Goal: Task Accomplishment & Management: Complete application form

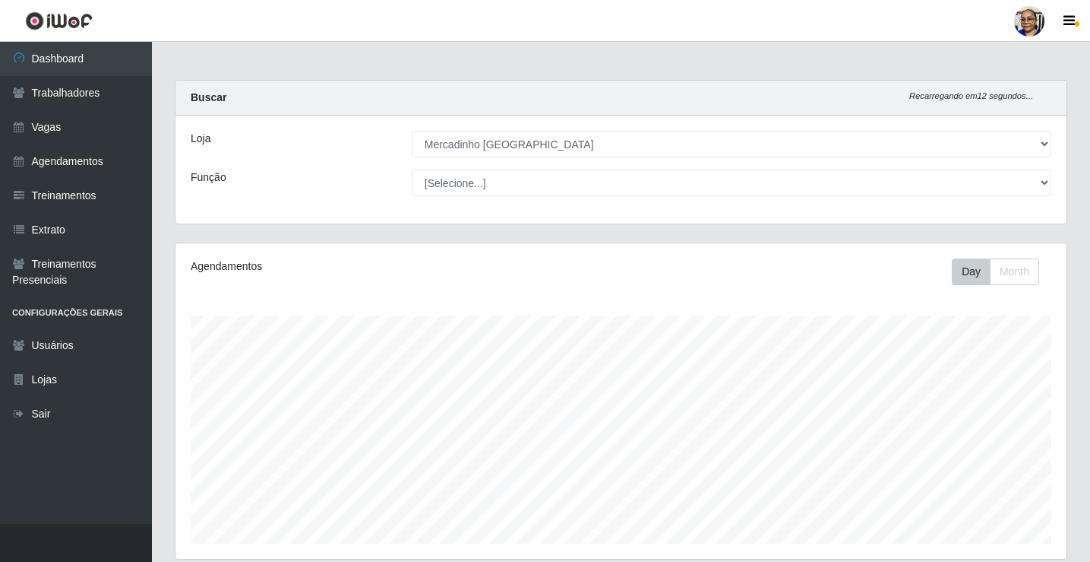
select select "345"
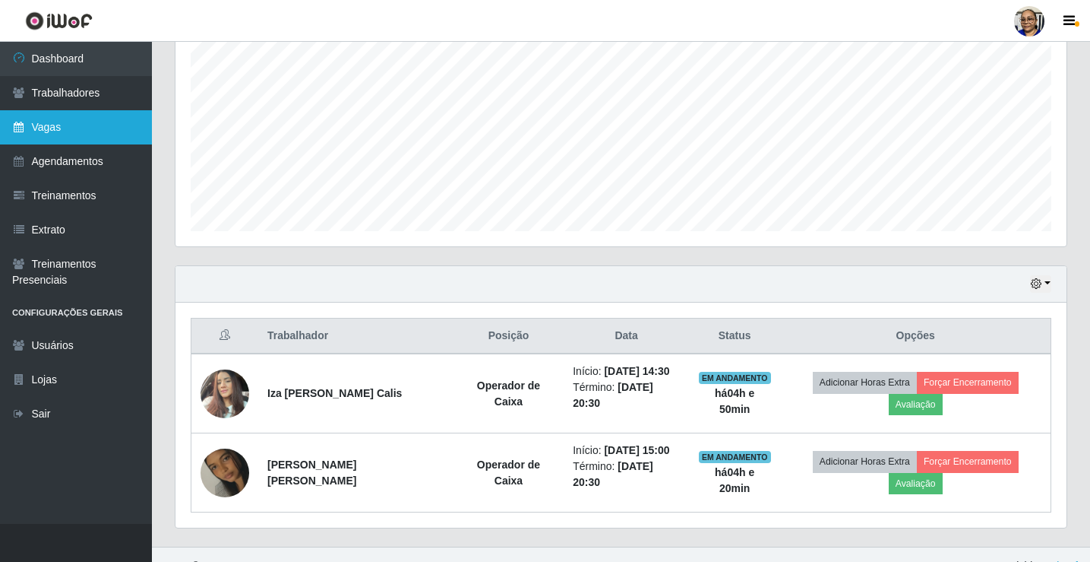
scroll to position [315, 891]
click at [92, 123] on link "Vagas" at bounding box center [76, 127] width 152 height 34
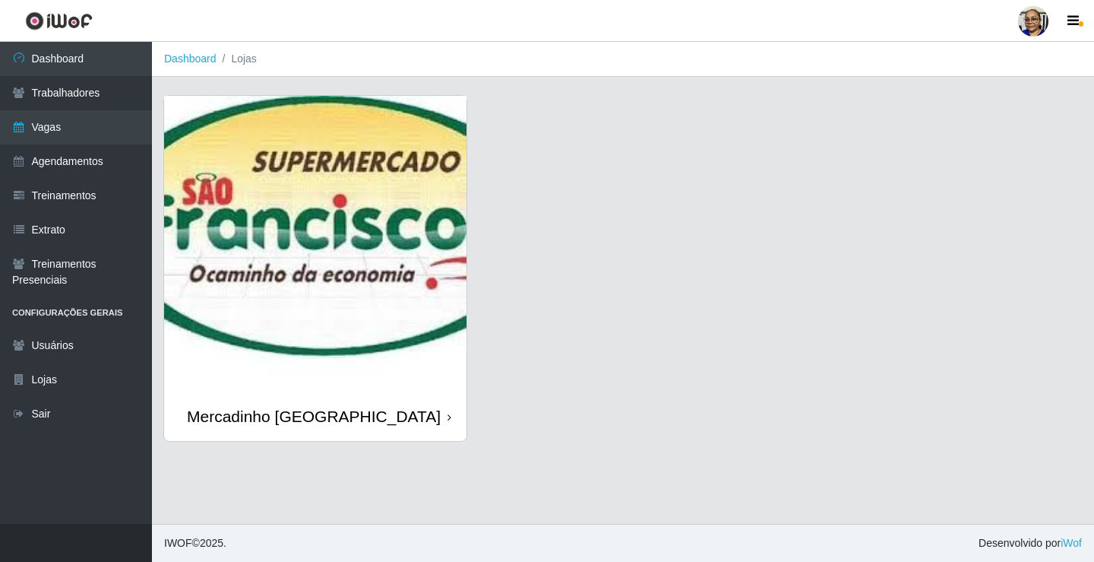
click at [302, 238] on img at bounding box center [315, 244] width 302 height 296
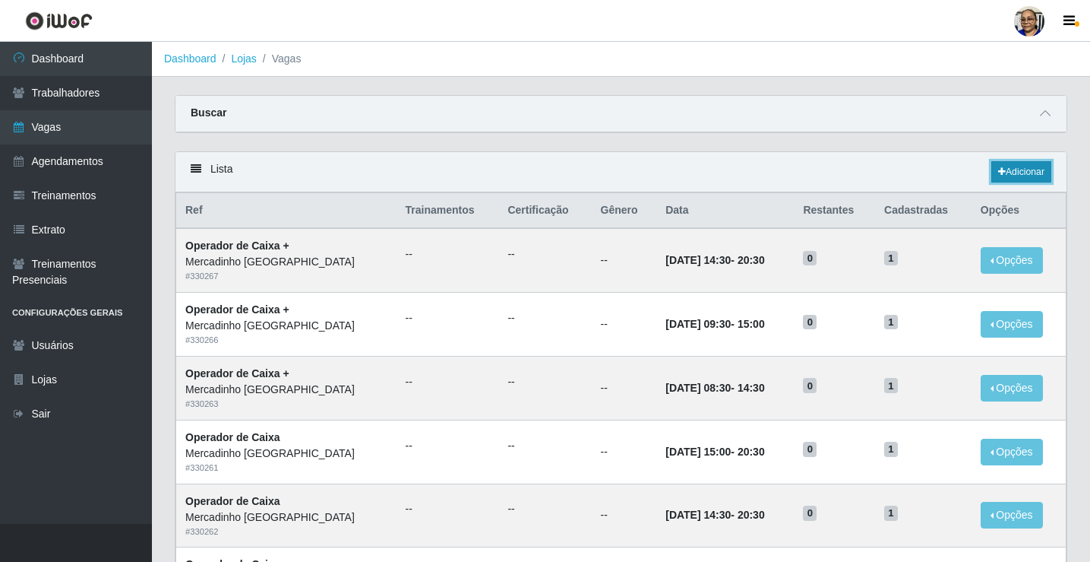
click at [1014, 172] on link "Adicionar" at bounding box center [1022, 171] width 60 height 21
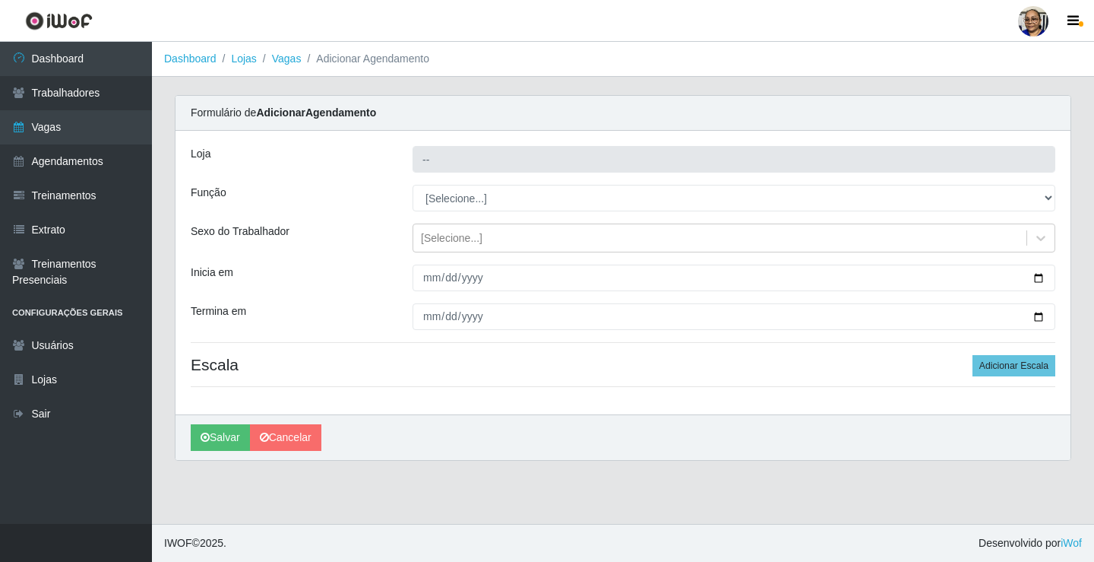
type input "Mercadinho [GEOGRAPHIC_DATA]"
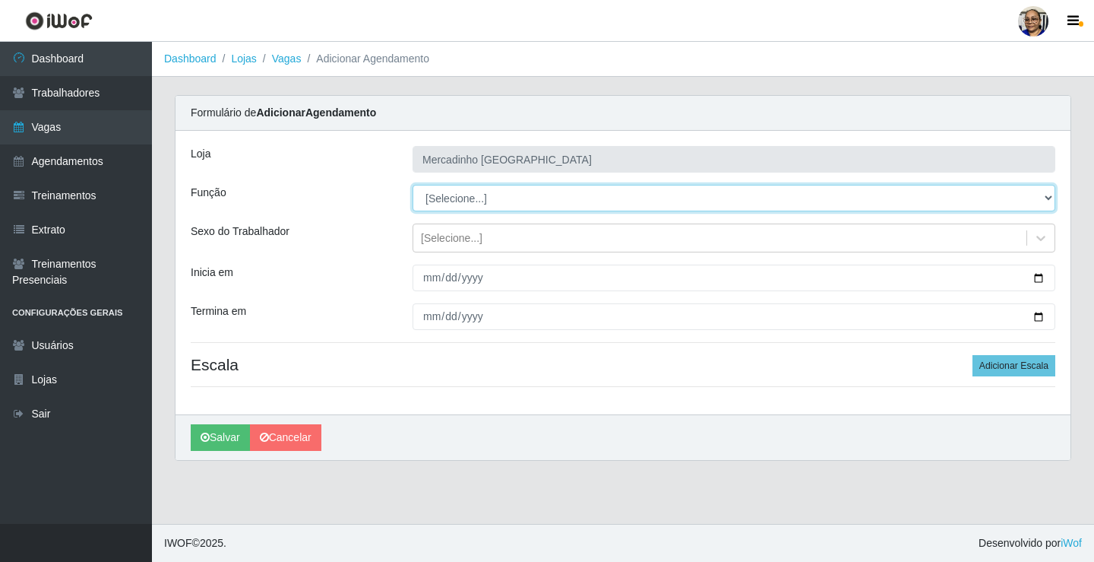
click at [483, 199] on select "[Selecione...] ASG ASG + ASG ++ Balconista de Açougue Balconista de Açougue + O…" at bounding box center [734, 198] width 643 height 27
select select "22"
click at [413, 185] on select "[Selecione...] ASG ASG + ASG ++ Balconista de Açougue Balconista de Açougue + O…" at bounding box center [734, 198] width 643 height 27
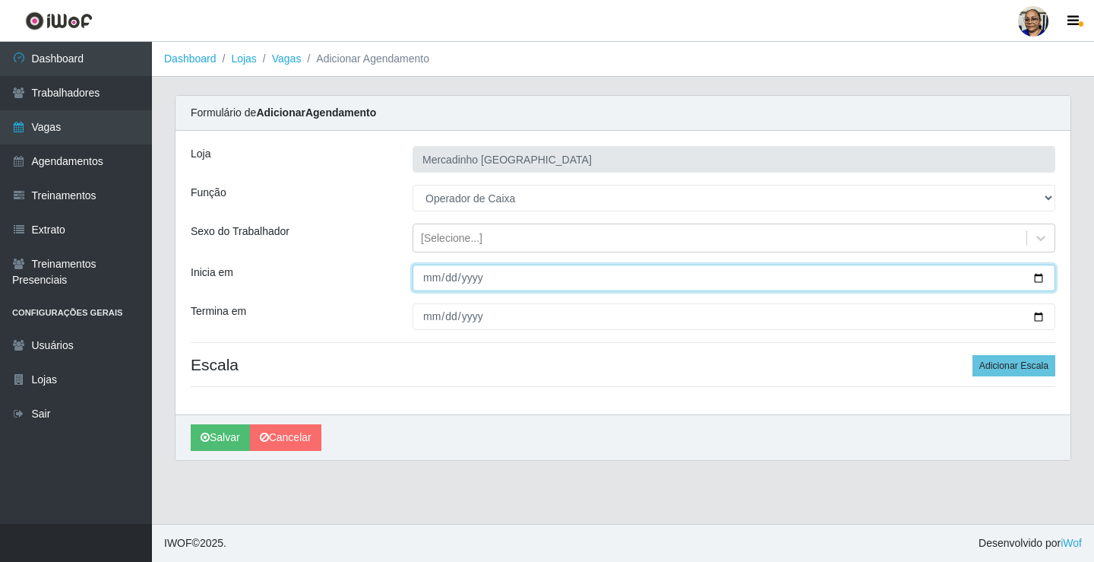
click at [1038, 277] on input "Inicia em" at bounding box center [734, 277] width 643 height 27
type input "[DATE]"
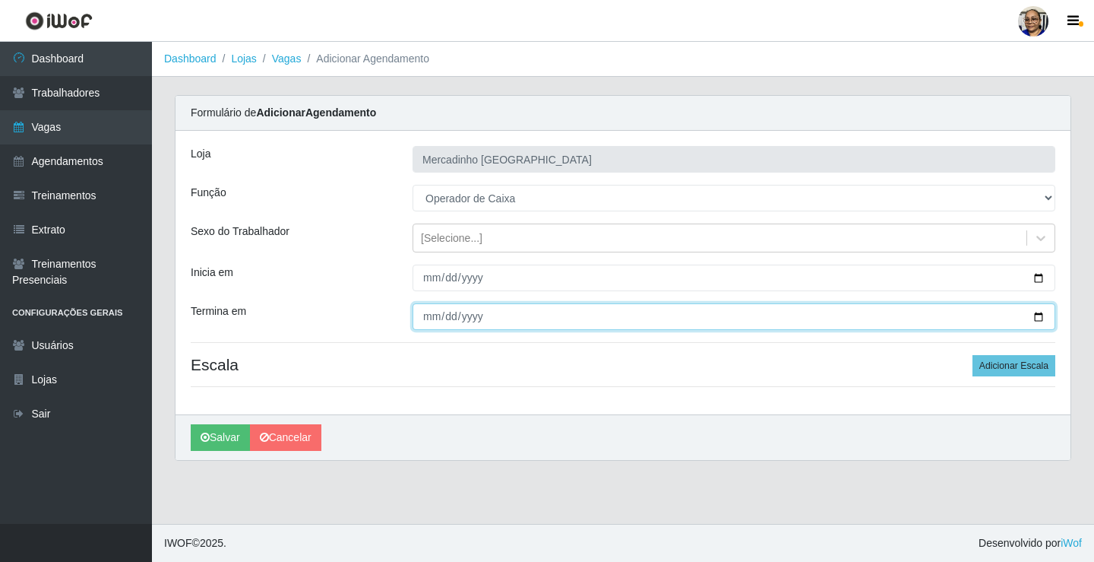
click at [1040, 317] on input "Termina em" at bounding box center [734, 316] width 643 height 27
type input "[DATE]"
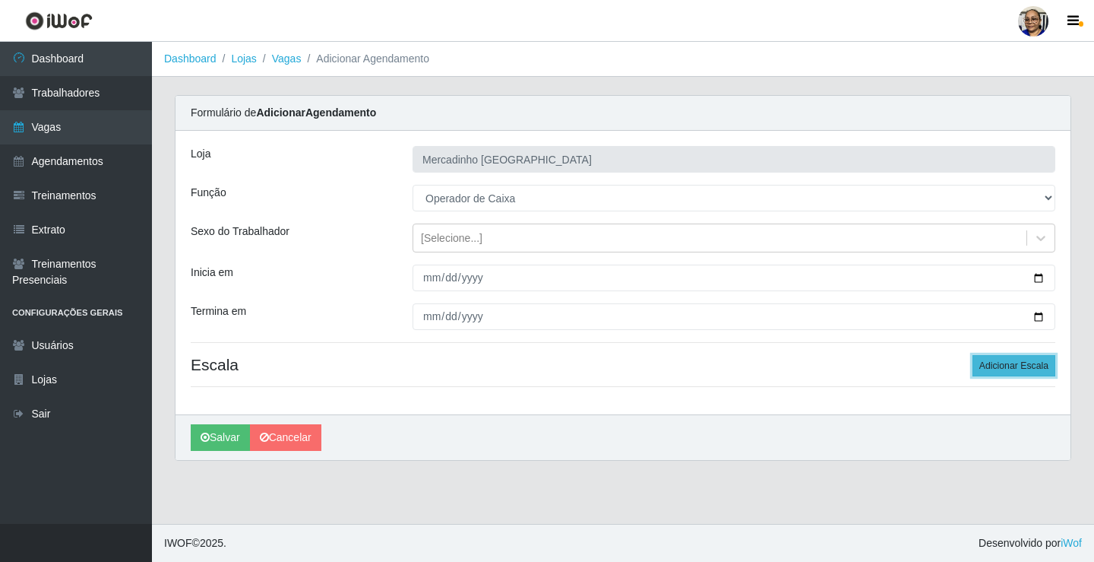
click at [1025, 365] on button "Adicionar Escala" at bounding box center [1014, 365] width 83 height 21
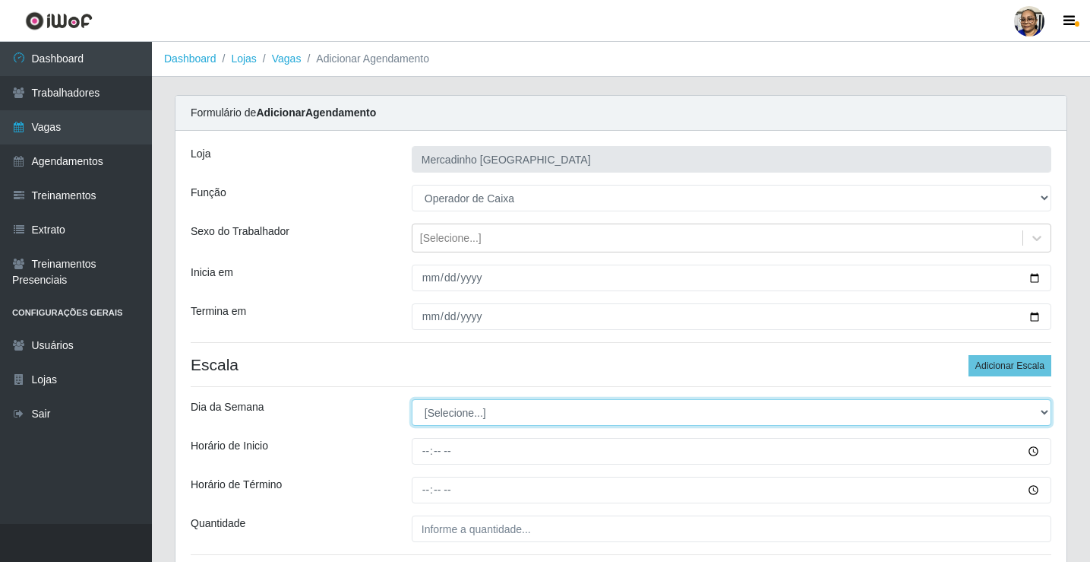
click at [464, 414] on select "[Selecione...] Segunda Terça Quarta Quinta Sexta Sábado Domingo" at bounding box center [732, 412] width 640 height 27
select select "1"
click at [412, 399] on select "[Selecione...] Segunda Terça Quarta Quinta Sexta Sábado Domingo" at bounding box center [732, 412] width 640 height 27
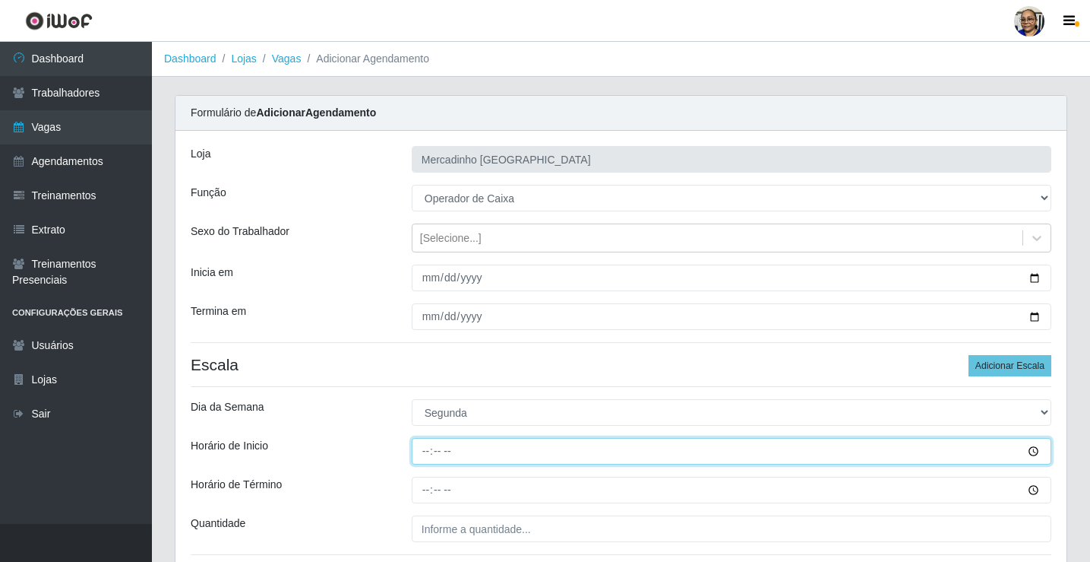
click at [426, 452] on input "Horário de Inicio" at bounding box center [732, 451] width 640 height 27
type input "08:30"
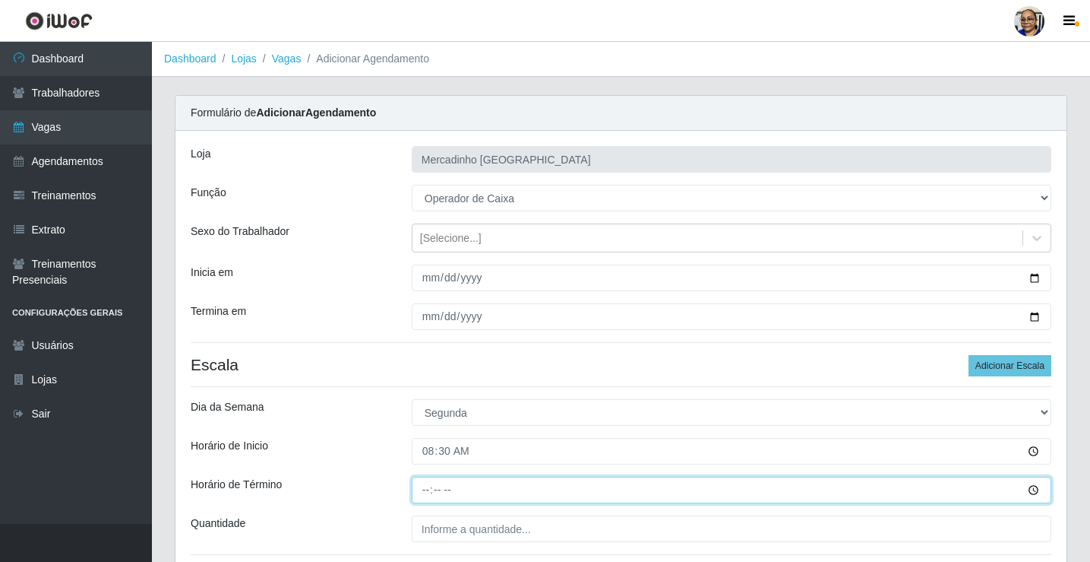
click at [426, 491] on input "Horário de Término" at bounding box center [732, 489] width 640 height 27
type input "14:30"
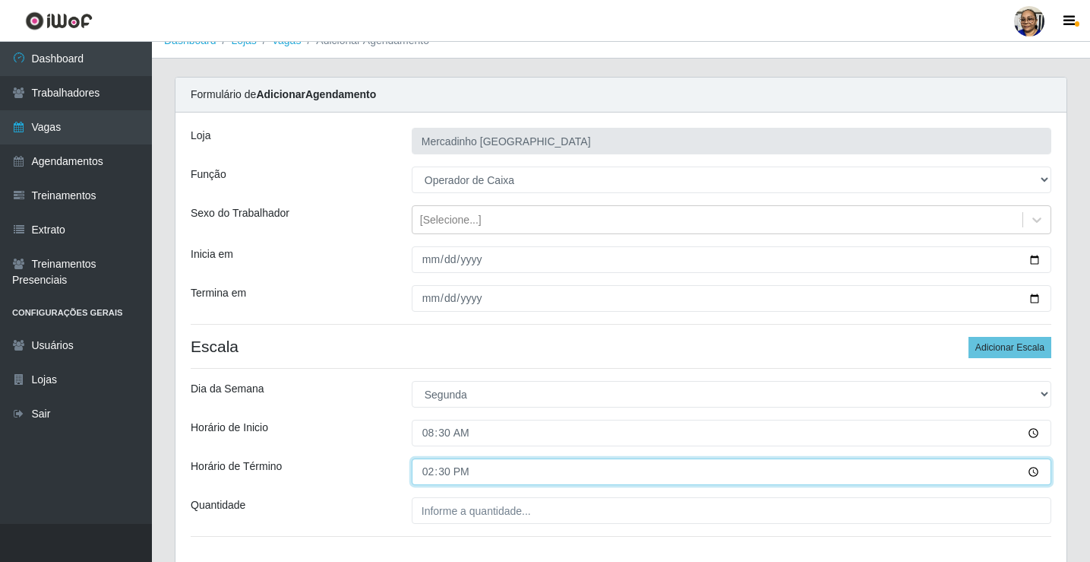
scroll to position [123, 0]
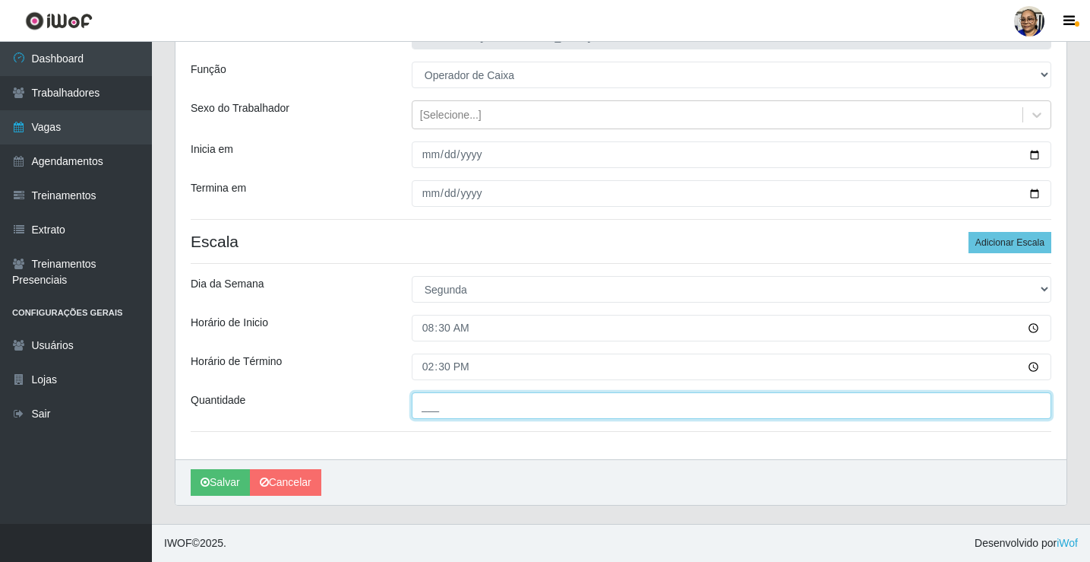
click at [543, 405] on input "___" at bounding box center [732, 405] width 640 height 27
type input "1__"
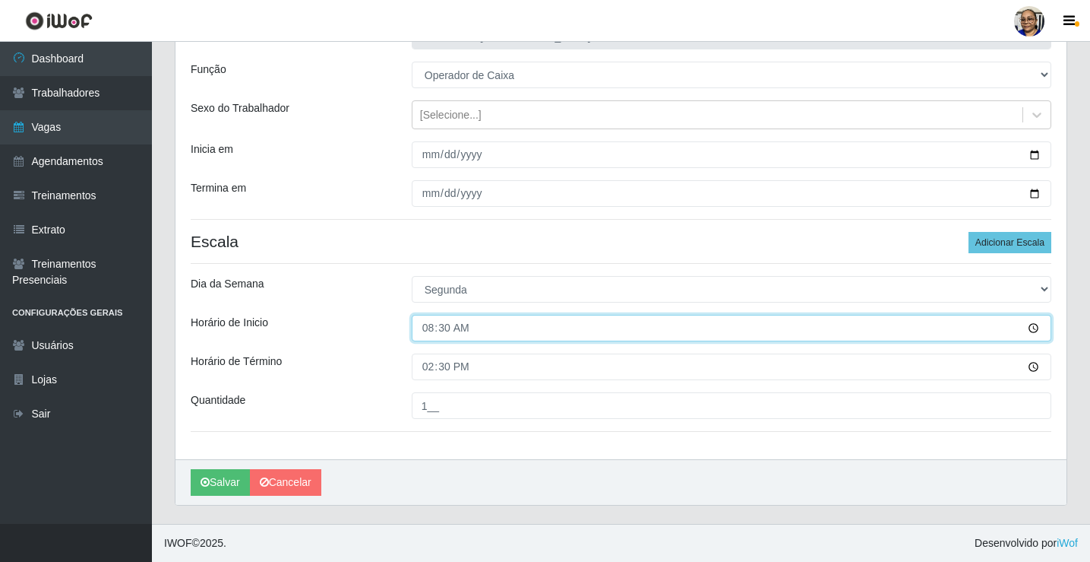
click at [452, 330] on input "08:30" at bounding box center [732, 328] width 640 height 27
click at [441, 328] on input "Horário de Inicio" at bounding box center [732, 328] width 640 height 27
click at [427, 328] on input "Horário de Inicio" at bounding box center [732, 328] width 640 height 27
type input "09:00"
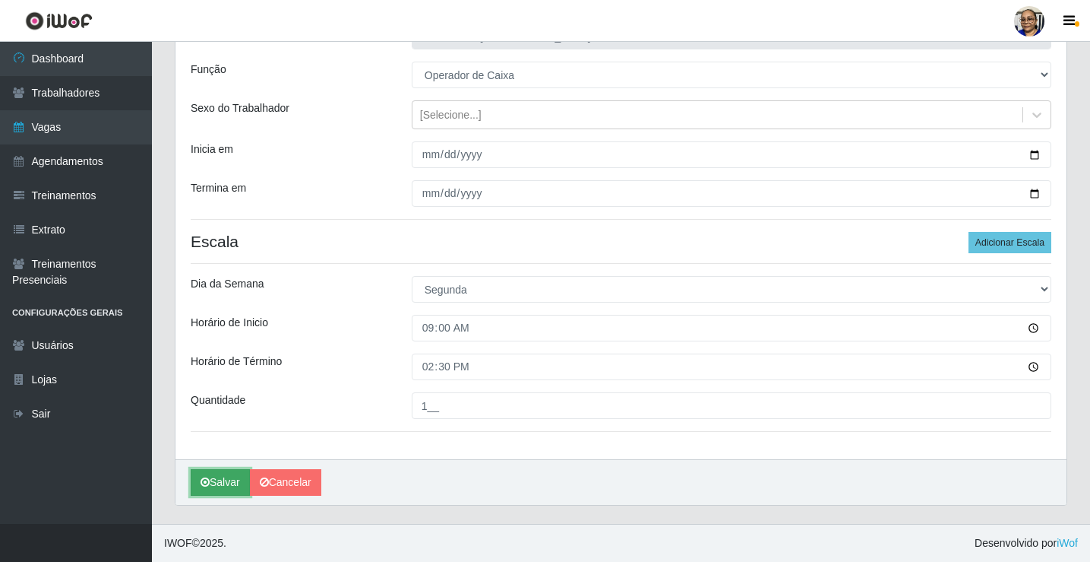
click at [223, 491] on button "Salvar" at bounding box center [220, 482] width 59 height 27
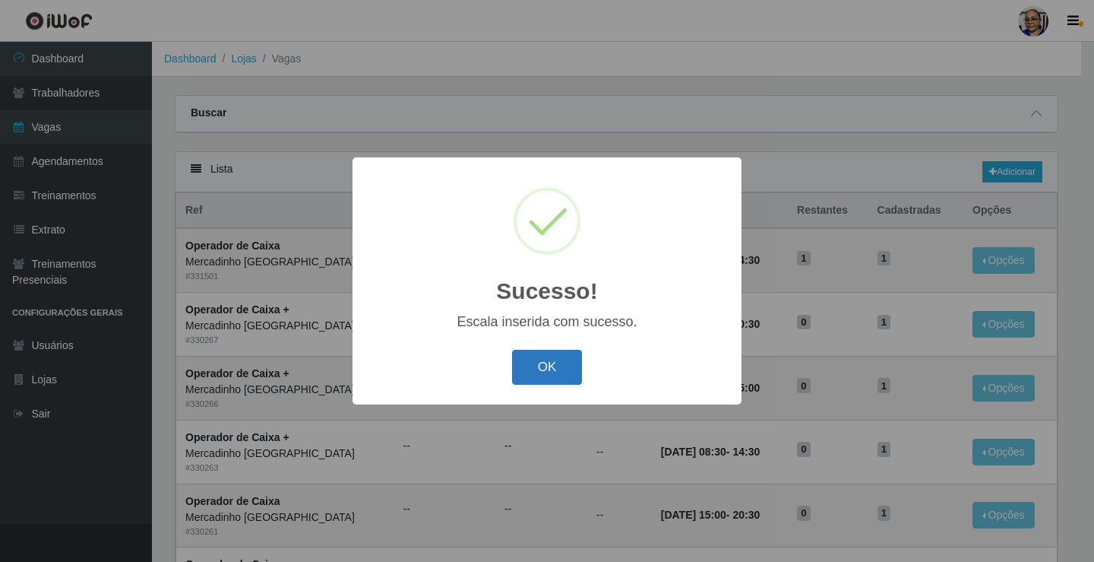
click at [551, 368] on button "OK" at bounding box center [547, 368] width 71 height 36
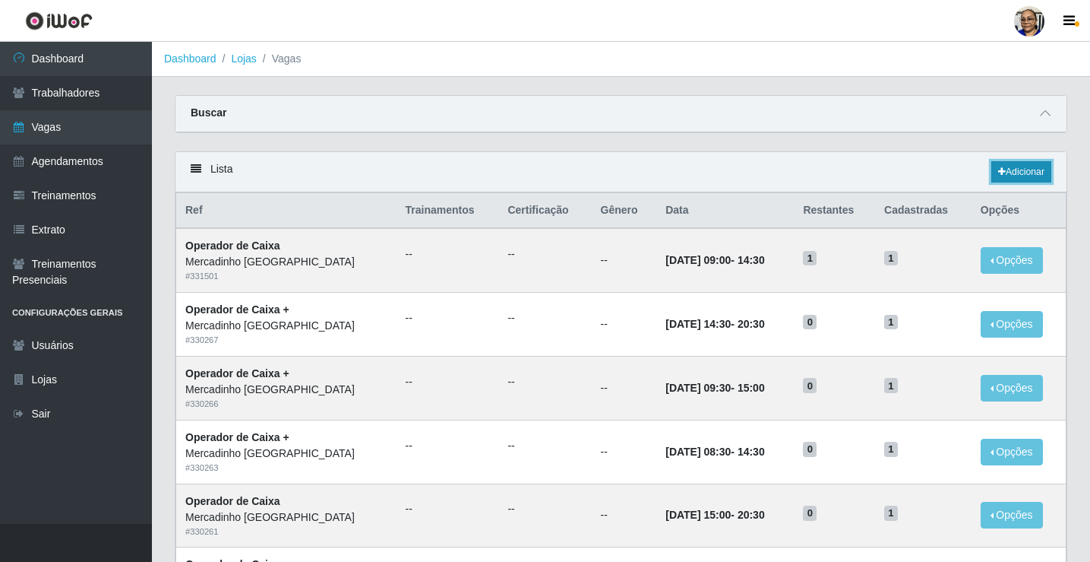
click at [1014, 169] on link "Adicionar" at bounding box center [1022, 171] width 60 height 21
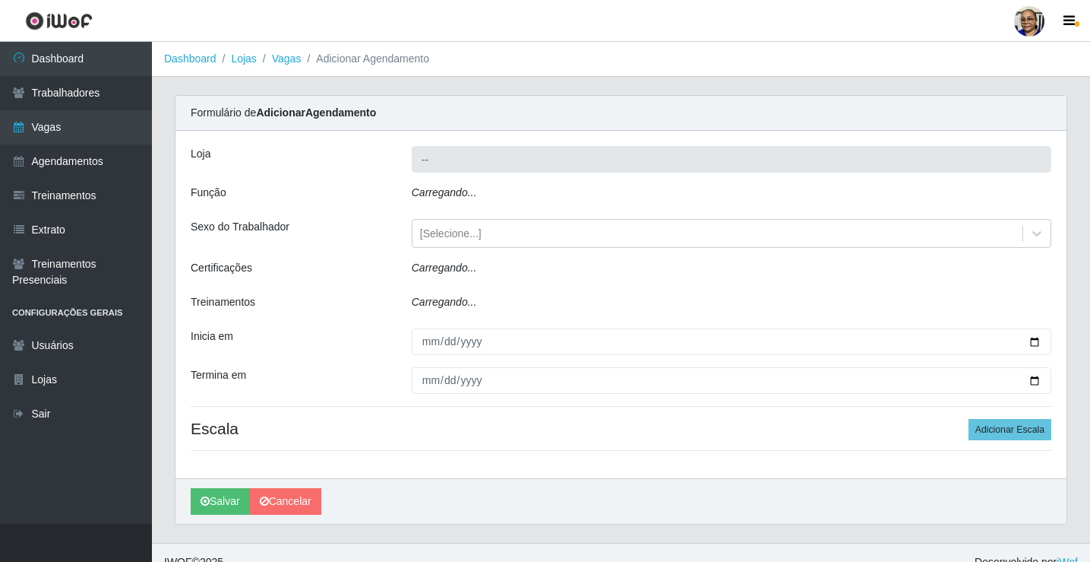
type input "Mercadinho [GEOGRAPHIC_DATA]"
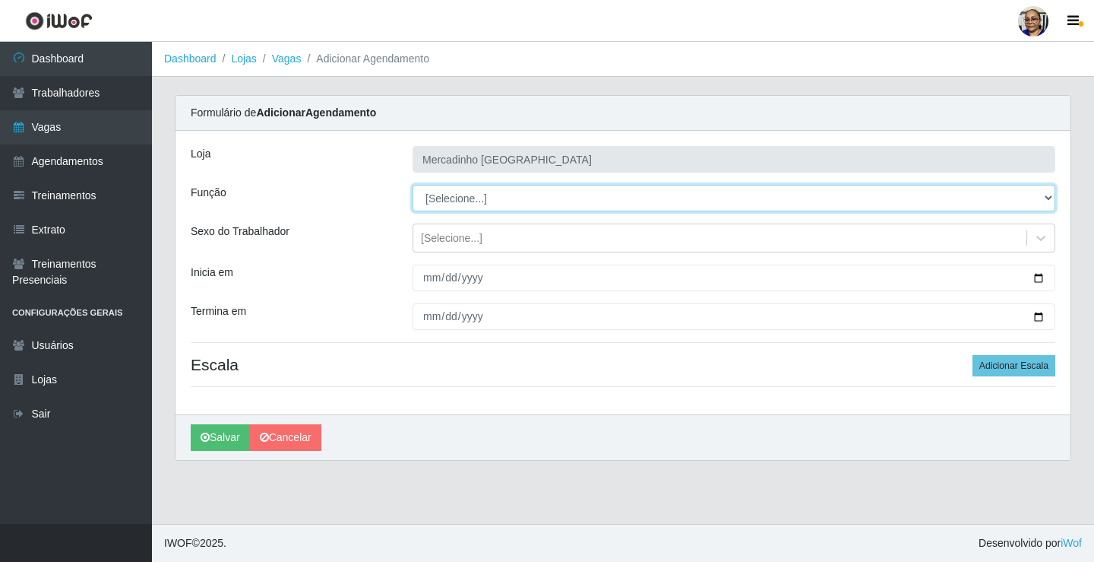
click at [466, 197] on select "[Selecione...] ASG ASG + ASG ++ Balconista de Açougue Balconista de Açougue + O…" at bounding box center [734, 198] width 643 height 27
select select "22"
click at [413, 185] on select "[Selecione...] ASG ASG + ASG ++ Balconista de Açougue Balconista de Açougue + O…" at bounding box center [734, 198] width 643 height 27
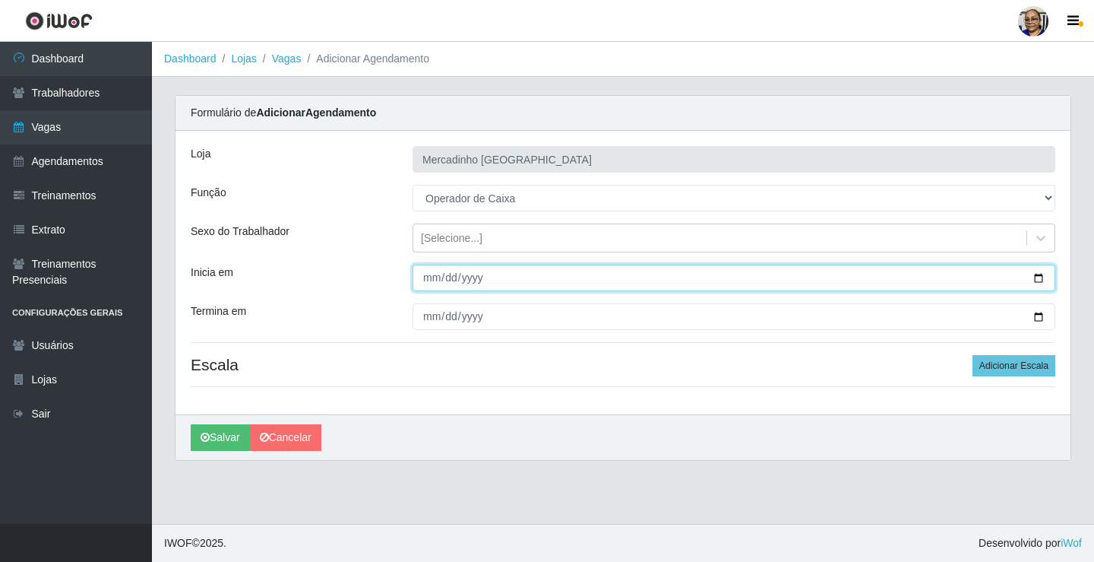
click at [1040, 277] on input "Inicia em" at bounding box center [734, 277] width 643 height 27
type input "[DATE]"
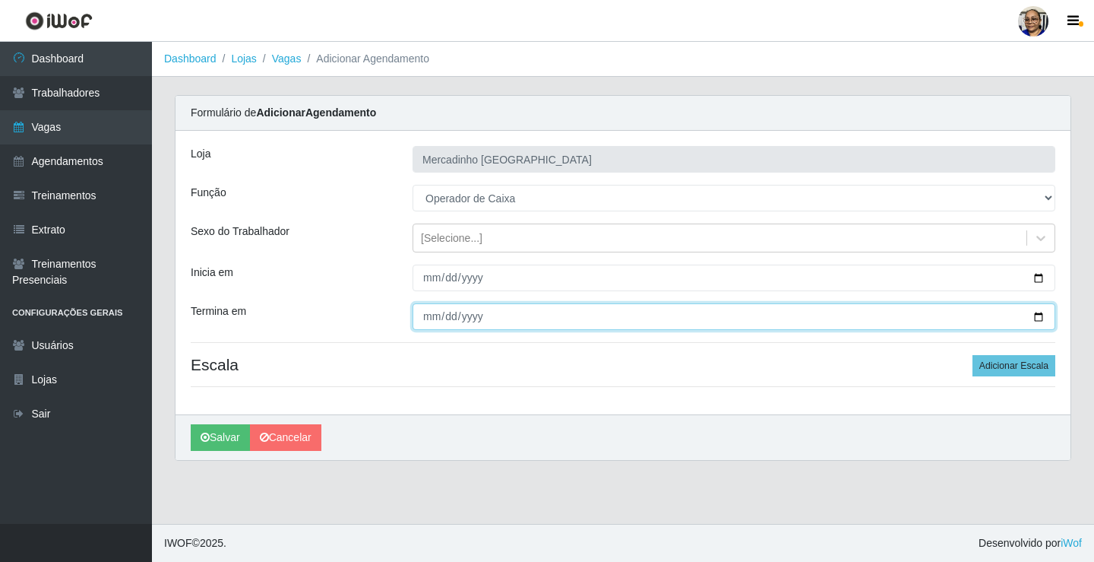
click at [1036, 317] on input "Termina em" at bounding box center [734, 316] width 643 height 27
type input "[DATE]"
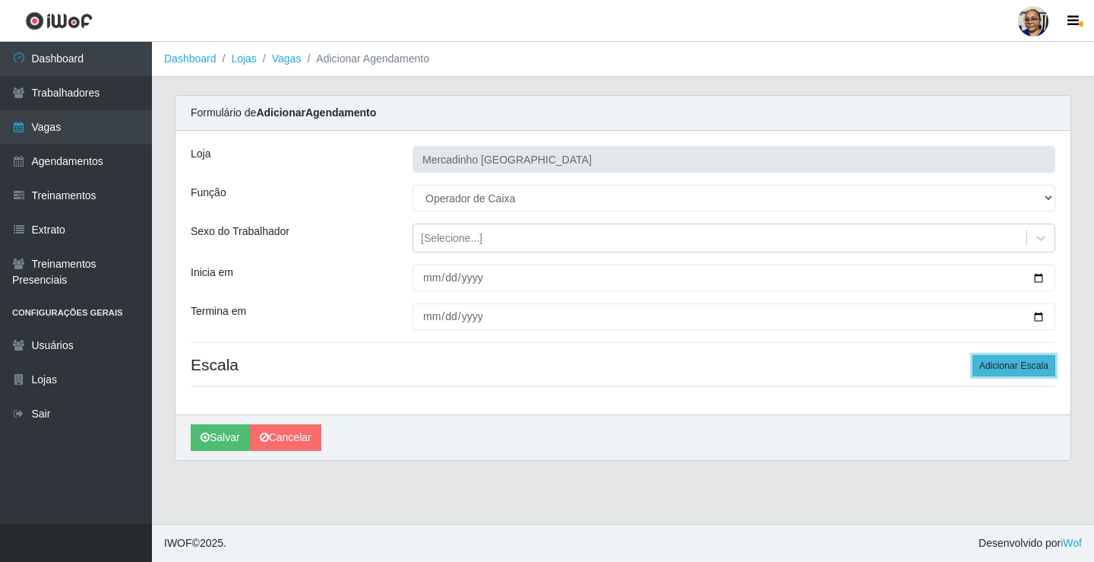
click at [996, 365] on button "Adicionar Escala" at bounding box center [1014, 365] width 83 height 21
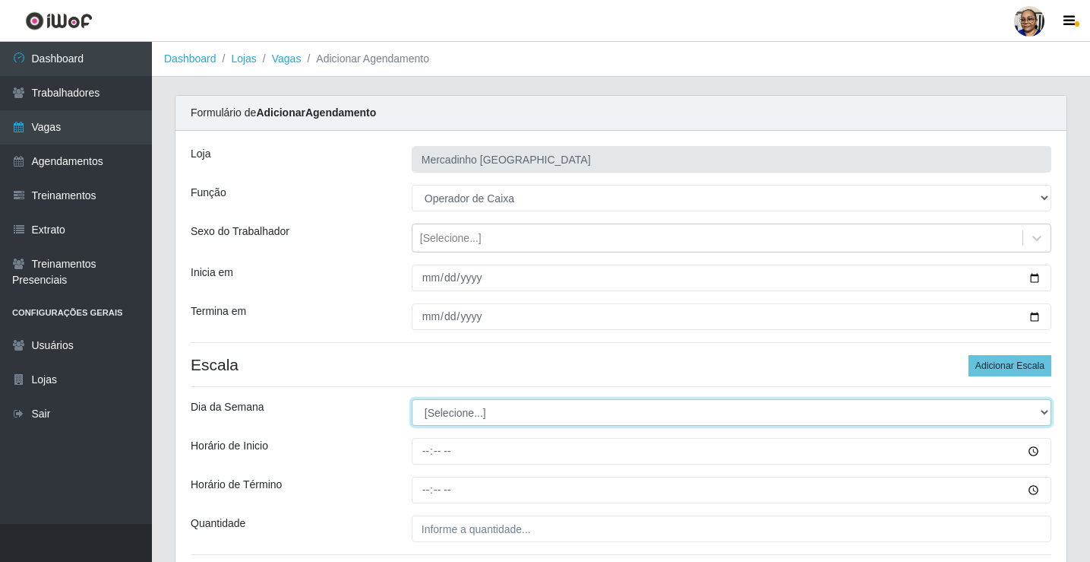
click at [464, 416] on select "[Selecione...] Segunda Terça Quarta Quinta Sexta Sábado Domingo" at bounding box center [732, 412] width 640 height 27
select select "1"
click at [412, 399] on select "[Selecione...] Segunda Terça Quarta Quinta Sexta Sábado Domingo" at bounding box center [732, 412] width 640 height 27
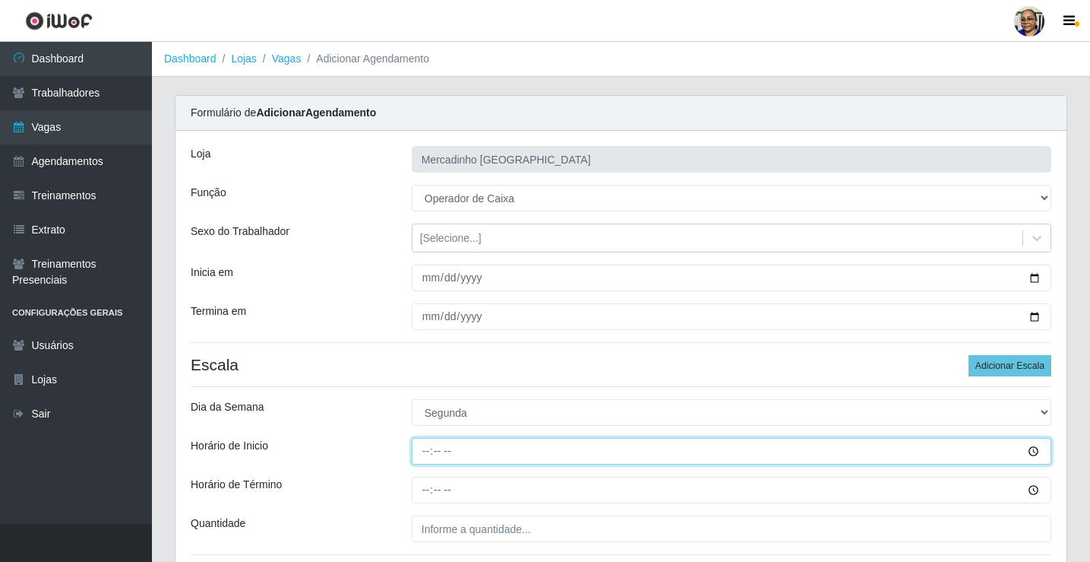
click at [426, 451] on input "Horário de Inicio" at bounding box center [732, 451] width 640 height 27
type input "15:00"
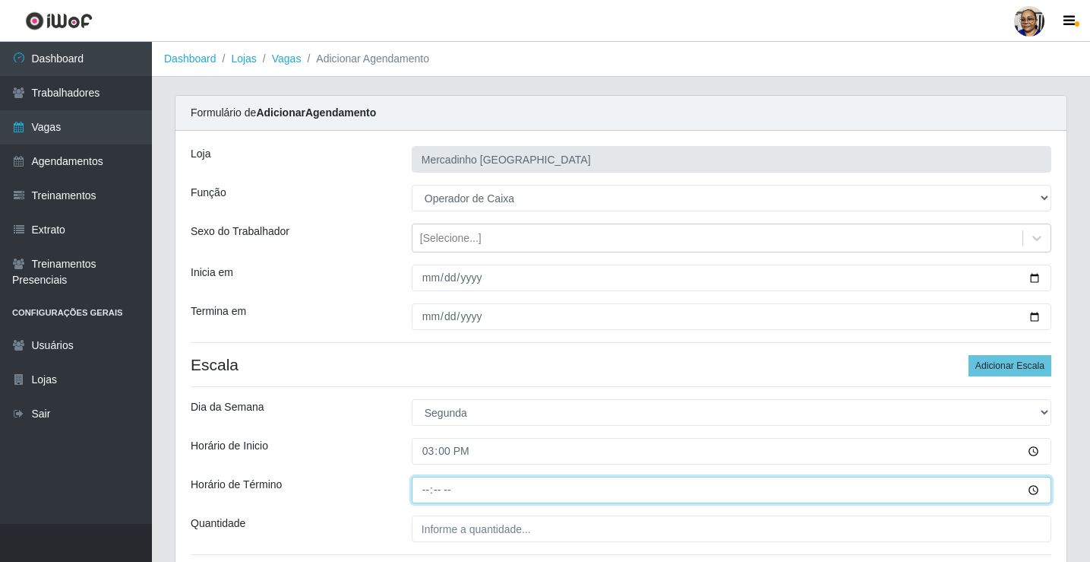
click at [427, 490] on input "Horário de Término" at bounding box center [732, 489] width 640 height 27
type input "20:30"
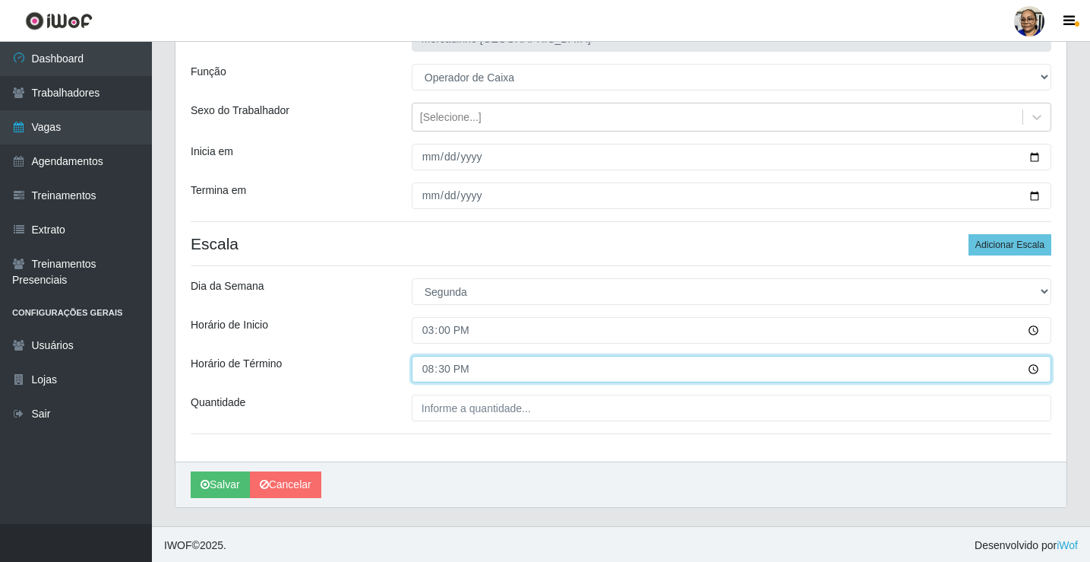
scroll to position [123, 0]
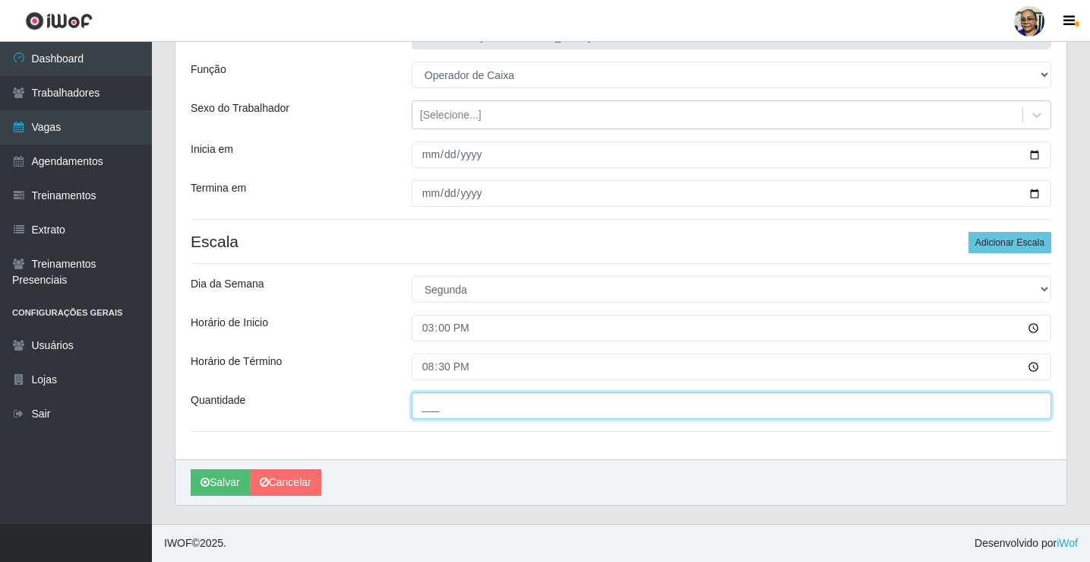
click at [542, 407] on input "___" at bounding box center [732, 405] width 640 height 27
type input "1__"
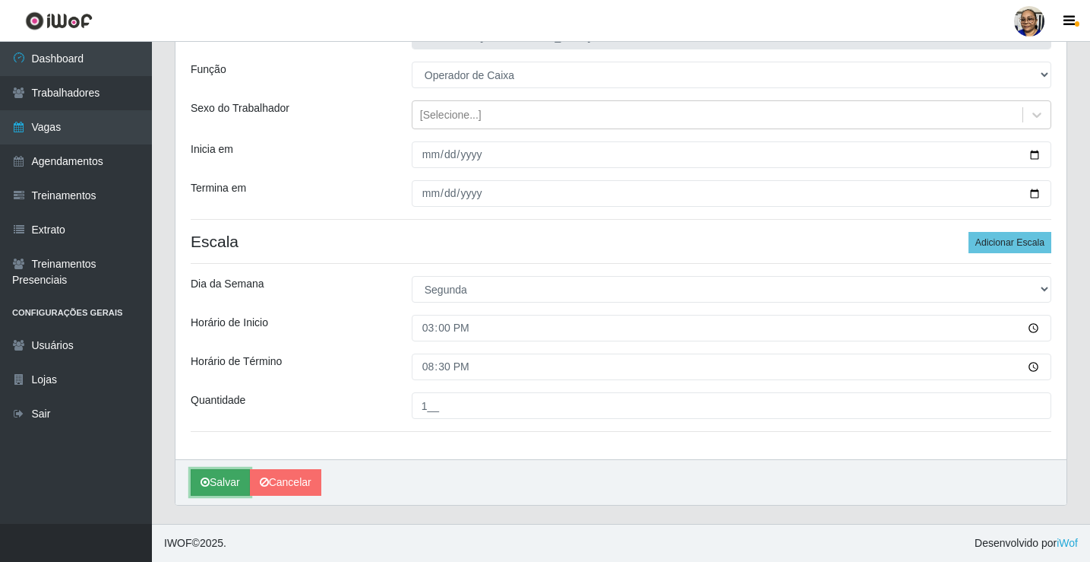
click at [228, 483] on button "Salvar" at bounding box center [220, 482] width 59 height 27
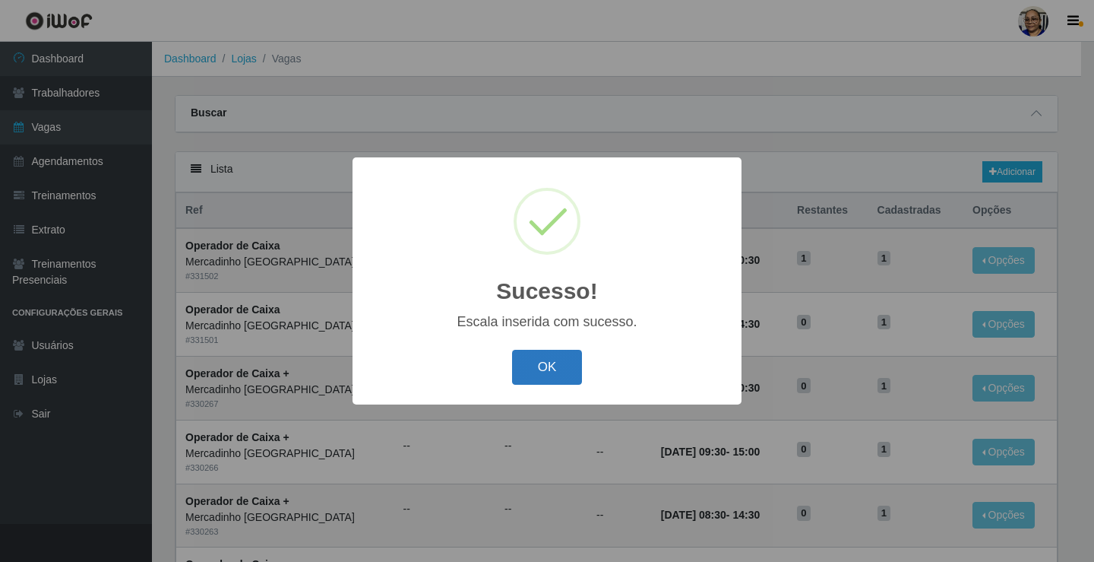
click at [544, 372] on button "OK" at bounding box center [547, 368] width 71 height 36
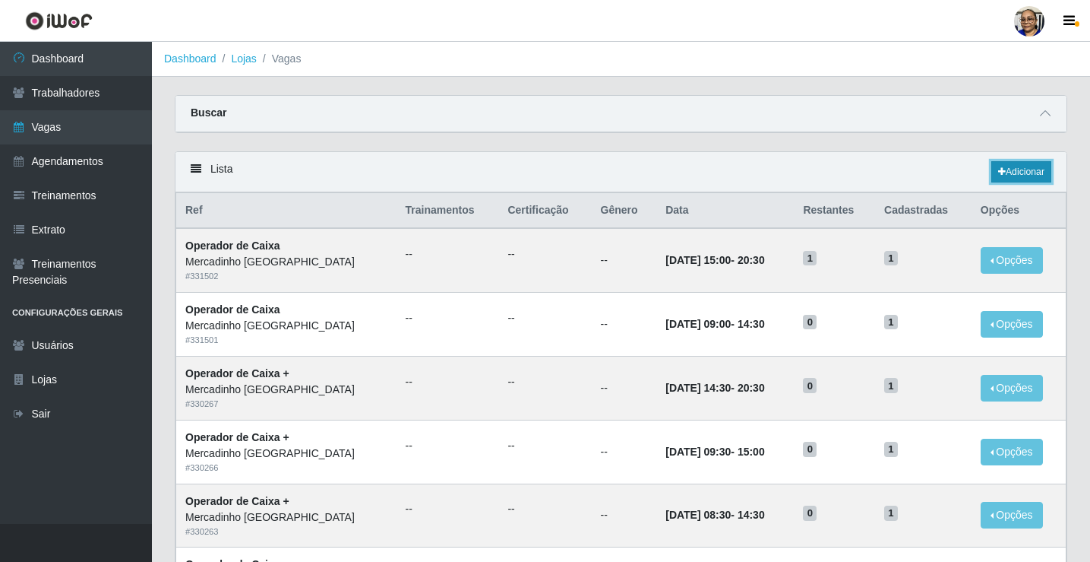
click at [1021, 172] on link "Adicionar" at bounding box center [1022, 171] width 60 height 21
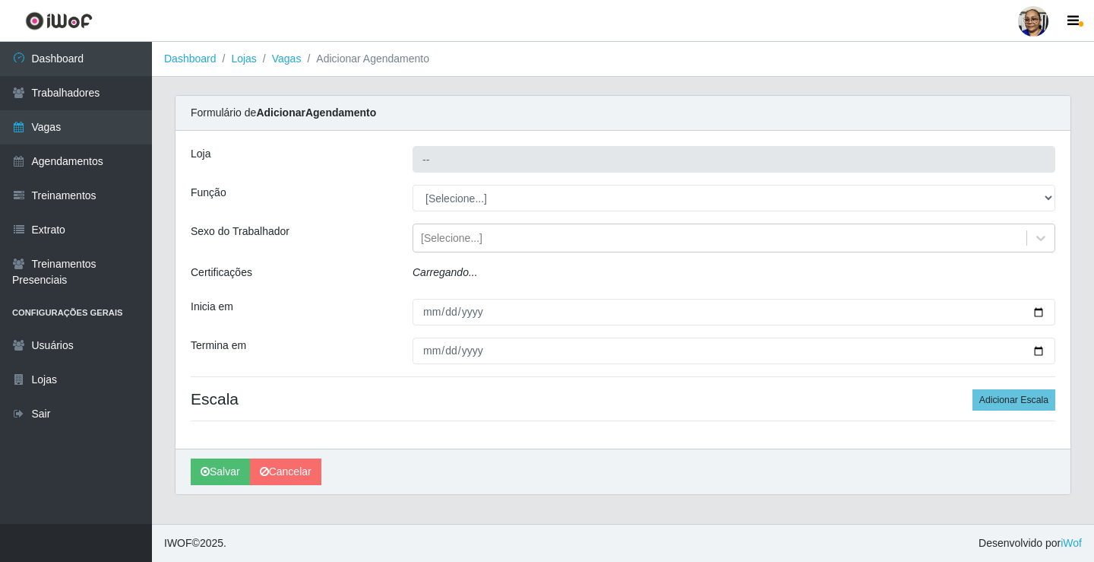
type input "Mercadinho [GEOGRAPHIC_DATA]"
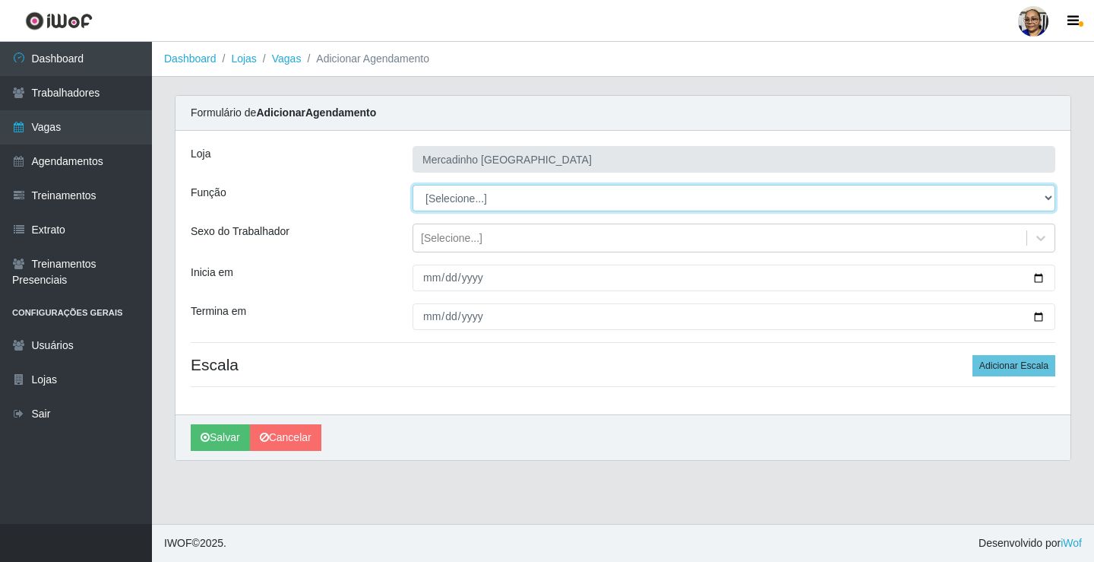
click at [457, 195] on select "[Selecione...] ASG ASG + ASG ++ Balconista de Açougue Balconista de Açougue + O…" at bounding box center [734, 198] width 643 height 27
select select "22"
click at [413, 185] on select "[Selecione...] ASG ASG + ASG ++ Balconista de Açougue Balconista de Açougue + O…" at bounding box center [734, 198] width 643 height 27
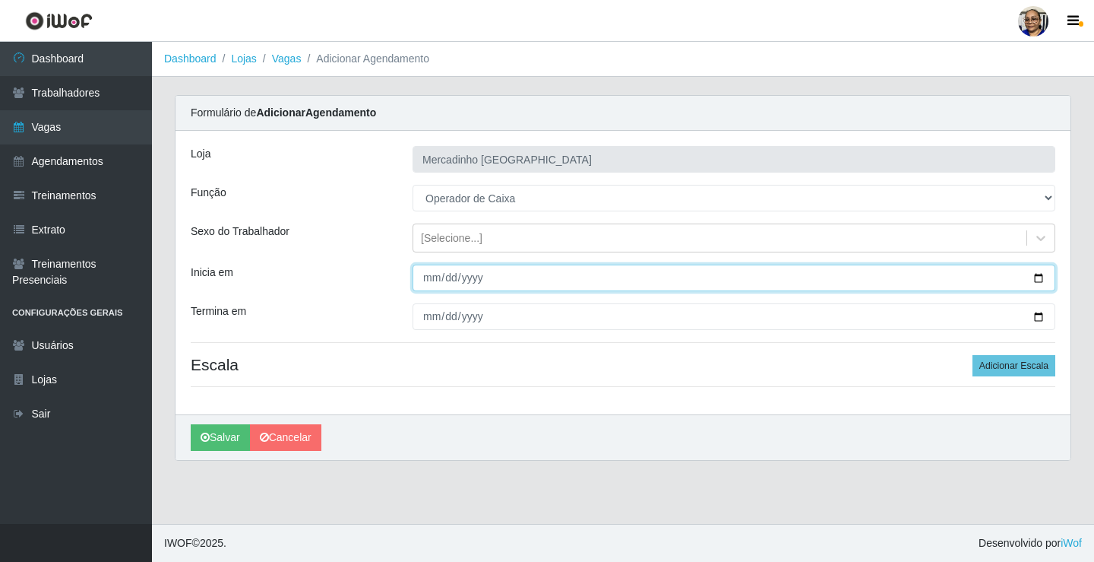
click at [1033, 278] on input "Inicia em" at bounding box center [734, 277] width 643 height 27
type input "[DATE]"
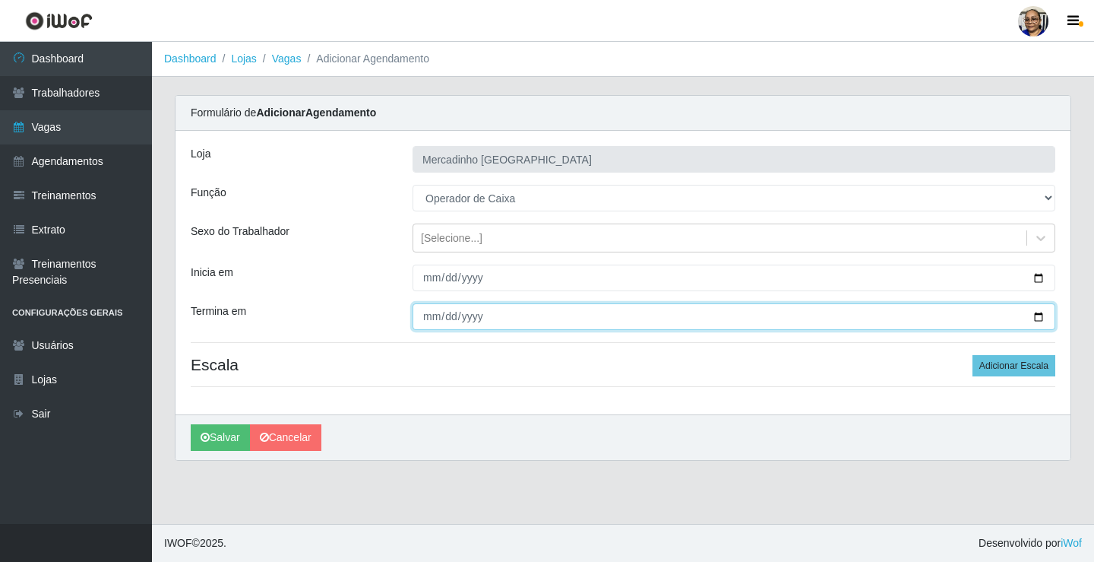
drag, startPoint x: 1038, startPoint y: 315, endPoint x: 1002, endPoint y: 330, distance: 39.2
click at [1037, 315] on input "Termina em" at bounding box center [734, 316] width 643 height 27
type input "[DATE]"
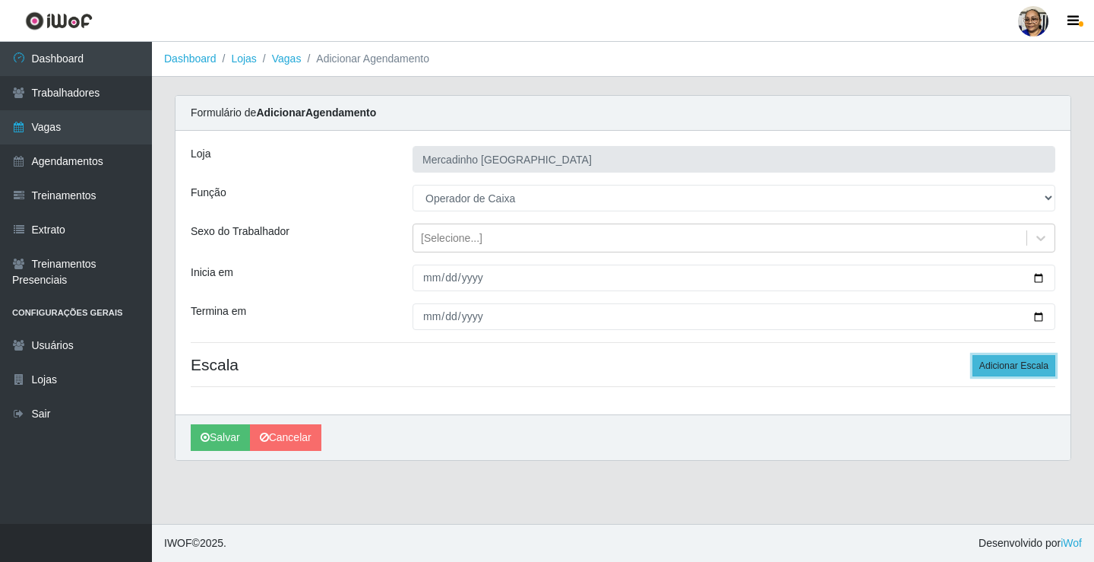
click at [1016, 367] on button "Adicionar Escala" at bounding box center [1014, 365] width 83 height 21
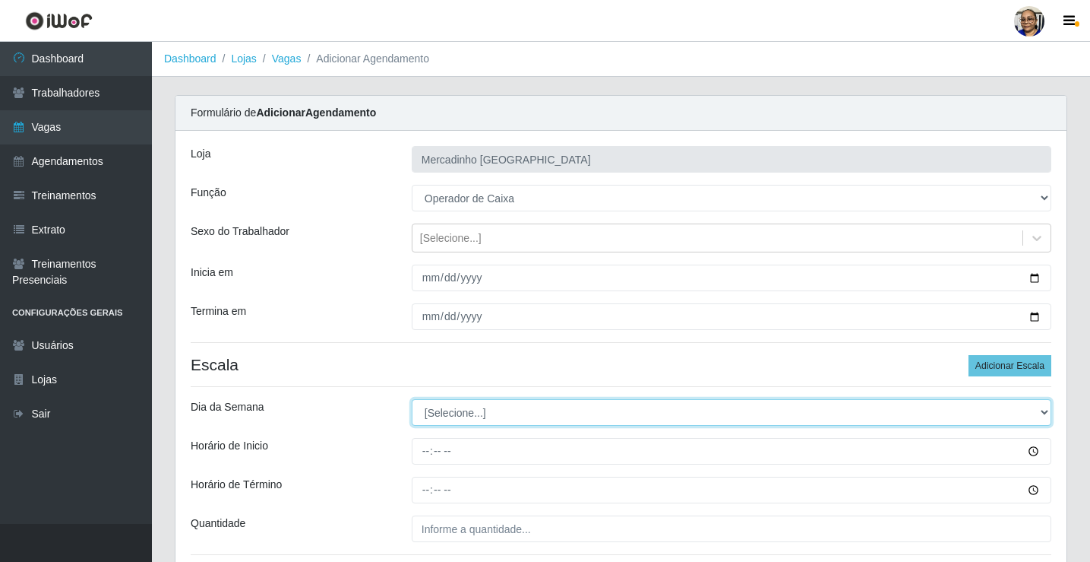
click at [474, 410] on select "[Selecione...] Segunda Terça Quarta Quinta Sexta Sábado Domingo" at bounding box center [732, 412] width 640 height 27
select select "1"
click at [412, 399] on select "[Selecione...] Segunda Terça Quarta Quinta Sexta Sábado Domingo" at bounding box center [732, 412] width 640 height 27
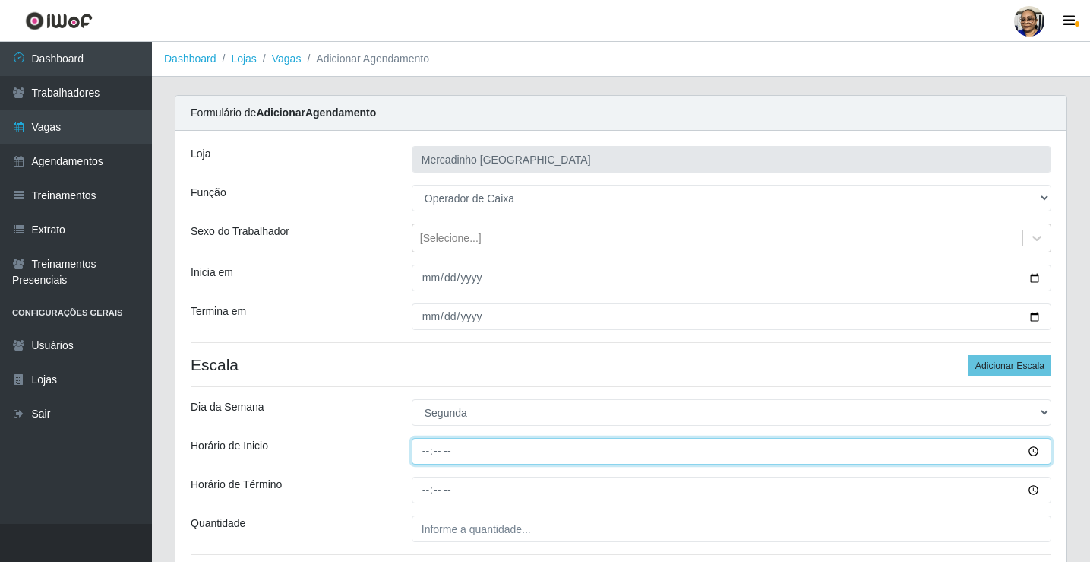
click at [429, 453] on input "Horário de Inicio" at bounding box center [732, 451] width 640 height 27
type input "15:30"
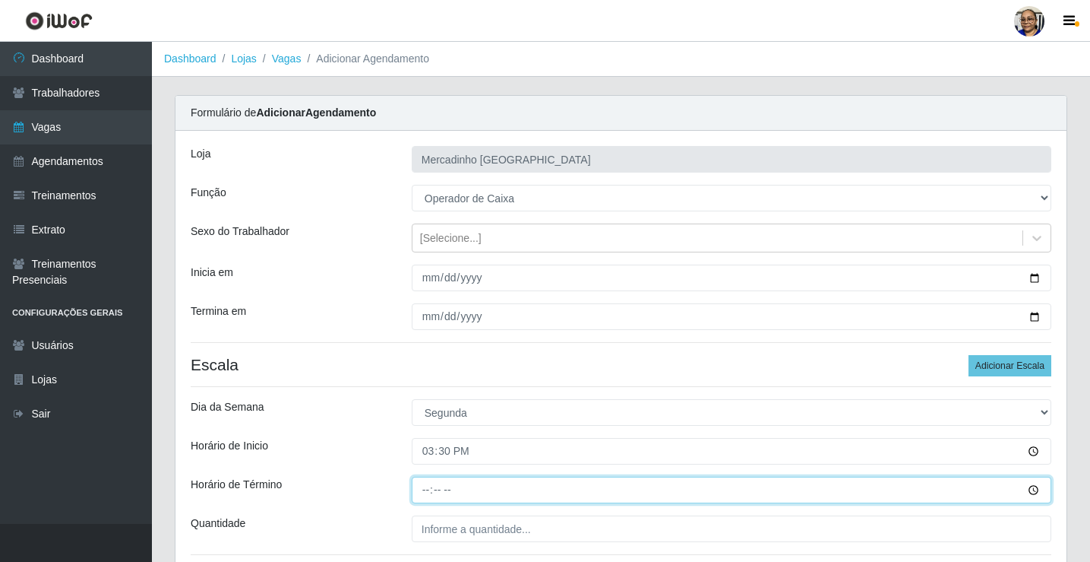
click at [427, 492] on input "Horário de Término" at bounding box center [732, 489] width 640 height 27
type input "20:30"
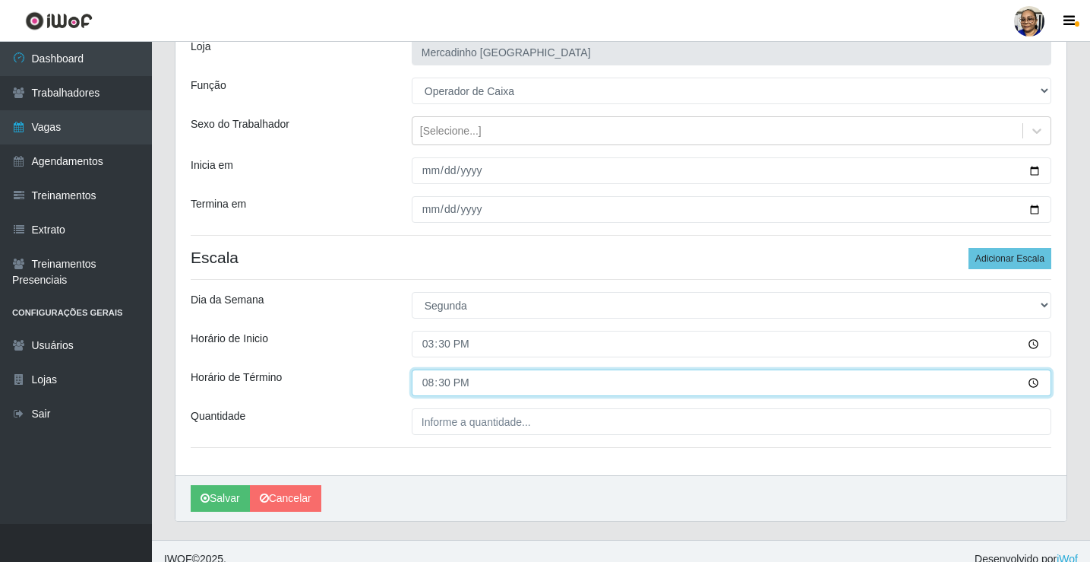
scroll to position [123, 0]
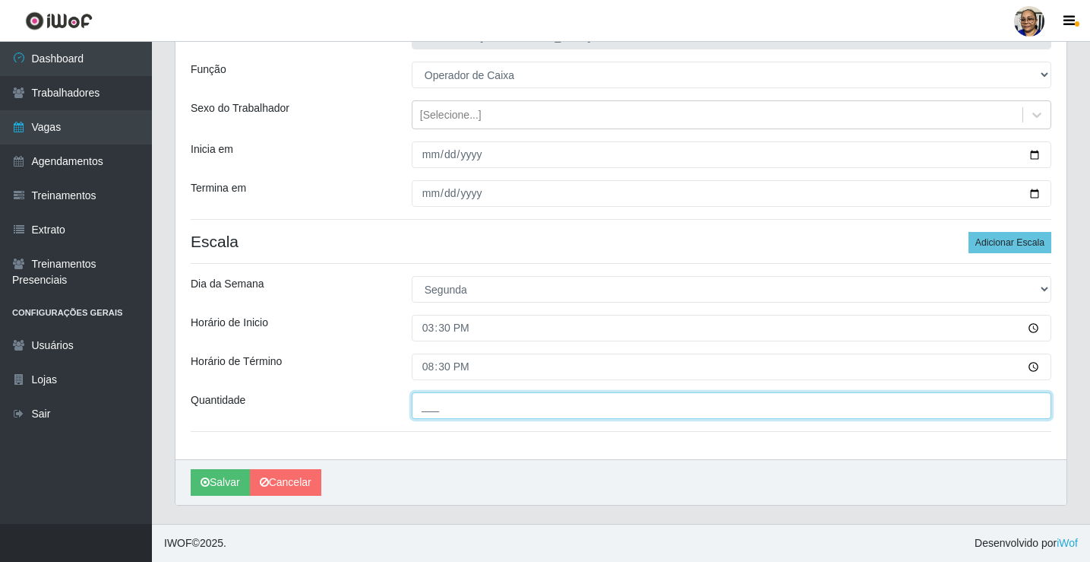
click at [544, 406] on input "___" at bounding box center [732, 405] width 640 height 27
type input "1__"
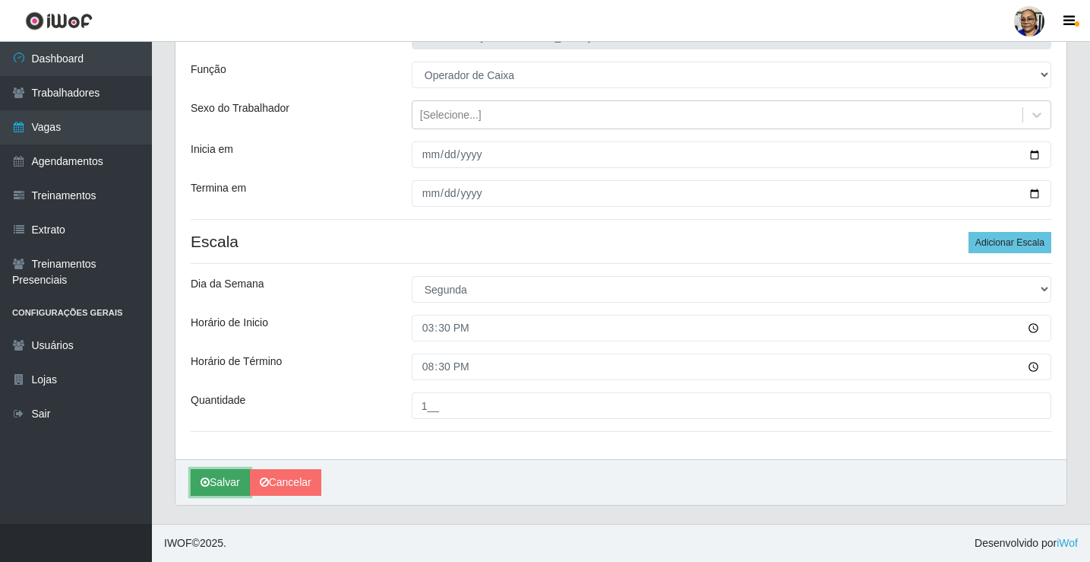
click at [228, 486] on button "Salvar" at bounding box center [220, 482] width 59 height 27
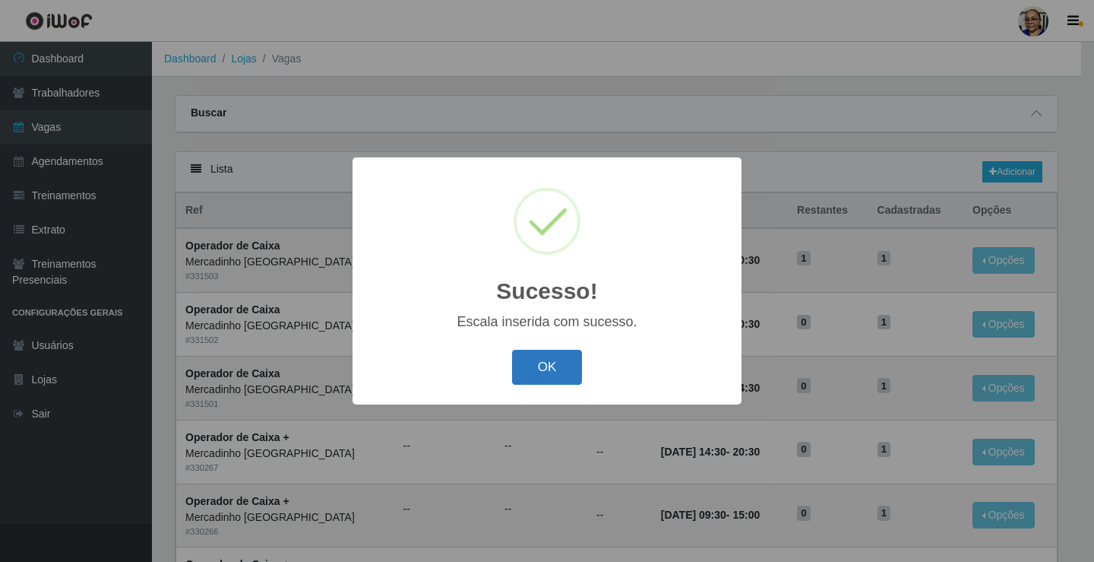
click at [562, 368] on button "OK" at bounding box center [547, 368] width 71 height 36
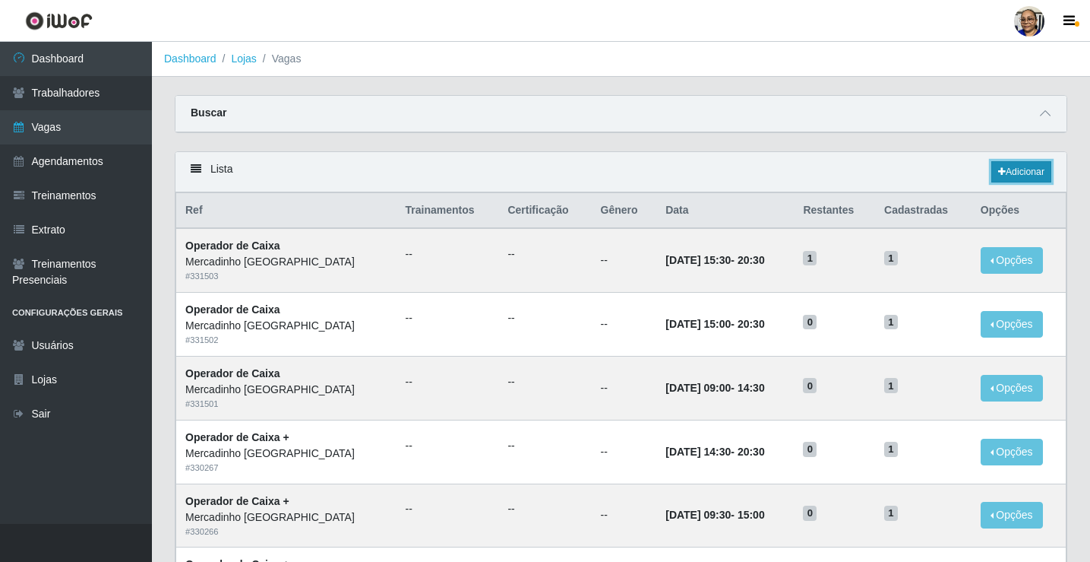
click at [1011, 171] on link "Adicionar" at bounding box center [1022, 171] width 60 height 21
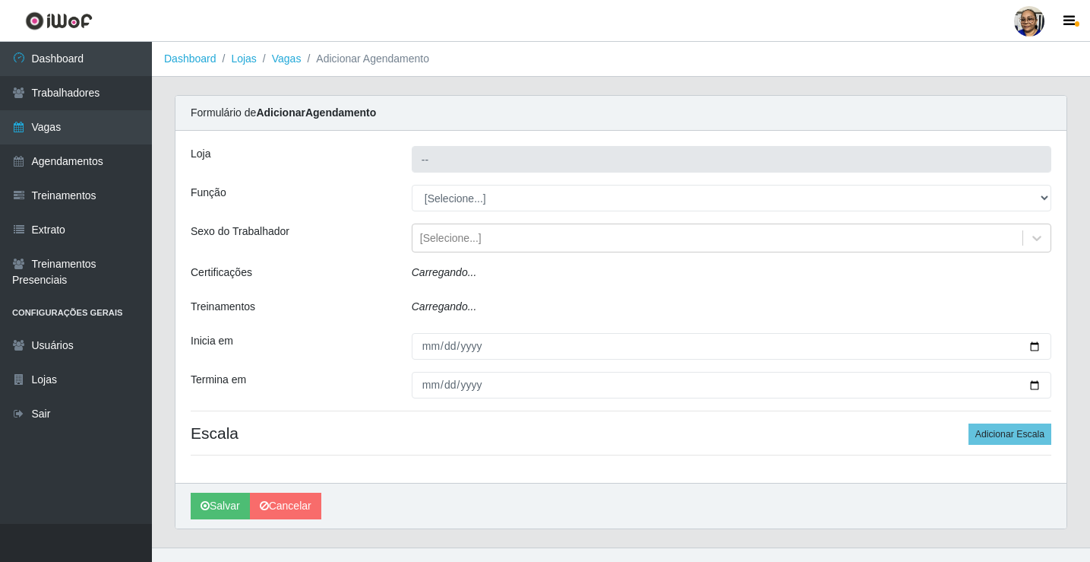
type input "Mercadinho [GEOGRAPHIC_DATA]"
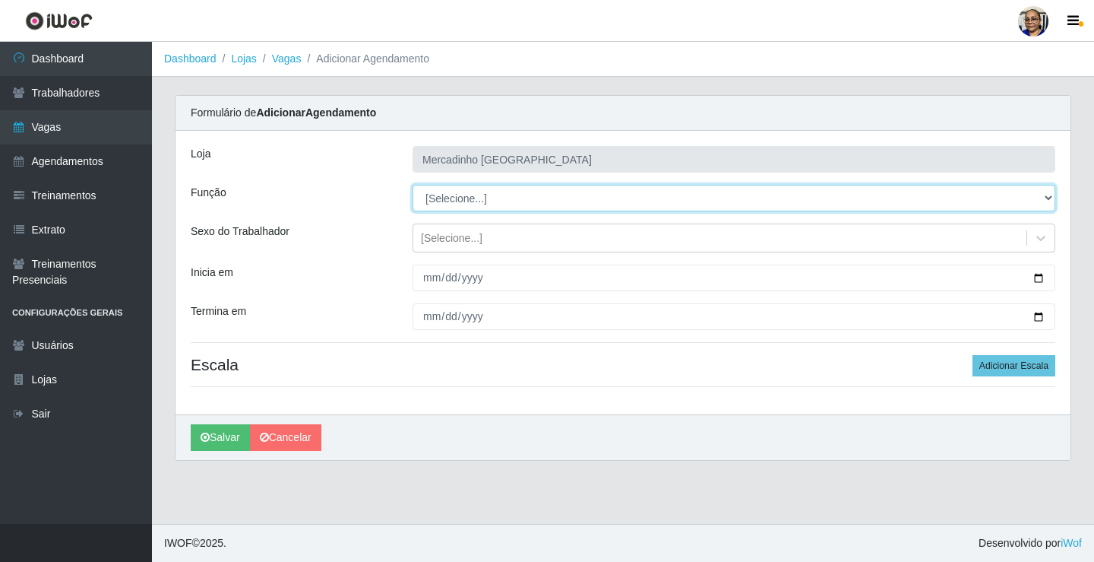
click at [476, 198] on select "[Selecione...] ASG ASG + ASG ++ Balconista de Açougue Balconista de Açougue + O…" at bounding box center [734, 198] width 643 height 27
select select "22"
click at [413, 185] on select "[Selecione...] ASG ASG + ASG ++ Balconista de Açougue Balconista de Açougue + O…" at bounding box center [734, 198] width 643 height 27
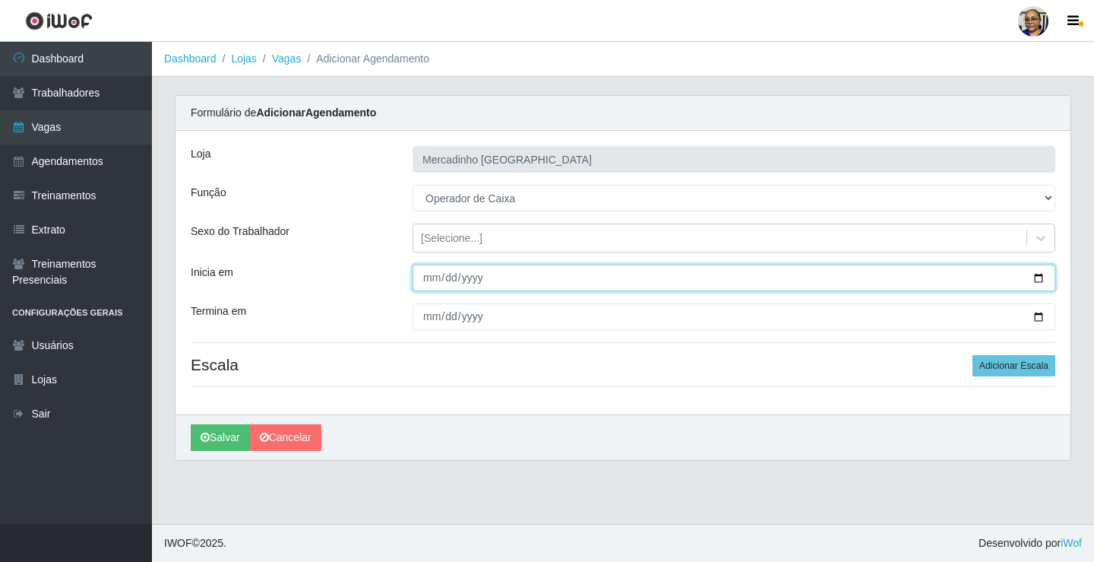
click at [1038, 280] on input "Inicia em" at bounding box center [734, 277] width 643 height 27
type input "[DATE]"
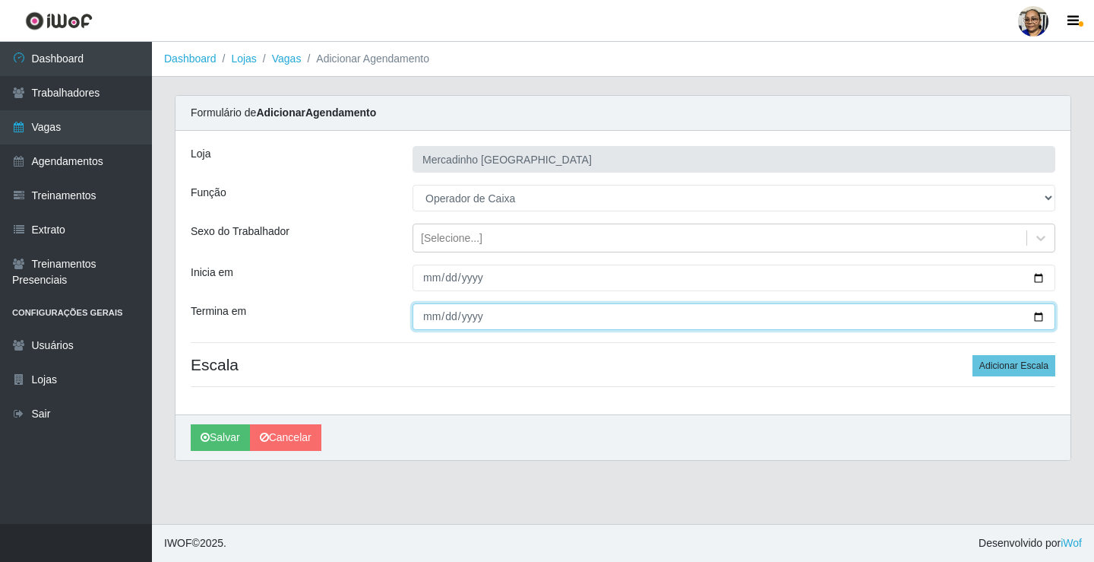
click at [1038, 312] on input "Termina em" at bounding box center [734, 316] width 643 height 27
type input "[DATE]"
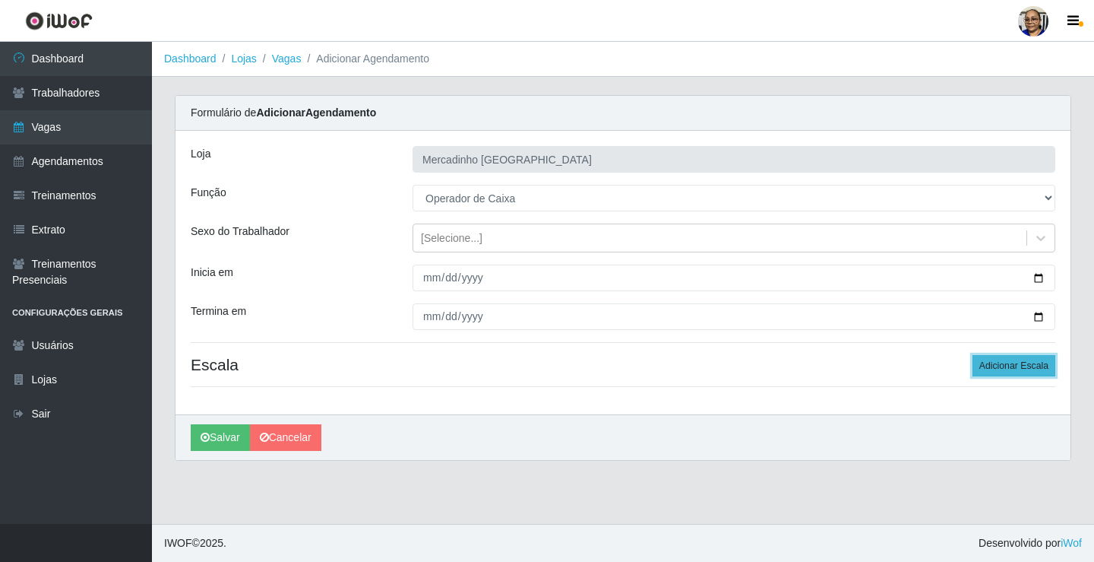
click at [1014, 365] on button "Adicionar Escala" at bounding box center [1014, 365] width 83 height 21
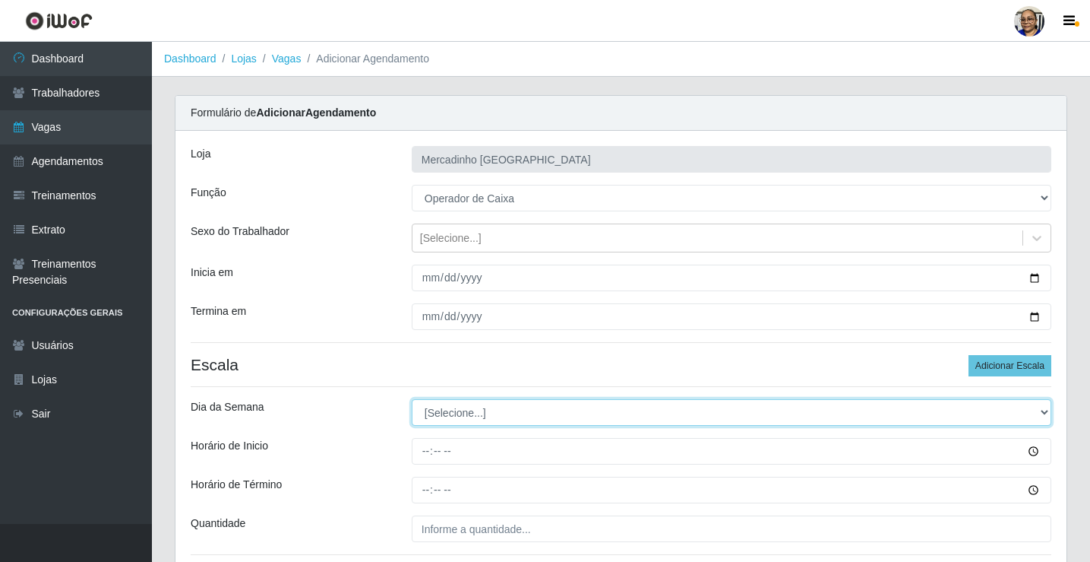
click at [472, 412] on select "[Selecione...] Segunda Terça Quarta Quinta Sexta Sábado Domingo" at bounding box center [732, 412] width 640 height 27
select select "2"
click at [412, 399] on select "[Selecione...] Segunda Terça Quarta Quinta Sexta Sábado Domingo" at bounding box center [732, 412] width 640 height 27
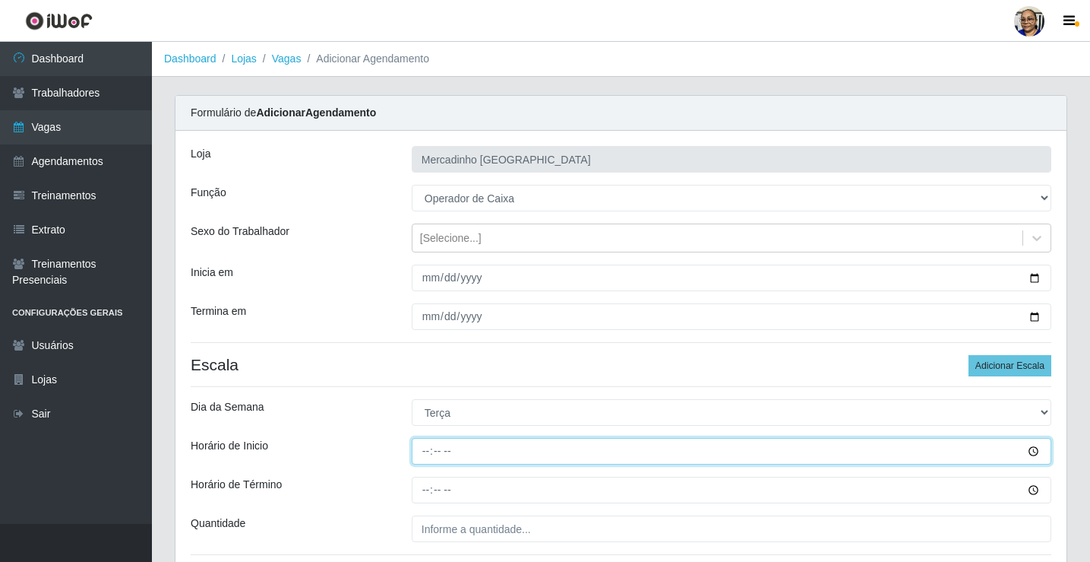
click at [426, 455] on input "Horário de Inicio" at bounding box center [732, 451] width 640 height 27
type input "09:00"
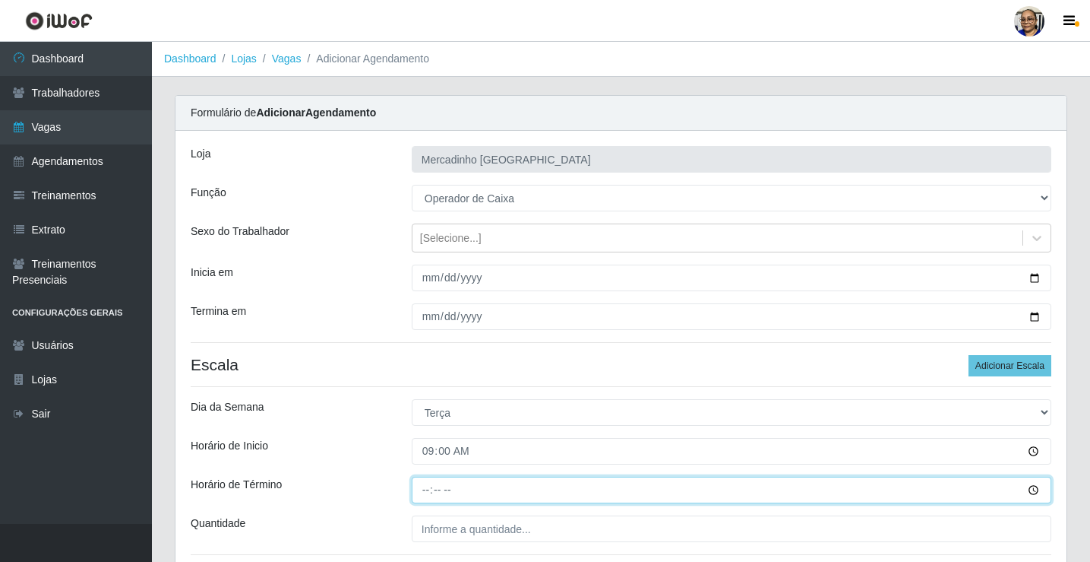
click at [426, 488] on input "Horário de Término" at bounding box center [732, 489] width 640 height 27
type input "14:30"
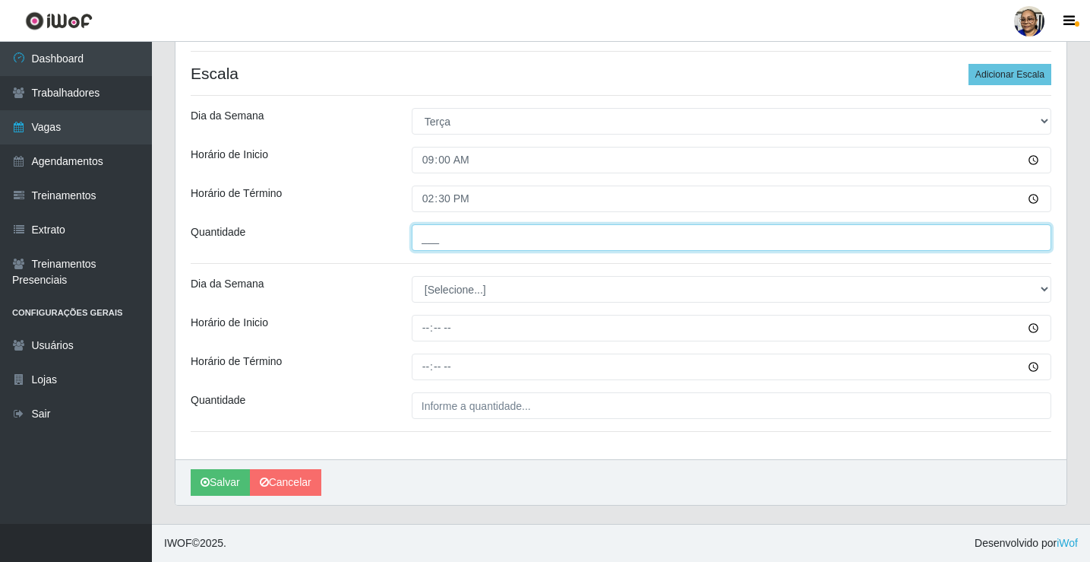
click at [544, 237] on input "___" at bounding box center [732, 237] width 640 height 27
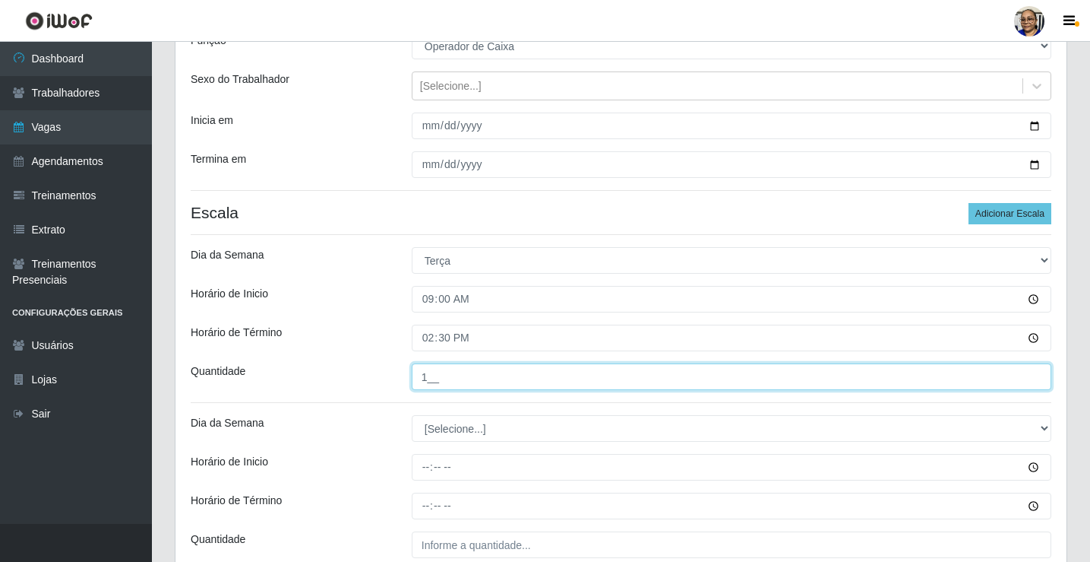
scroll to position [228, 0]
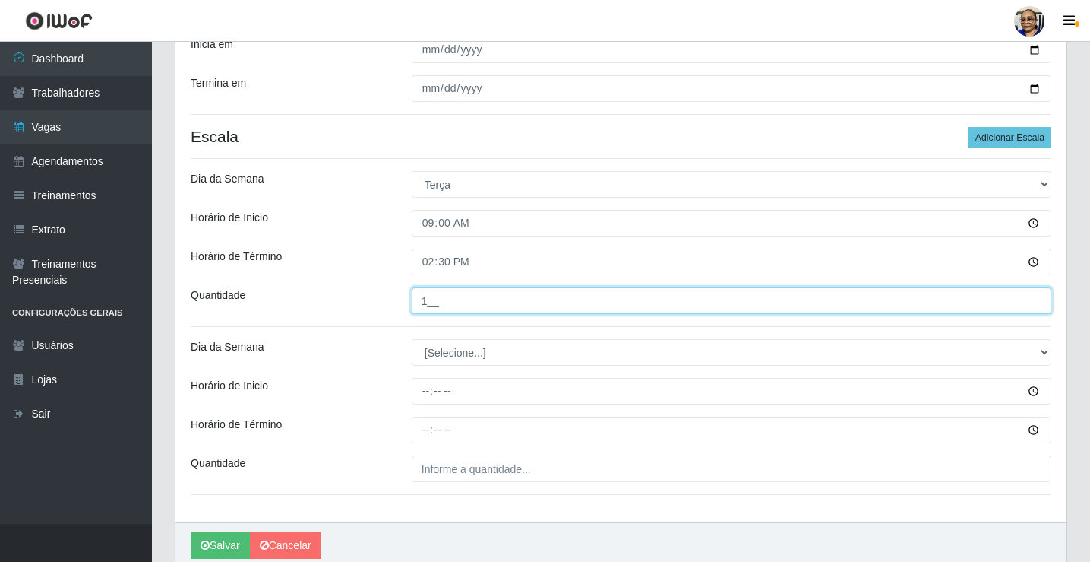
type input "1__"
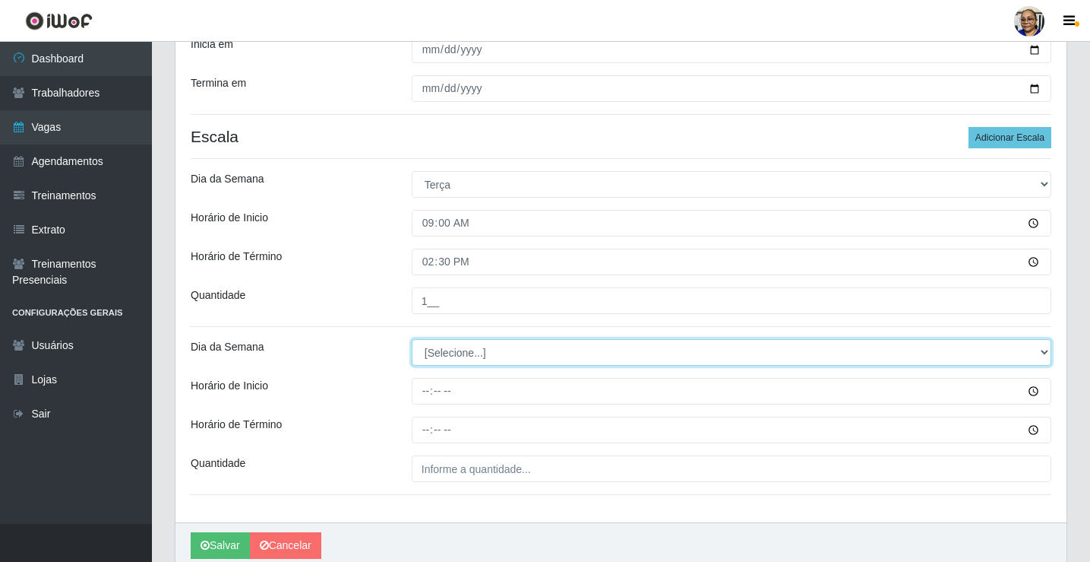
click at [466, 353] on select "[Selecione...] Segunda Terça Quarta Quinta Sexta Sábado Domingo" at bounding box center [732, 352] width 640 height 27
select select "2"
click at [412, 339] on select "[Selecione...] Segunda Terça Quarta Quinta Sexta Sábado Domingo" at bounding box center [732, 352] width 640 height 27
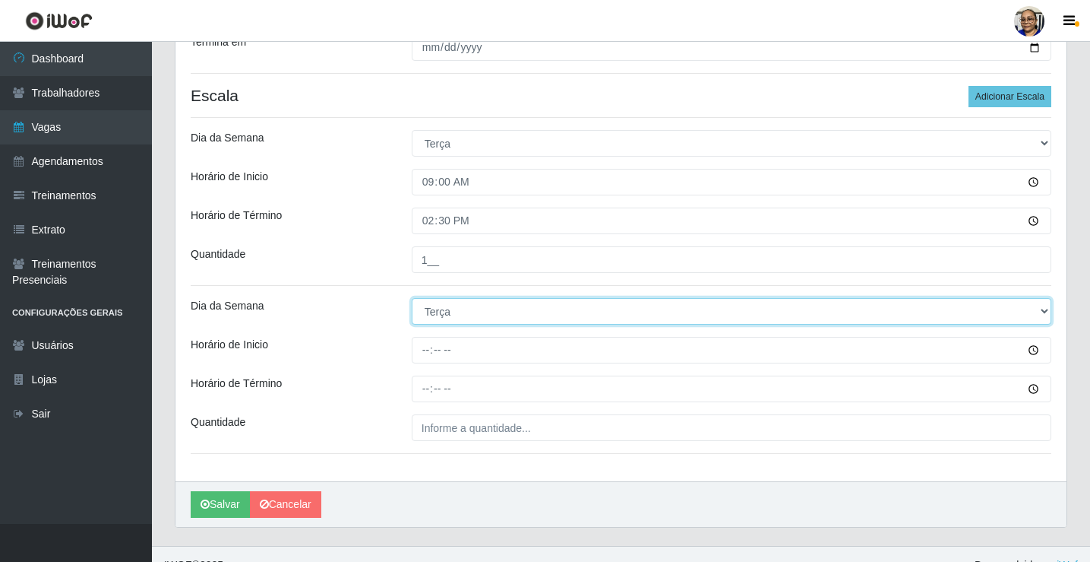
scroll to position [291, 0]
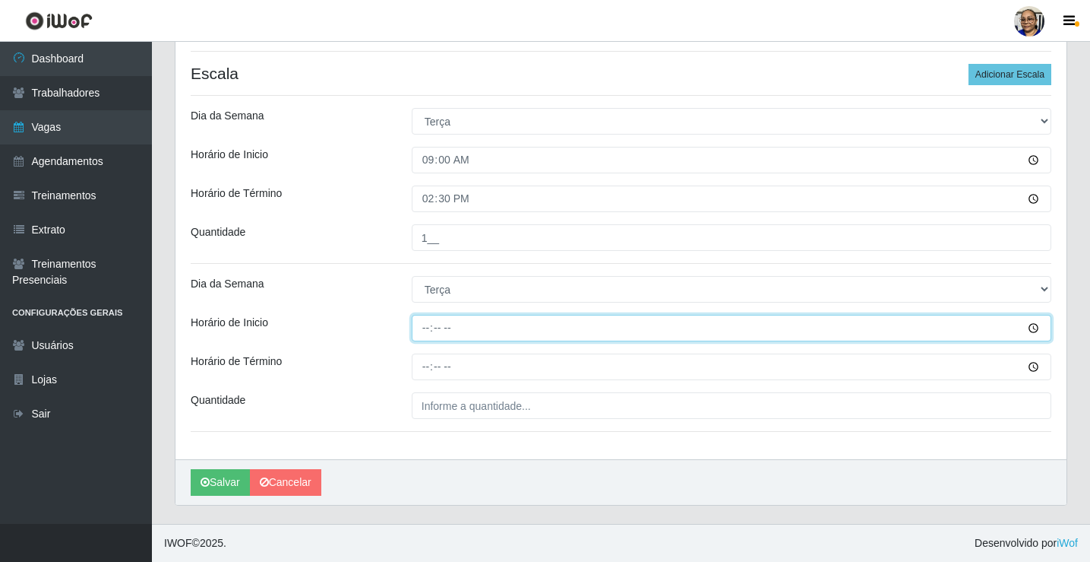
click at [428, 329] on input "Horário de Inicio" at bounding box center [732, 328] width 640 height 27
type input "15:30"
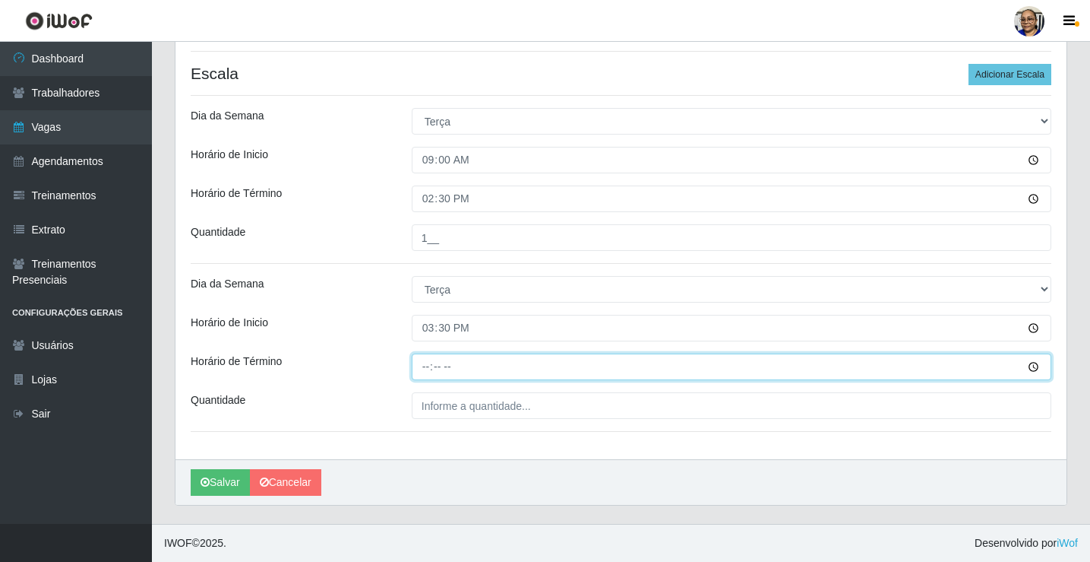
click at [426, 367] on input "Horário de Término" at bounding box center [732, 366] width 640 height 27
type input "20:30"
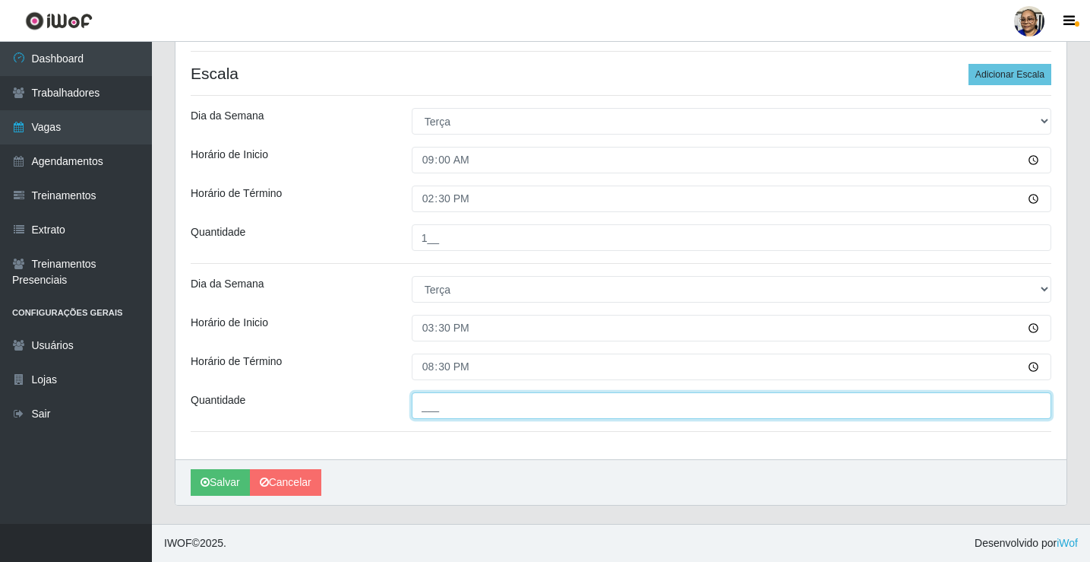
click at [533, 405] on input "___" at bounding box center [732, 405] width 640 height 27
type input "1__"
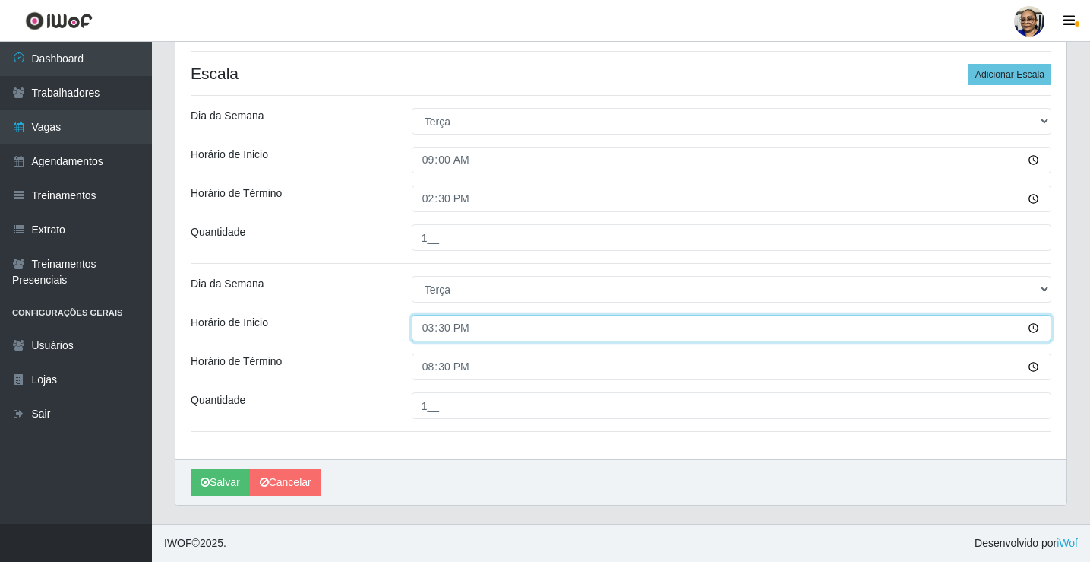
click at [445, 332] on input "15:30" at bounding box center [732, 328] width 640 height 27
type input "15:00"
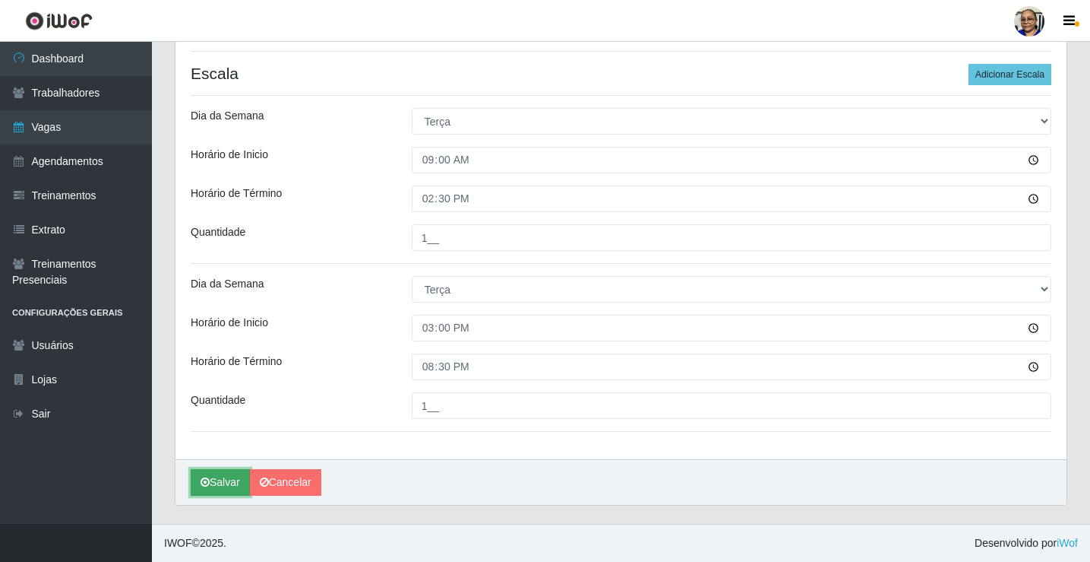
click at [217, 476] on button "Salvar" at bounding box center [220, 482] width 59 height 27
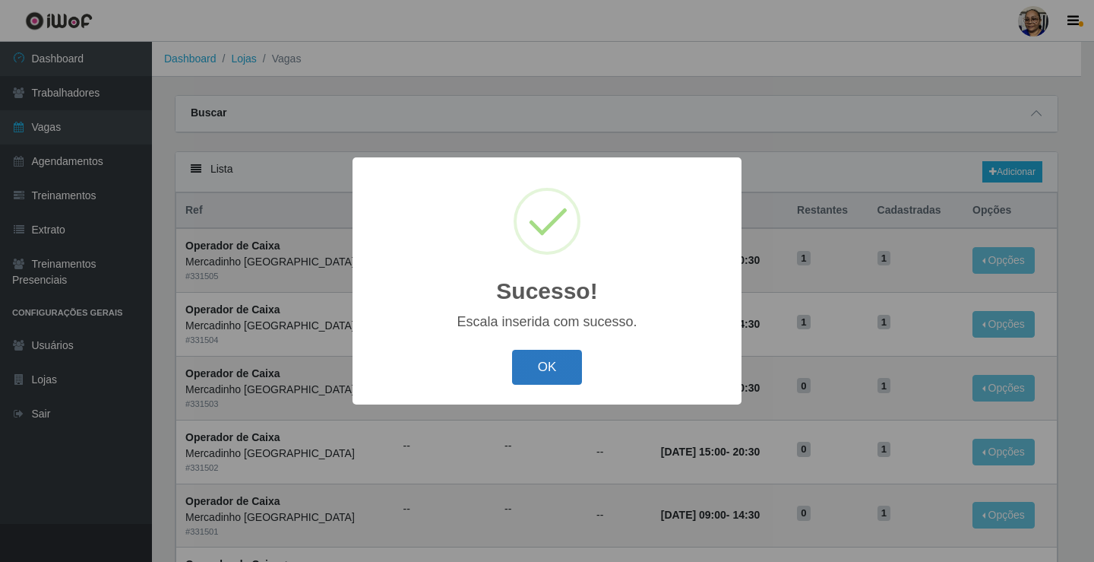
click at [551, 366] on button "OK" at bounding box center [547, 368] width 71 height 36
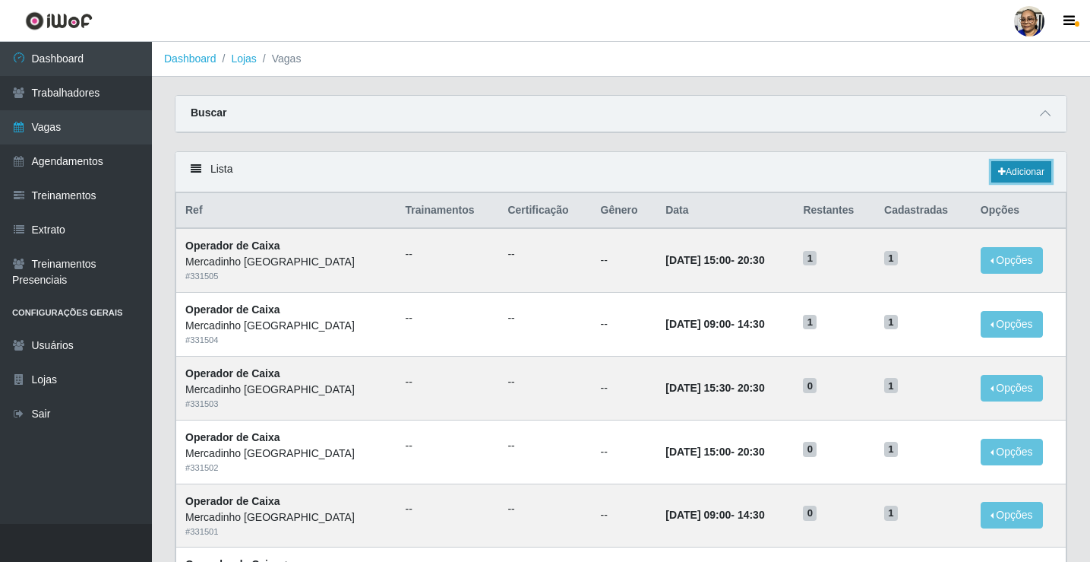
click at [1035, 174] on link "Adicionar" at bounding box center [1022, 171] width 60 height 21
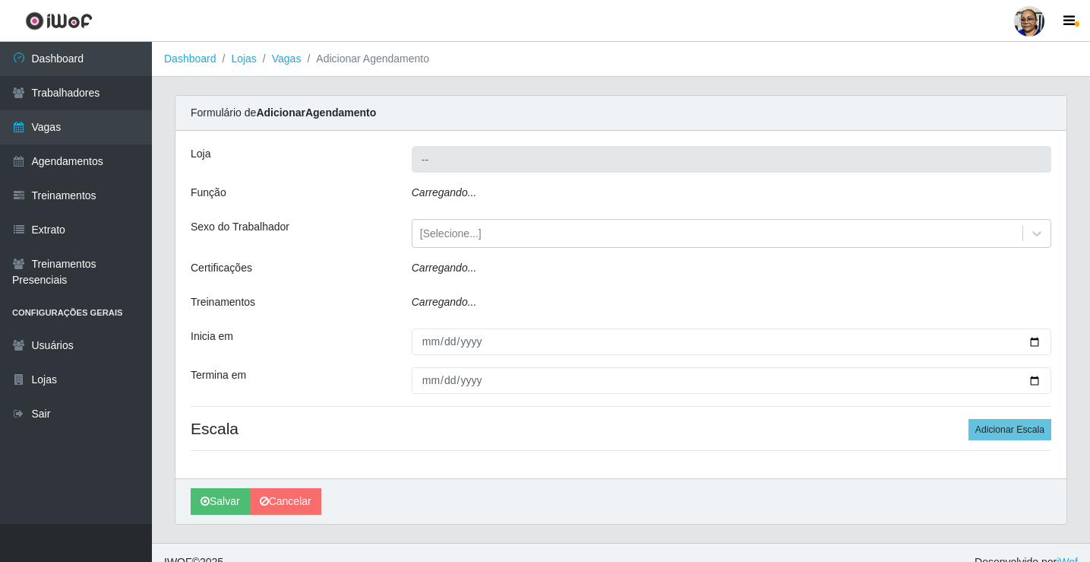
type input "Mercadinho [GEOGRAPHIC_DATA]"
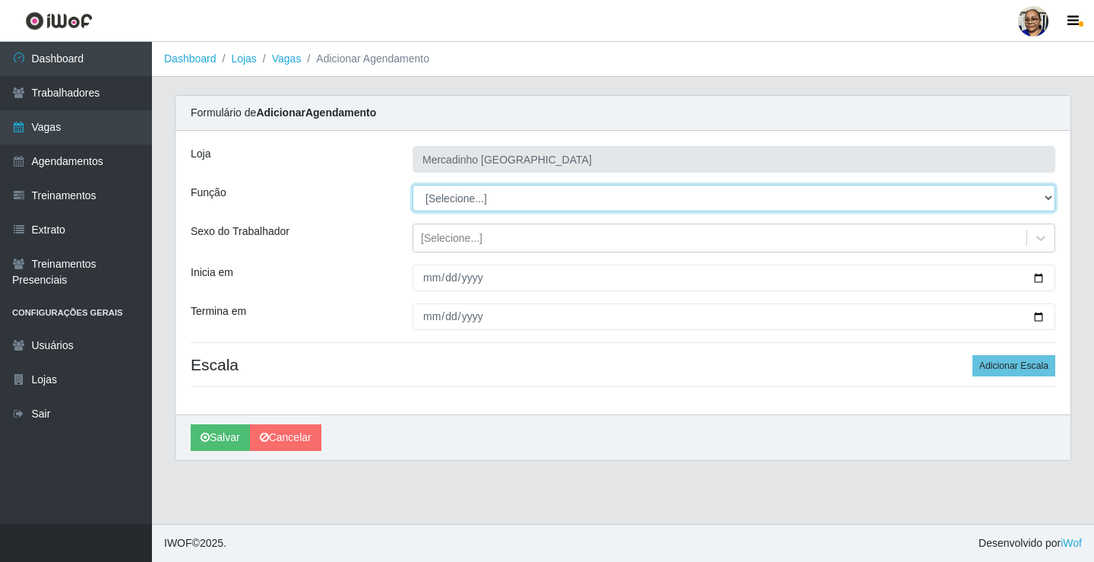
click at [479, 201] on select "[Selecione...] ASG ASG + ASG ++ Balconista de Açougue Balconista de Açougue + O…" at bounding box center [734, 198] width 643 height 27
select select "22"
click at [413, 185] on select "[Selecione...] ASG ASG + ASG ++ Balconista de Açougue Balconista de Açougue + O…" at bounding box center [734, 198] width 643 height 27
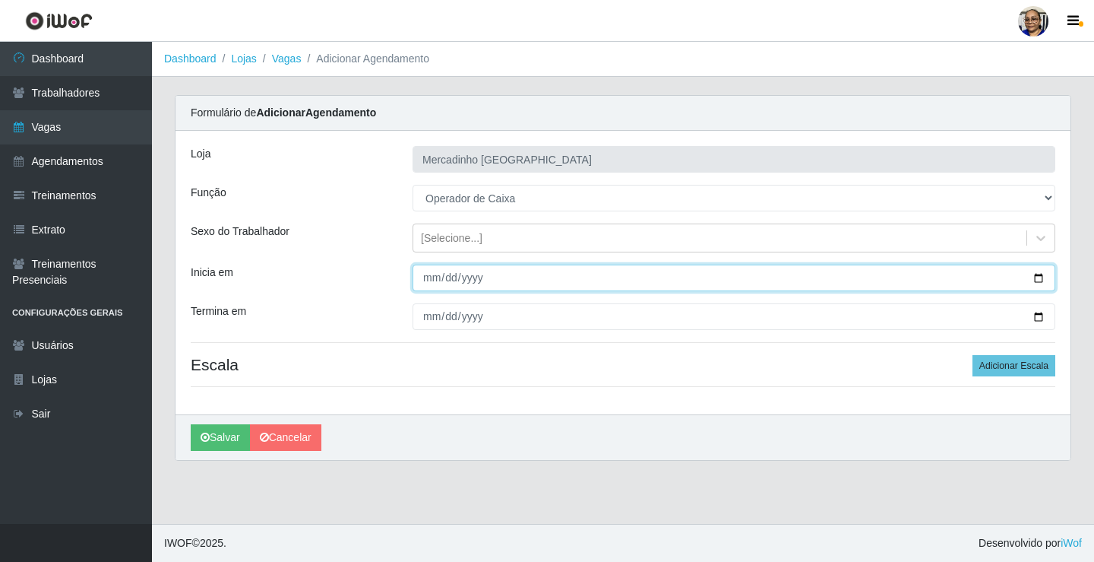
click at [1039, 278] on input "Inicia em" at bounding box center [734, 277] width 643 height 27
type input "[DATE]"
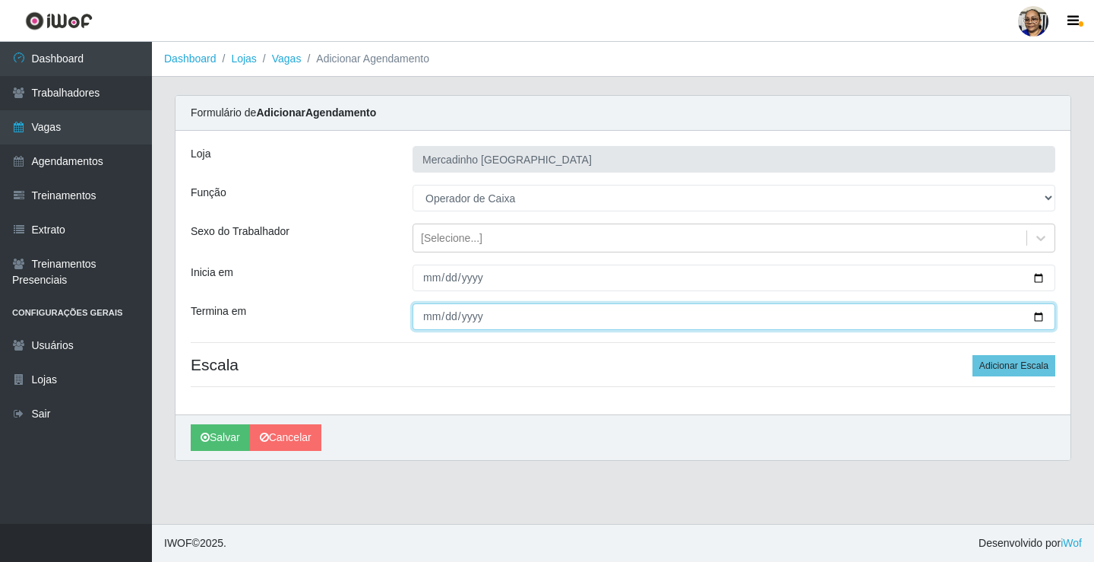
click at [1040, 314] on input "Termina em" at bounding box center [734, 316] width 643 height 27
type input "[DATE]"
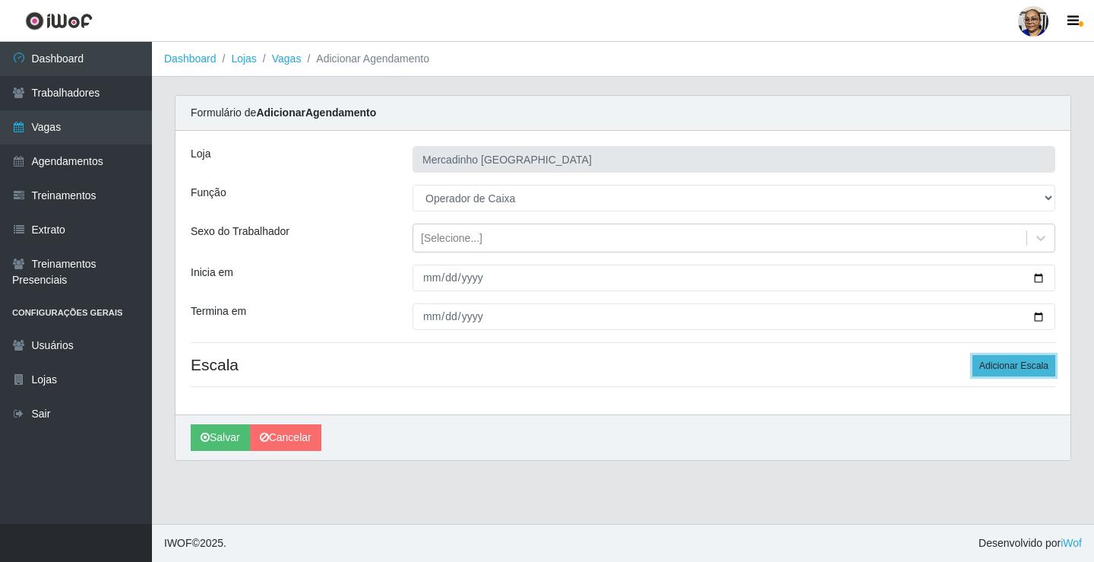
click at [1021, 366] on button "Adicionar Escala" at bounding box center [1014, 365] width 83 height 21
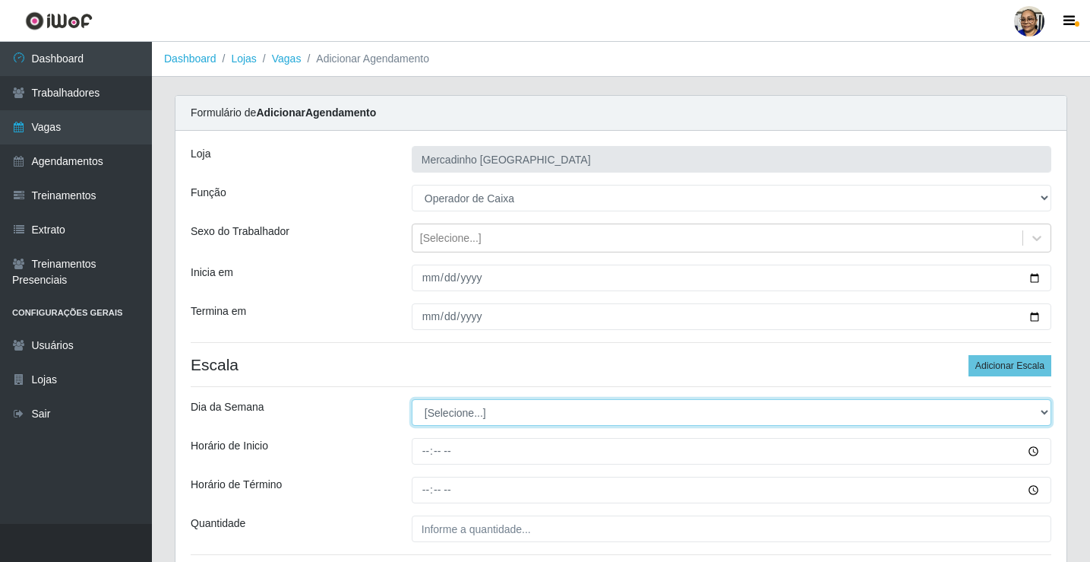
click at [463, 414] on select "[Selecione...] Segunda Terça Quarta Quinta Sexta Sábado Domingo" at bounding box center [732, 412] width 640 height 27
select select "2"
click at [412, 399] on select "[Selecione...] Segunda Terça Quarta Quinta Sexta Sábado Domingo" at bounding box center [732, 412] width 640 height 27
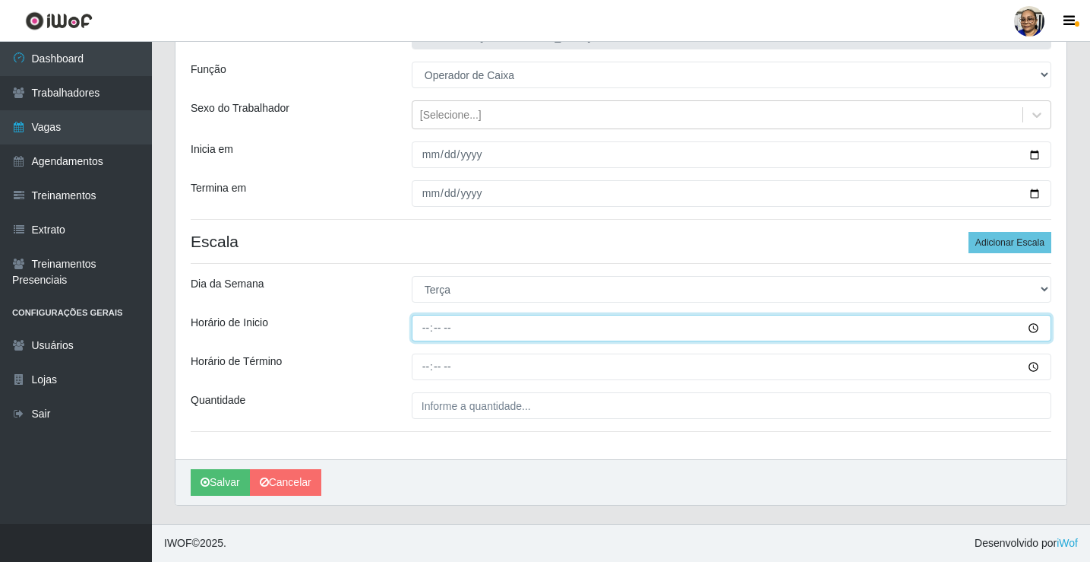
click at [428, 330] on input "Horário de Inicio" at bounding box center [732, 328] width 640 height 27
type input "15:30"
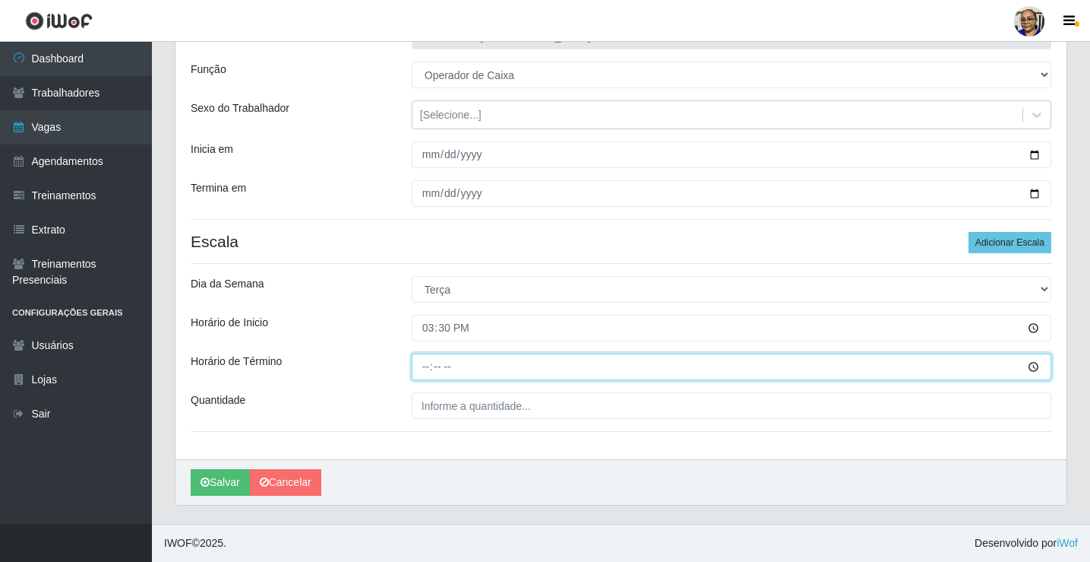
click at [426, 366] on input "Horário de Término" at bounding box center [732, 366] width 640 height 27
type input "20:30"
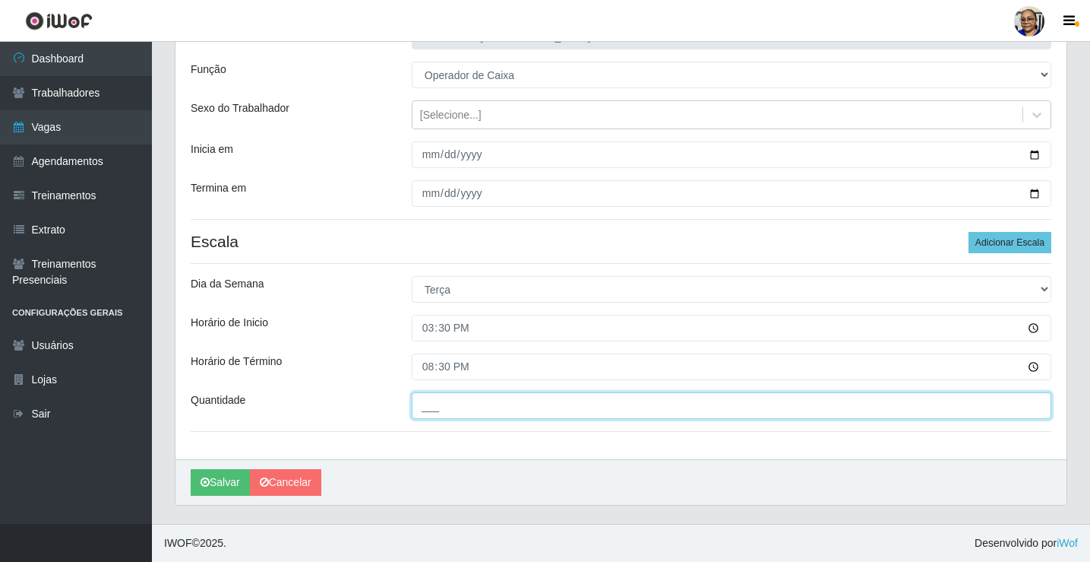
click at [549, 409] on input "___" at bounding box center [732, 405] width 640 height 27
type input "1__"
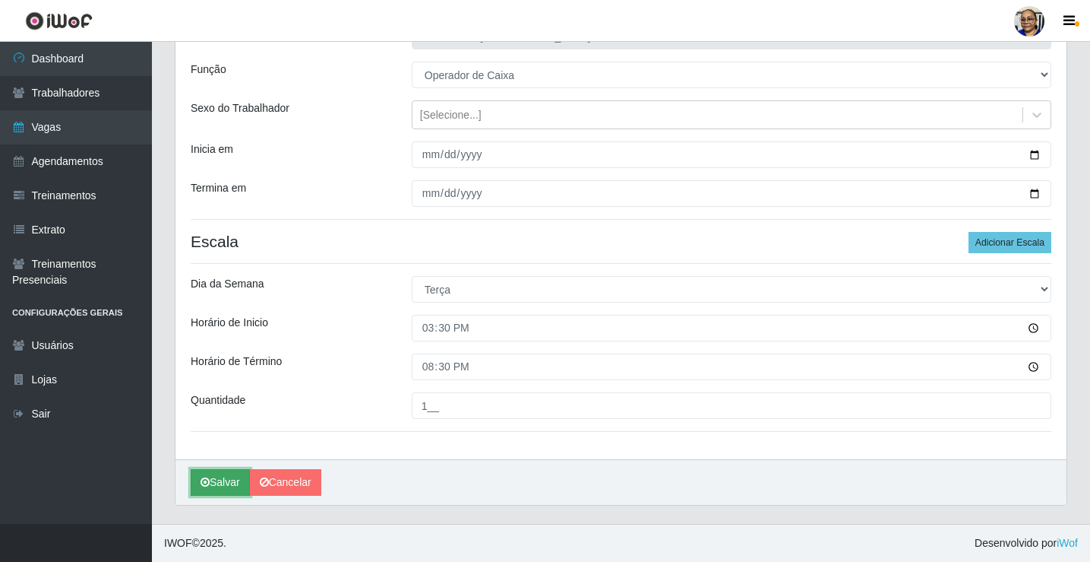
click at [220, 486] on button "Salvar" at bounding box center [220, 482] width 59 height 27
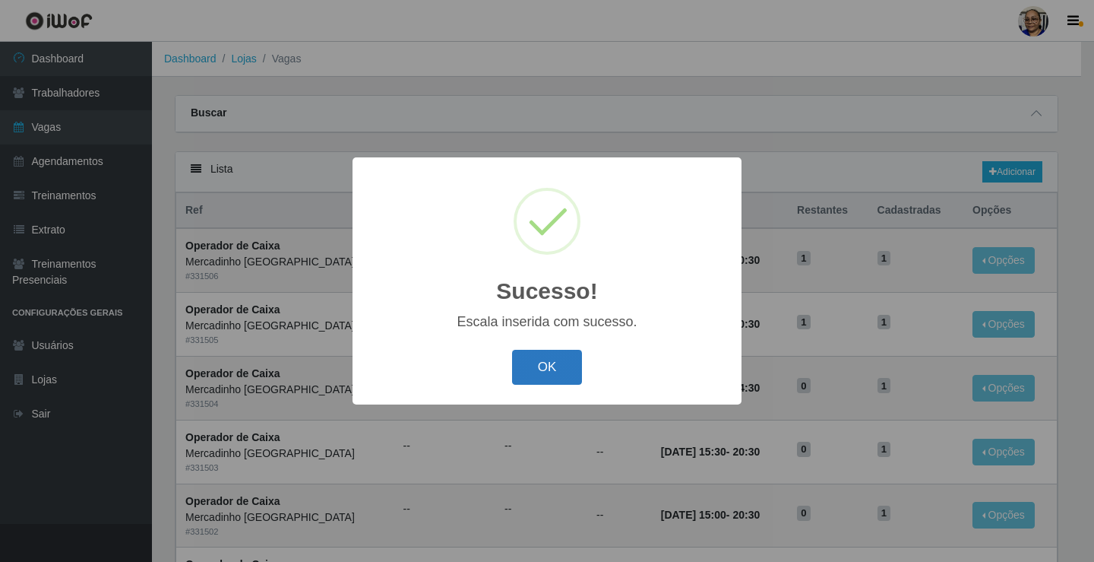
click at [542, 371] on button "OK" at bounding box center [547, 368] width 71 height 36
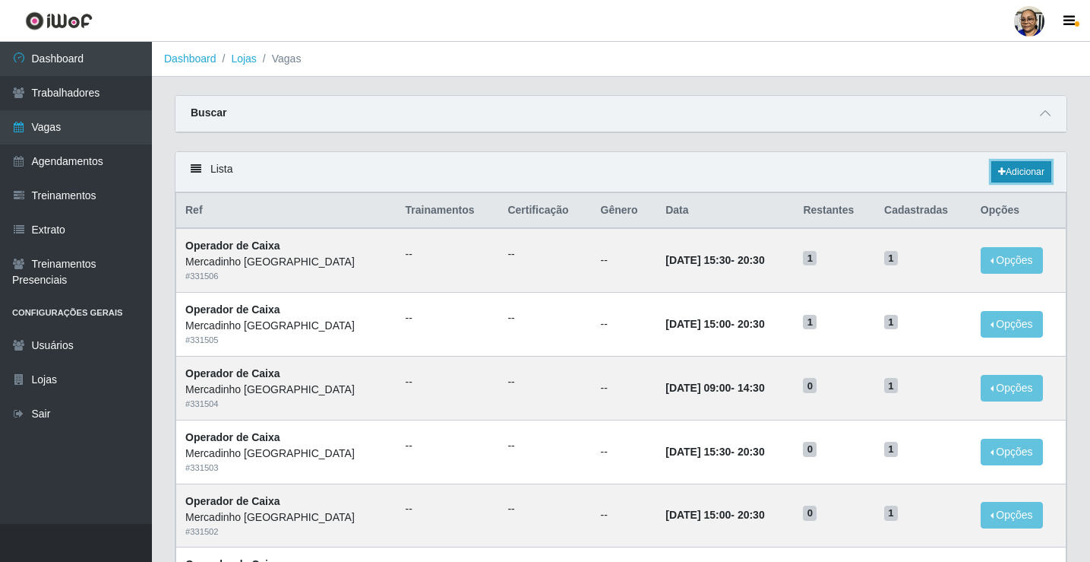
click at [1030, 173] on link "Adicionar" at bounding box center [1022, 171] width 60 height 21
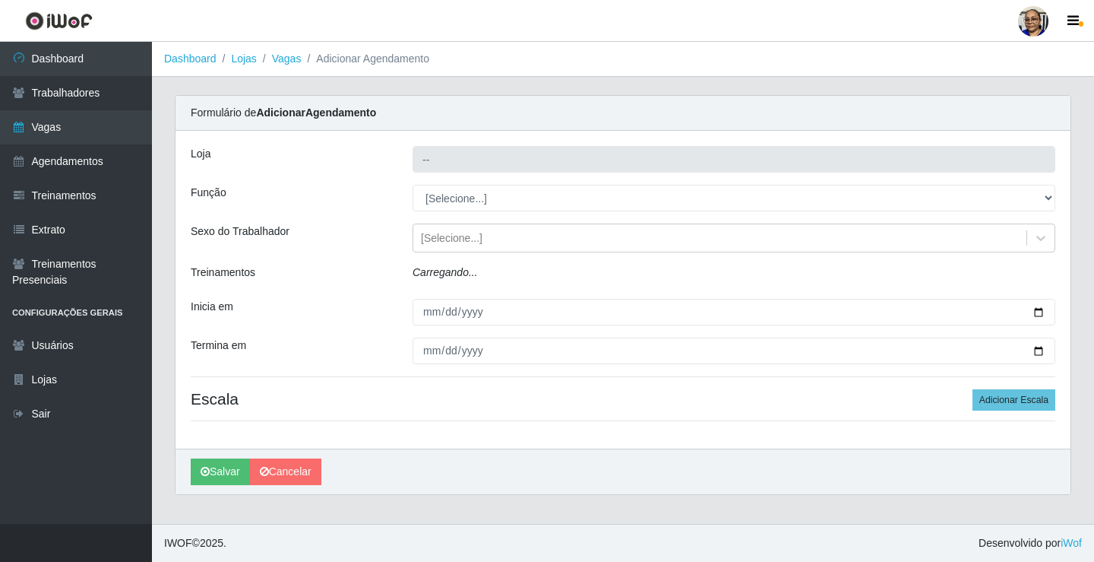
type input "Mercadinho [GEOGRAPHIC_DATA]"
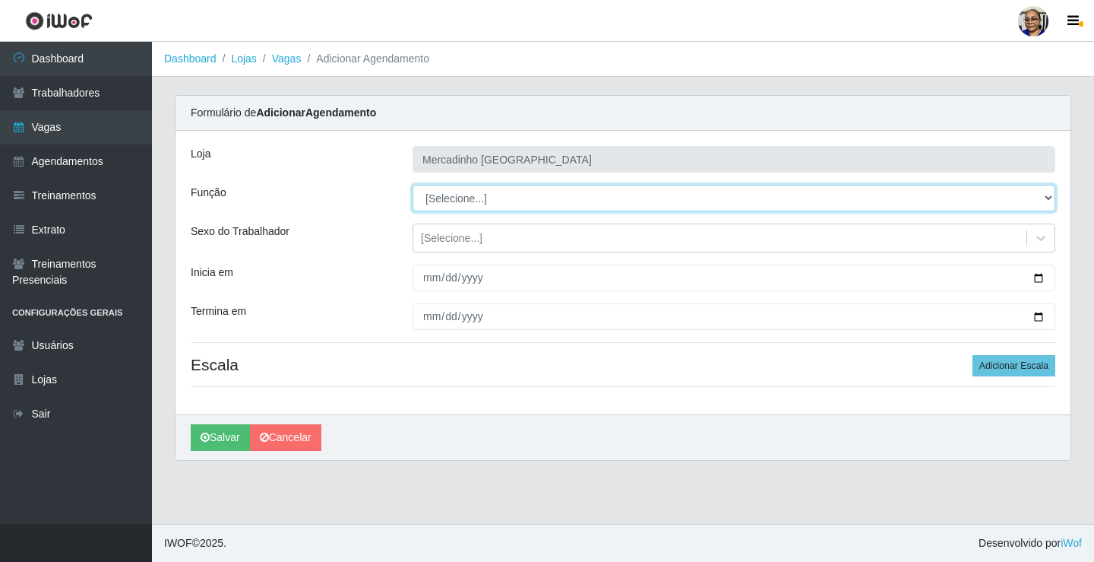
click at [461, 198] on select "[Selecione...] ASG ASG + ASG ++ Balconista de Açougue Balconista de Açougue + O…" at bounding box center [734, 198] width 643 height 27
select select "22"
click at [413, 185] on select "[Selecione...] ASG ASG + ASG ++ Balconista de Açougue Balconista de Açougue + O…" at bounding box center [734, 198] width 643 height 27
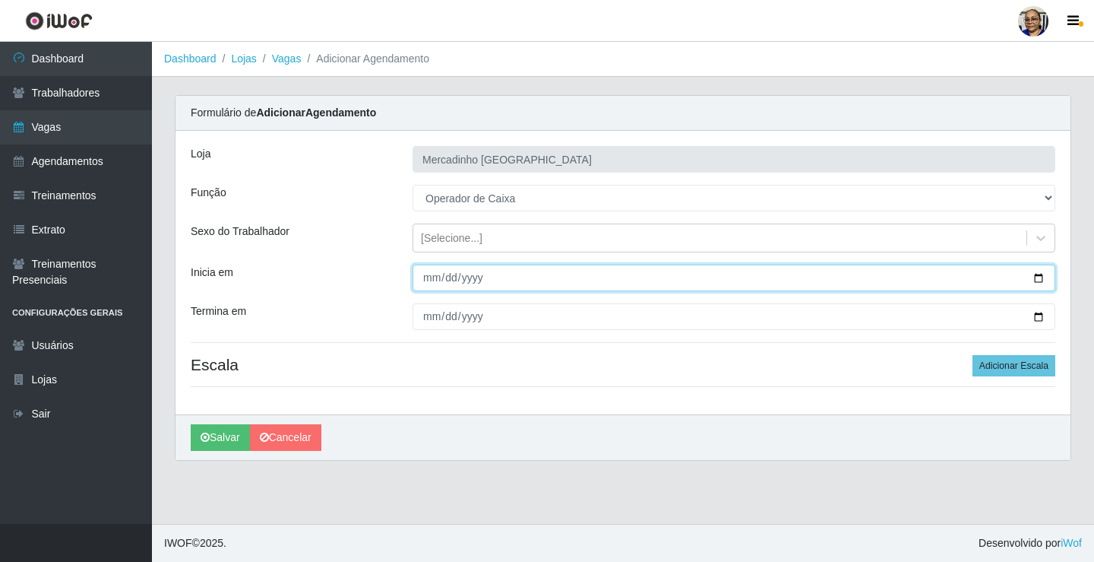
click at [1038, 276] on input "Inicia em" at bounding box center [734, 277] width 643 height 27
type input "[DATE]"
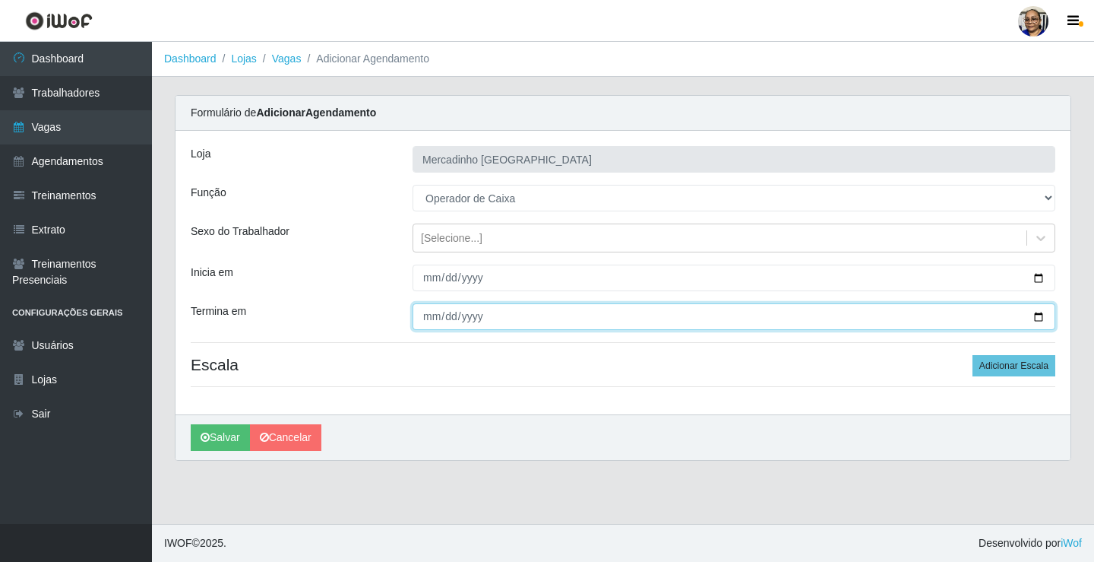
drag, startPoint x: 1035, startPoint y: 316, endPoint x: 1006, endPoint y: 318, distance: 28.9
click at [1033, 316] on input "Termina em" at bounding box center [734, 316] width 643 height 27
type input "[DATE]"
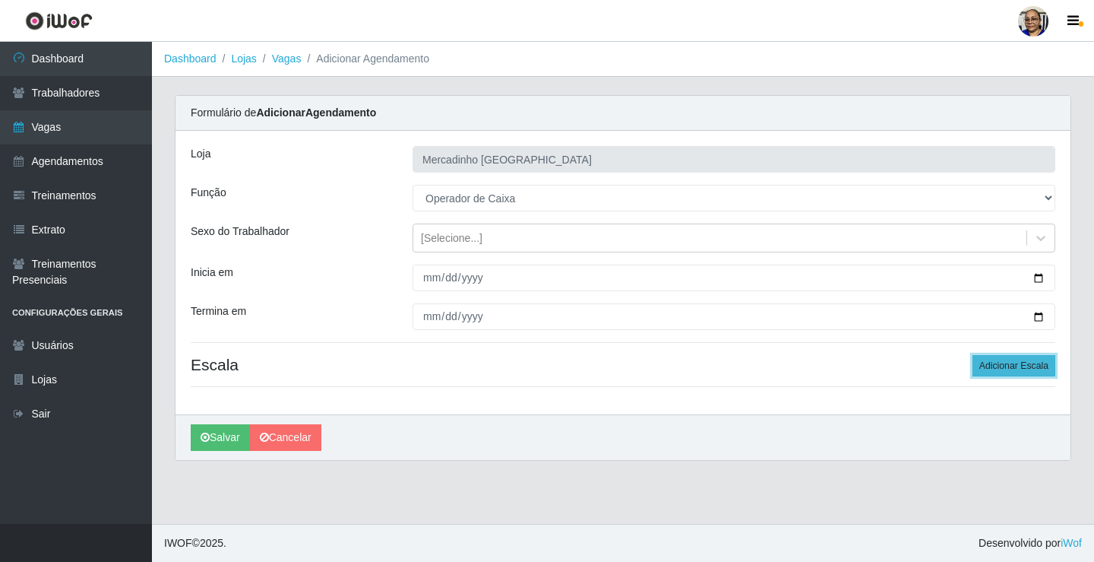
click at [1035, 364] on button "Adicionar Escala" at bounding box center [1014, 365] width 83 height 21
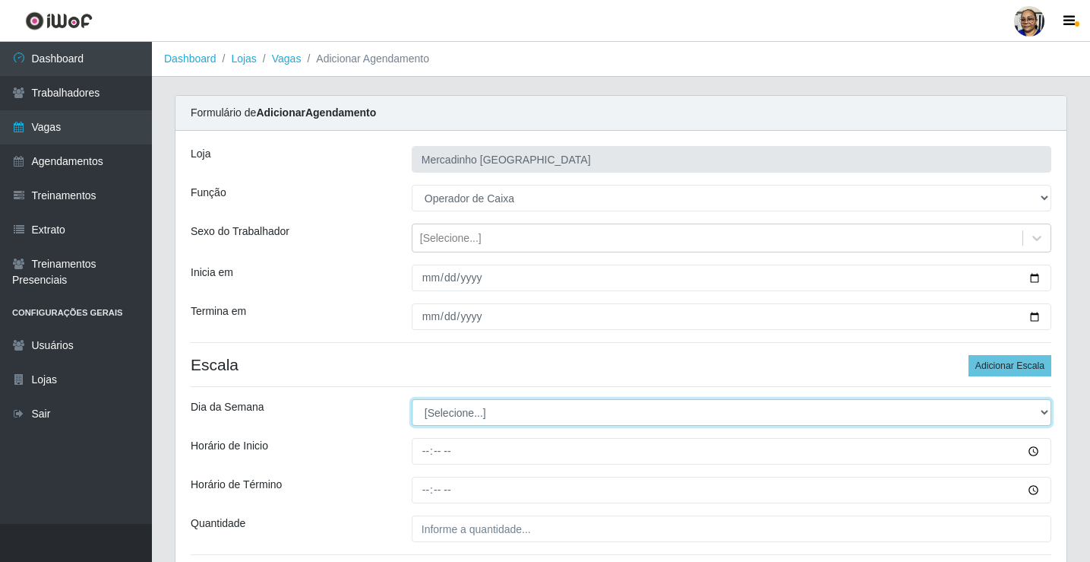
click at [466, 410] on select "[Selecione...] Segunda Terça Quarta Quinta Sexta Sábado Domingo" at bounding box center [732, 412] width 640 height 27
select select "3"
click at [412, 399] on select "[Selecione...] Segunda Terça Quarta Quinta Sexta Sábado Domingo" at bounding box center [732, 412] width 640 height 27
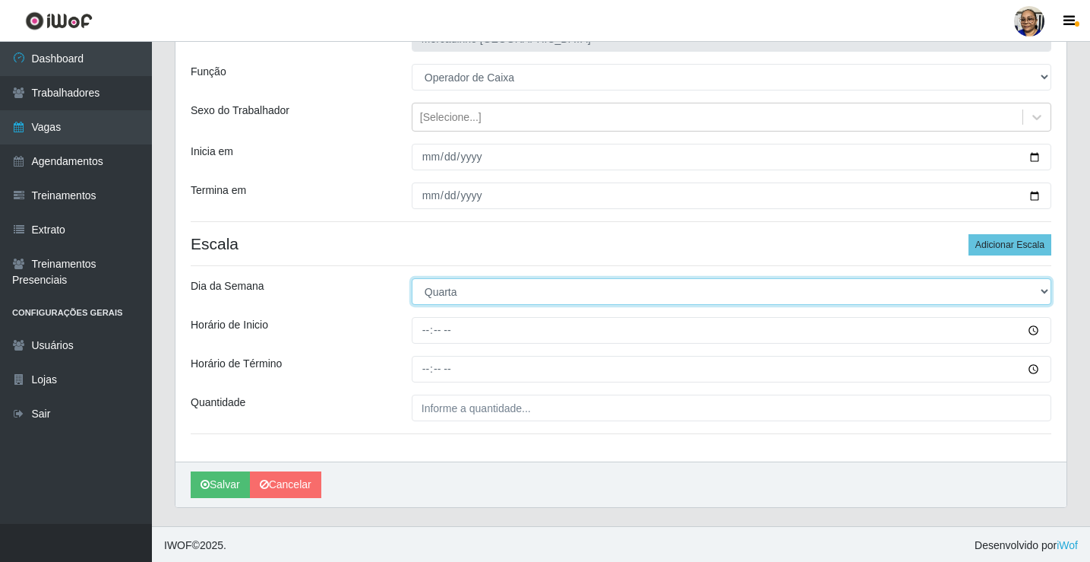
scroll to position [123, 0]
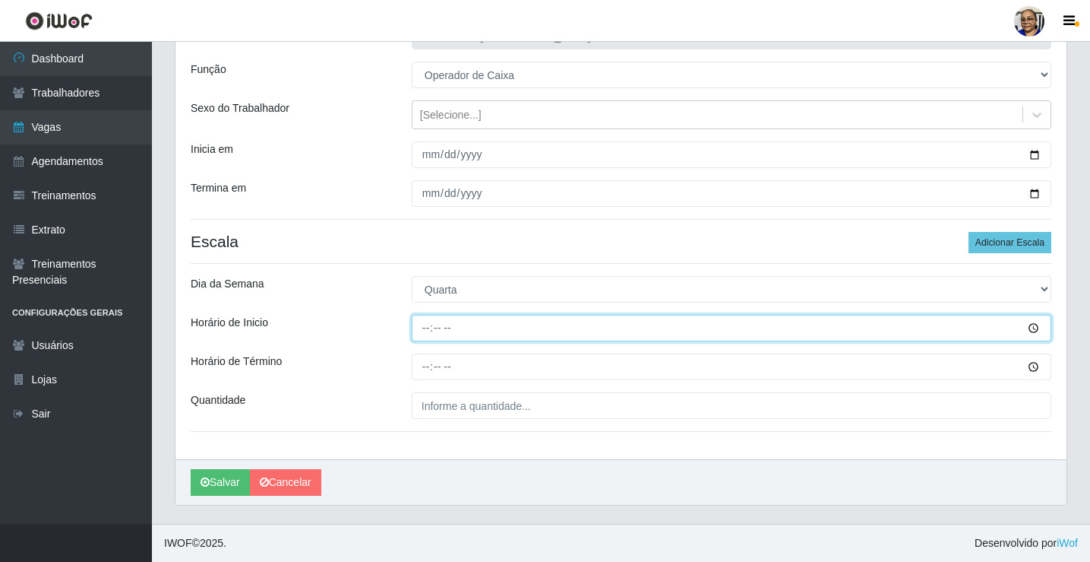
click at [427, 332] on input "Horário de Inicio" at bounding box center [732, 328] width 640 height 27
type input "09:00"
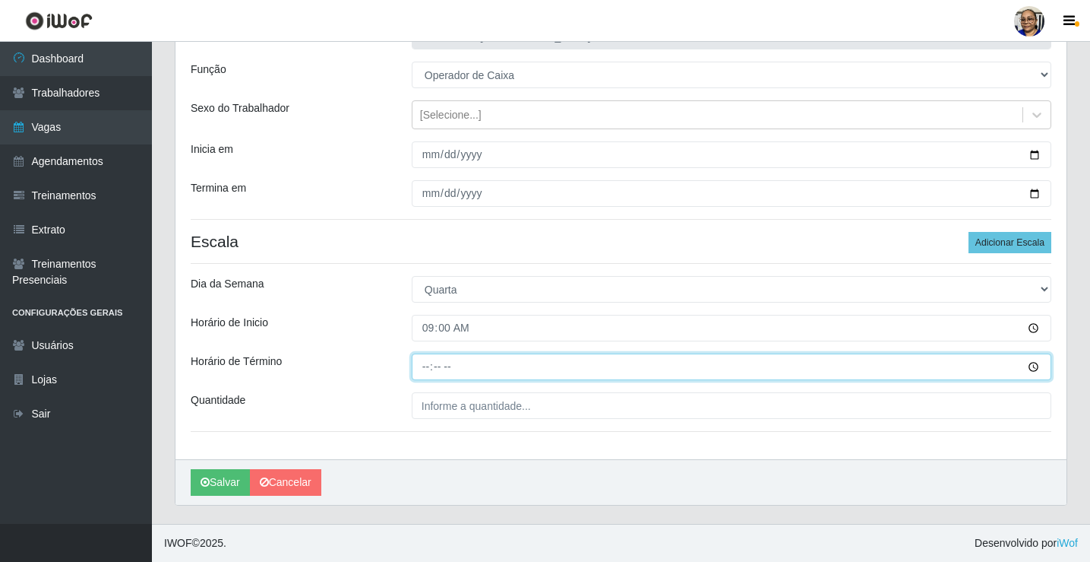
click at [429, 368] on input "Horário de Término" at bounding box center [732, 366] width 640 height 27
type input "14:30"
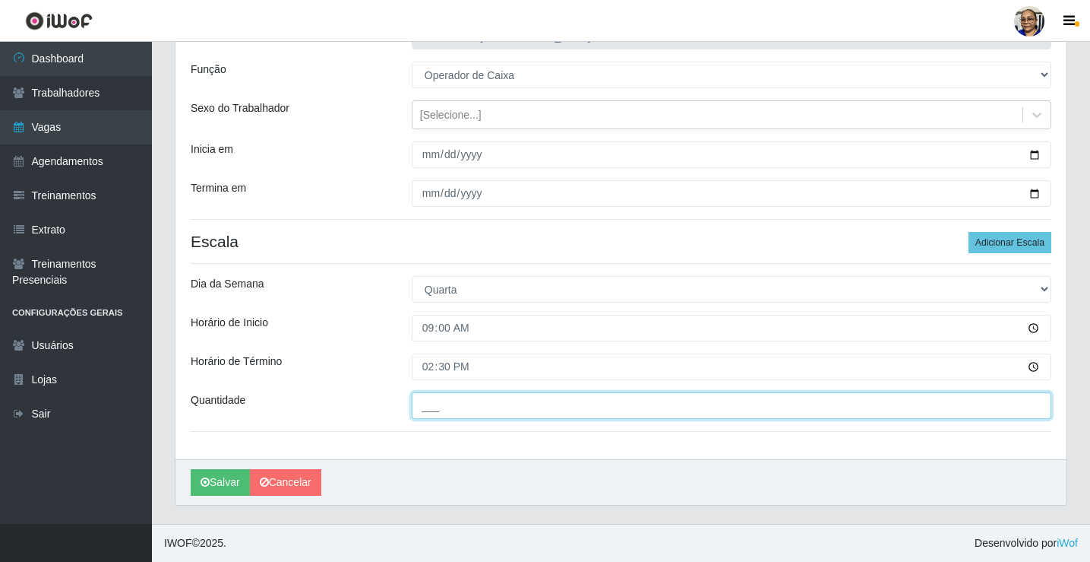
click at [555, 406] on input "___" at bounding box center [732, 405] width 640 height 27
type input "1__"
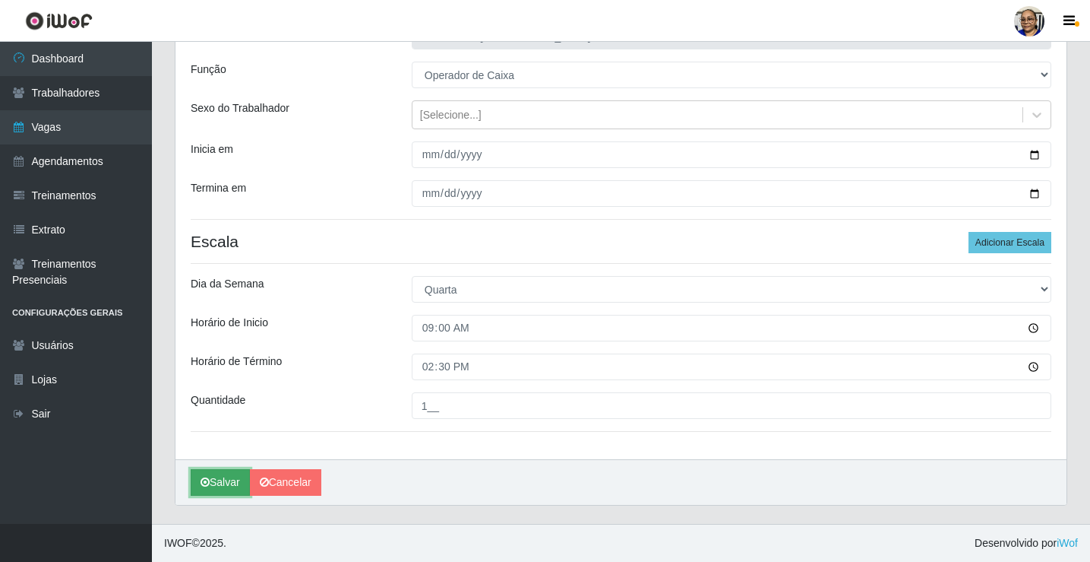
click at [231, 479] on button "Salvar" at bounding box center [220, 482] width 59 height 27
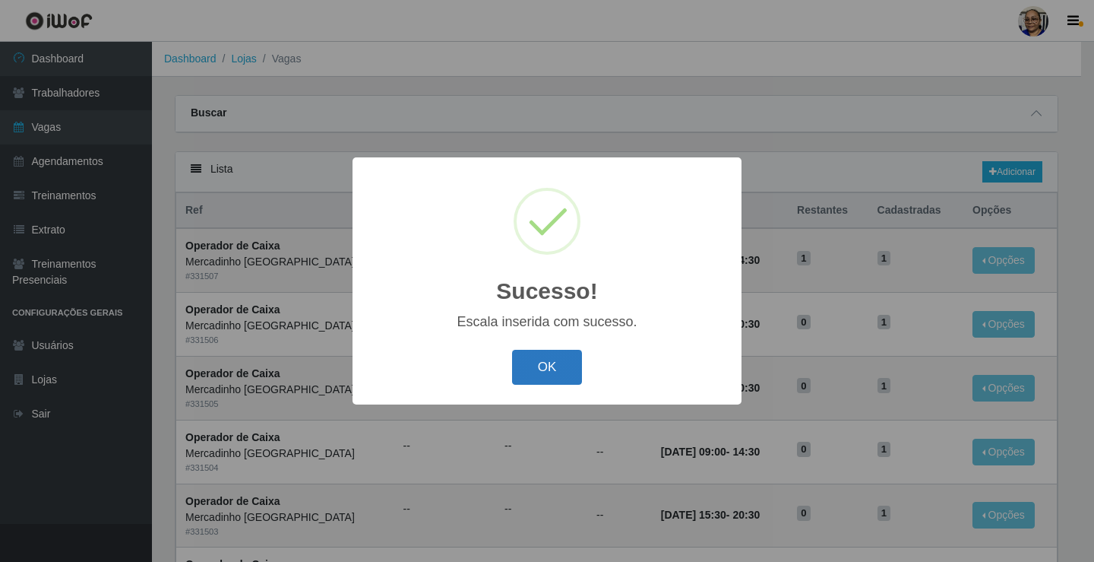
click at [555, 369] on button "OK" at bounding box center [547, 368] width 71 height 36
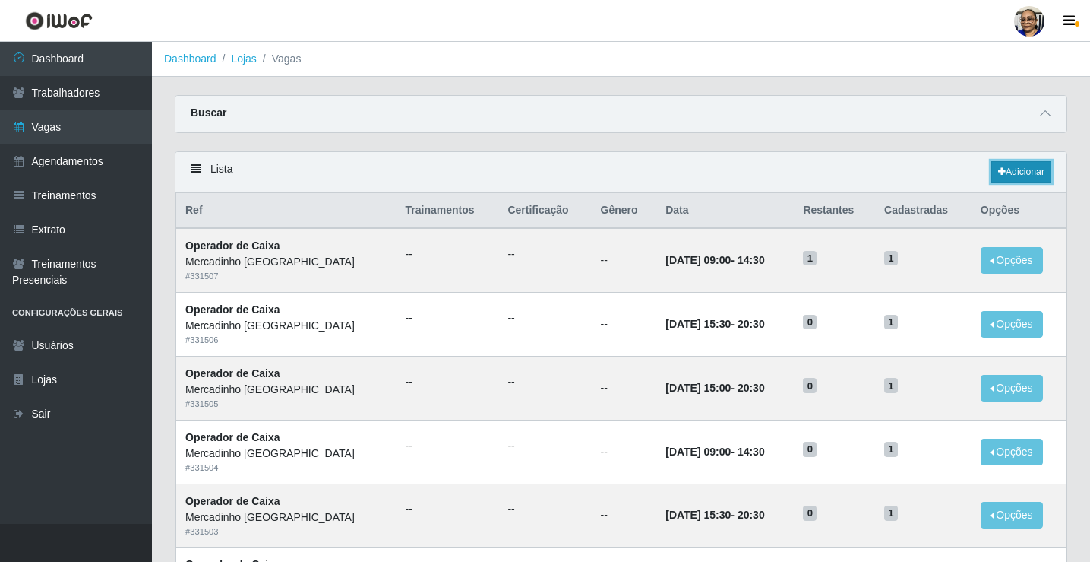
click at [1031, 171] on link "Adicionar" at bounding box center [1022, 171] width 60 height 21
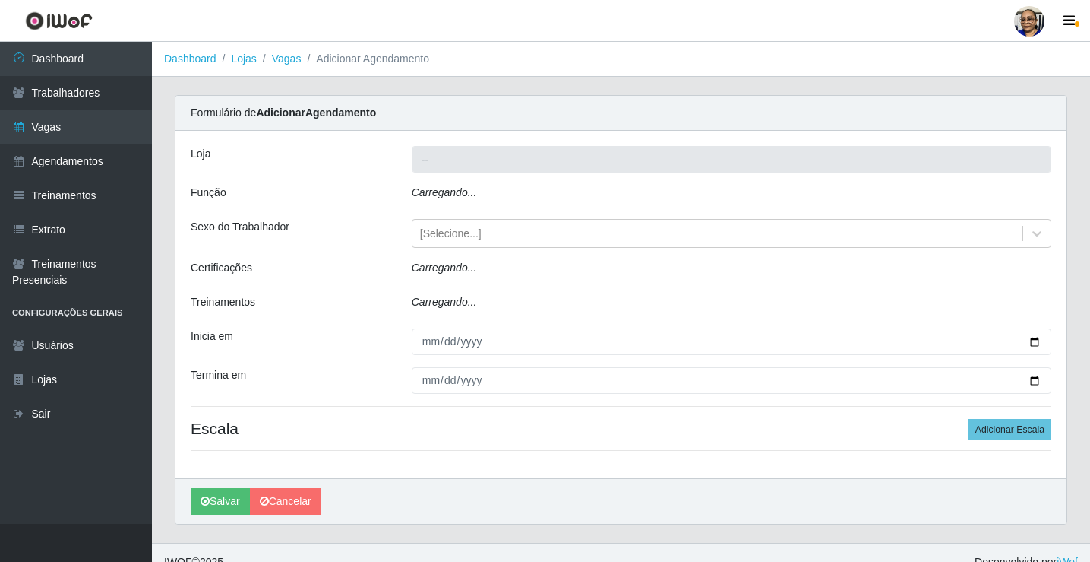
type input "Mercadinho [GEOGRAPHIC_DATA]"
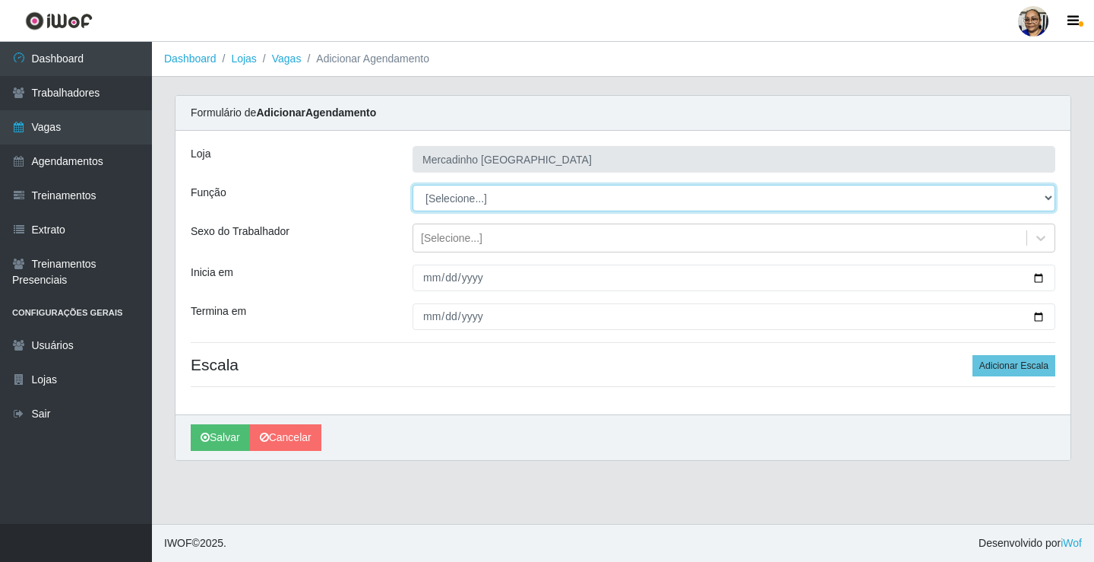
click at [461, 197] on select "[Selecione...] ASG ASG + ASG ++ Balconista de Açougue Balconista de Açougue + O…" at bounding box center [734, 198] width 643 height 27
select select "22"
click at [413, 185] on select "[Selecione...] ASG ASG + ASG ++ Balconista de Açougue Balconista de Açougue + O…" at bounding box center [734, 198] width 643 height 27
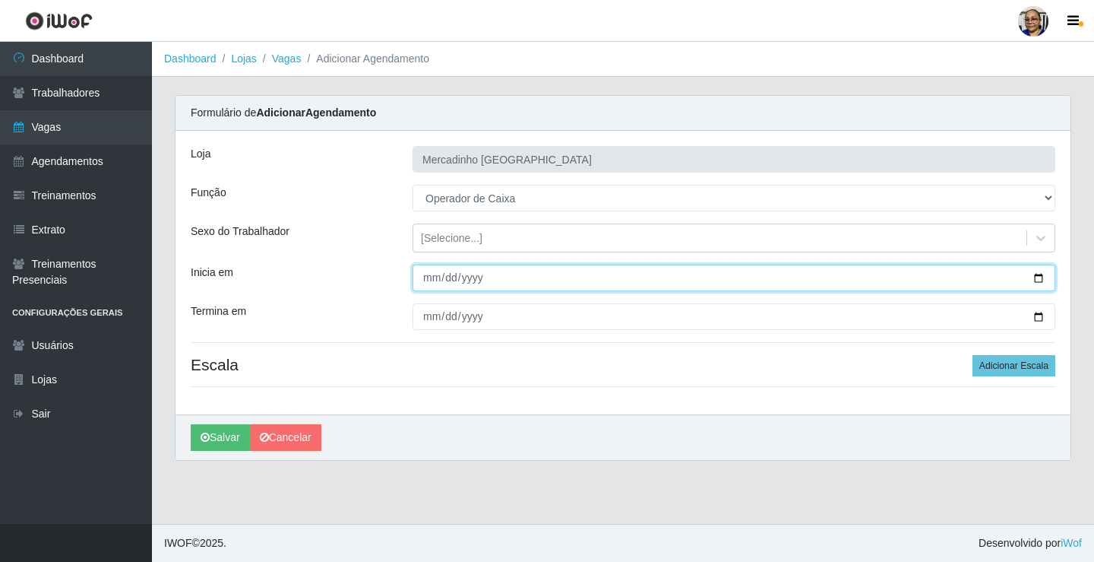
click at [1039, 277] on input "Inicia em" at bounding box center [734, 277] width 643 height 27
type input "[DATE]"
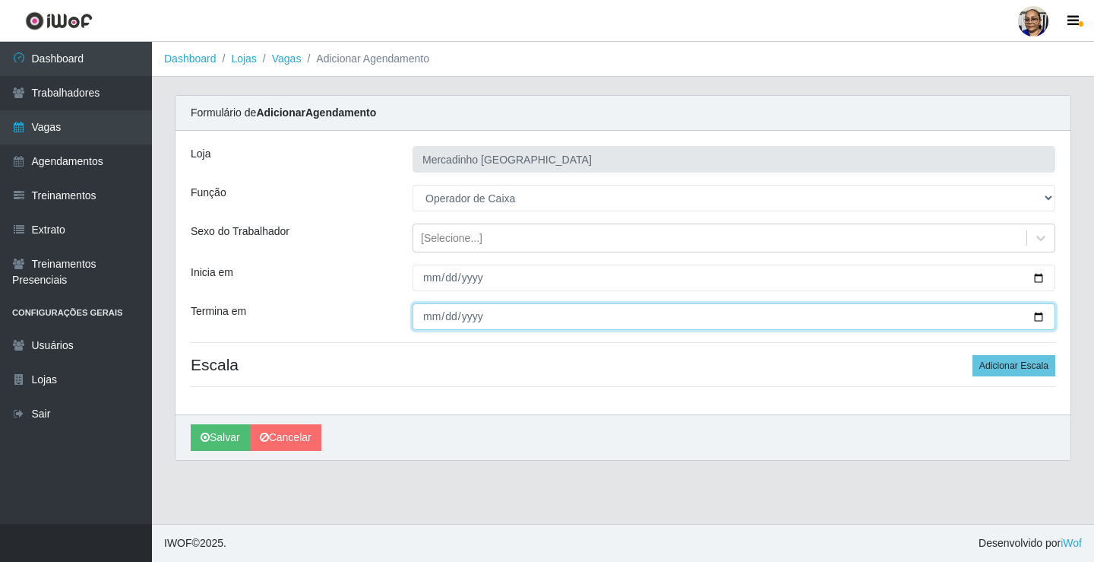
click at [1035, 314] on input "Termina em" at bounding box center [734, 316] width 643 height 27
type input "[DATE]"
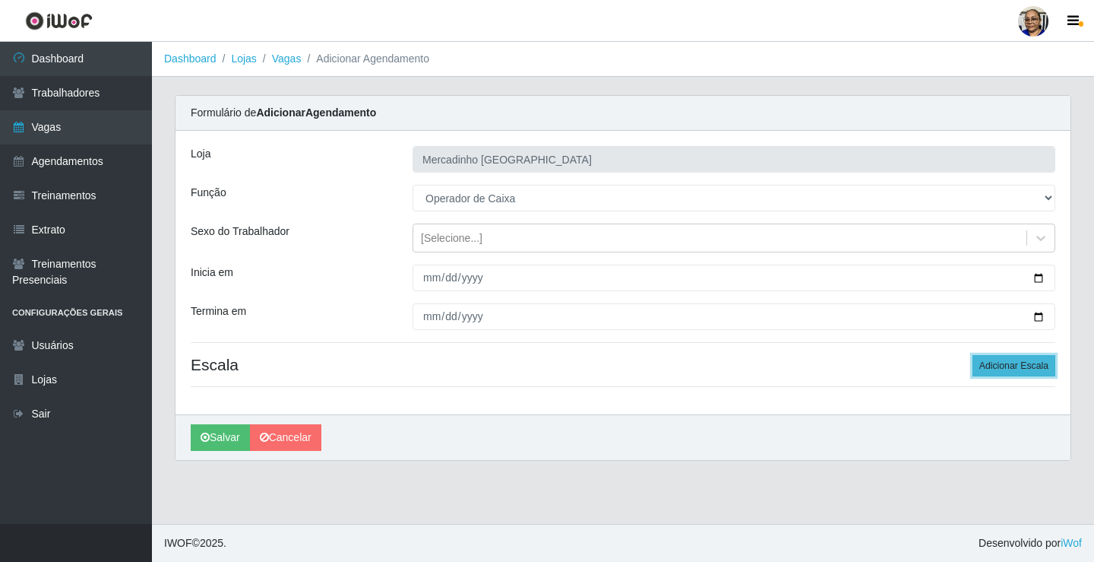
click at [1004, 368] on button "Adicionar Escala" at bounding box center [1014, 365] width 83 height 21
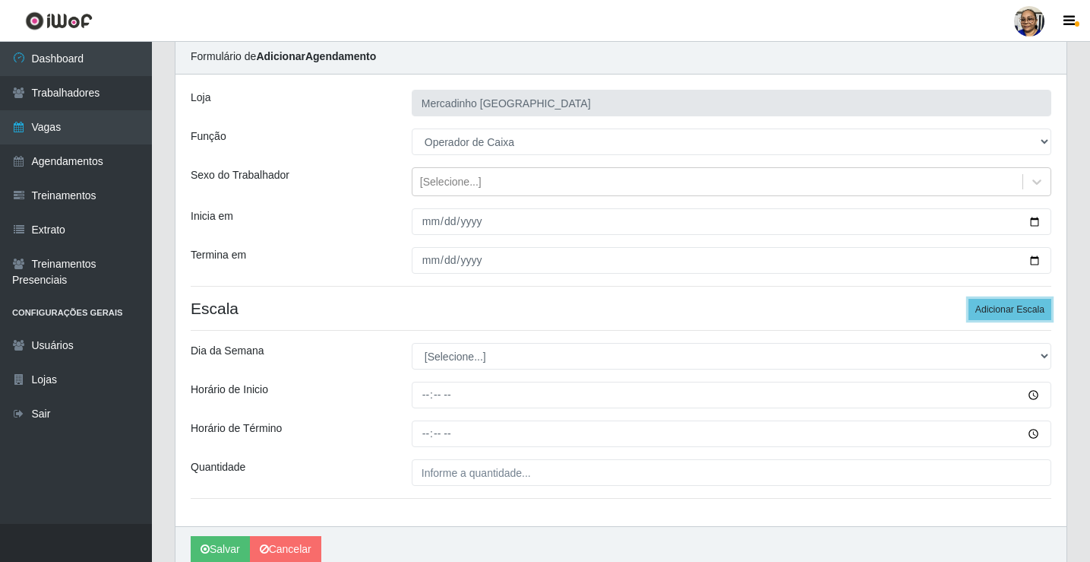
scroll to position [123, 0]
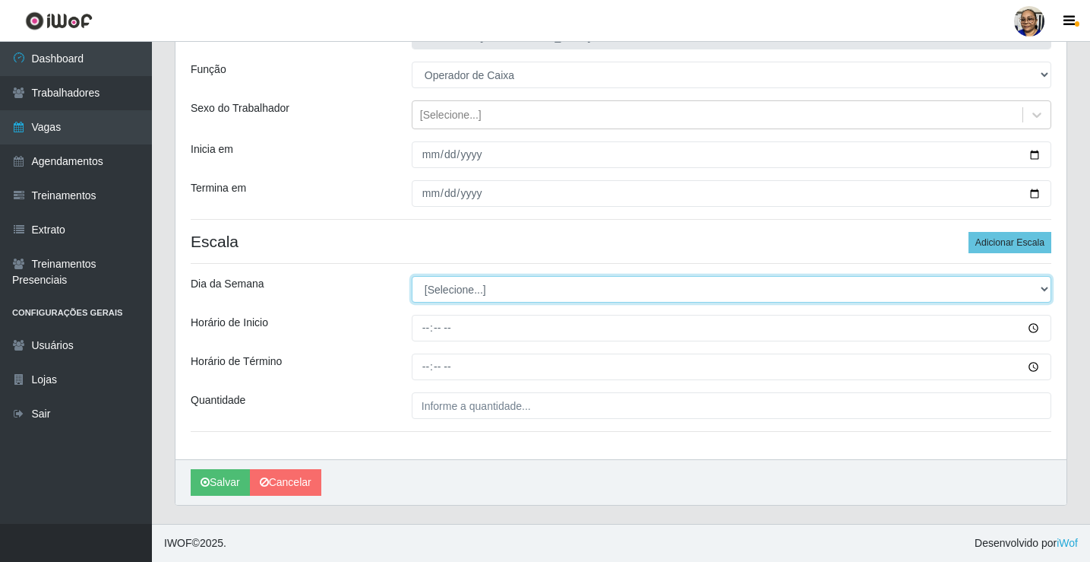
click at [462, 291] on select "[Selecione...] Segunda Terça Quarta Quinta Sexta Sábado Domingo" at bounding box center [732, 289] width 640 height 27
select select "3"
click at [412, 276] on select "[Selecione...] Segunda Terça Quarta Quinta Sexta Sábado Domingo" at bounding box center [732, 289] width 640 height 27
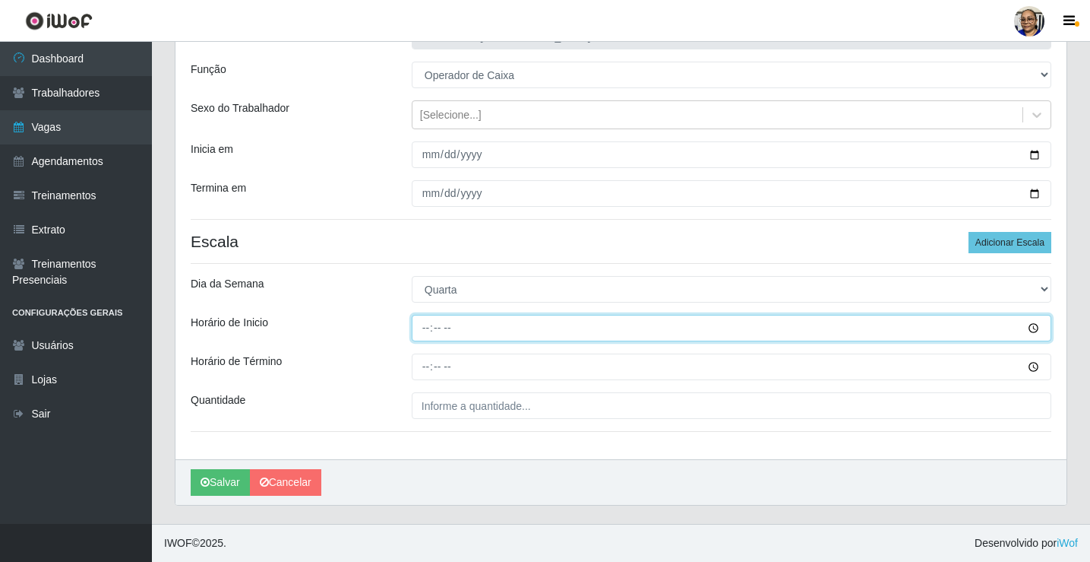
click at [429, 328] on input "Horário de Inicio" at bounding box center [732, 328] width 640 height 27
type input "15:00"
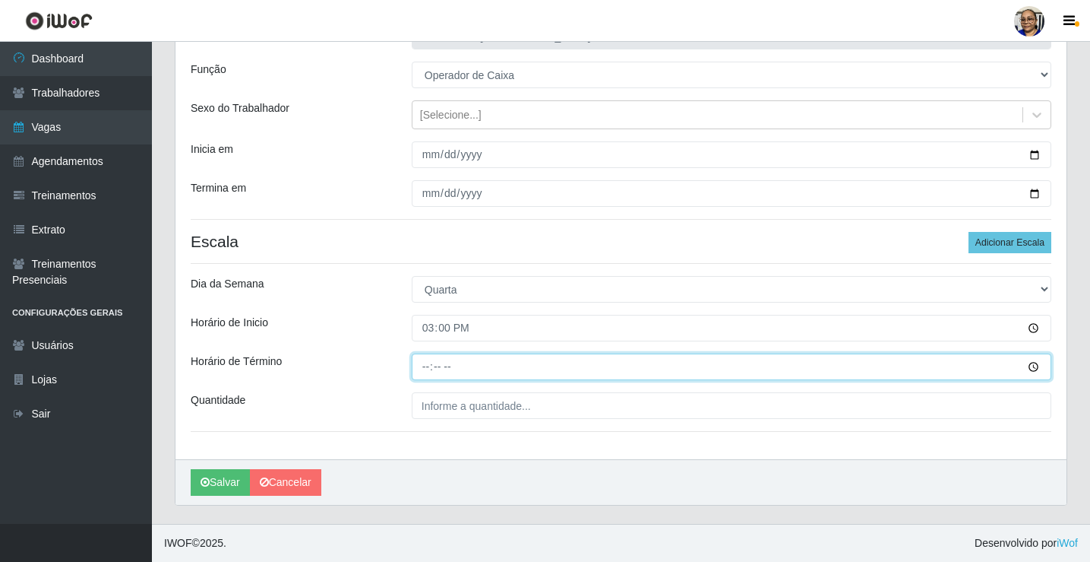
click at [426, 369] on input "Horário de Término" at bounding box center [732, 366] width 640 height 27
type input "20:30"
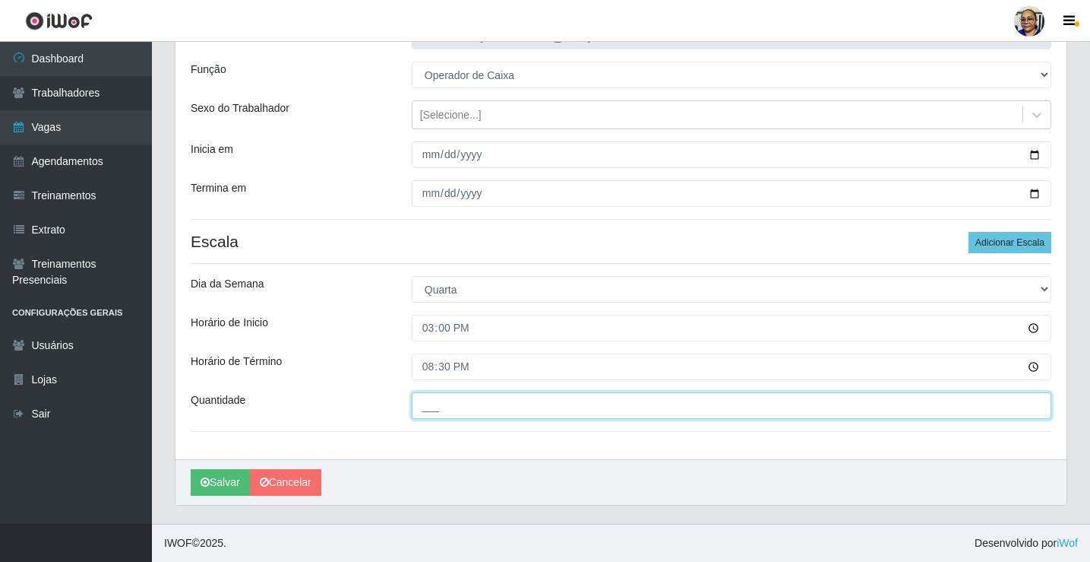
click at [547, 407] on input "___" at bounding box center [732, 405] width 640 height 27
type input "1__"
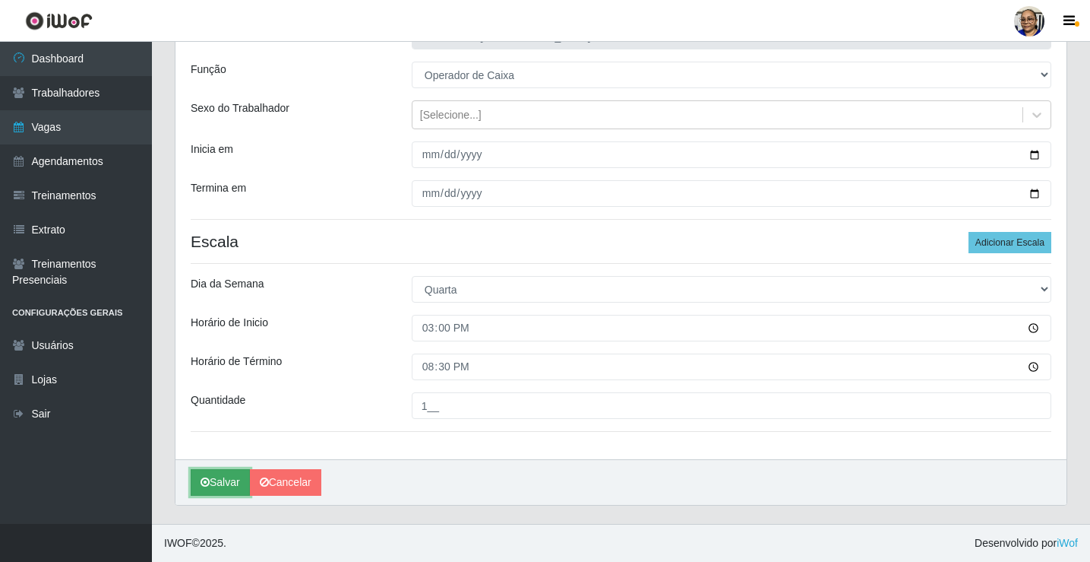
click at [225, 482] on button "Salvar" at bounding box center [220, 482] width 59 height 27
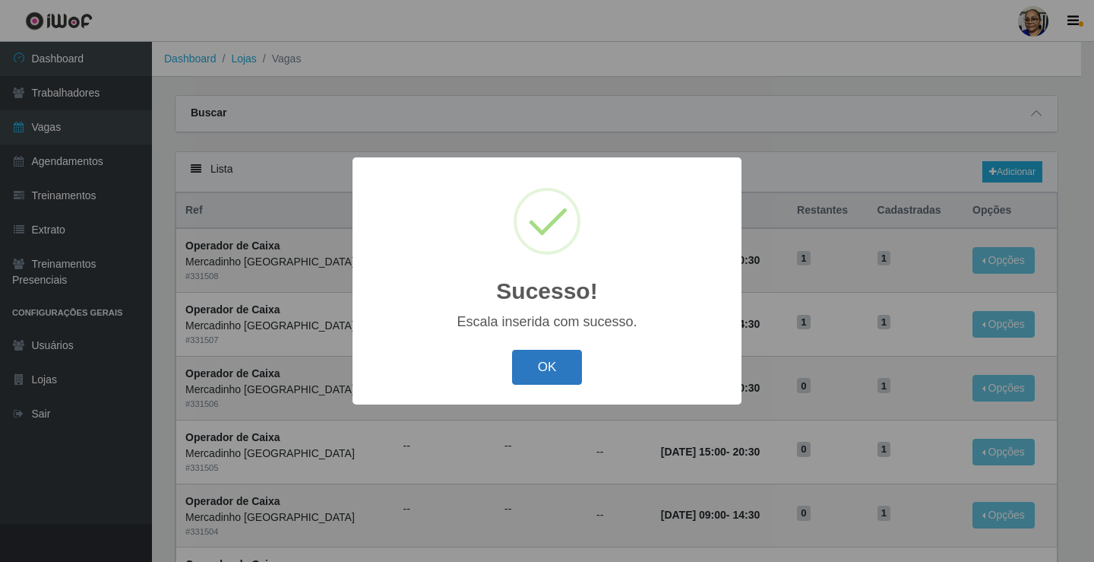
click at [555, 372] on button "OK" at bounding box center [547, 368] width 71 height 36
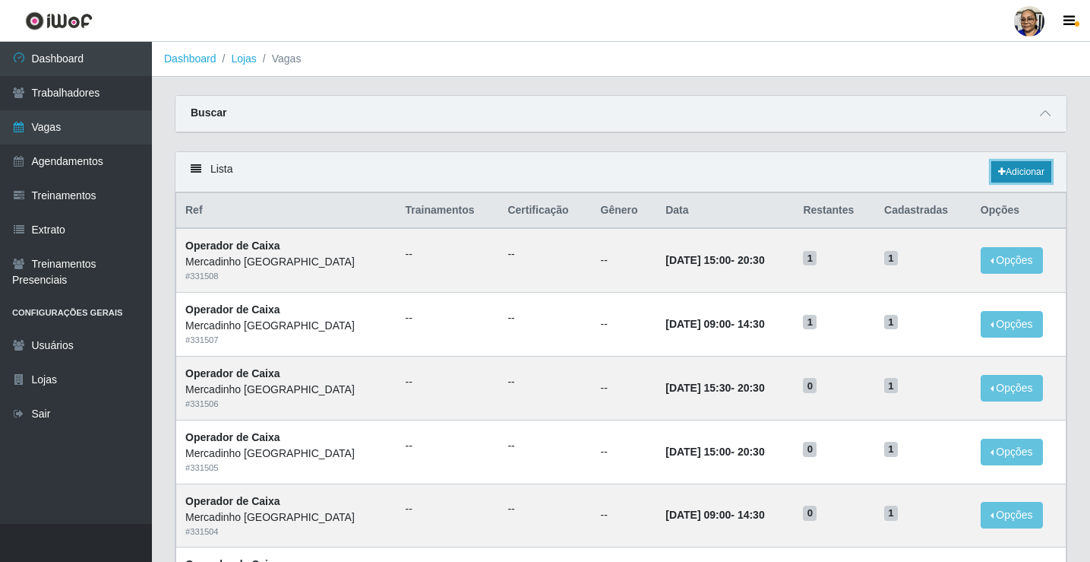
click at [1030, 170] on link "Adicionar" at bounding box center [1022, 171] width 60 height 21
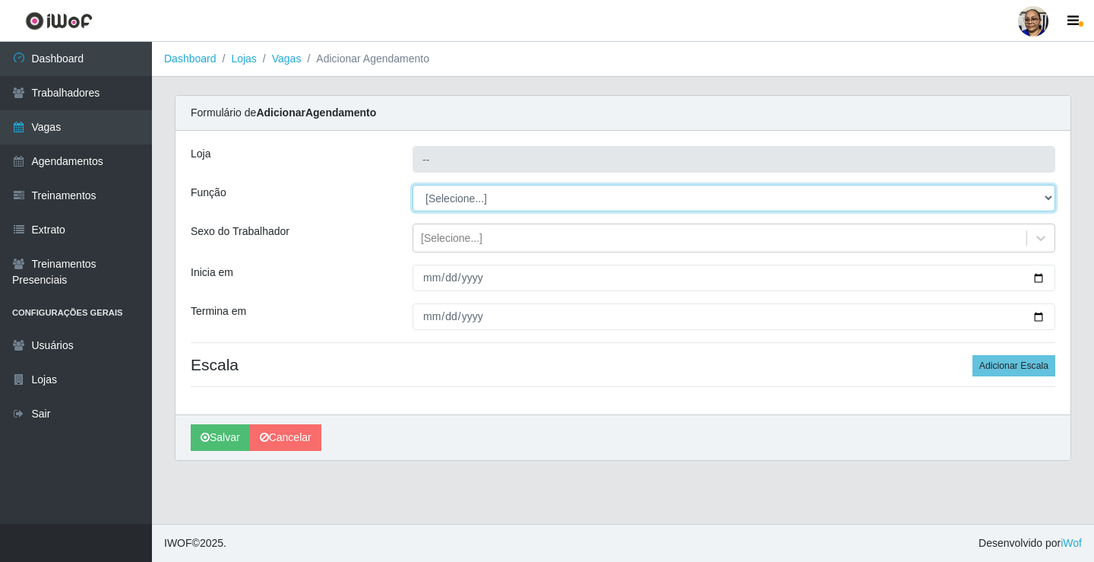
click at [484, 204] on select "[Selecione...] ASG ASG + ASG ++ Balconista de Açougue Balconista de Açougue + O…" at bounding box center [734, 198] width 643 height 27
type input "Mercadinho [GEOGRAPHIC_DATA]"
select select "22"
click at [413, 185] on select "[Selecione...] ASG ASG + ASG ++ Balconista de Açougue Balconista de Açougue + O…" at bounding box center [734, 198] width 643 height 27
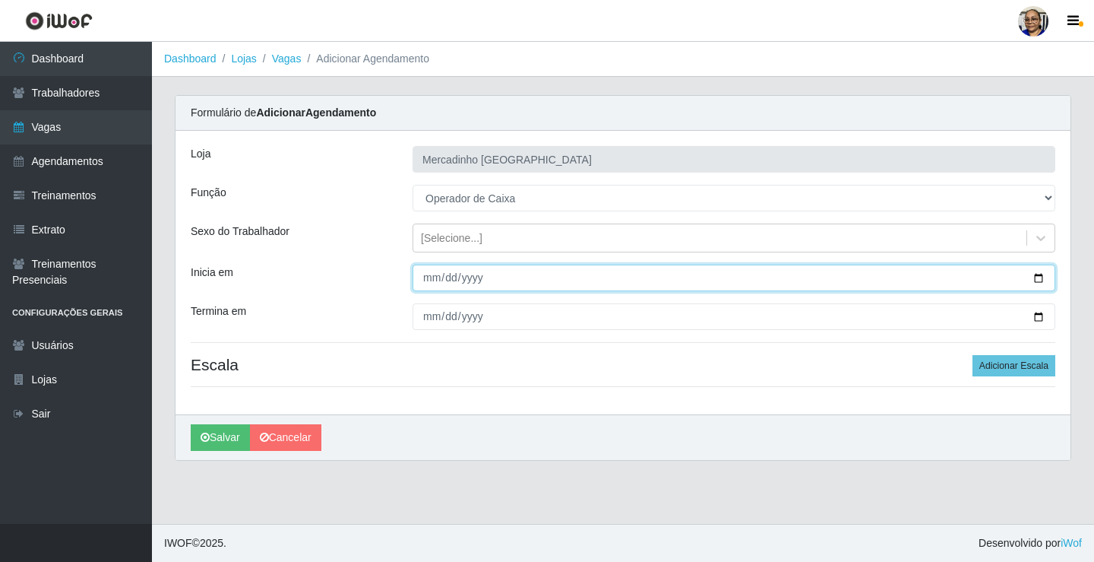
click at [1040, 274] on input "Inicia em" at bounding box center [734, 277] width 643 height 27
type input "[DATE]"
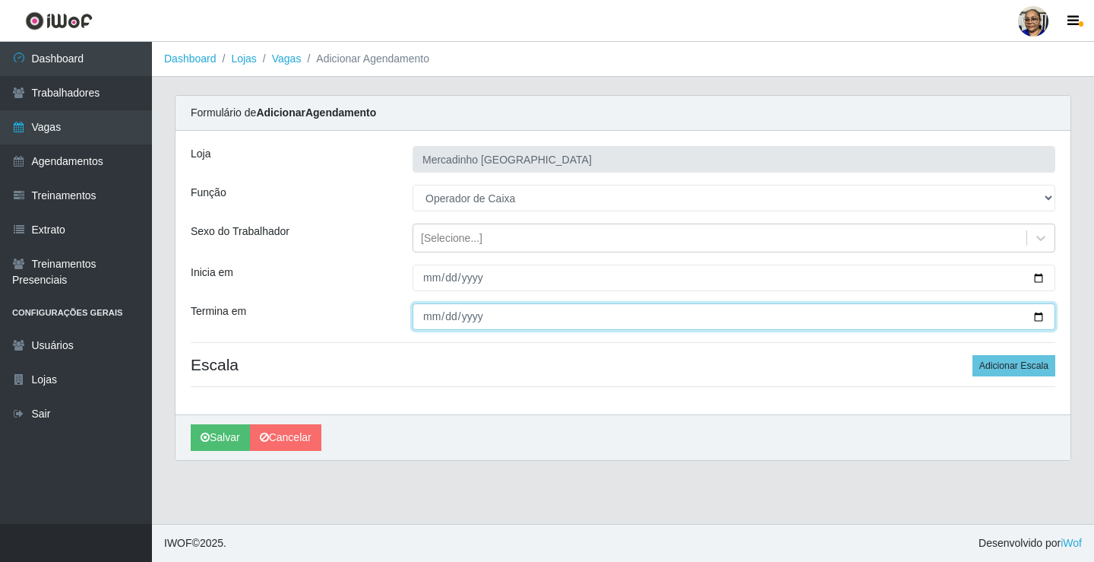
drag, startPoint x: 1037, startPoint y: 313, endPoint x: 963, endPoint y: 320, distance: 74.8
click at [1037, 312] on input "Termina em" at bounding box center [734, 316] width 643 height 27
type input "[DATE]"
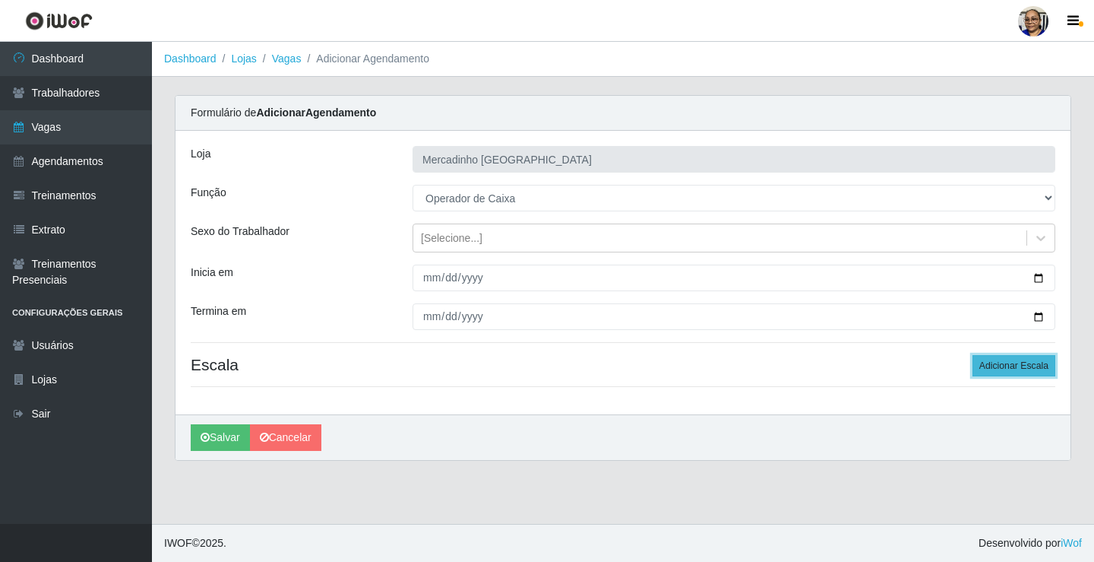
click at [1002, 366] on button "Adicionar Escala" at bounding box center [1014, 365] width 83 height 21
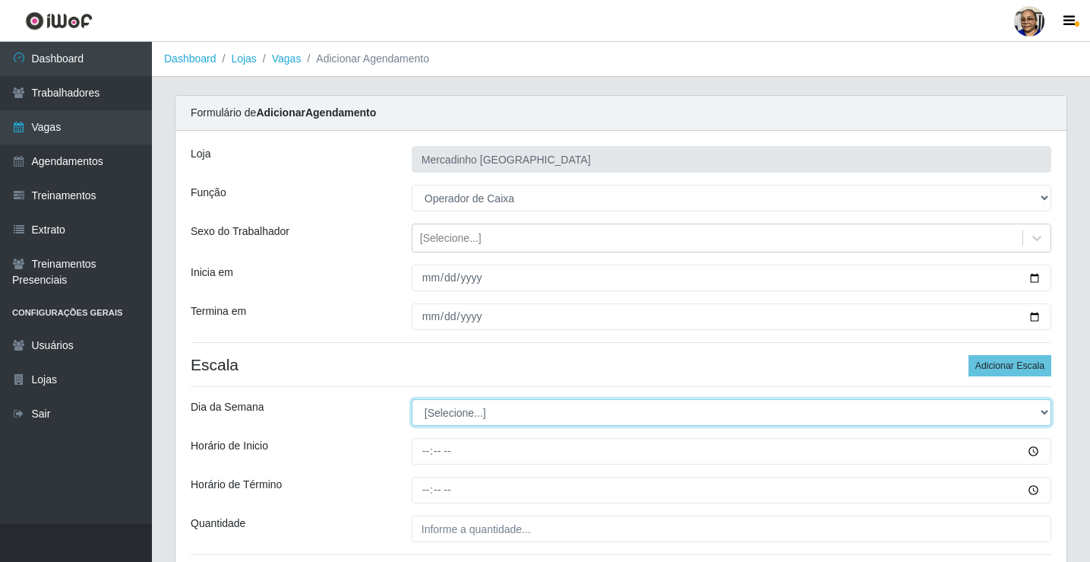
click at [460, 411] on select "[Selecione...] Segunda Terça Quarta Quinta Sexta Sábado Domingo" at bounding box center [732, 412] width 640 height 27
select select "3"
click at [412, 399] on select "[Selecione...] Segunda Terça Quarta Quinta Sexta Sábado Domingo" at bounding box center [732, 412] width 640 height 27
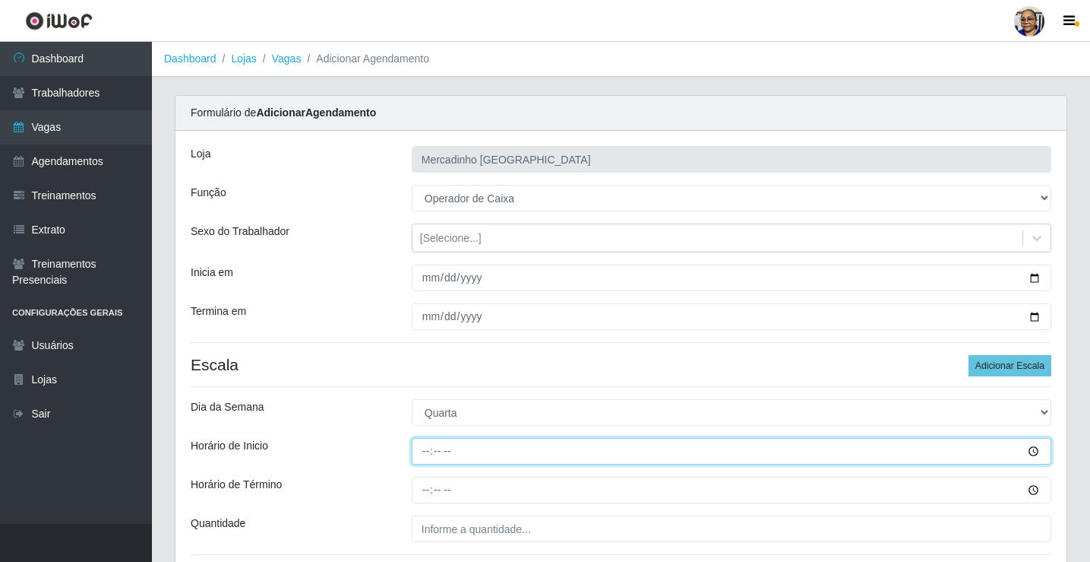
click at [426, 452] on input "Horário de Inicio" at bounding box center [732, 451] width 640 height 27
type input "15:30"
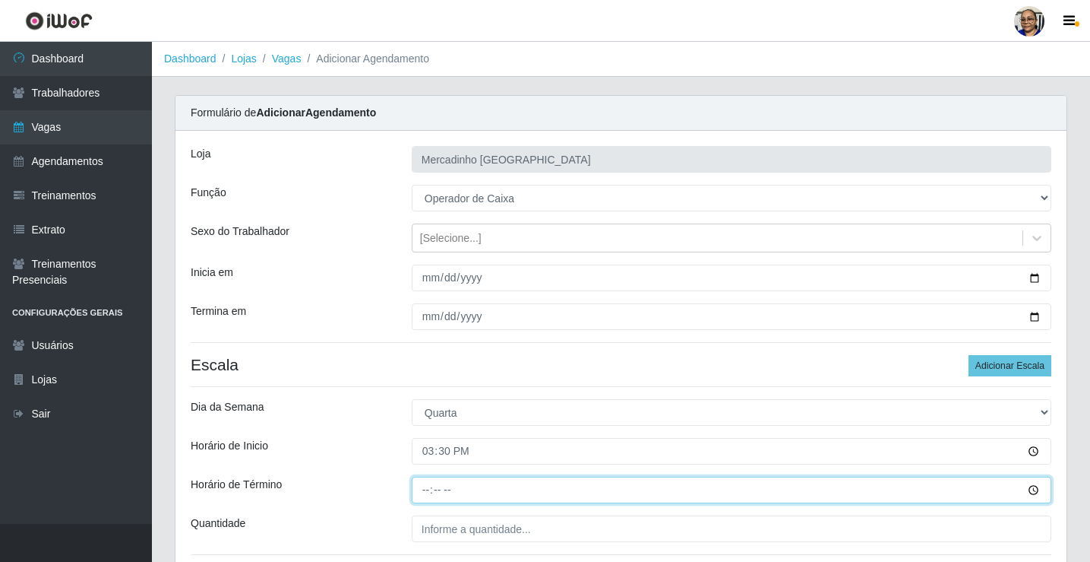
click at [428, 491] on input "Horário de Término" at bounding box center [732, 489] width 640 height 27
type input "20:30"
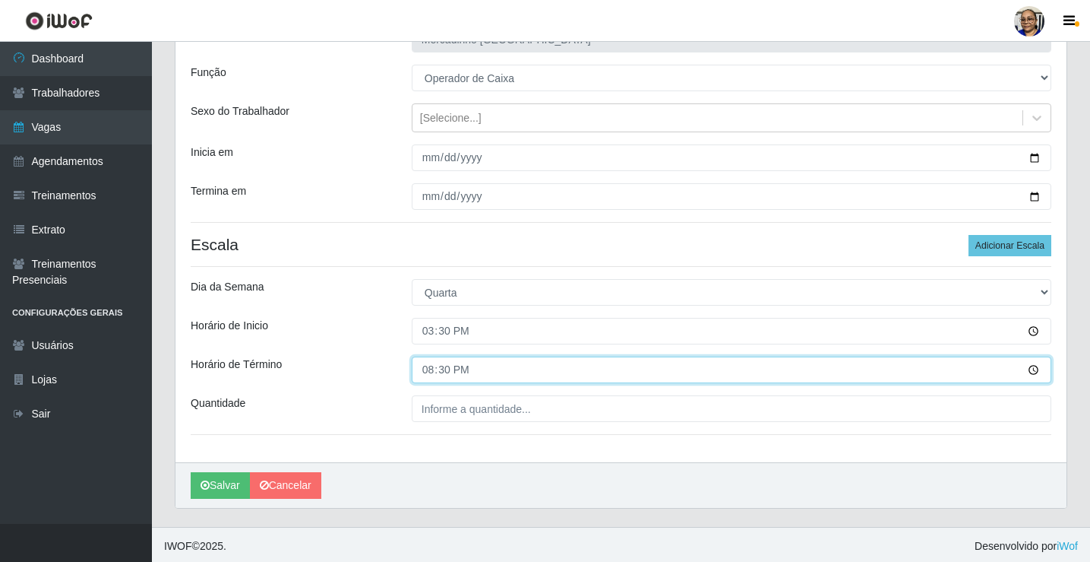
scroll to position [123, 0]
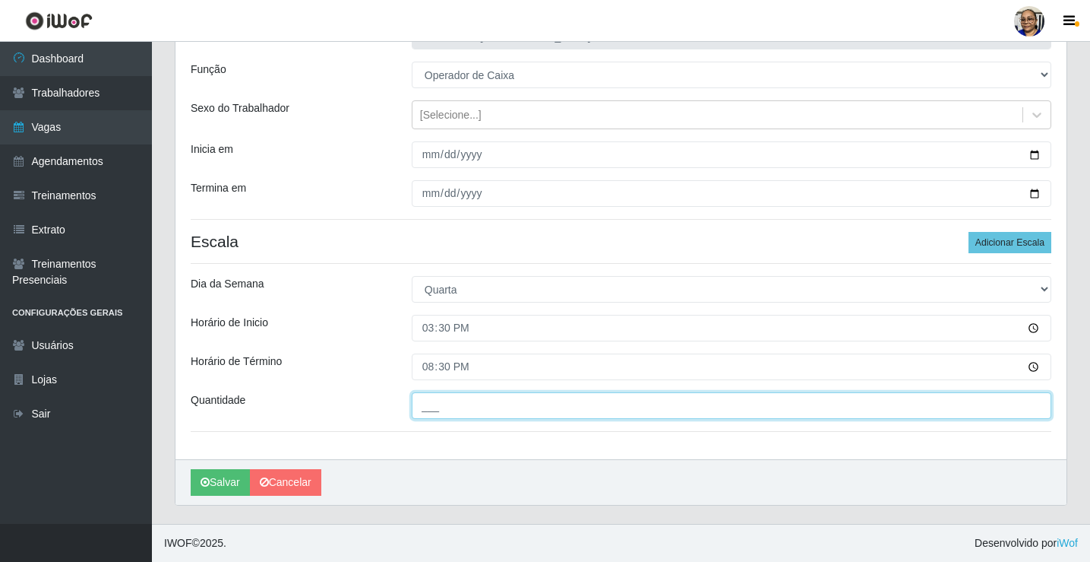
click at [541, 404] on input "___" at bounding box center [732, 405] width 640 height 27
type input "1__"
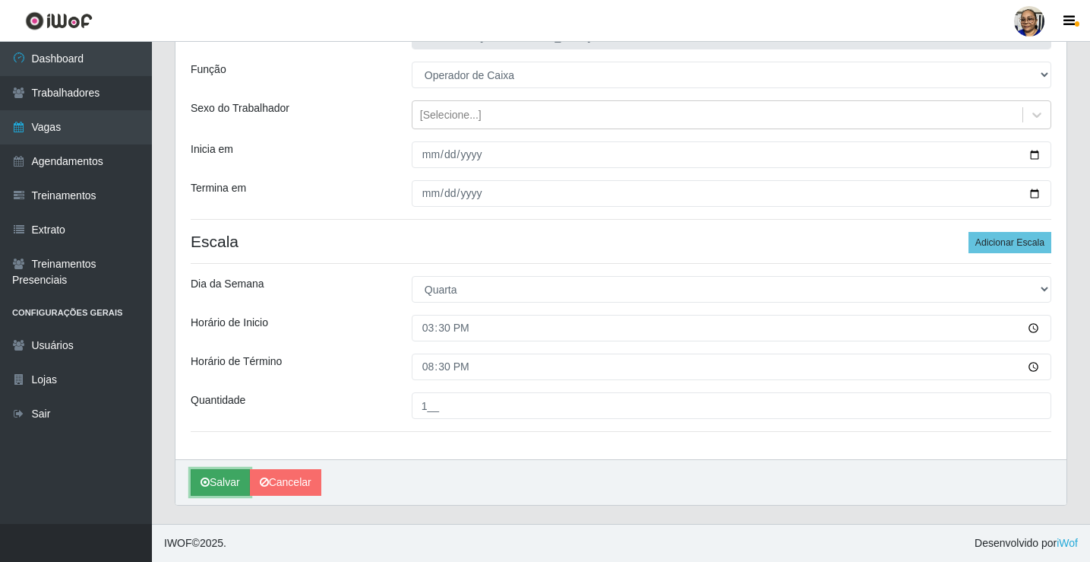
click at [229, 484] on button "Salvar" at bounding box center [220, 482] width 59 height 27
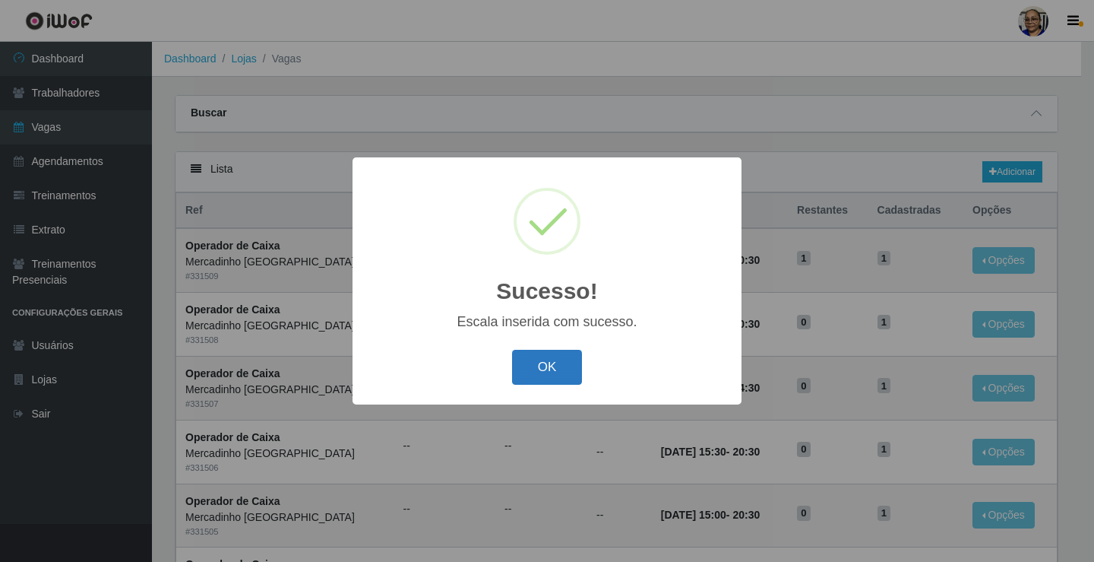
click at [542, 366] on button "OK" at bounding box center [547, 368] width 71 height 36
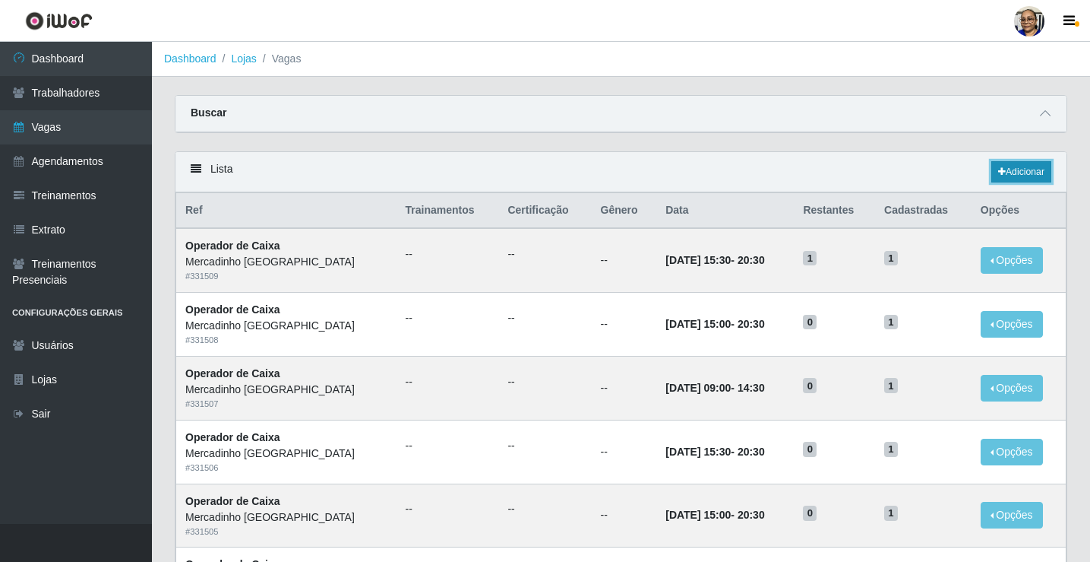
click at [1040, 170] on link "Adicionar" at bounding box center [1022, 171] width 60 height 21
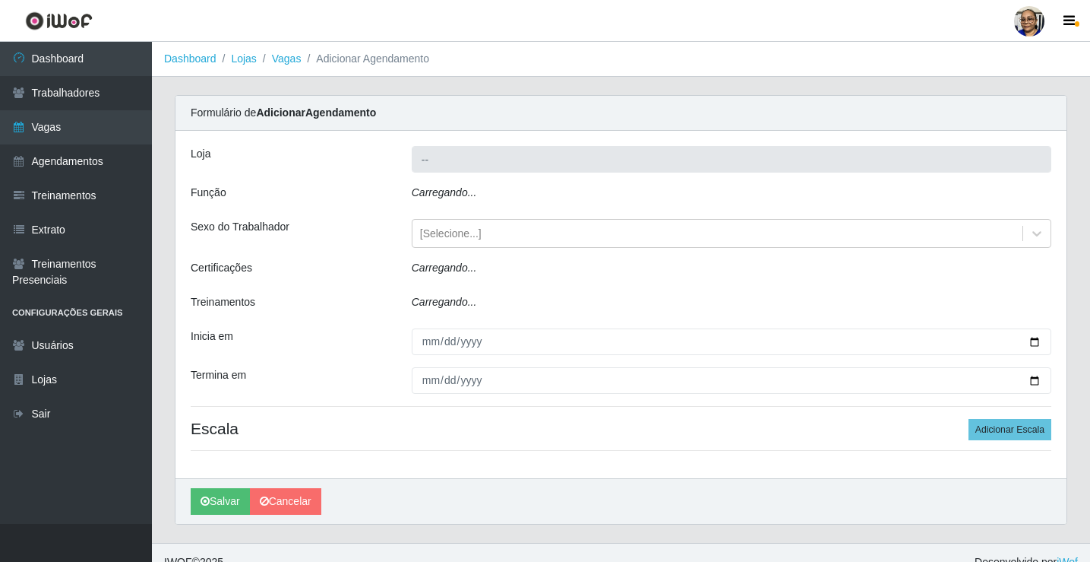
type input "Mercadinho [GEOGRAPHIC_DATA]"
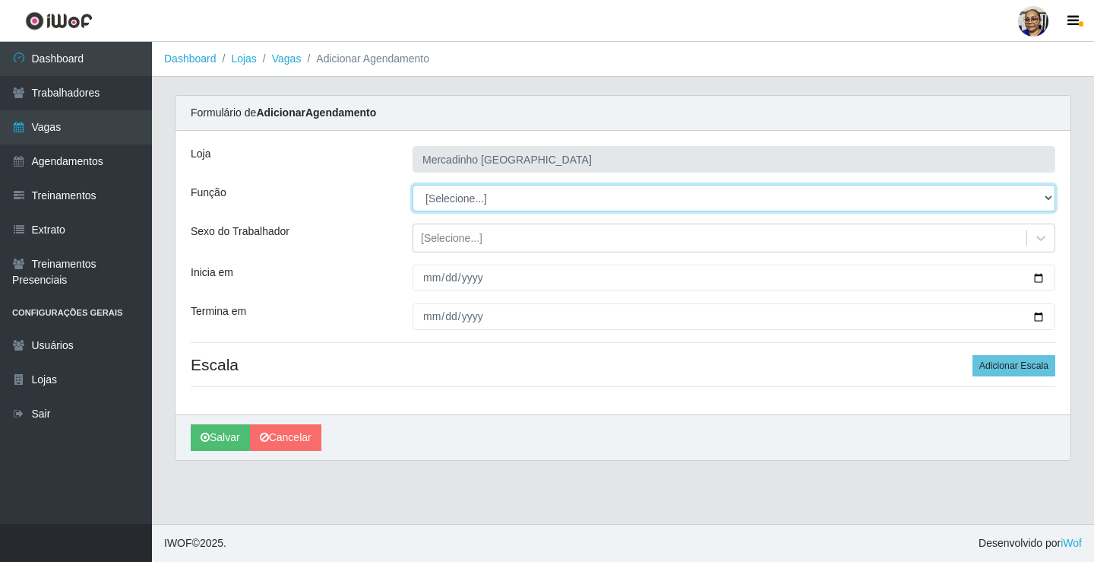
click at [473, 199] on select "[Selecione...] ASG ASG + ASG ++ Balconista de Açougue Balconista de Açougue + O…" at bounding box center [734, 198] width 643 height 27
select select "22"
click at [413, 185] on select "[Selecione...] ASG ASG + ASG ++ Balconista de Açougue Balconista de Açougue + O…" at bounding box center [734, 198] width 643 height 27
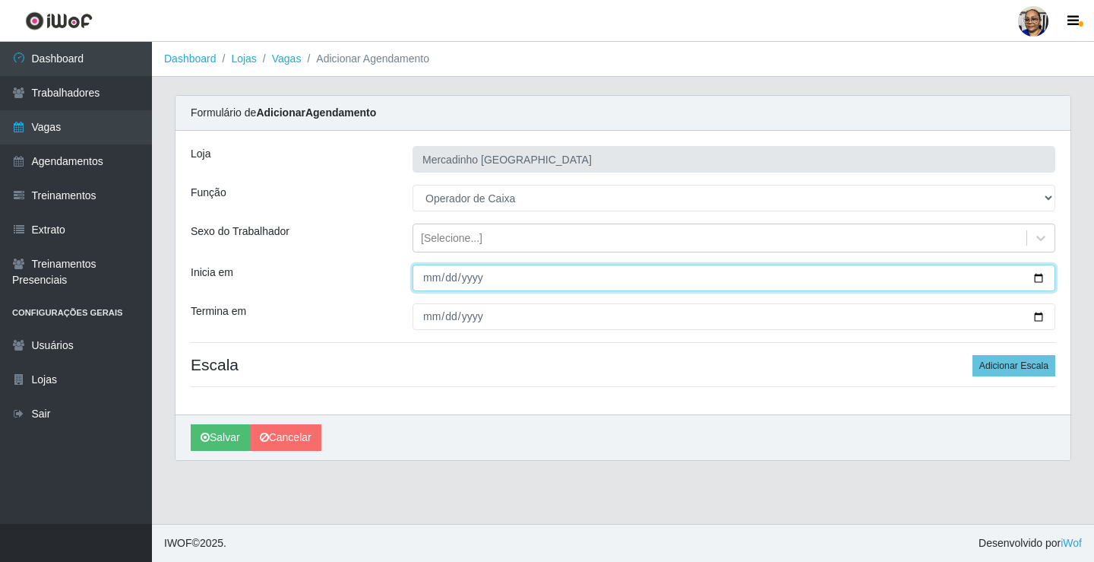
click at [1038, 277] on input "Inicia em" at bounding box center [734, 277] width 643 height 27
type input "[DATE]"
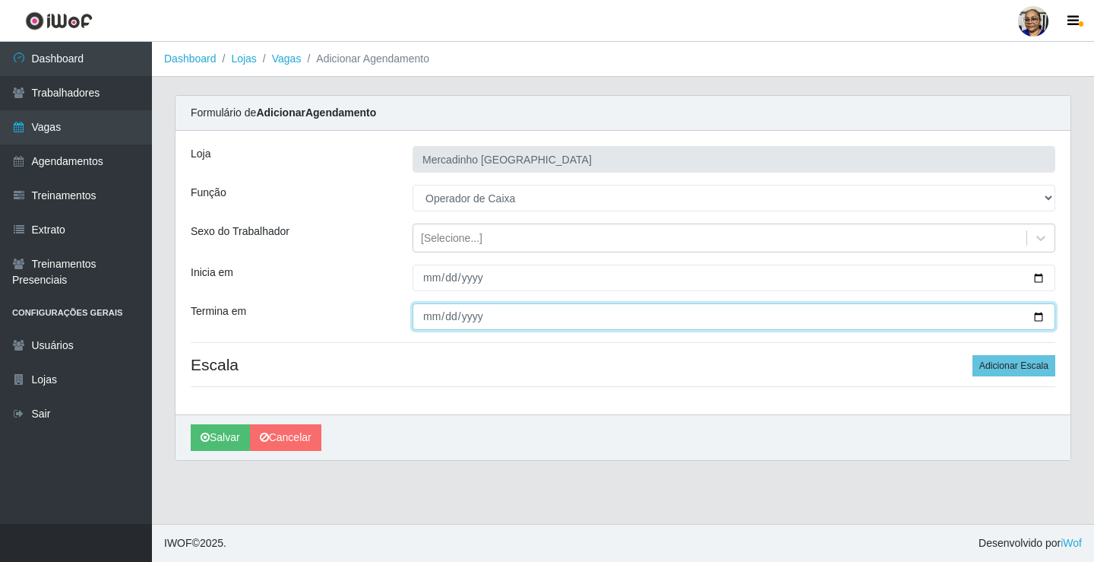
click at [1039, 314] on input "Termina em" at bounding box center [734, 316] width 643 height 27
type input "[DATE]"
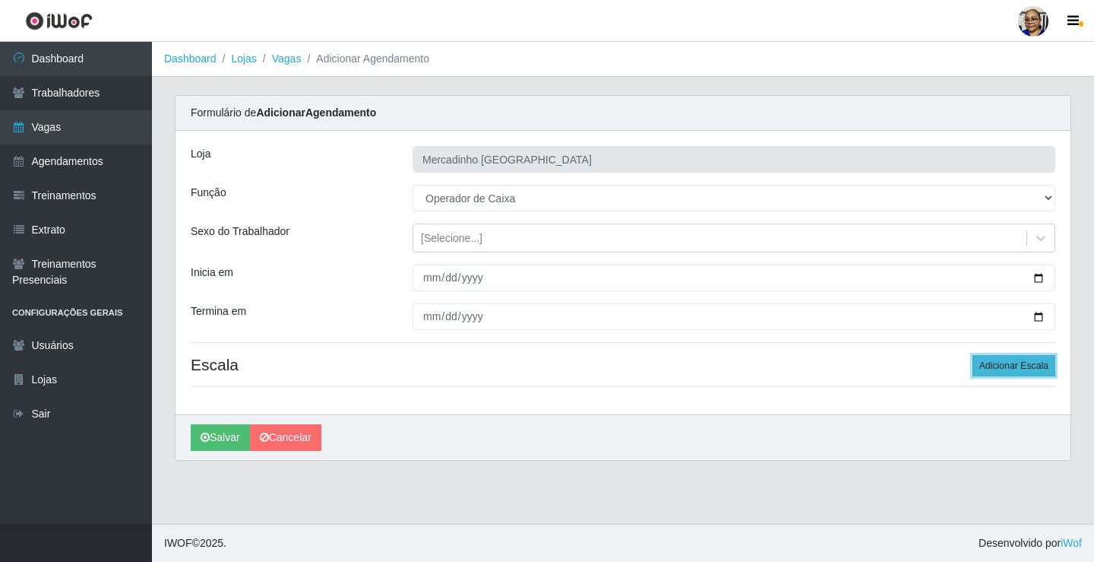
click at [1036, 364] on button "Adicionar Escala" at bounding box center [1014, 365] width 83 height 21
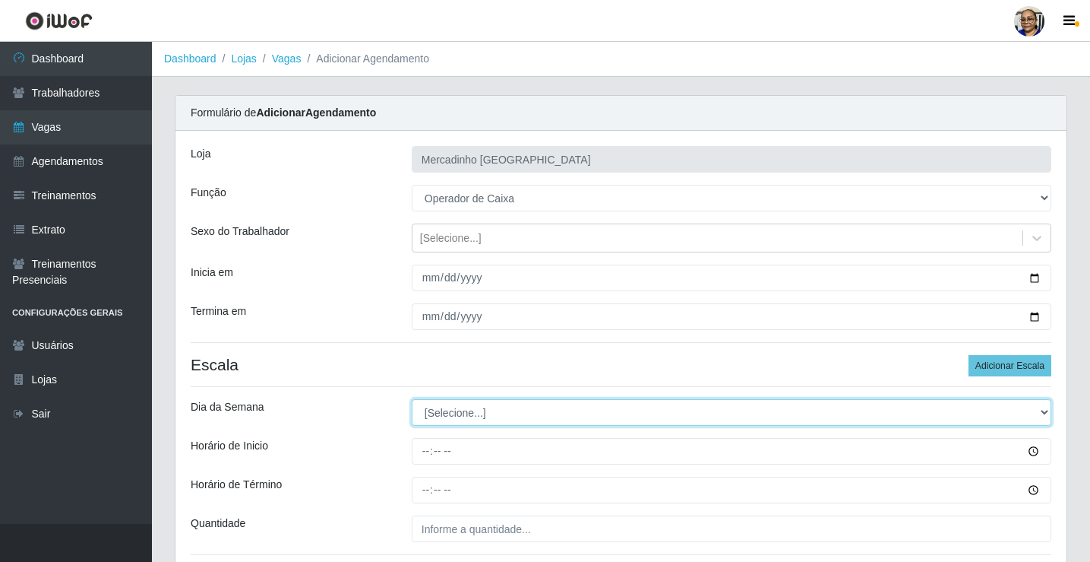
click at [454, 410] on select "[Selecione...] Segunda Terça Quarta Quinta Sexta Sábado Domingo" at bounding box center [732, 412] width 640 height 27
select select "4"
click at [412, 399] on select "[Selecione...] Segunda Terça Quarta Quinta Sexta Sábado Domingo" at bounding box center [732, 412] width 640 height 27
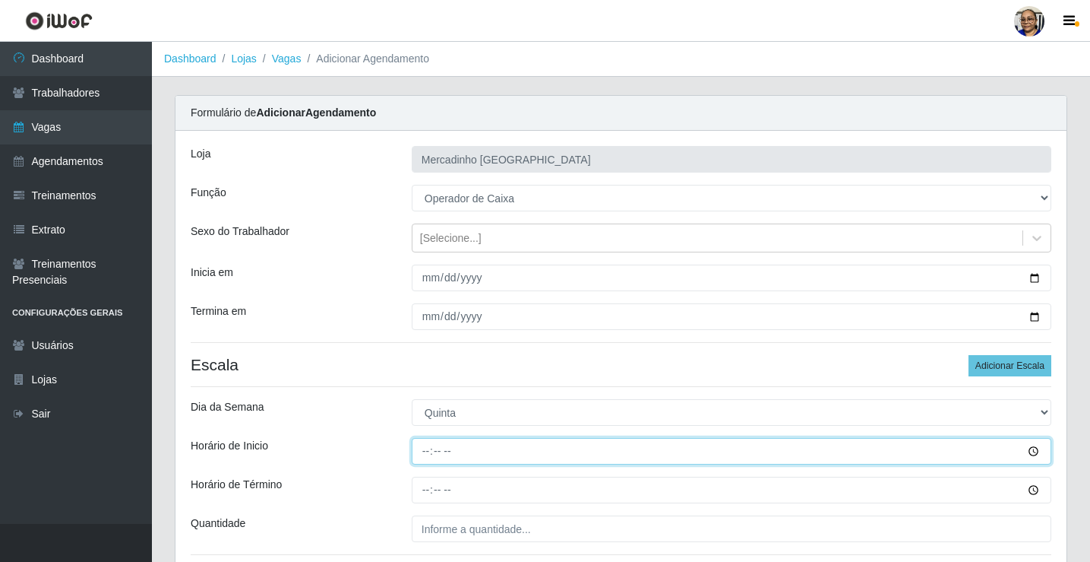
click at [426, 452] on input "Horário de Inicio" at bounding box center [732, 451] width 640 height 27
type input "09:00"
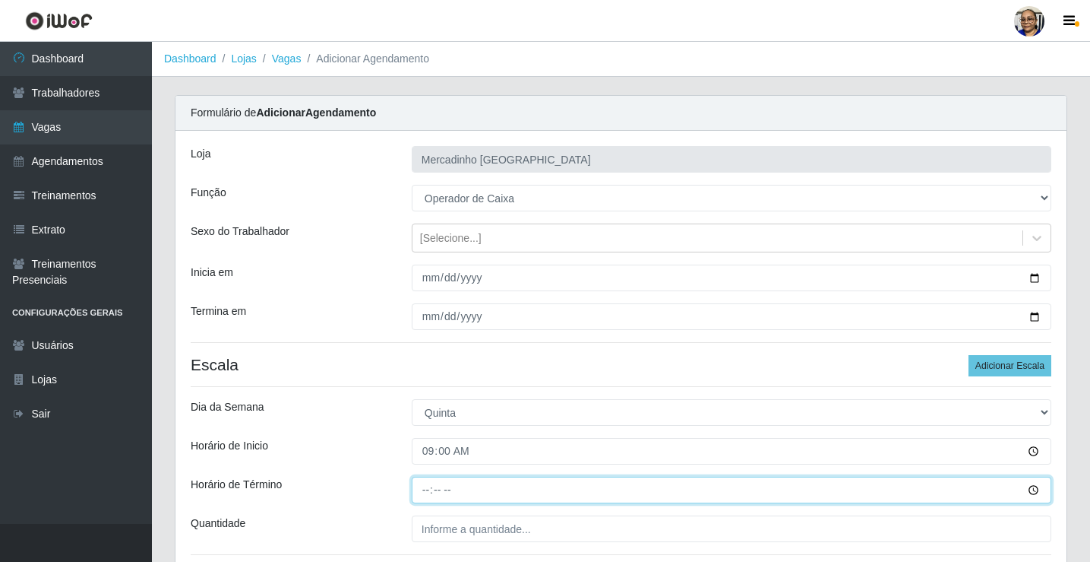
click at [426, 492] on input "Horário de Término" at bounding box center [732, 489] width 640 height 27
type input "15:00"
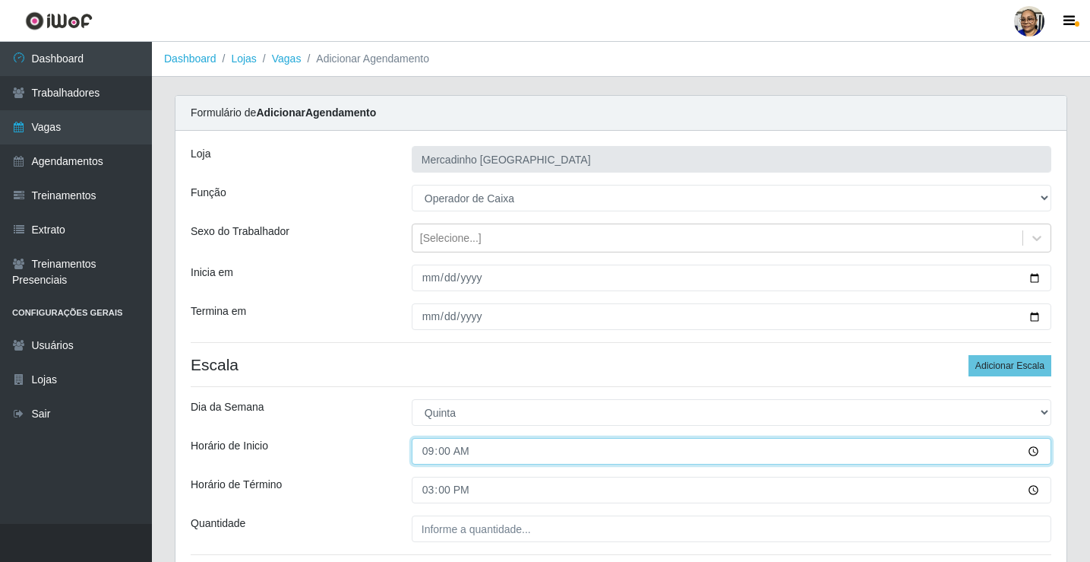
click at [432, 449] on input "09:00" at bounding box center [732, 451] width 640 height 27
type input "08:30"
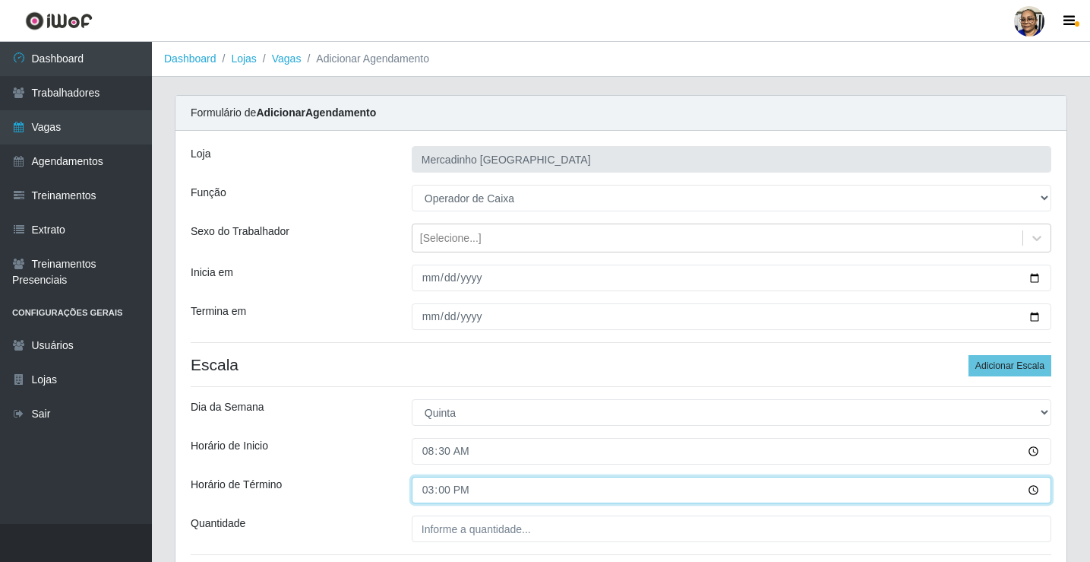
click at [432, 492] on input "15:00" at bounding box center [732, 489] width 640 height 27
type input "14:30"
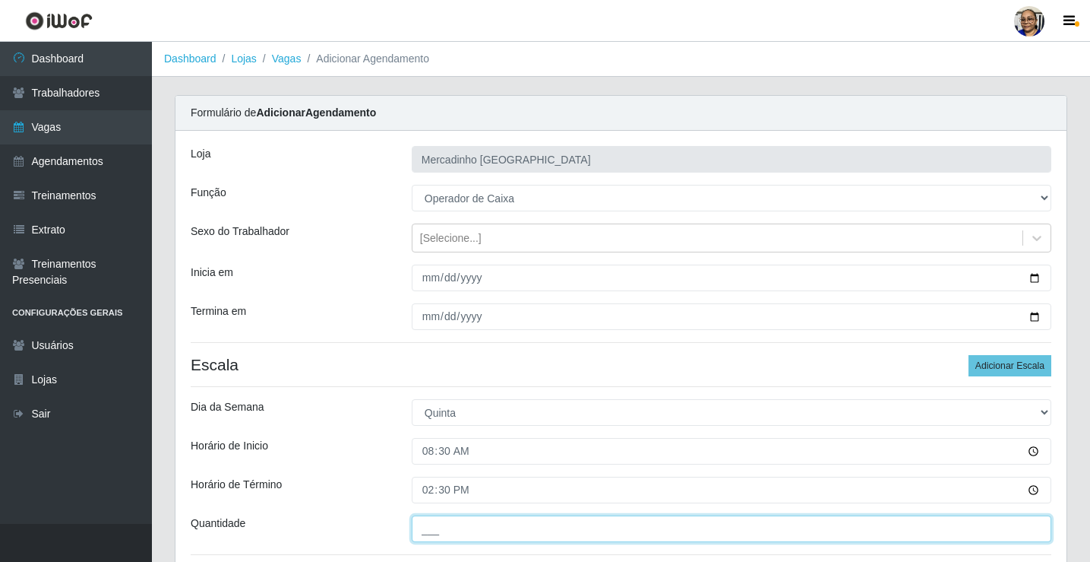
click at [542, 528] on input "___" at bounding box center [732, 528] width 640 height 27
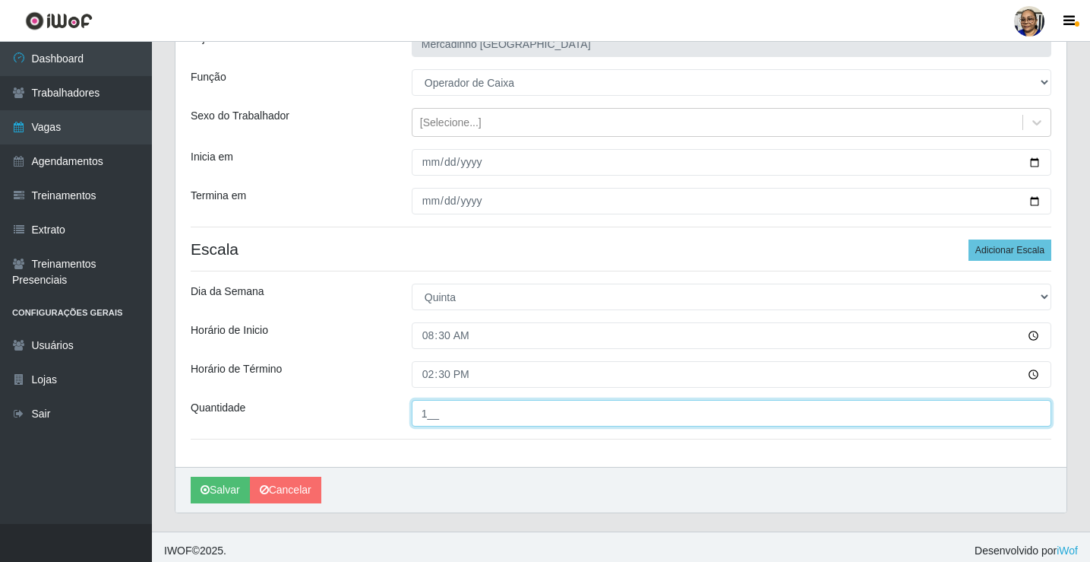
scroll to position [123, 0]
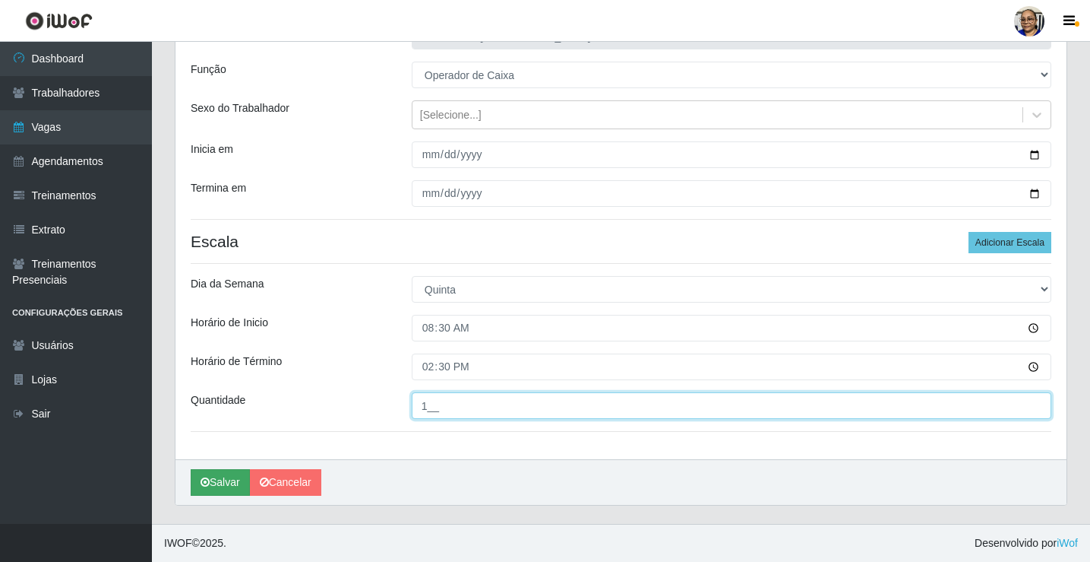
type input "1__"
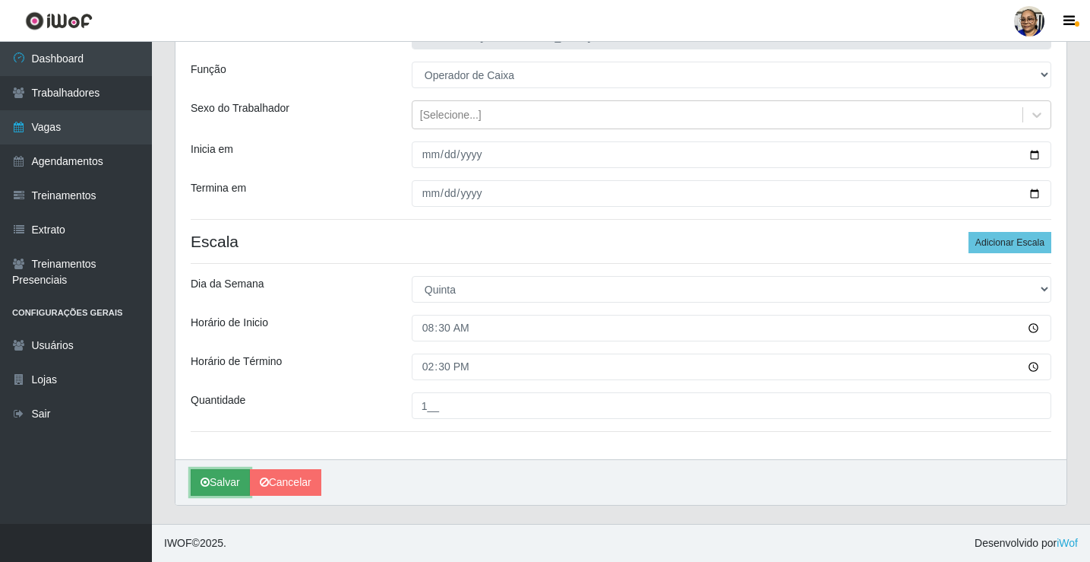
click at [221, 483] on button "Salvar" at bounding box center [220, 482] width 59 height 27
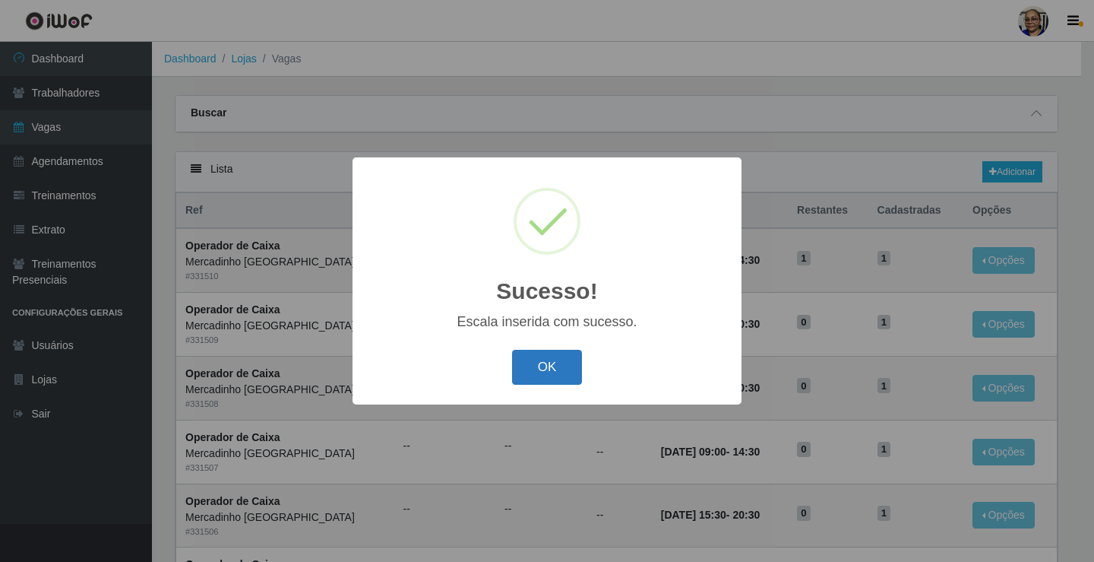
click at [540, 371] on button "OK" at bounding box center [547, 368] width 71 height 36
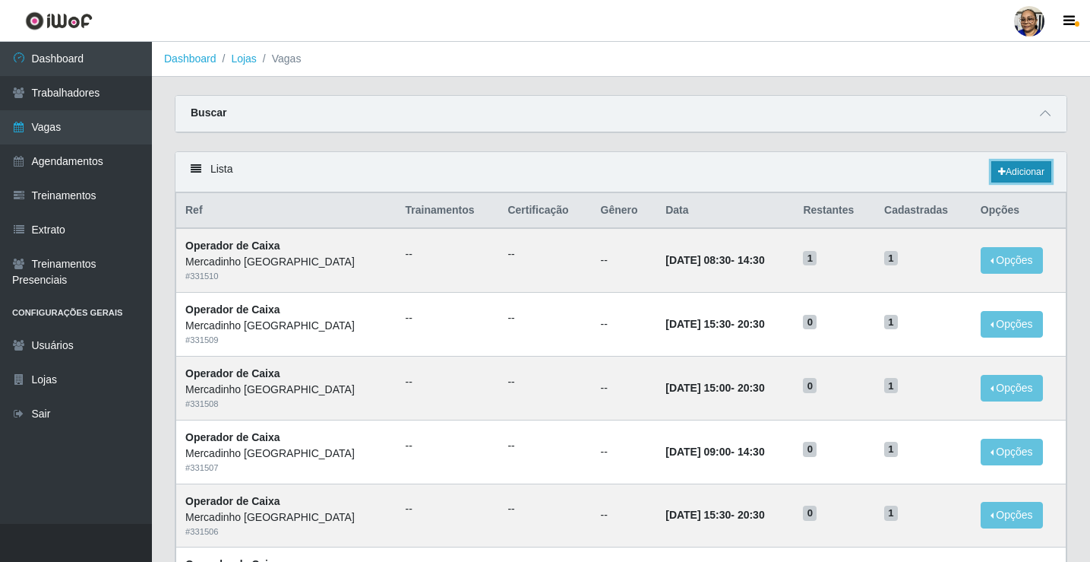
click at [1020, 171] on link "Adicionar" at bounding box center [1022, 171] width 60 height 21
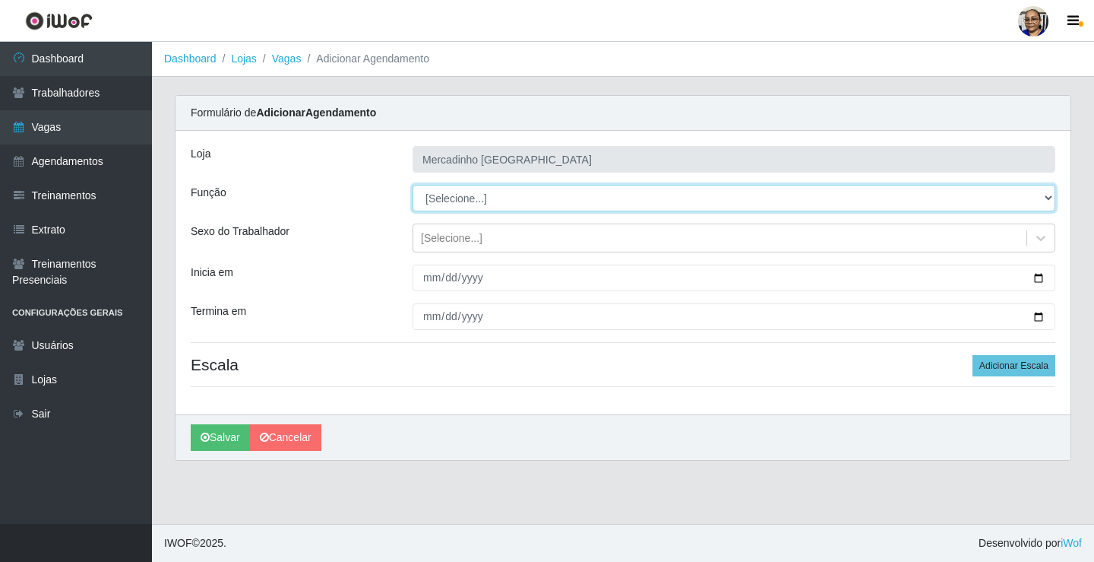
click at [479, 196] on select "[Selecione...] ASG ASG + ASG ++ Balconista de Açougue Balconista de Açougue + O…" at bounding box center [734, 198] width 643 height 27
select select "22"
click at [413, 185] on select "[Selecione...] ASG ASG + ASG ++ Balconista de Açougue Balconista de Açougue + O…" at bounding box center [734, 198] width 643 height 27
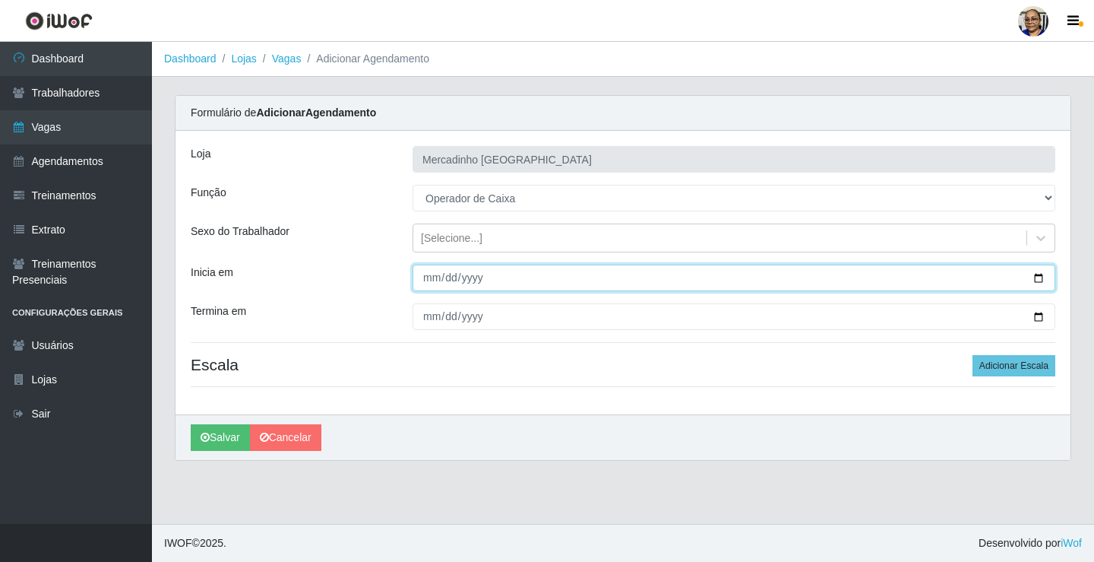
click at [1038, 274] on input "Inicia em" at bounding box center [734, 277] width 643 height 27
type input "[DATE]"
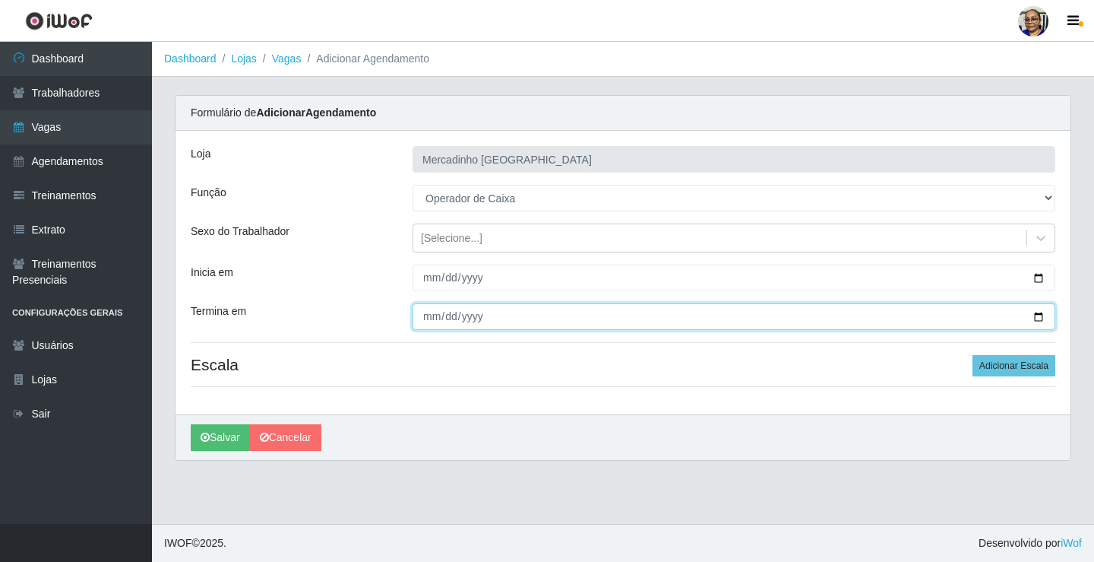
click at [1040, 316] on input "Termina em" at bounding box center [734, 316] width 643 height 27
type input "[DATE]"
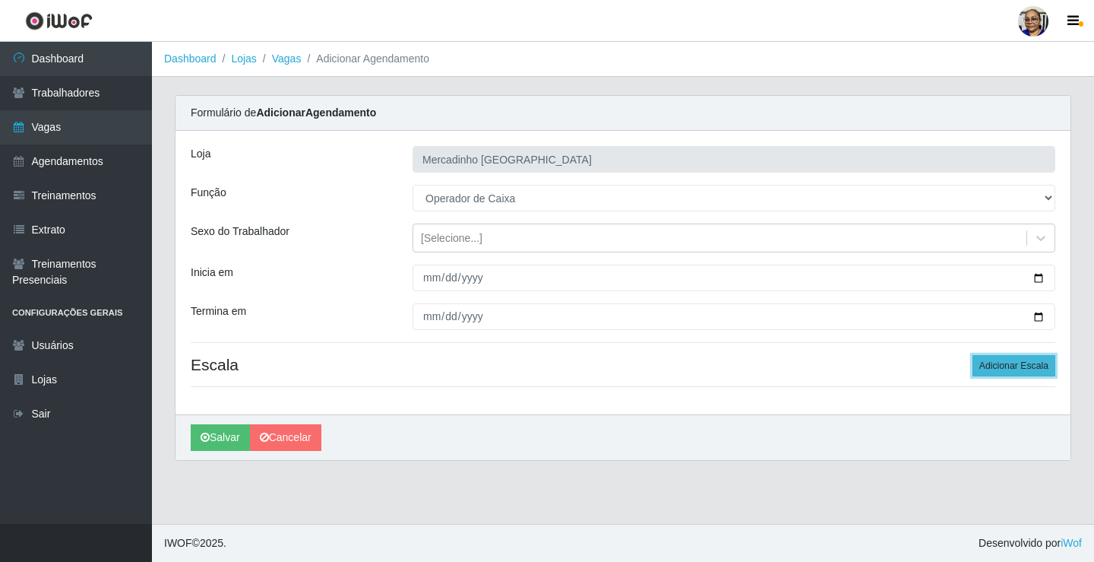
click at [1016, 363] on button "Adicionar Escala" at bounding box center [1014, 365] width 83 height 21
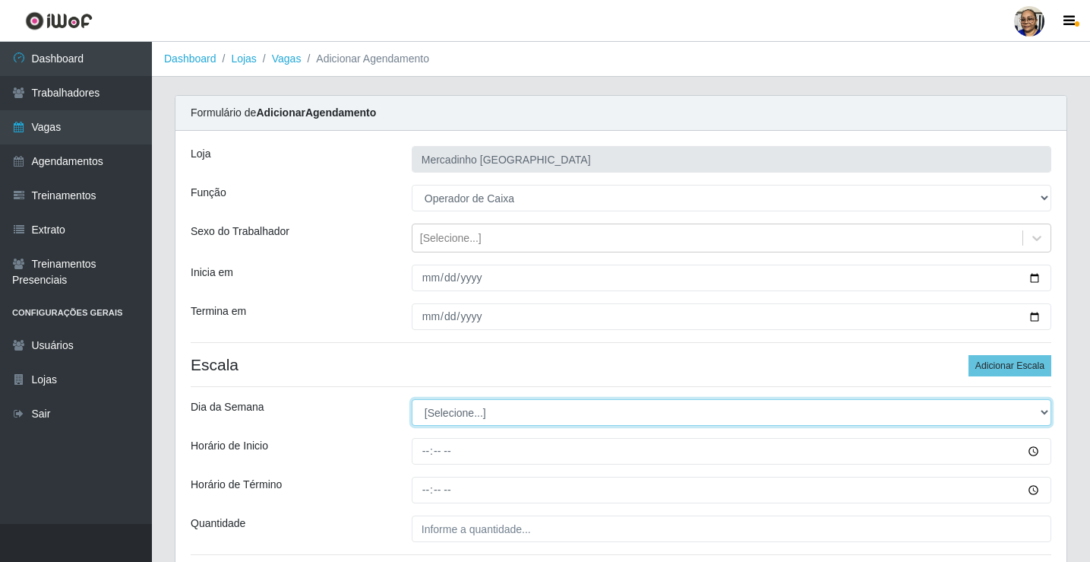
click at [448, 416] on select "[Selecione...] Segunda Terça Quarta Quinta Sexta Sábado Domingo" at bounding box center [732, 412] width 640 height 27
select select "4"
click at [412, 399] on select "[Selecione...] Segunda Terça Quarta Quinta Sexta Sábado Domingo" at bounding box center [732, 412] width 640 height 27
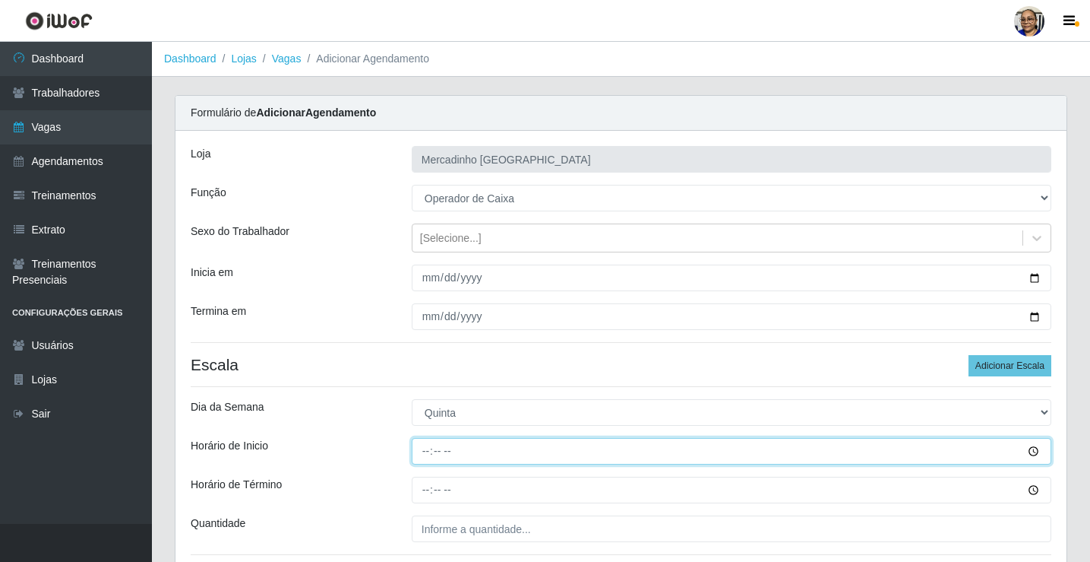
click at [427, 449] on input "Horário de Inicio" at bounding box center [732, 451] width 640 height 27
type input "09:00"
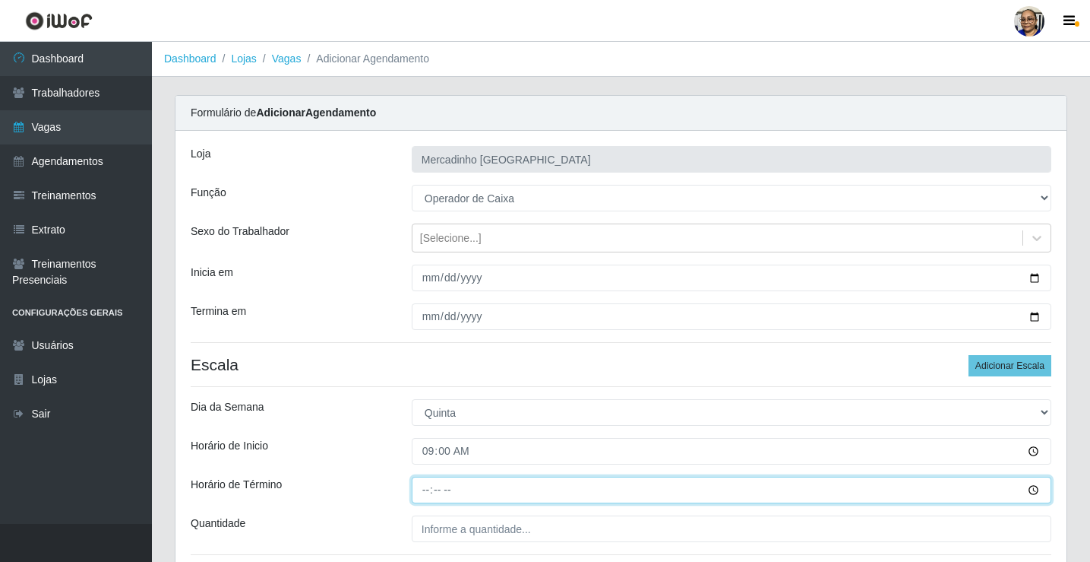
click at [428, 490] on input "Horário de Término" at bounding box center [732, 489] width 640 height 27
type input "15:00"
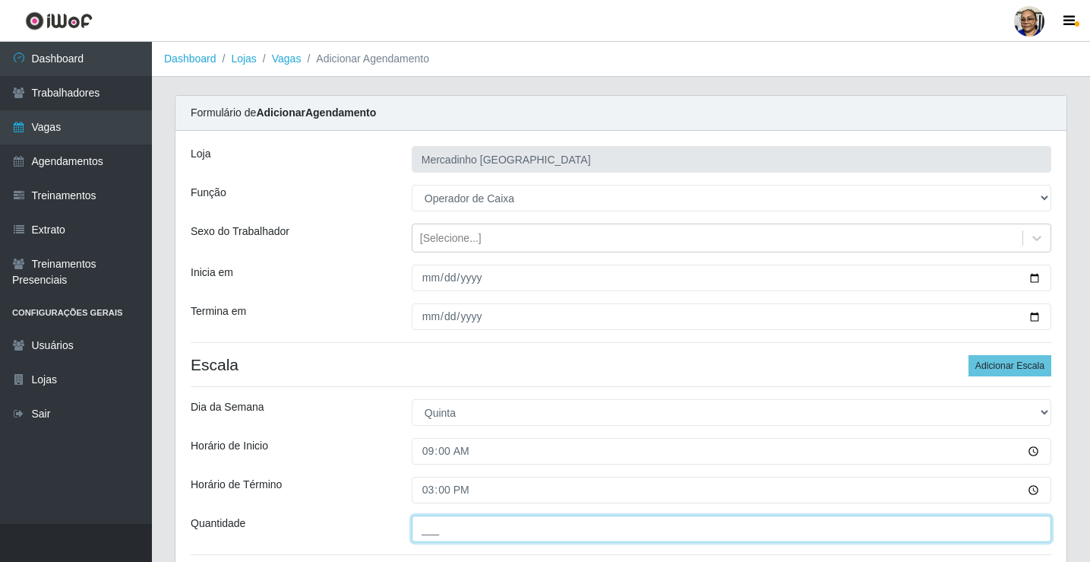
click at [540, 527] on input "___" at bounding box center [732, 528] width 640 height 27
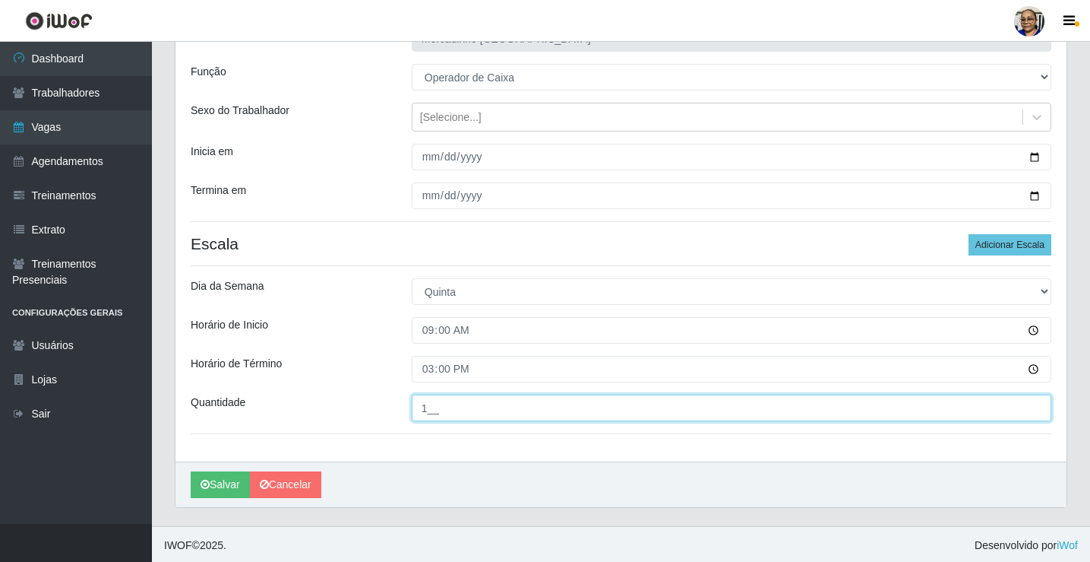
scroll to position [123, 0]
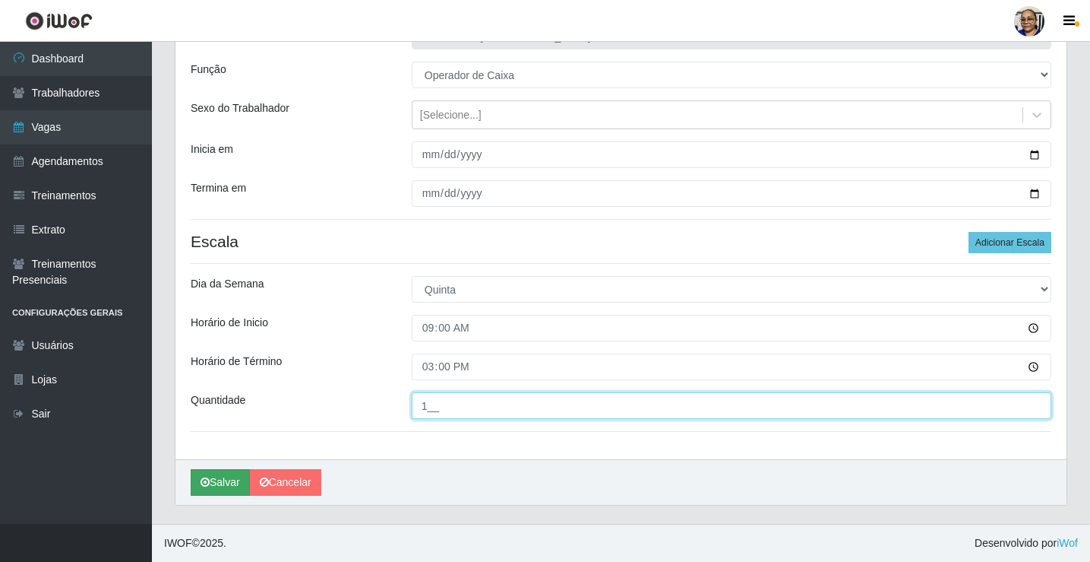
type input "1__"
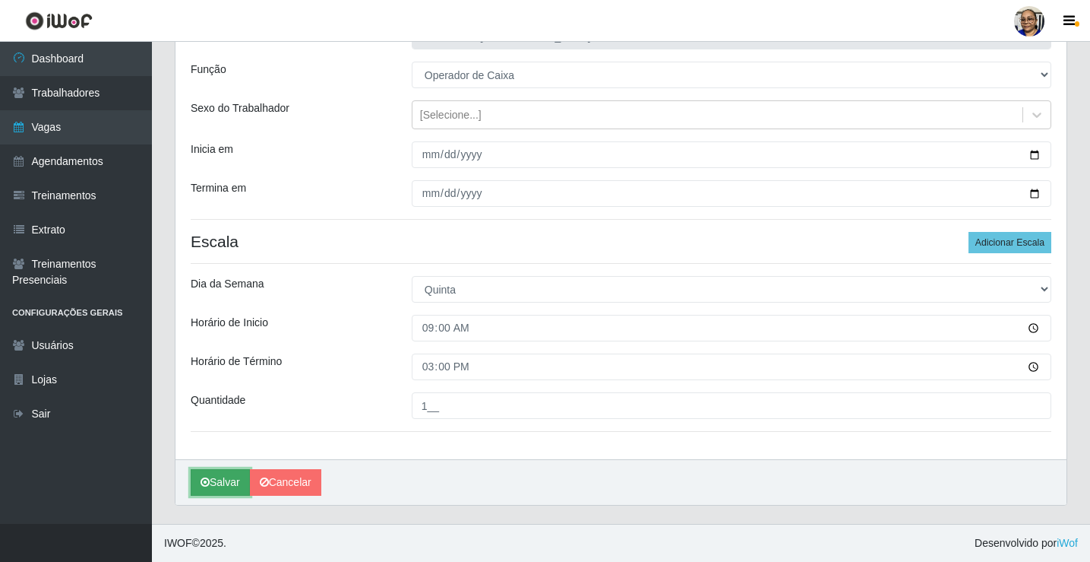
click at [232, 483] on button "Salvar" at bounding box center [220, 482] width 59 height 27
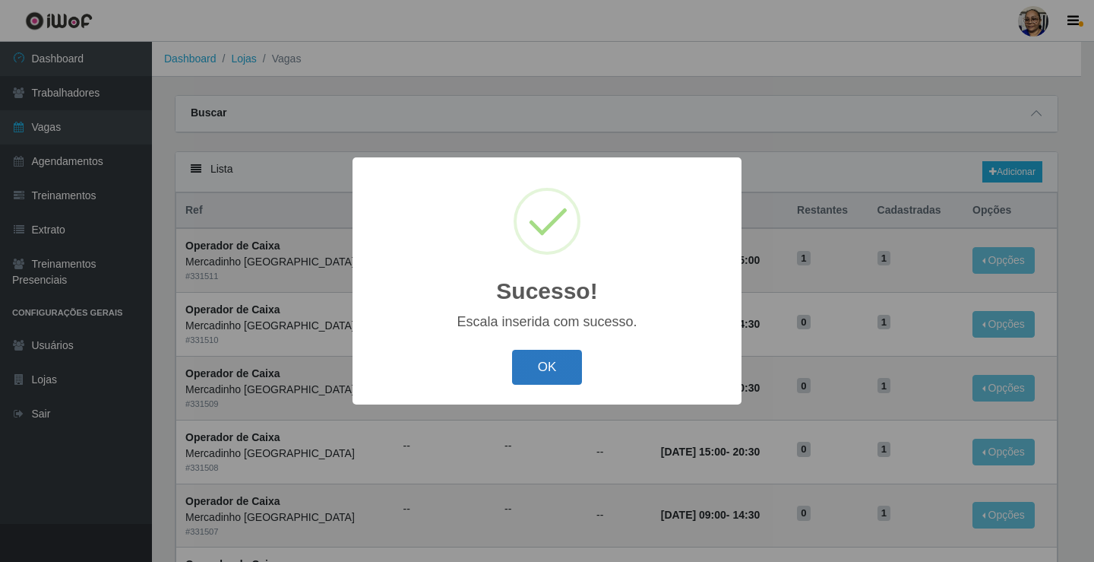
click at [562, 371] on button "OK" at bounding box center [547, 368] width 71 height 36
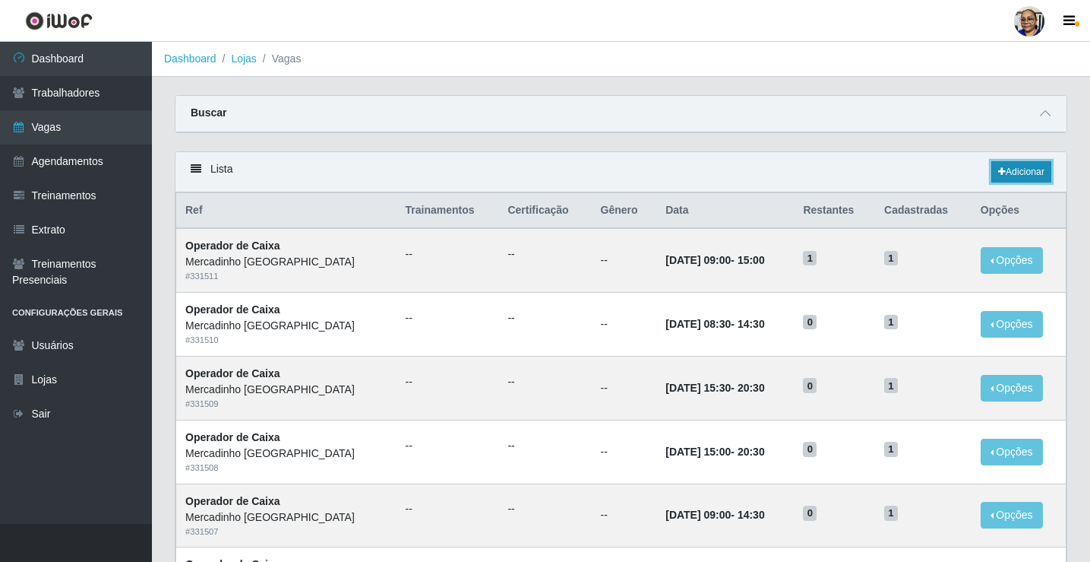
click at [1015, 169] on link "Adicionar" at bounding box center [1022, 171] width 60 height 21
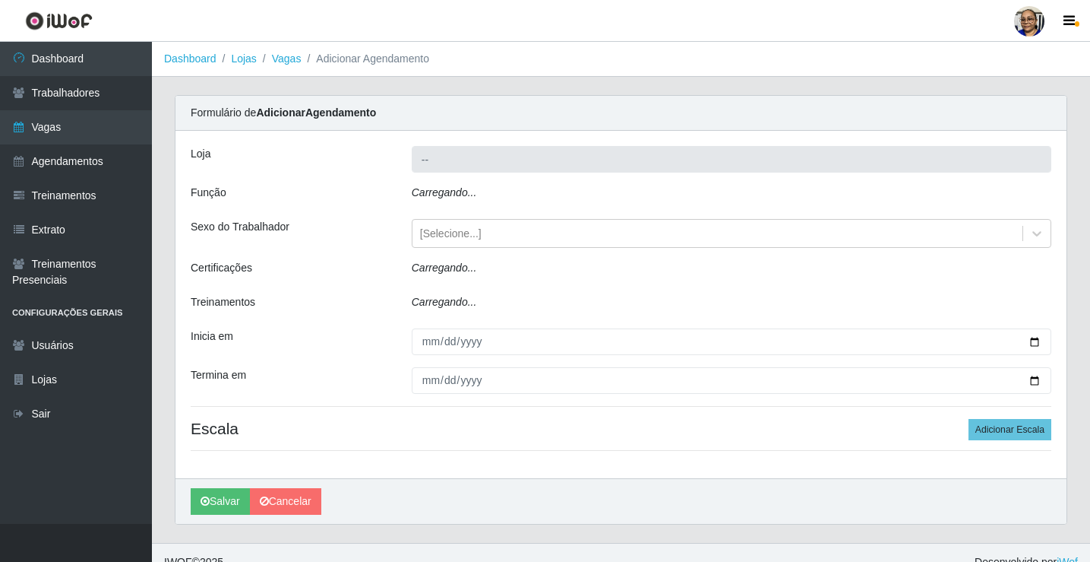
type input "Mercadinho [GEOGRAPHIC_DATA]"
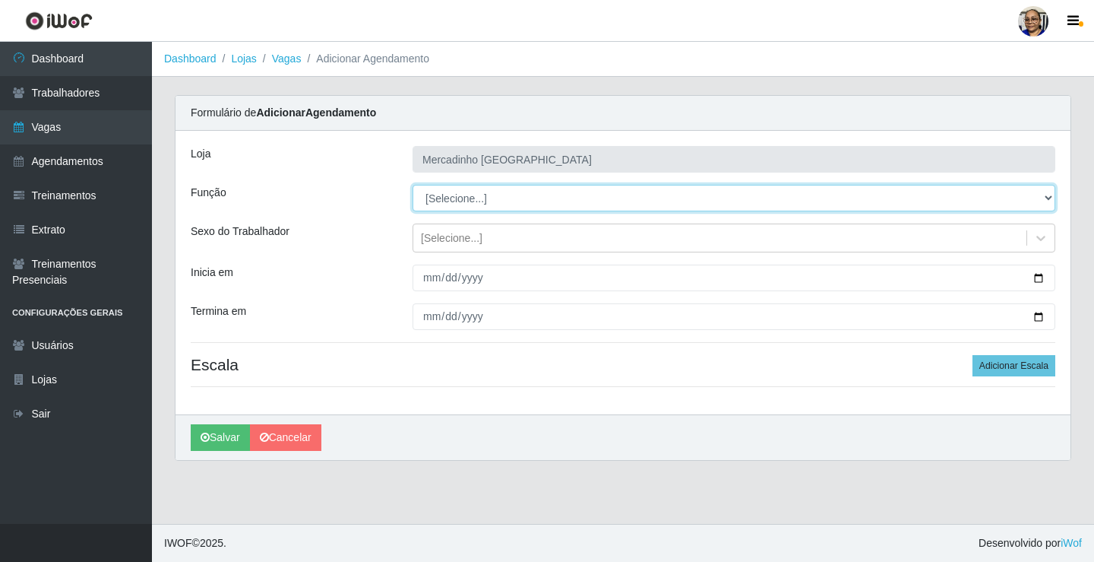
click at [466, 196] on select "[Selecione...] ASG ASG + ASG ++ Balconista de Açougue Balconista de Açougue + O…" at bounding box center [734, 198] width 643 height 27
select select "22"
click at [413, 185] on select "[Selecione...] ASG ASG + ASG ++ Balconista de Açougue Balconista de Açougue + O…" at bounding box center [734, 198] width 643 height 27
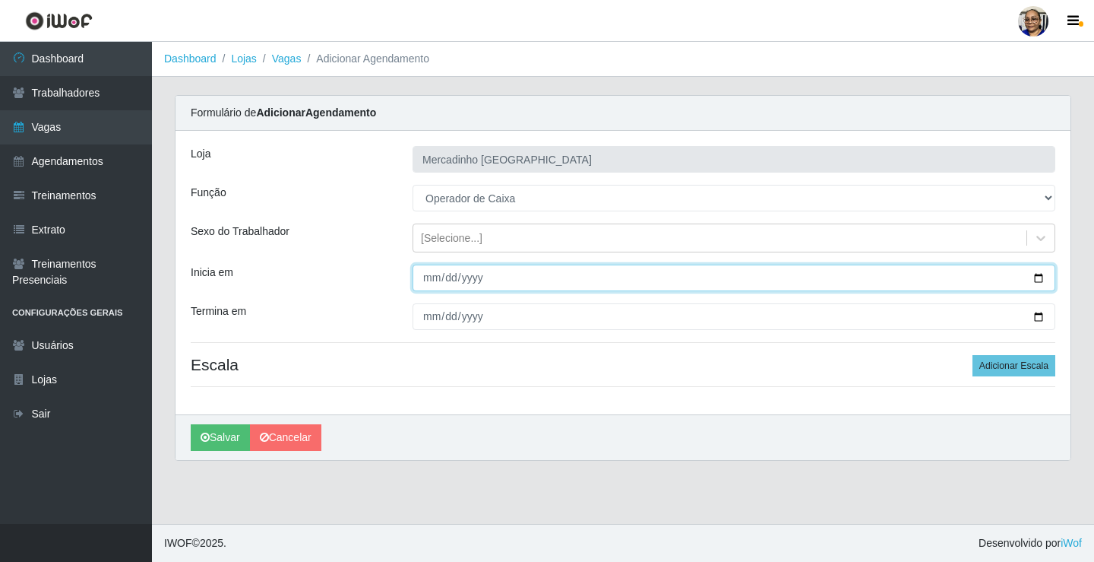
click at [1039, 280] on input "Inicia em" at bounding box center [734, 277] width 643 height 27
type input "[DATE]"
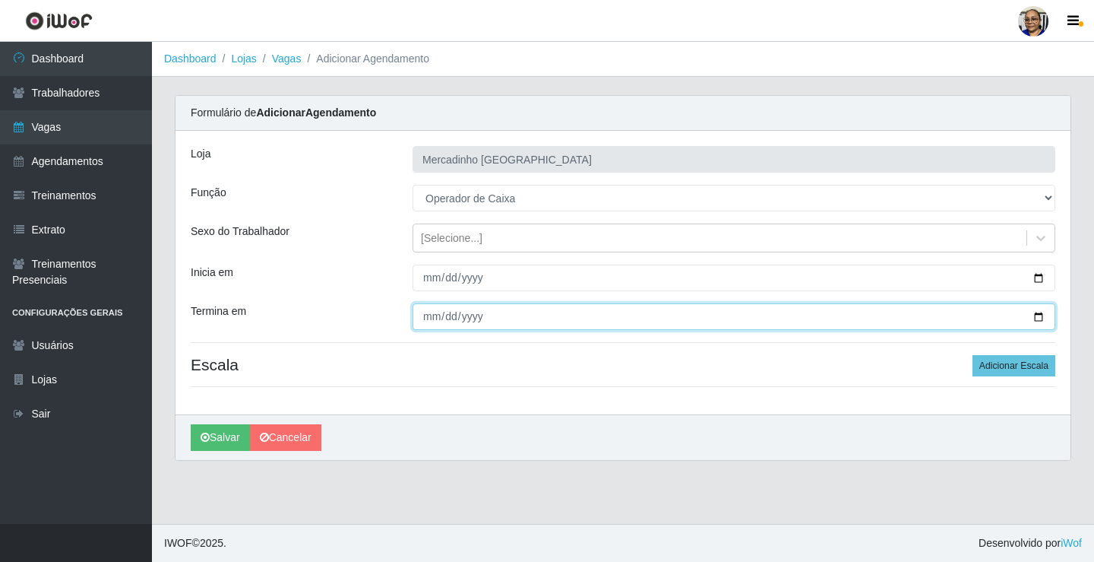
click at [1039, 313] on input "Termina em" at bounding box center [734, 316] width 643 height 27
type input "[DATE]"
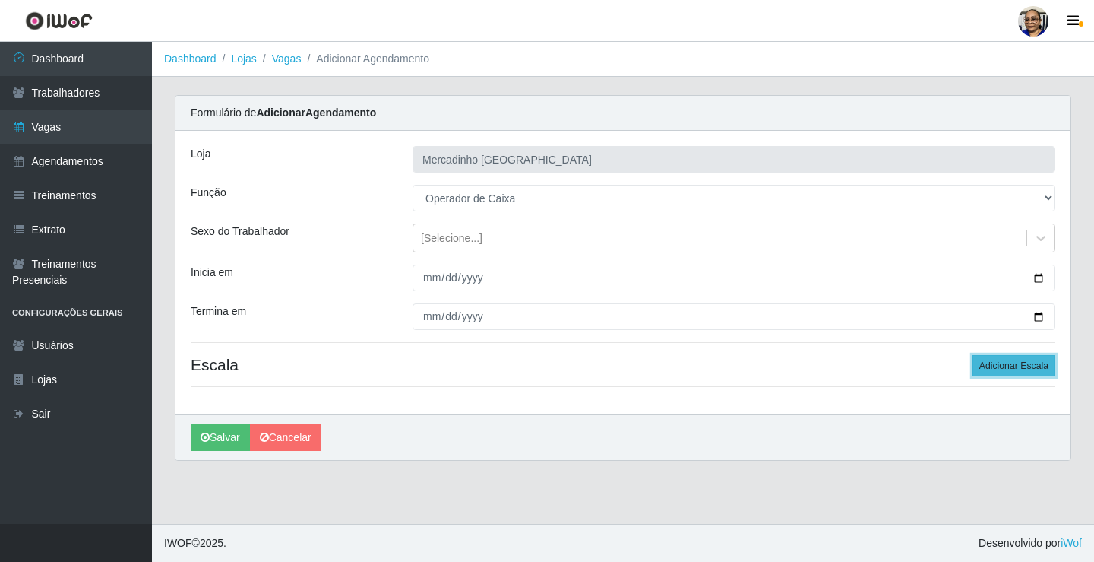
click at [1002, 363] on button "Adicionar Escala" at bounding box center [1014, 365] width 83 height 21
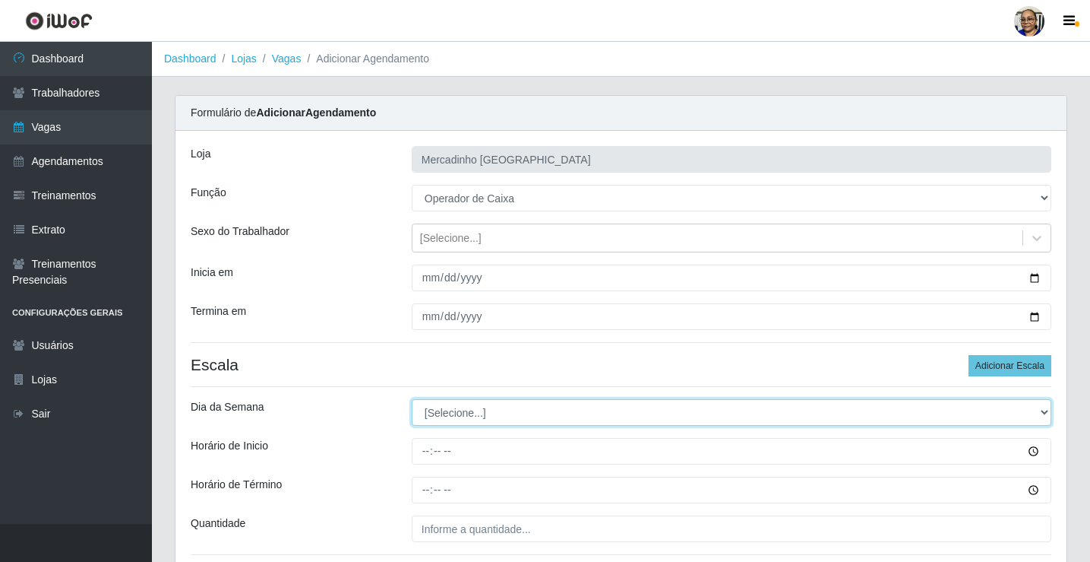
click at [482, 411] on select "[Selecione...] Segunda Terça Quarta Quinta Sexta Sábado Domingo" at bounding box center [732, 412] width 640 height 27
select select "4"
click at [412, 399] on select "[Selecione...] Segunda Terça Quarta Quinta Sexta Sábado Domingo" at bounding box center [732, 412] width 640 height 27
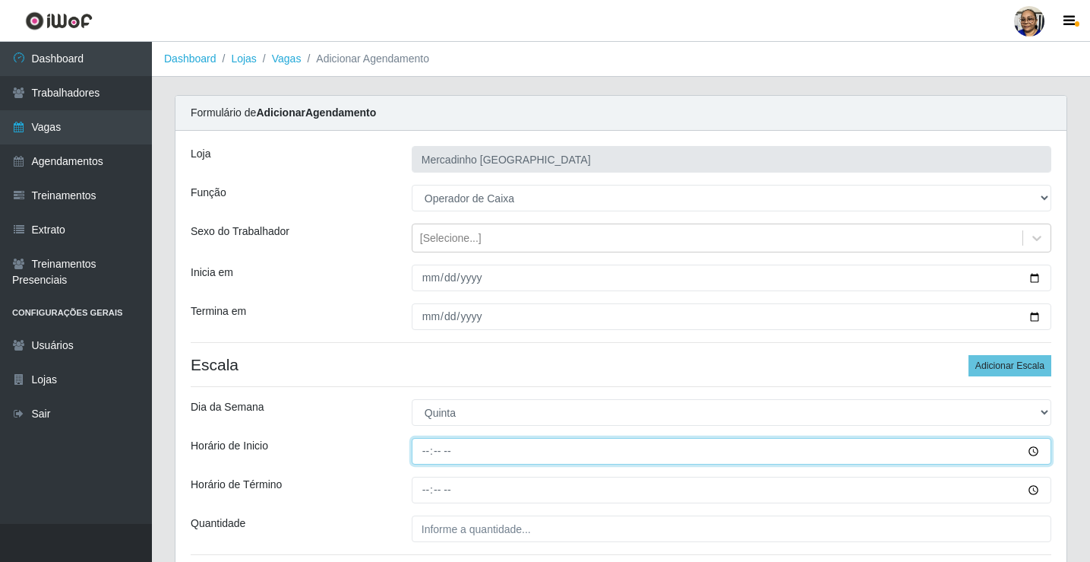
click at [424, 452] on input "Horário de Inicio" at bounding box center [732, 451] width 640 height 27
type input "15:00"
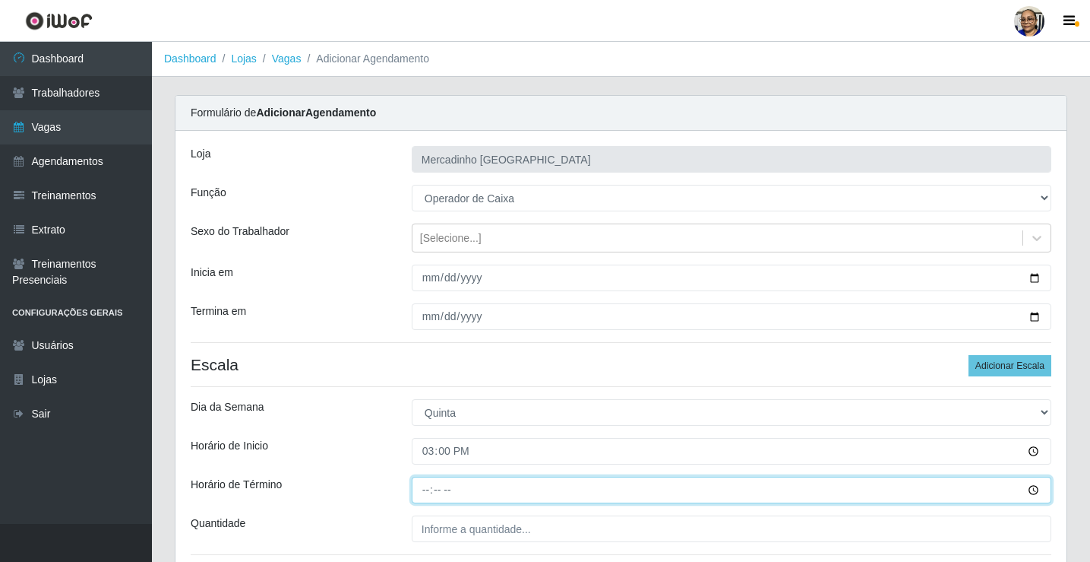
click at [424, 491] on input "Horário de Término" at bounding box center [732, 489] width 640 height 27
type input "20:30"
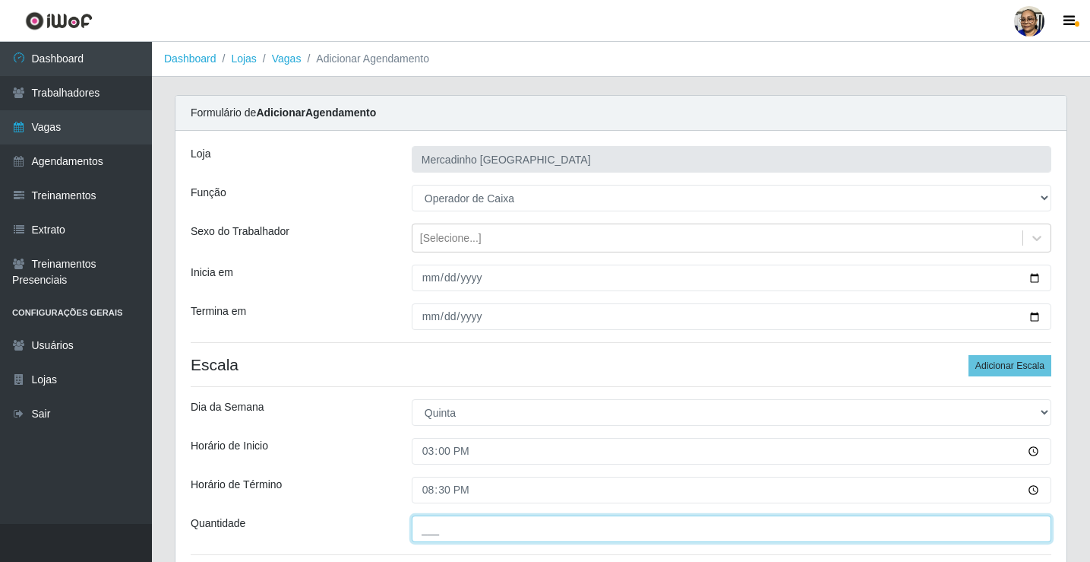
click at [561, 526] on input "___" at bounding box center [732, 528] width 640 height 27
click at [445, 532] on input "___" at bounding box center [732, 528] width 640 height 27
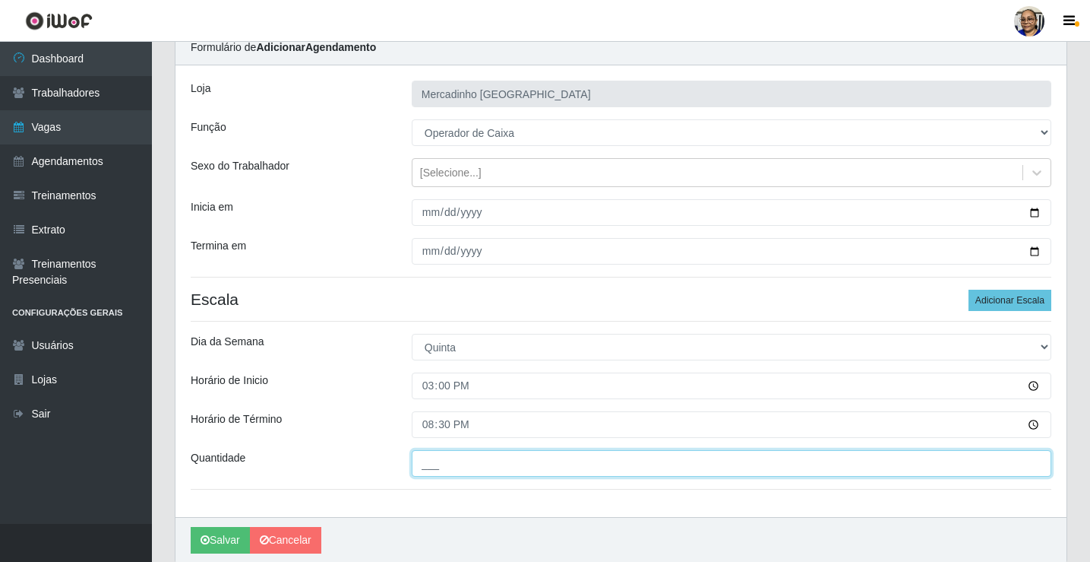
scroll to position [123, 0]
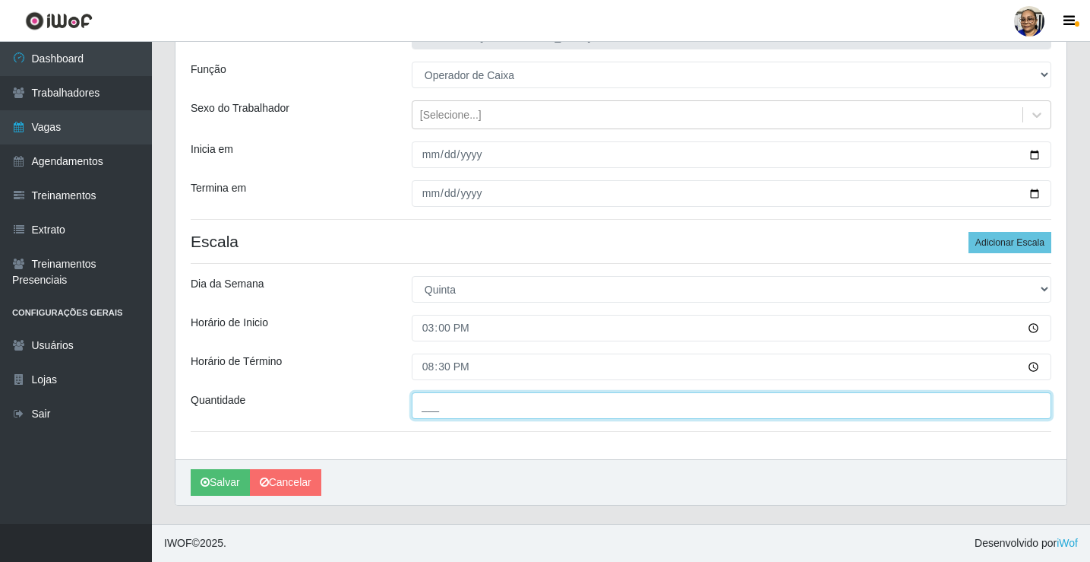
click at [425, 401] on input "___" at bounding box center [732, 405] width 640 height 27
type input "_1_"
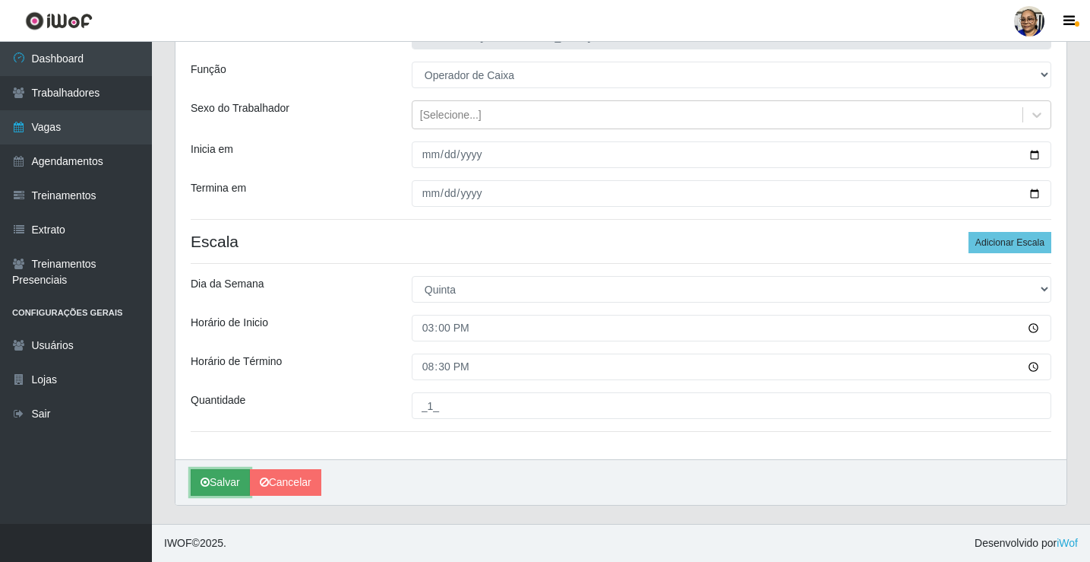
click at [233, 483] on button "Salvar" at bounding box center [220, 482] width 59 height 27
click at [230, 482] on button "Salvar" at bounding box center [220, 482] width 59 height 27
click at [229, 486] on button "Salvar" at bounding box center [220, 482] width 59 height 27
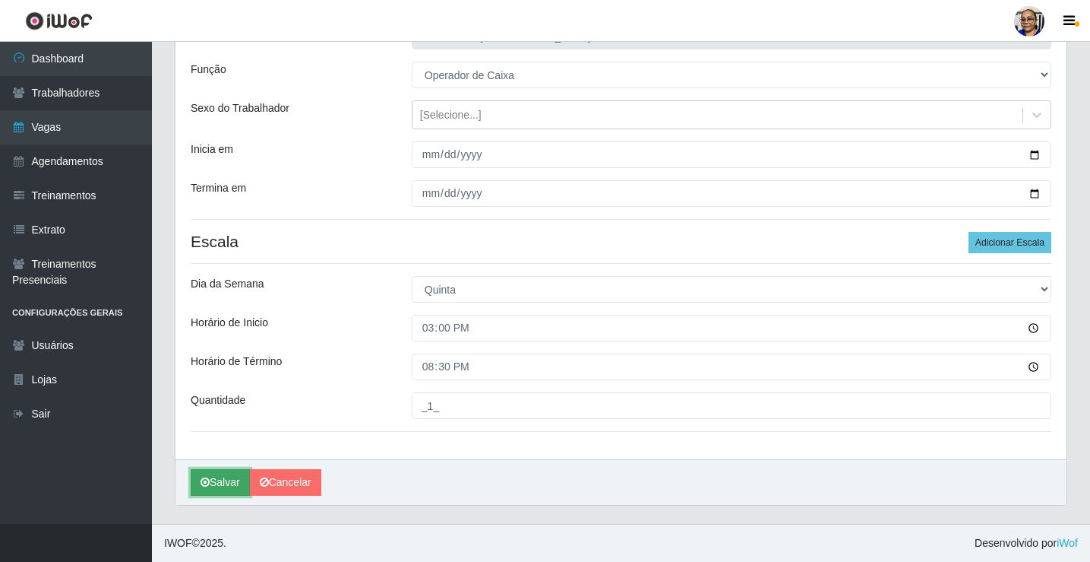
click at [229, 486] on button "Salvar" at bounding box center [220, 482] width 59 height 27
click at [236, 477] on button "Salvar" at bounding box center [220, 482] width 59 height 27
click at [238, 478] on button "Salvar" at bounding box center [220, 482] width 59 height 27
click at [235, 479] on button "Salvar" at bounding box center [220, 482] width 59 height 27
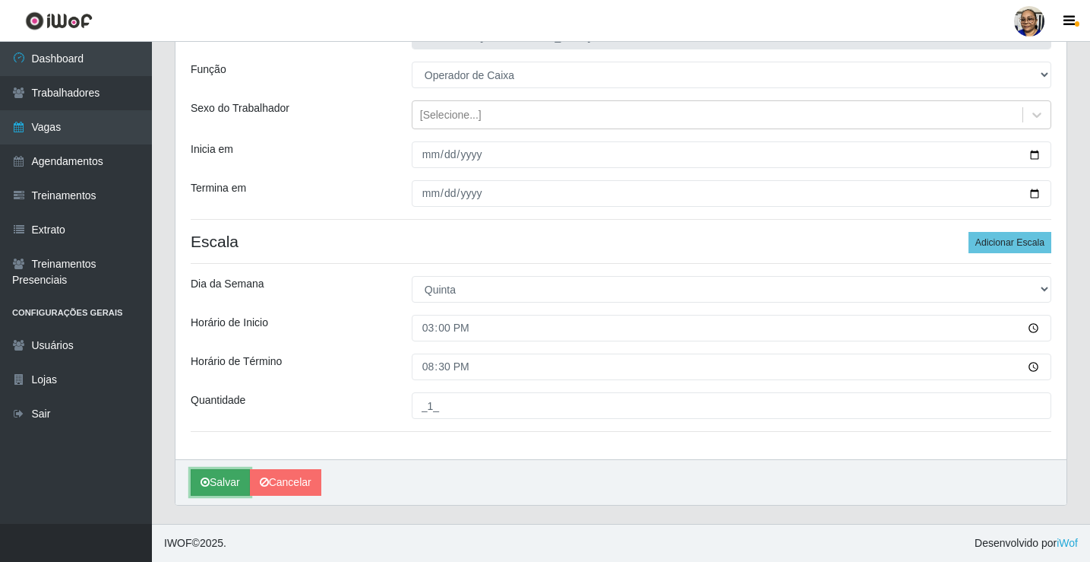
click at [231, 476] on button "Salvar" at bounding box center [220, 482] width 59 height 27
click at [301, 482] on link "Cancelar" at bounding box center [285, 482] width 71 height 27
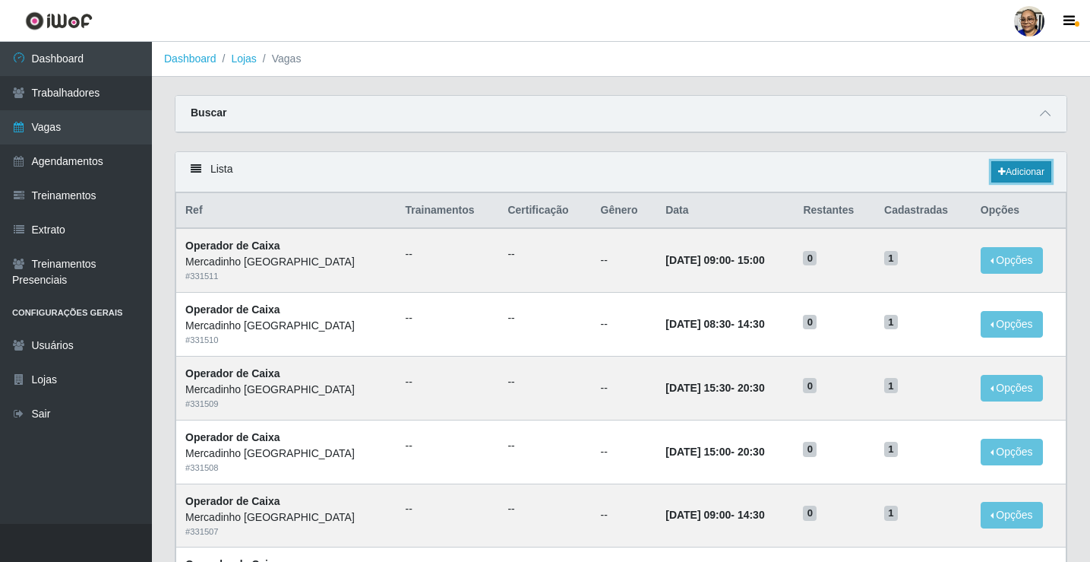
click at [1027, 169] on link "Adicionar" at bounding box center [1022, 171] width 60 height 21
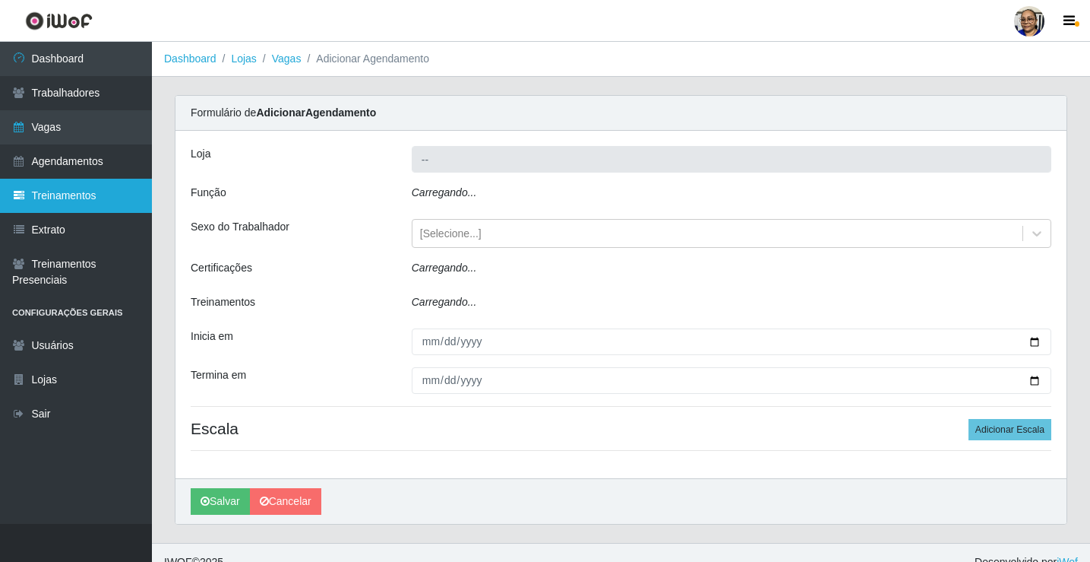
type input "Mercadinho [GEOGRAPHIC_DATA]"
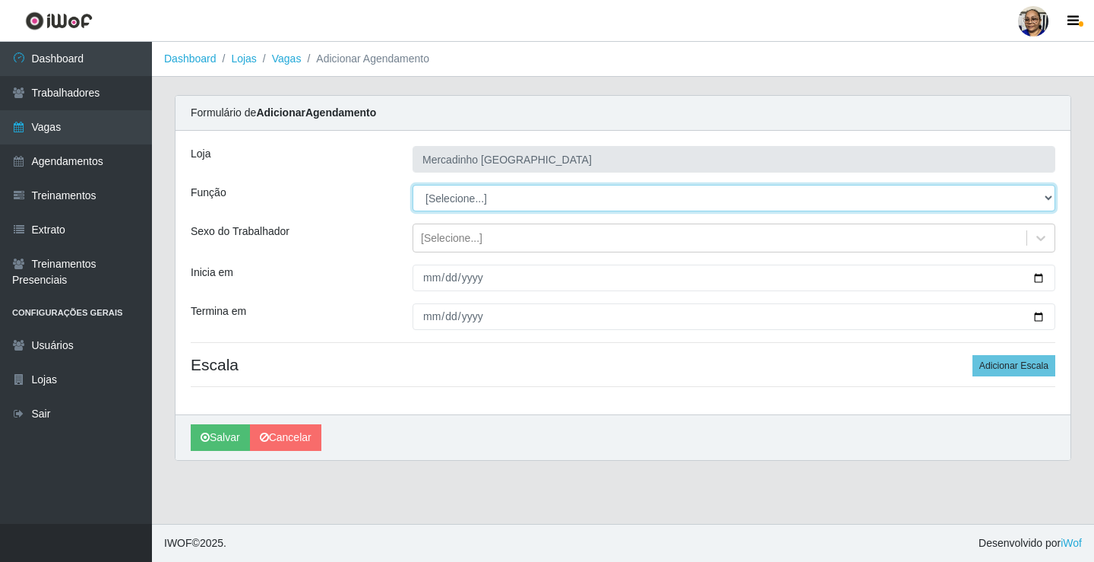
click at [459, 199] on select "[Selecione...] ASG ASG + ASG ++ Balconista de Açougue Balconista de Açougue + O…" at bounding box center [734, 198] width 643 height 27
select select "22"
click at [413, 185] on select "[Selecione...] ASG ASG + ASG ++ Balconista de Açougue Balconista de Açougue + O…" at bounding box center [734, 198] width 643 height 27
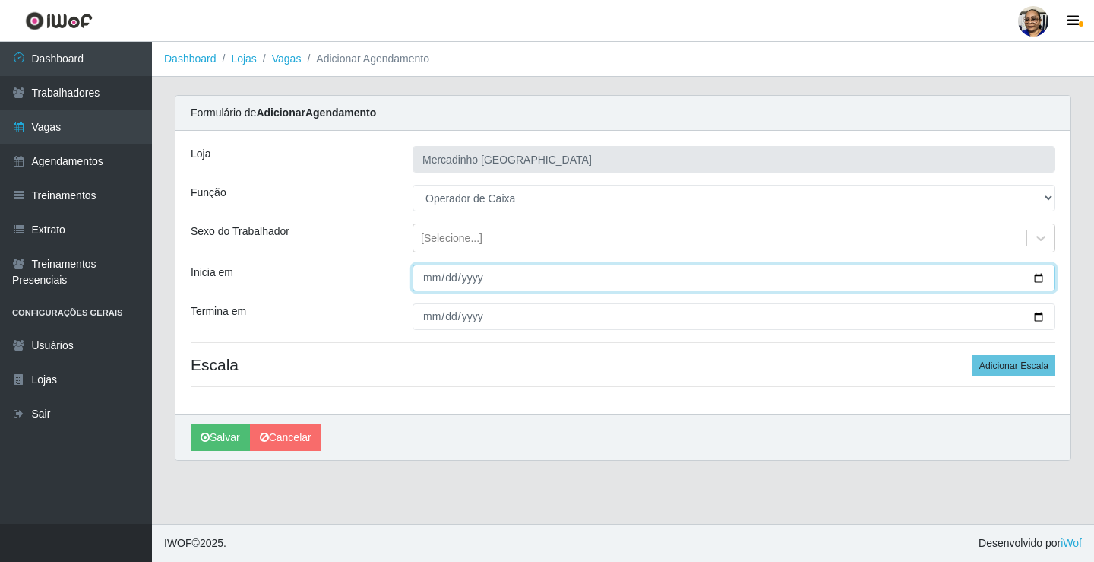
drag, startPoint x: 1036, startPoint y: 275, endPoint x: 1020, endPoint y: 290, distance: 22.0
click at [1036, 283] on input "Inicia em" at bounding box center [734, 277] width 643 height 27
type input "[DATE]"
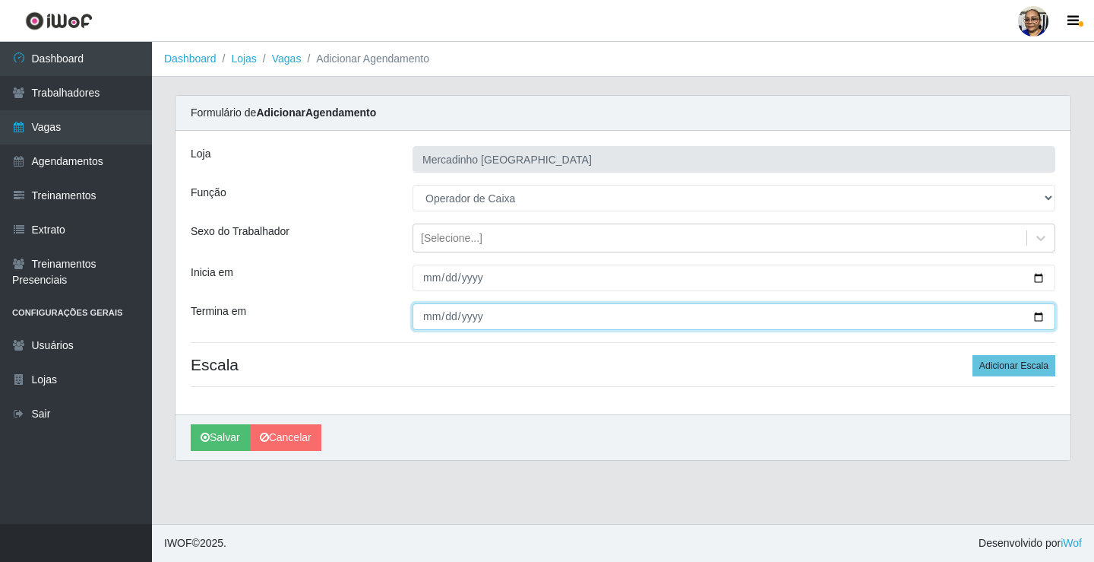
click at [1036, 318] on input "Termina em" at bounding box center [734, 316] width 643 height 27
type input "[DATE]"
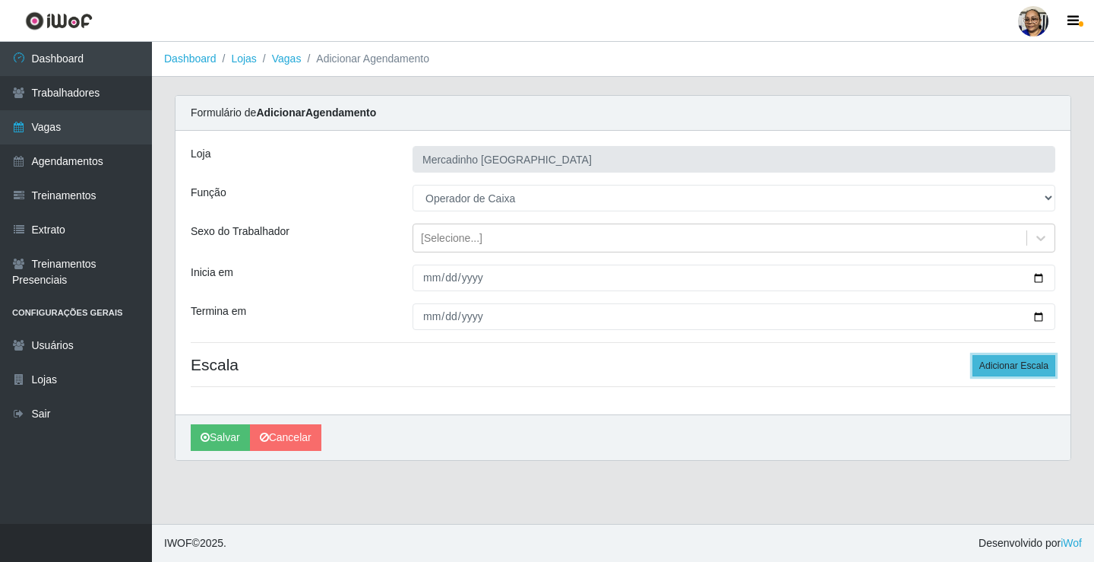
drag, startPoint x: 989, startPoint y: 362, endPoint x: 979, endPoint y: 373, distance: 15.6
click at [989, 364] on button "Adicionar Escala" at bounding box center [1014, 365] width 83 height 21
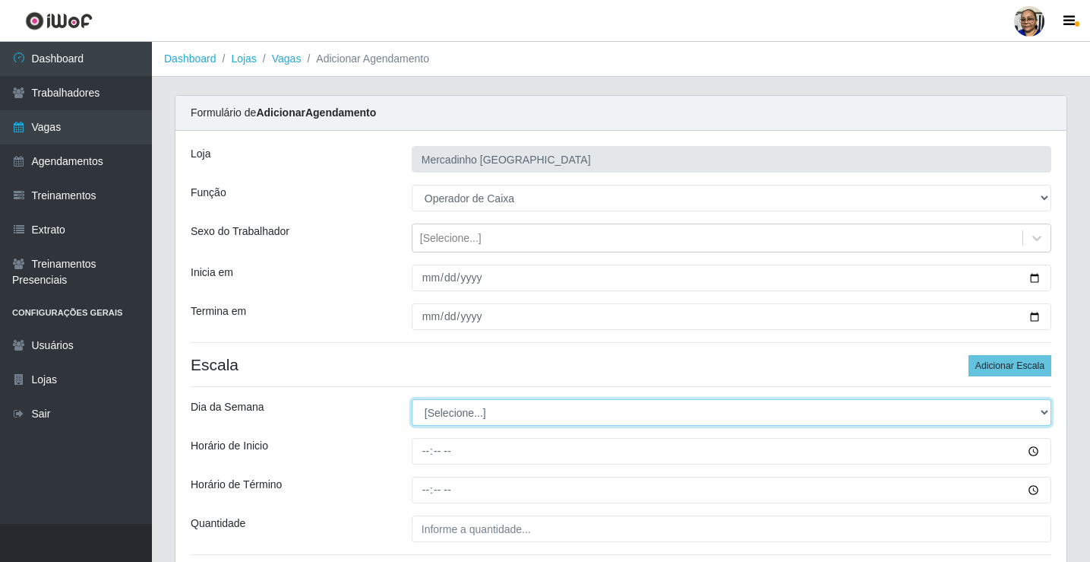
click at [488, 410] on select "[Selecione...] Segunda Terça Quarta Quinta Sexta Sábado Domingo" at bounding box center [732, 412] width 640 height 27
select select "4"
click at [412, 399] on select "[Selecione...] Segunda Terça Quarta Quinta Sexta Sábado Domingo" at bounding box center [732, 412] width 640 height 27
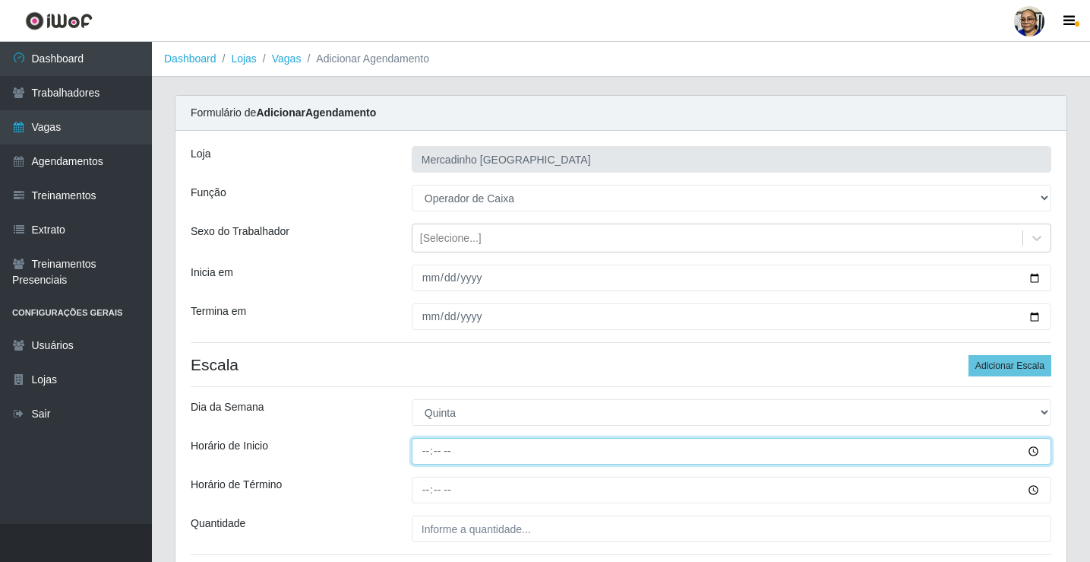
click at [428, 454] on input "Horário de Inicio" at bounding box center [732, 451] width 640 height 27
type input "15:30"
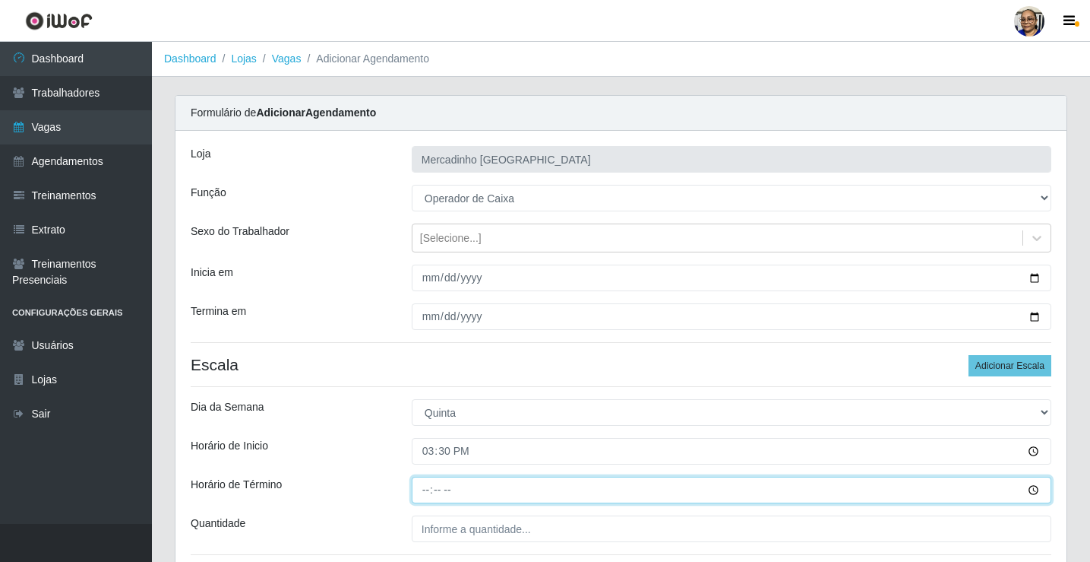
click at [426, 489] on input "Horário de Término" at bounding box center [732, 489] width 640 height 27
type input "20:30"
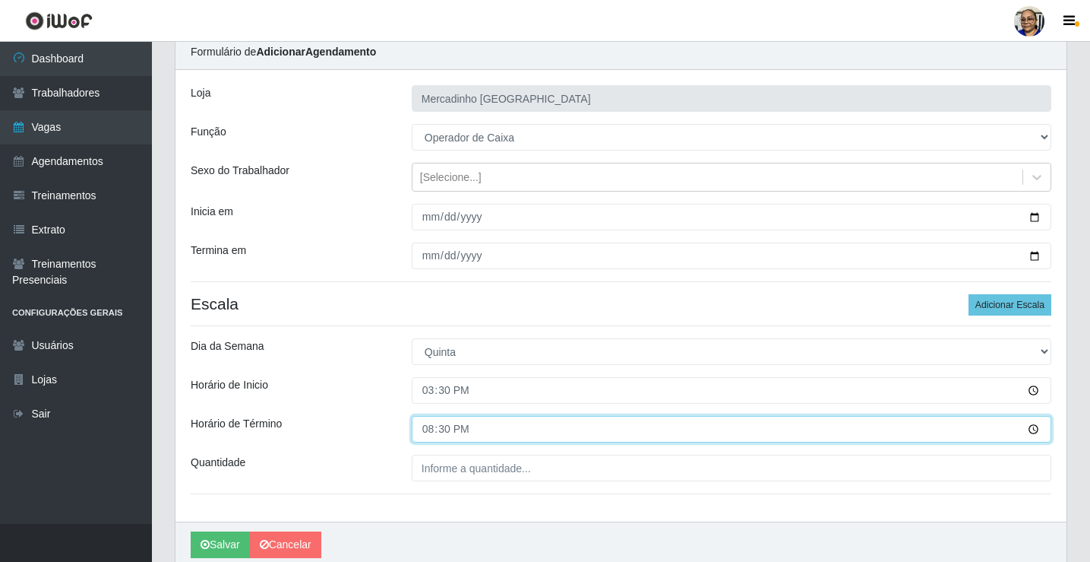
scroll to position [123, 0]
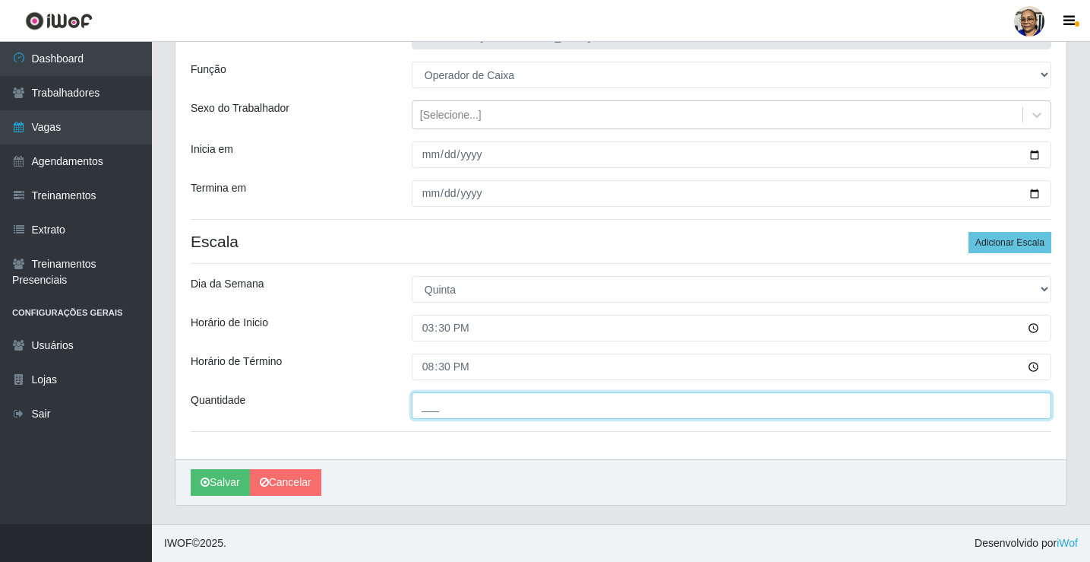
click at [561, 408] on input "___" at bounding box center [732, 405] width 640 height 27
type input "1__"
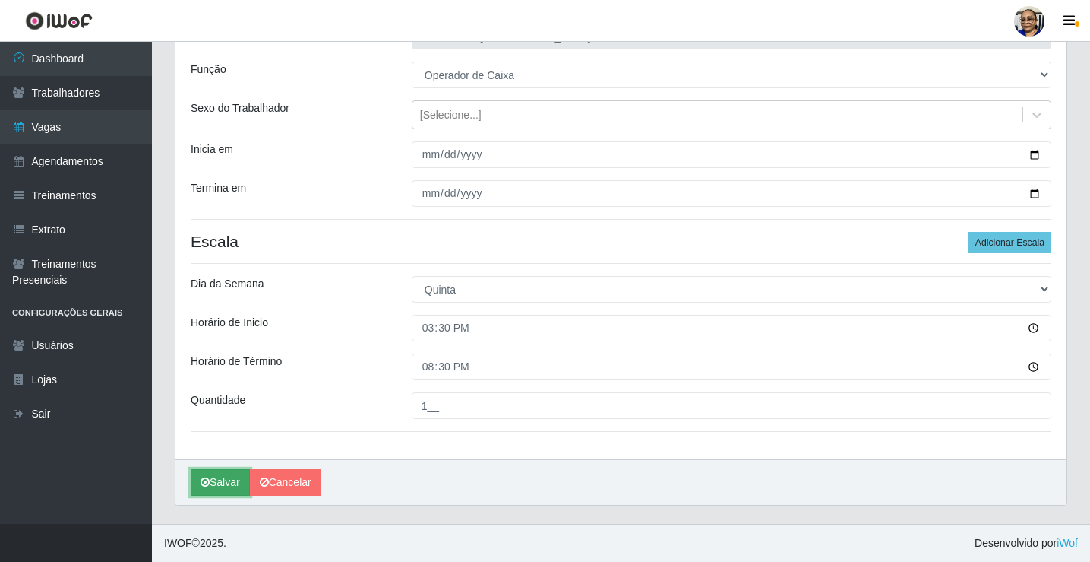
click at [236, 474] on button "Salvar" at bounding box center [220, 482] width 59 height 27
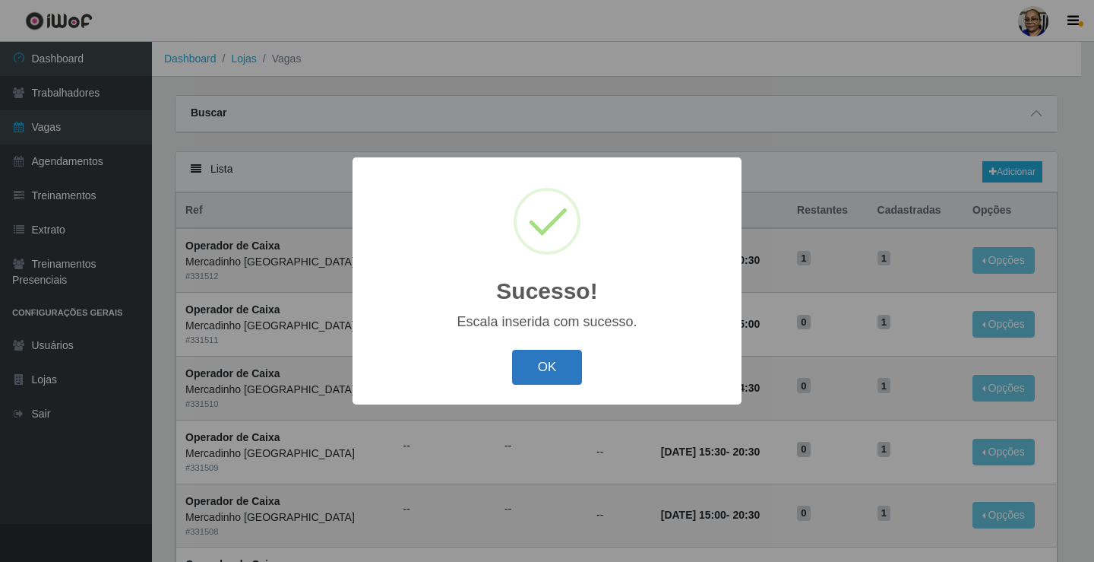
click at [540, 362] on button "OK" at bounding box center [547, 368] width 71 height 36
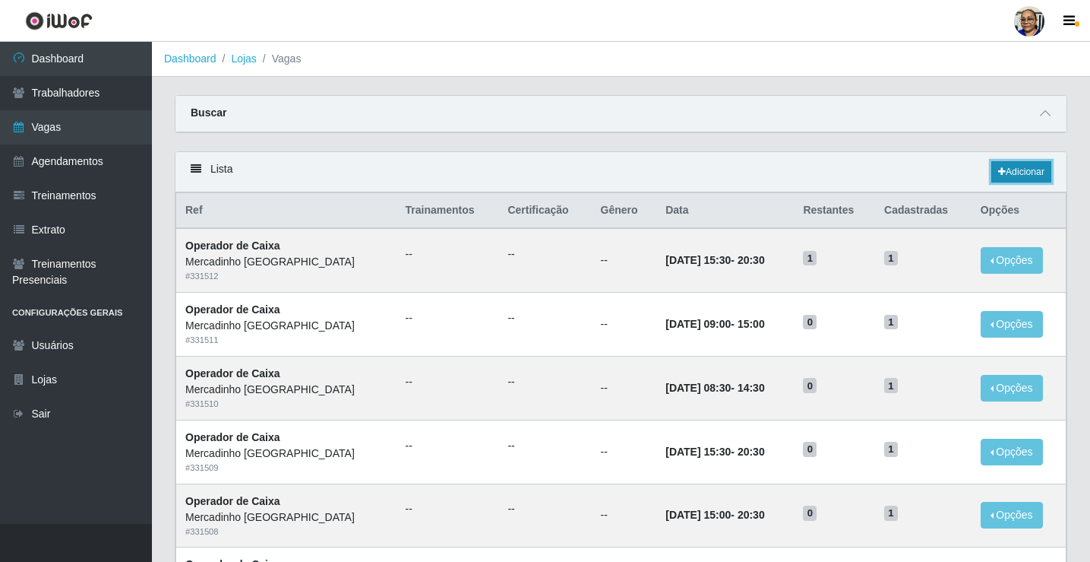
click at [1036, 175] on link "Adicionar" at bounding box center [1022, 171] width 60 height 21
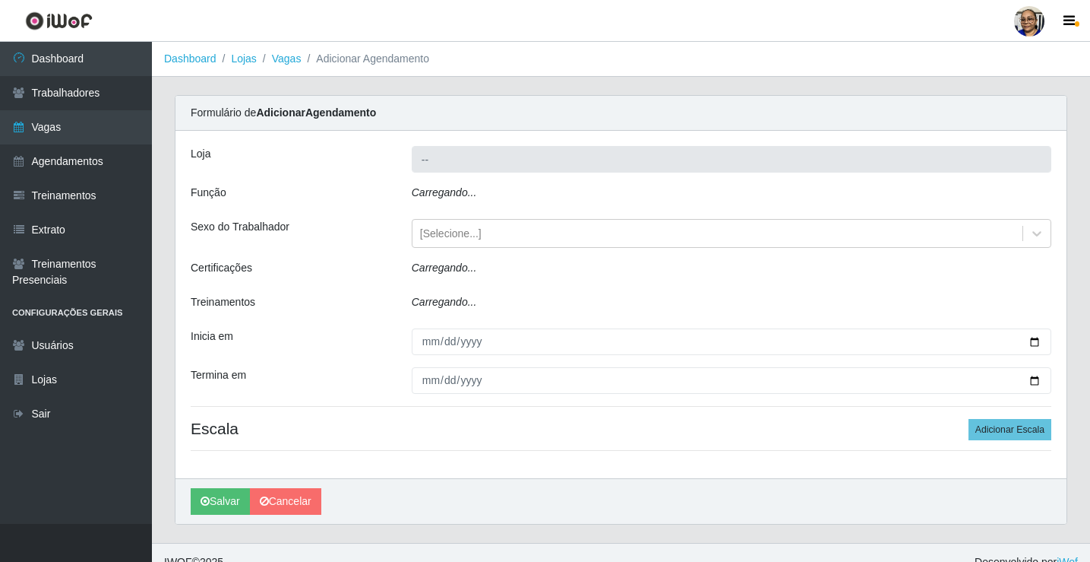
type input "Mercadinho [GEOGRAPHIC_DATA]"
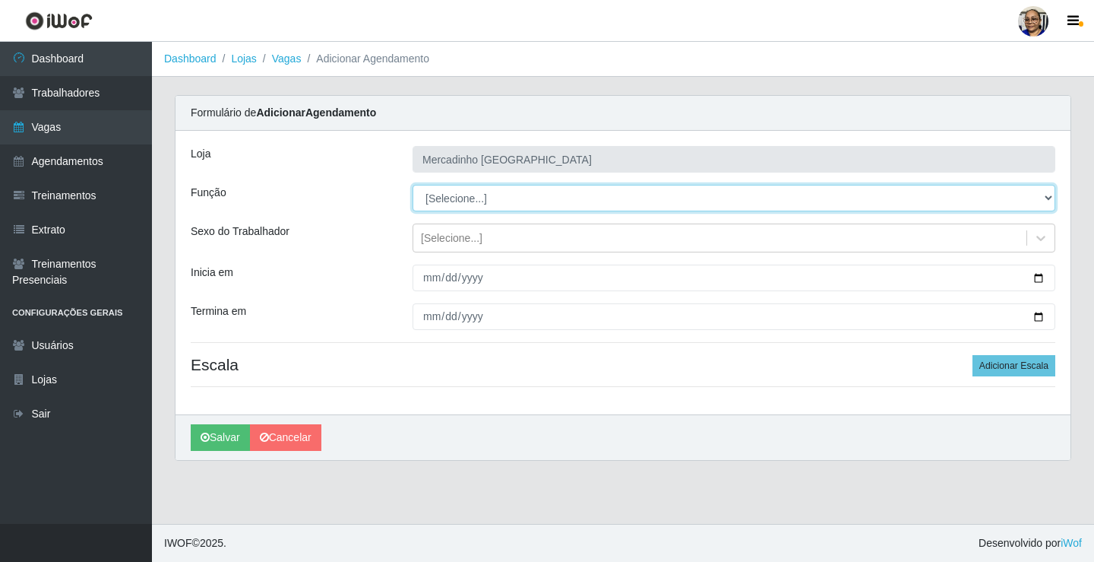
click at [512, 201] on select "[Selecione...] ASG ASG + ASG ++ Balconista de Açougue Balconista de Açougue + O…" at bounding box center [734, 198] width 643 height 27
select select "22"
click at [413, 185] on select "[Selecione...] ASG ASG + ASG ++ Balconista de Açougue Balconista de Açougue + O…" at bounding box center [734, 198] width 643 height 27
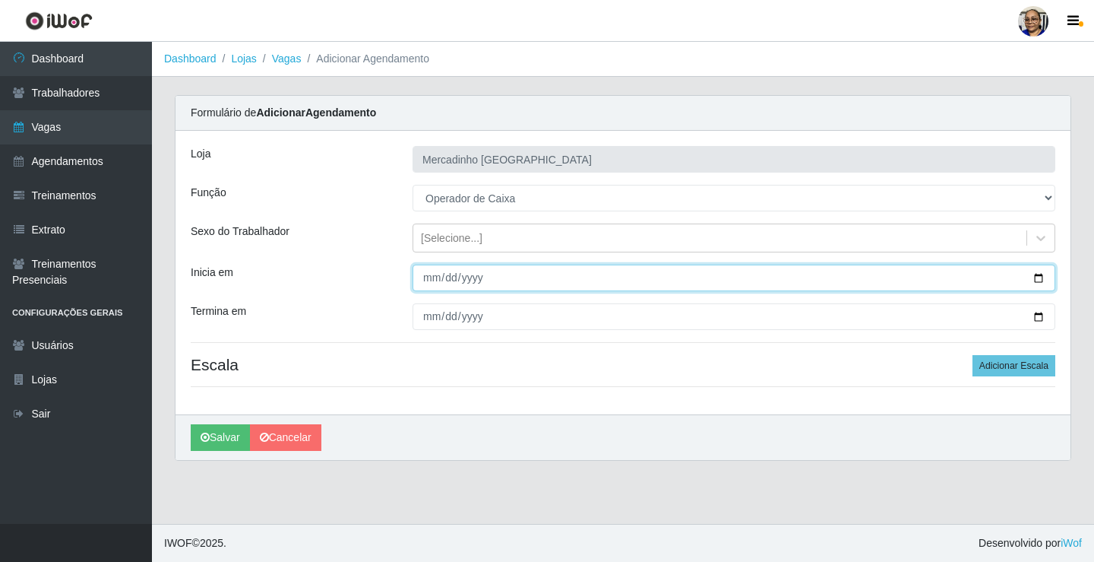
click at [1036, 280] on input "Inicia em" at bounding box center [734, 277] width 643 height 27
type input "[DATE]"
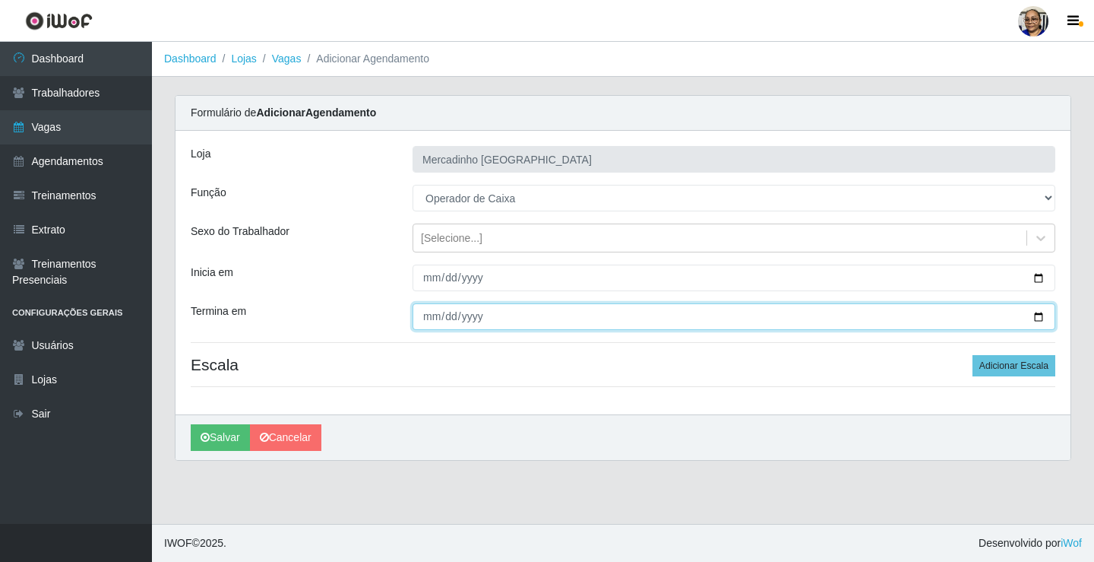
click at [1041, 318] on input "Termina em" at bounding box center [734, 316] width 643 height 27
type input "[DATE]"
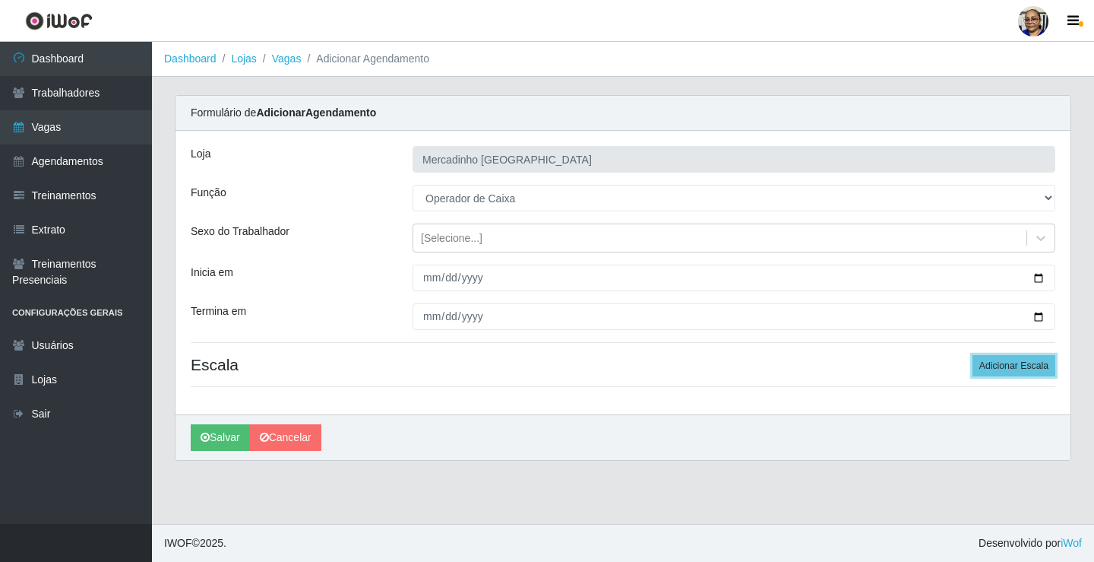
drag, startPoint x: 993, startPoint y: 365, endPoint x: 891, endPoint y: 374, distance: 103.0
click at [993, 366] on button "Adicionar Escala" at bounding box center [1014, 365] width 83 height 21
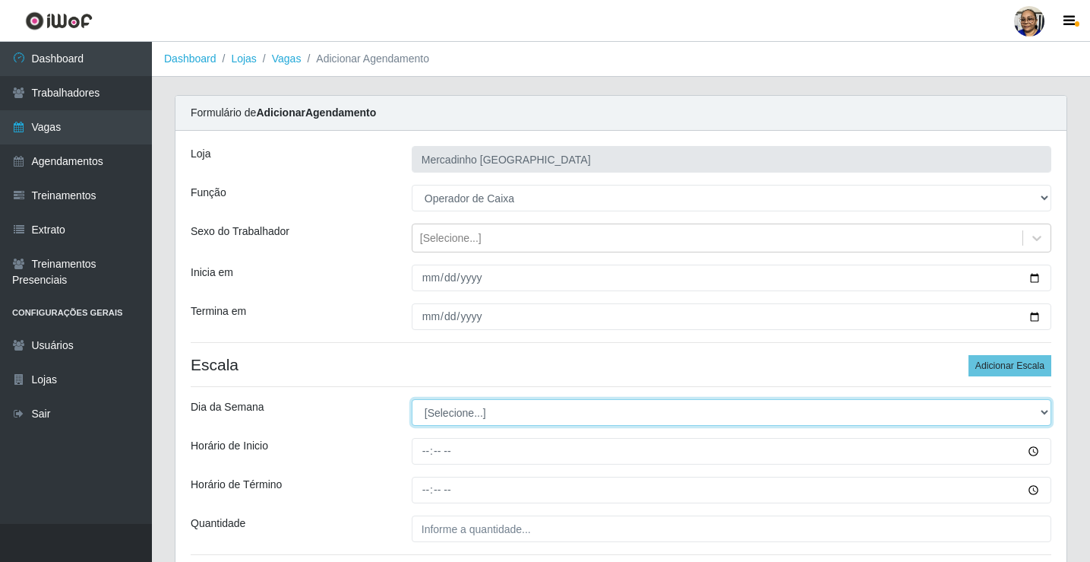
click at [446, 413] on select "[Selecione...] Segunda Terça Quarta Quinta Sexta Sábado Domingo" at bounding box center [732, 412] width 640 height 27
select select "4"
click at [412, 399] on select "[Selecione...] Segunda Terça Quarta Quinta Sexta Sábado Domingo" at bounding box center [732, 412] width 640 height 27
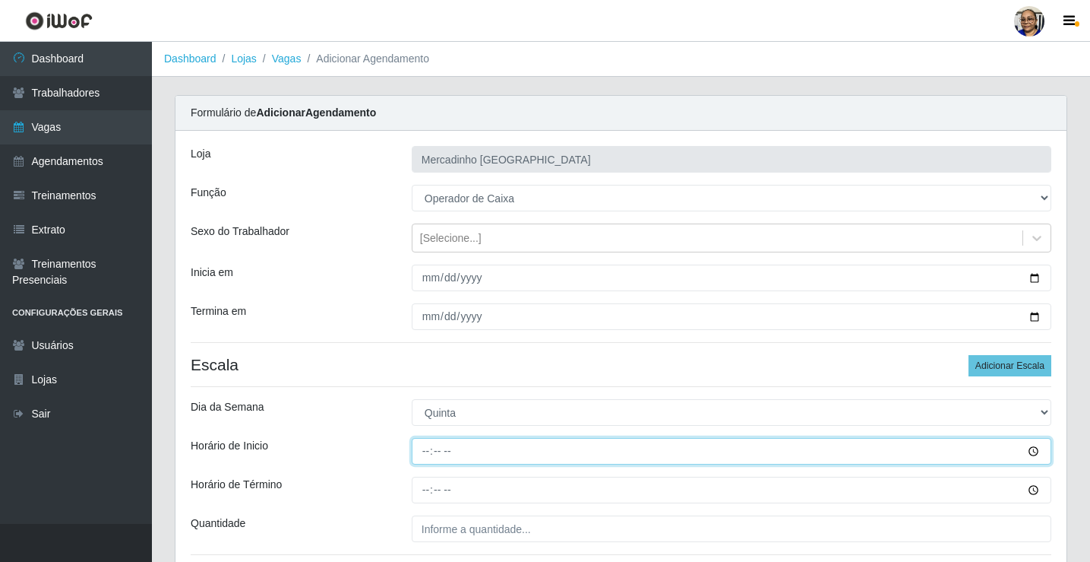
click at [426, 454] on input "Horário de Inicio" at bounding box center [732, 451] width 640 height 27
type input "15:00"
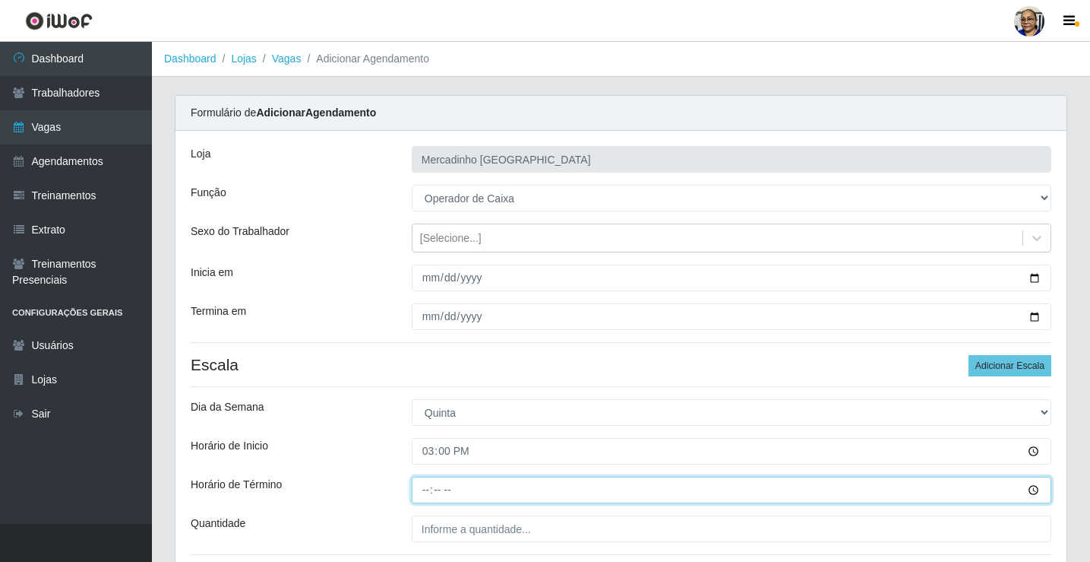
click at [426, 489] on input "Horário de Término" at bounding box center [732, 489] width 640 height 27
type input "20:30"
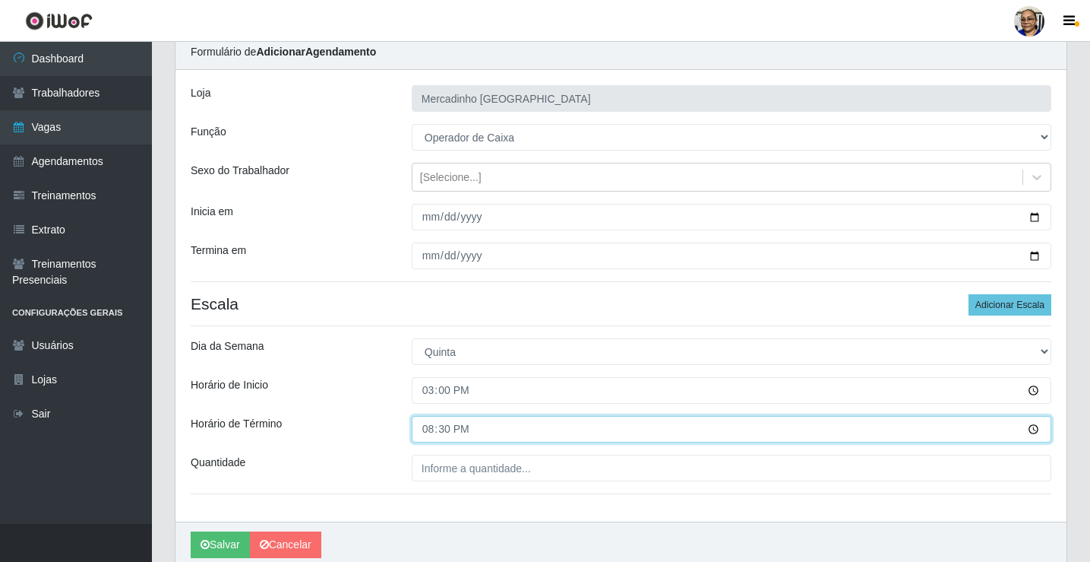
scroll to position [123, 0]
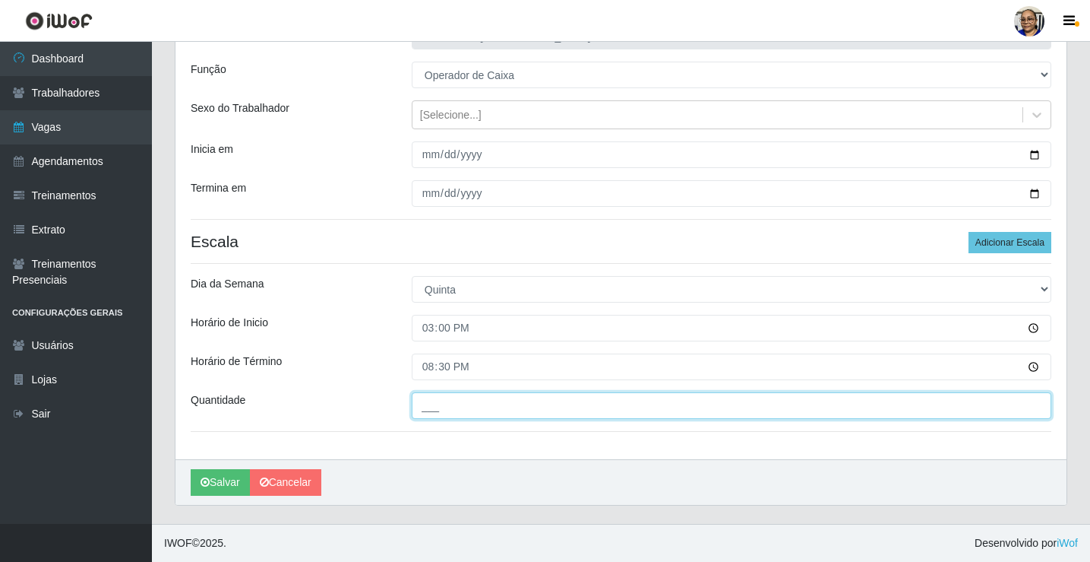
click at [548, 401] on input "___" at bounding box center [732, 405] width 640 height 27
type input "1__"
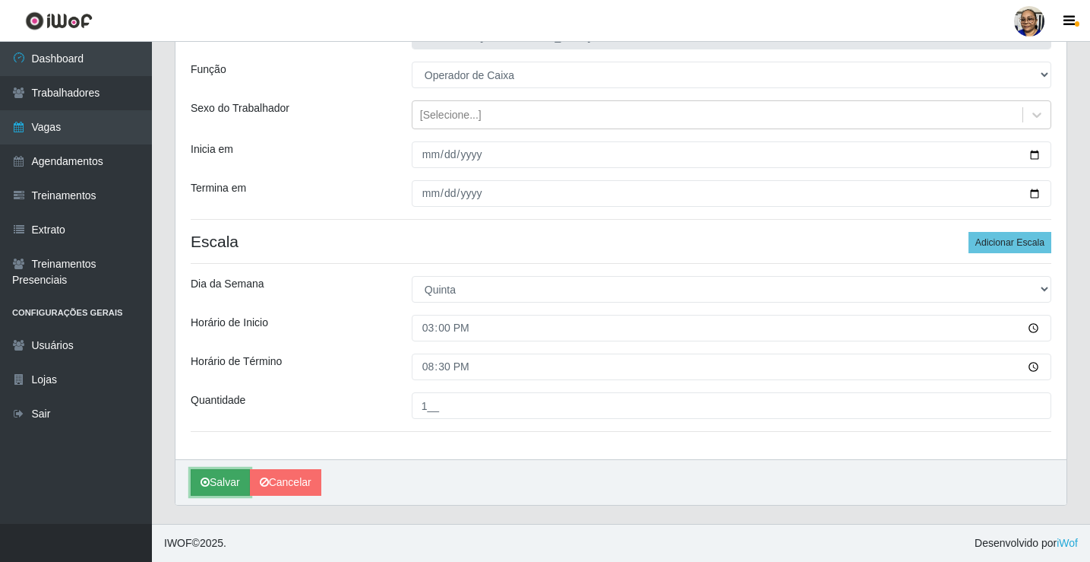
click at [228, 481] on button "Salvar" at bounding box center [220, 482] width 59 height 27
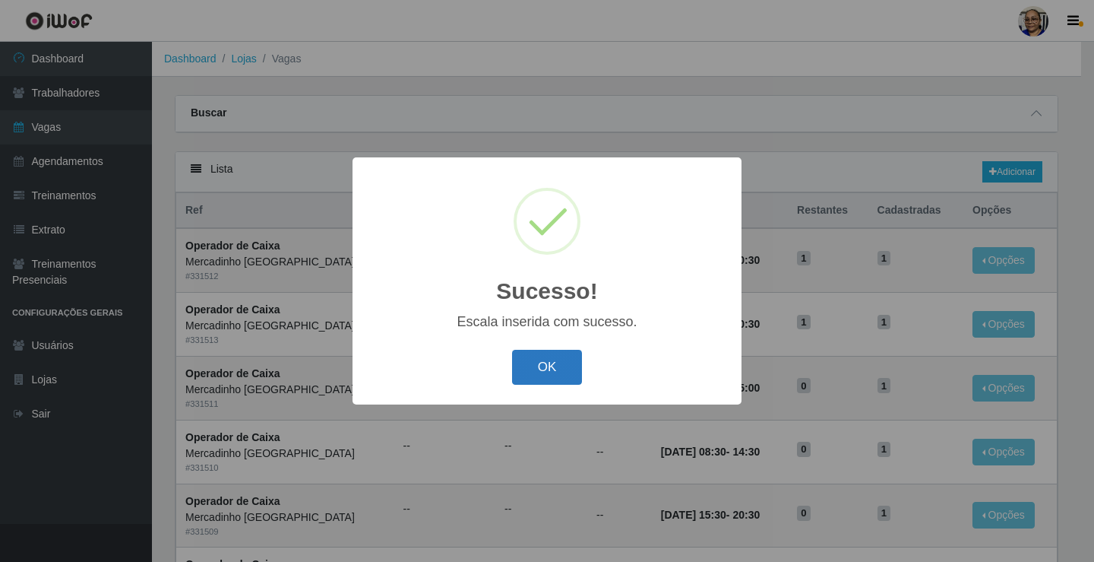
click at [552, 362] on button "OK" at bounding box center [547, 368] width 71 height 36
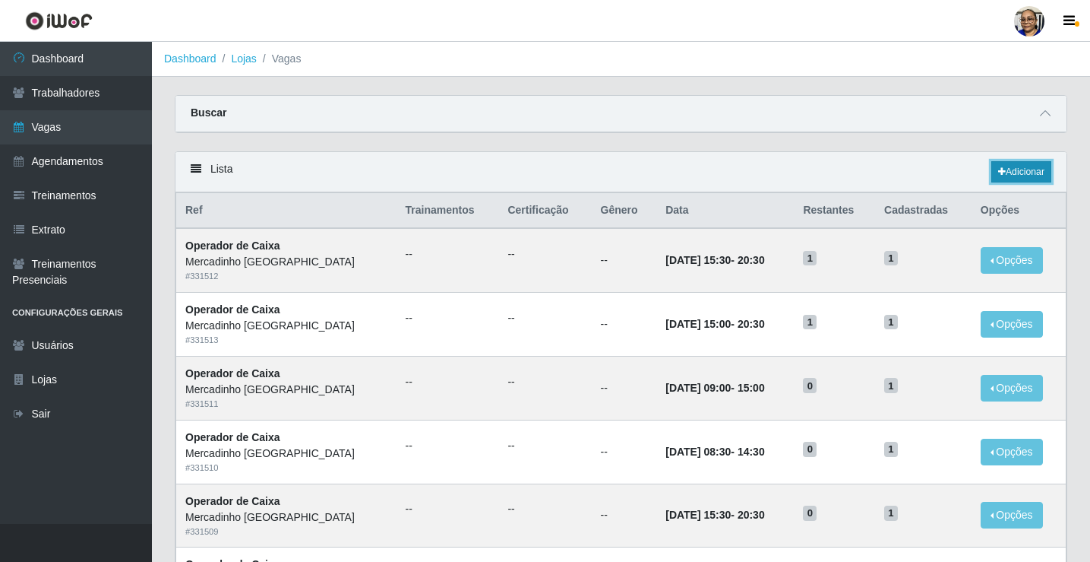
click at [1025, 173] on link "Adicionar" at bounding box center [1022, 171] width 60 height 21
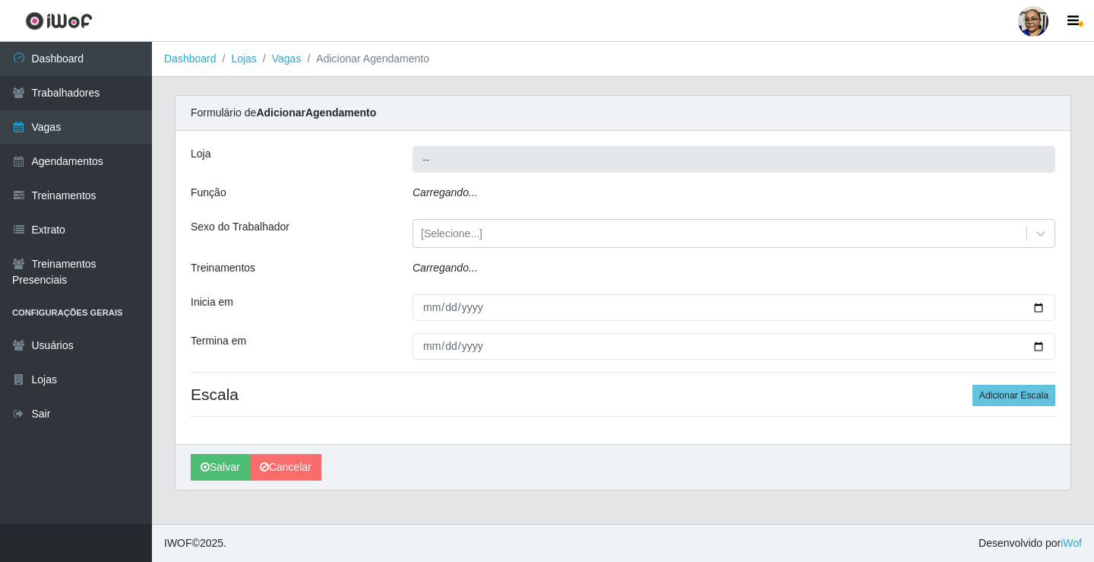
type input "Mercadinho [GEOGRAPHIC_DATA]"
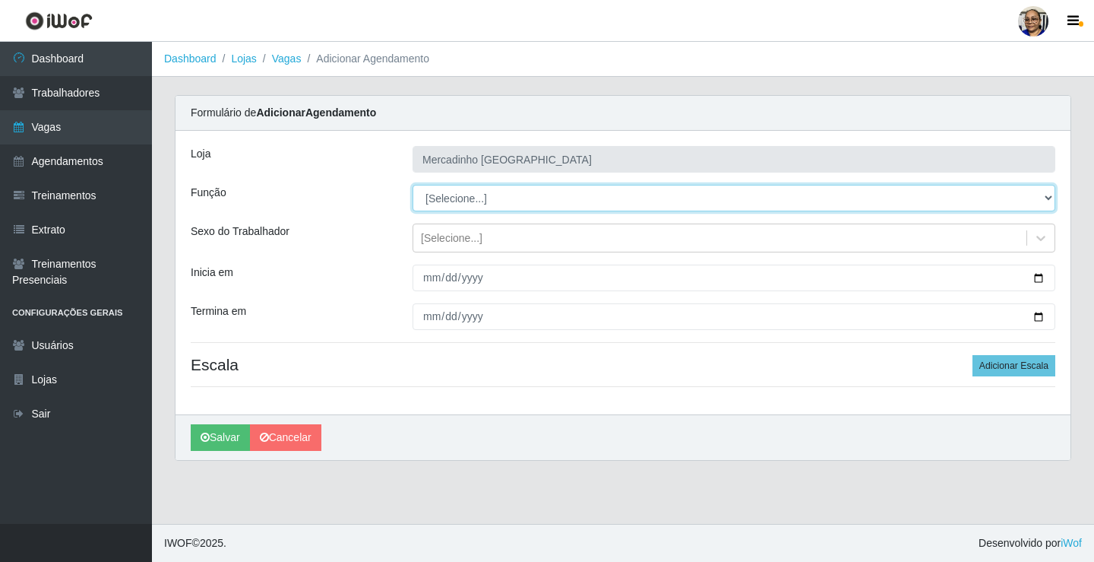
click at [450, 198] on select "[Selecione...] ASG ASG + ASG ++ Balconista de Açougue Balconista de Açougue + O…" at bounding box center [734, 198] width 643 height 27
select select "22"
click at [413, 185] on select "[Selecione...] ASG ASG + ASG ++ Balconista de Açougue Balconista de Açougue + O…" at bounding box center [734, 198] width 643 height 27
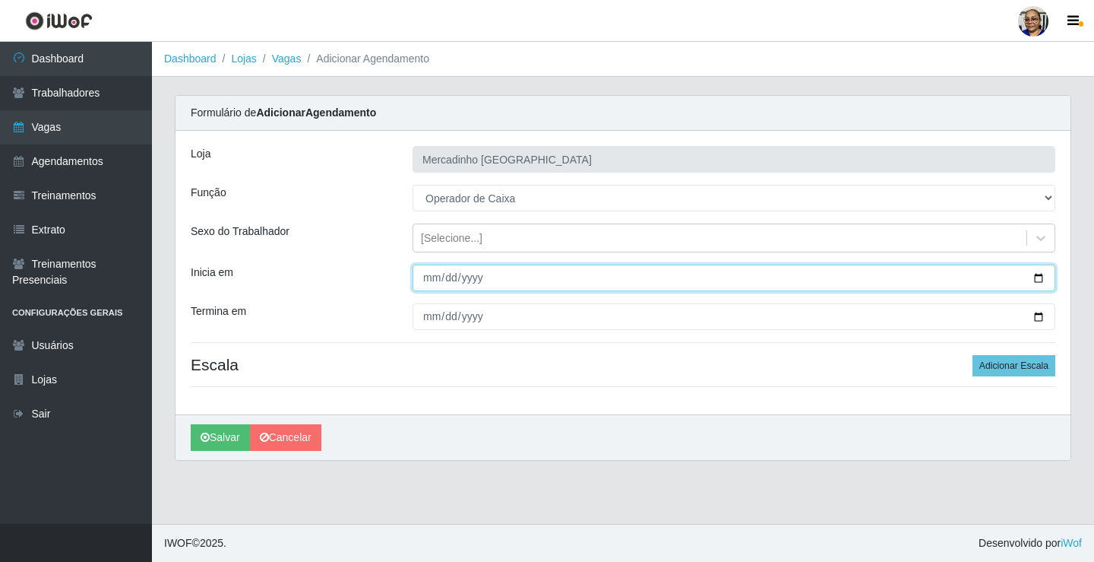
click at [1037, 279] on input "Inicia em" at bounding box center [734, 277] width 643 height 27
type input "[DATE]"
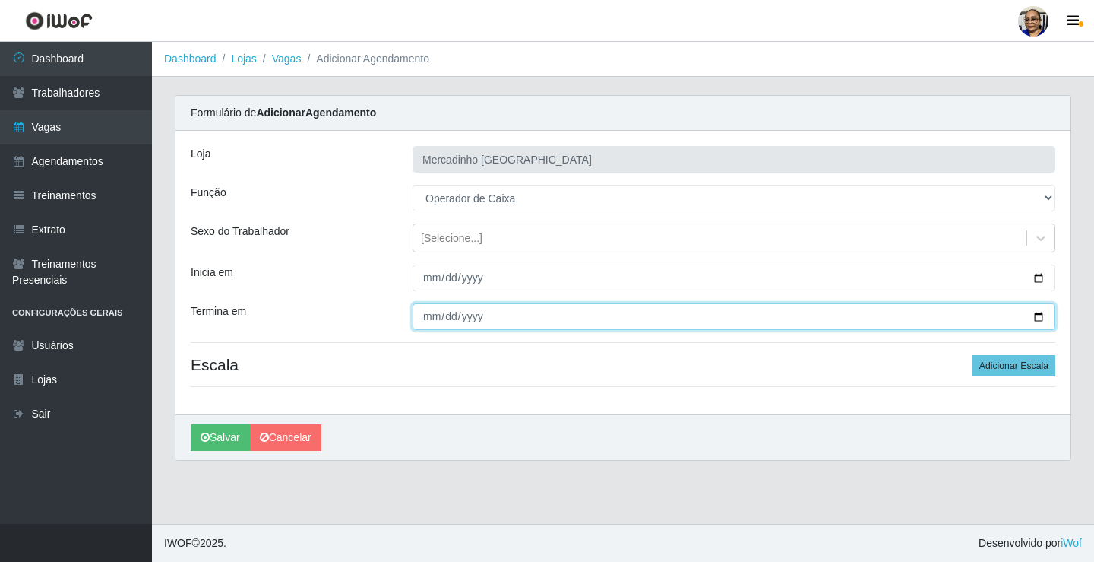
click at [1044, 320] on input "Termina em" at bounding box center [734, 316] width 643 height 27
type input "[DATE]"
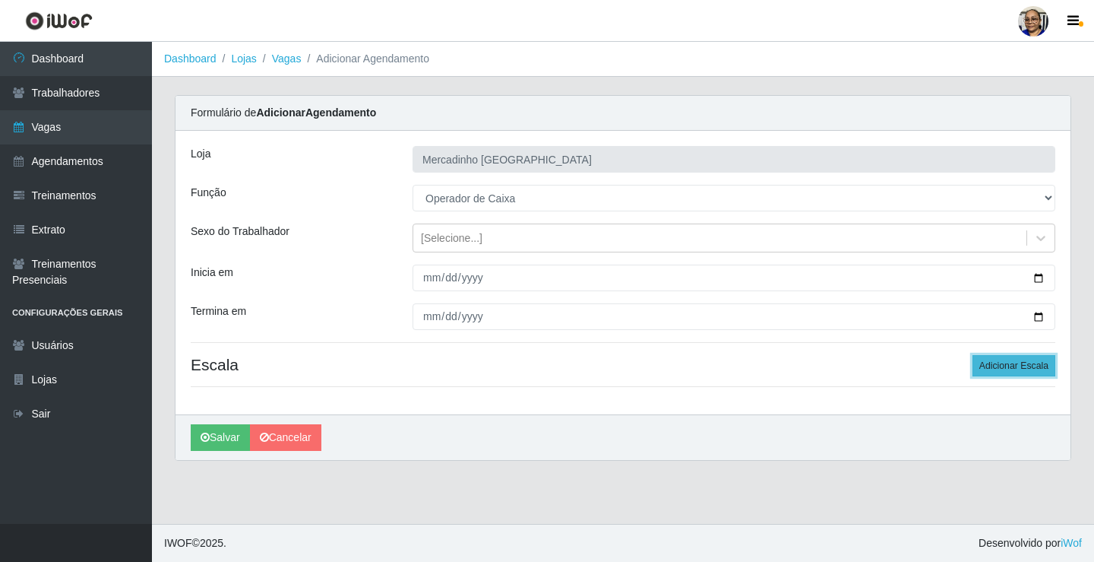
click at [1008, 362] on button "Adicionar Escala" at bounding box center [1014, 365] width 83 height 21
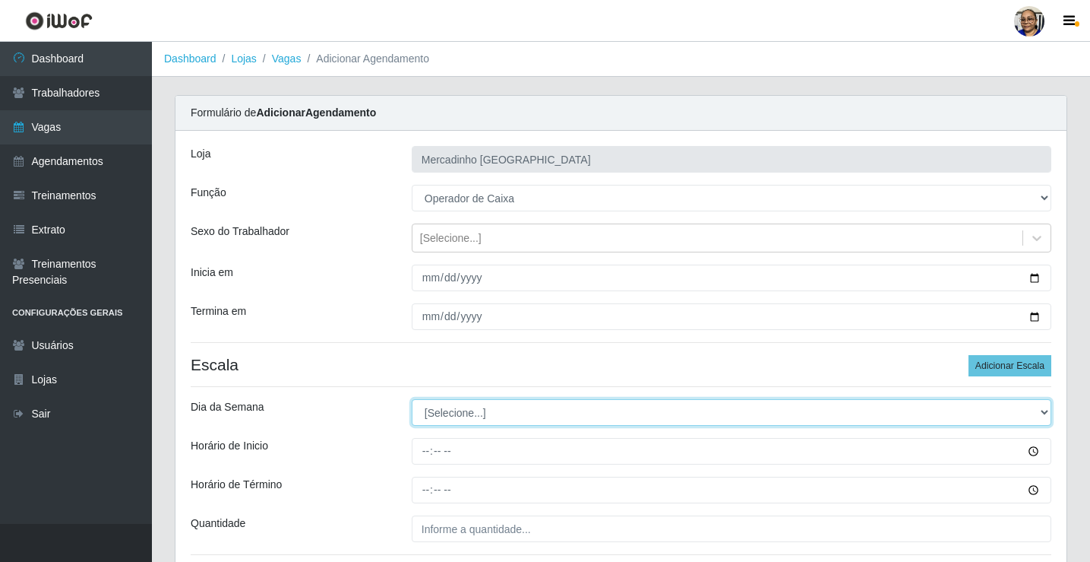
click at [457, 411] on select "[Selecione...] Segunda Terça Quarta Quinta Sexta Sábado Domingo" at bounding box center [732, 412] width 640 height 27
select select "5"
click at [412, 399] on select "[Selecione...] Segunda Terça Quarta Quinta Sexta Sábado Domingo" at bounding box center [732, 412] width 640 height 27
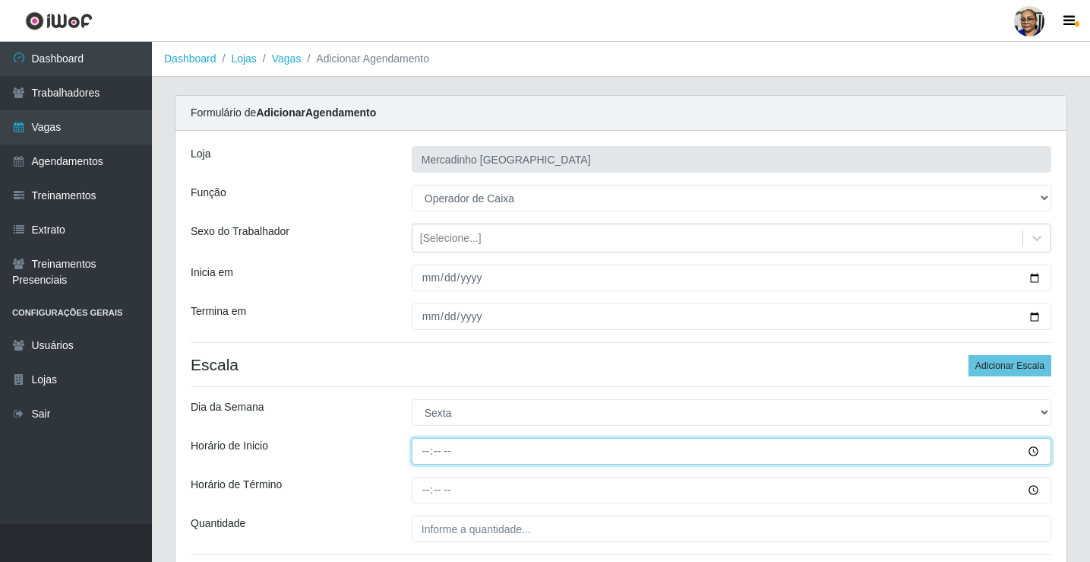
click at [429, 454] on input "Horário de Inicio" at bounding box center [732, 451] width 640 height 27
type input "09:00"
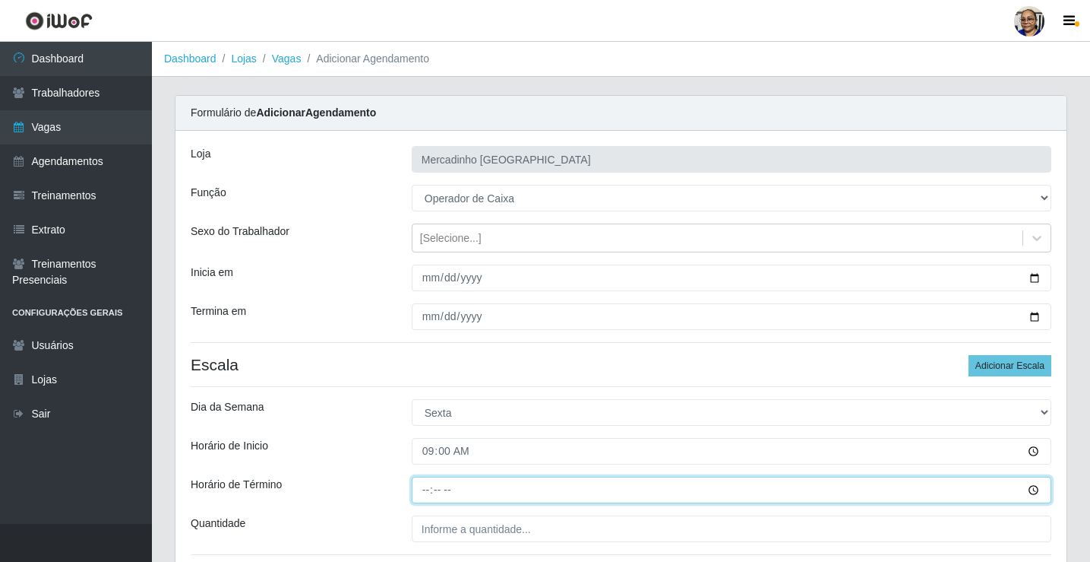
click at [426, 490] on input "Horário de Término" at bounding box center [732, 489] width 640 height 27
type input "14:30"
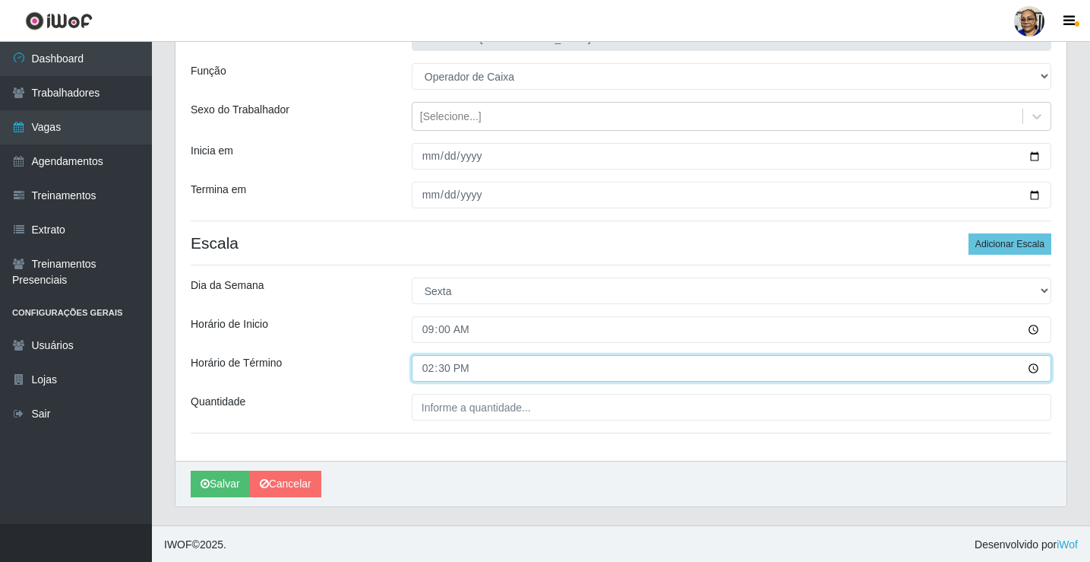
scroll to position [123, 0]
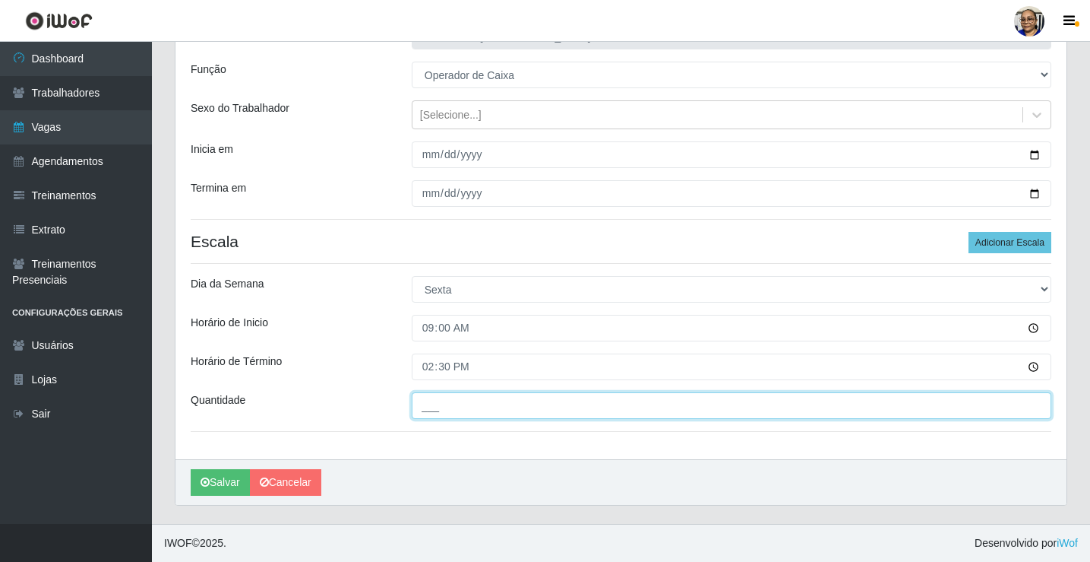
click at [538, 404] on input "___" at bounding box center [732, 405] width 640 height 27
type input "1__"
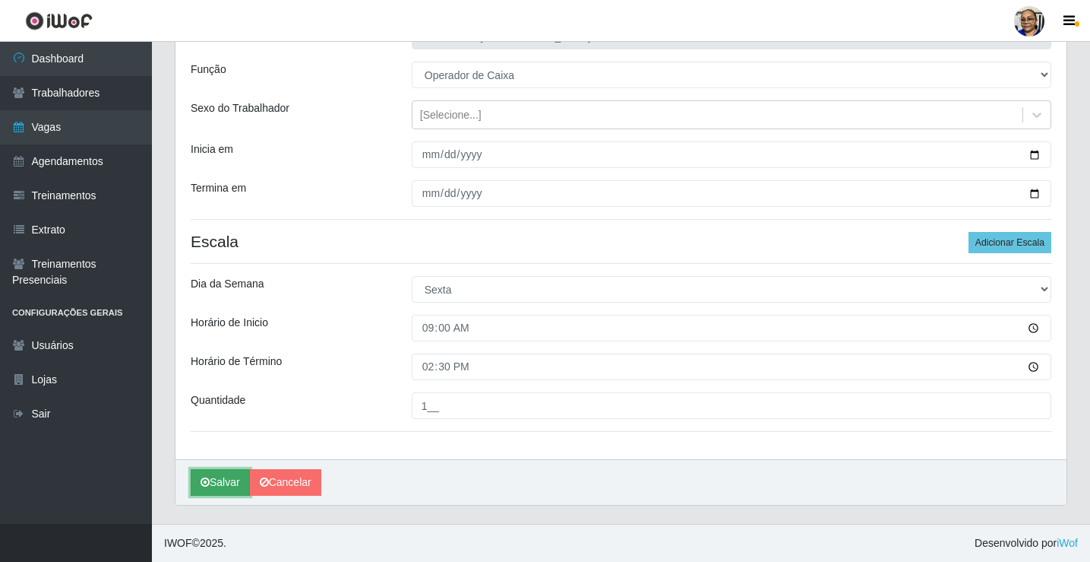
click at [233, 476] on button "Salvar" at bounding box center [220, 482] width 59 height 27
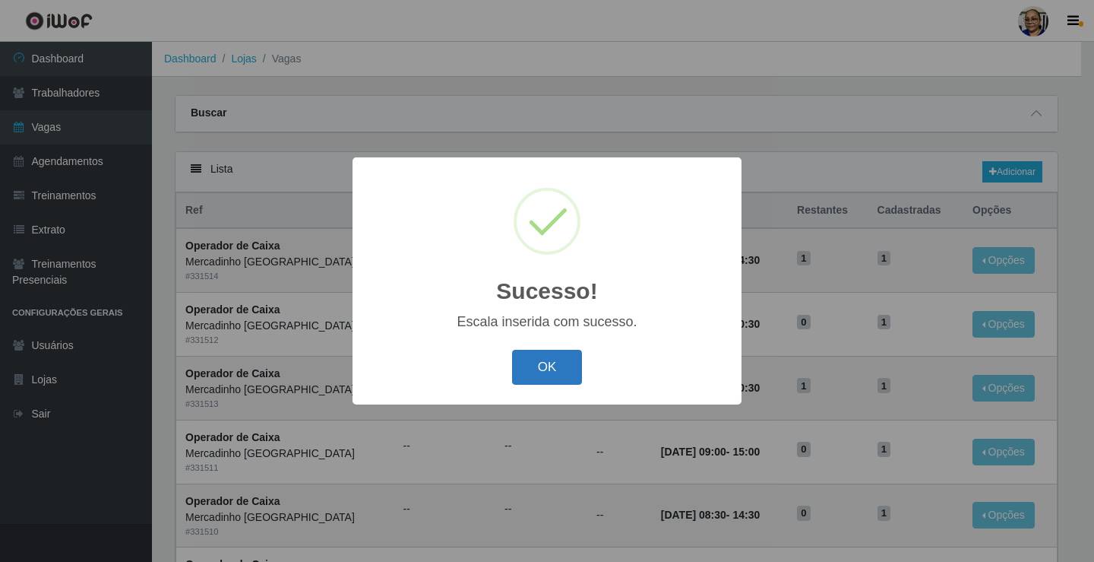
click at [543, 363] on button "OK" at bounding box center [547, 368] width 71 height 36
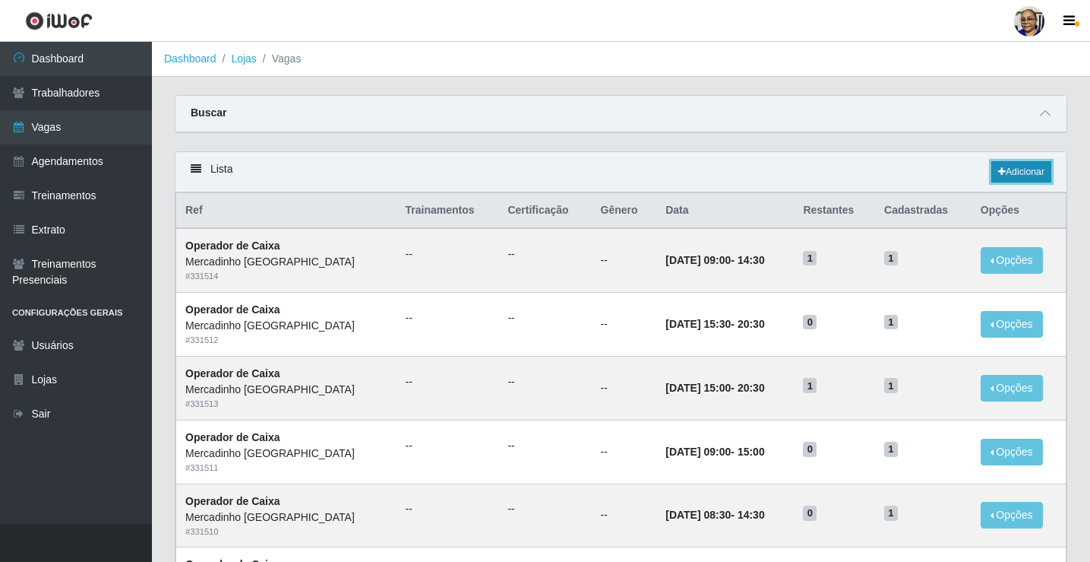
click at [1028, 172] on link "Adicionar" at bounding box center [1022, 171] width 60 height 21
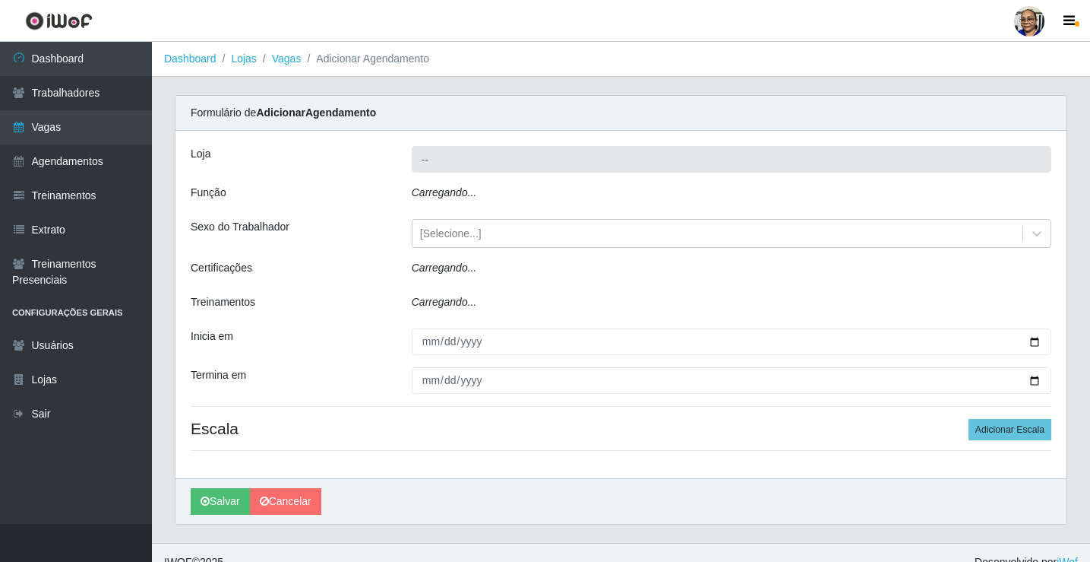
type input "Mercadinho [GEOGRAPHIC_DATA]"
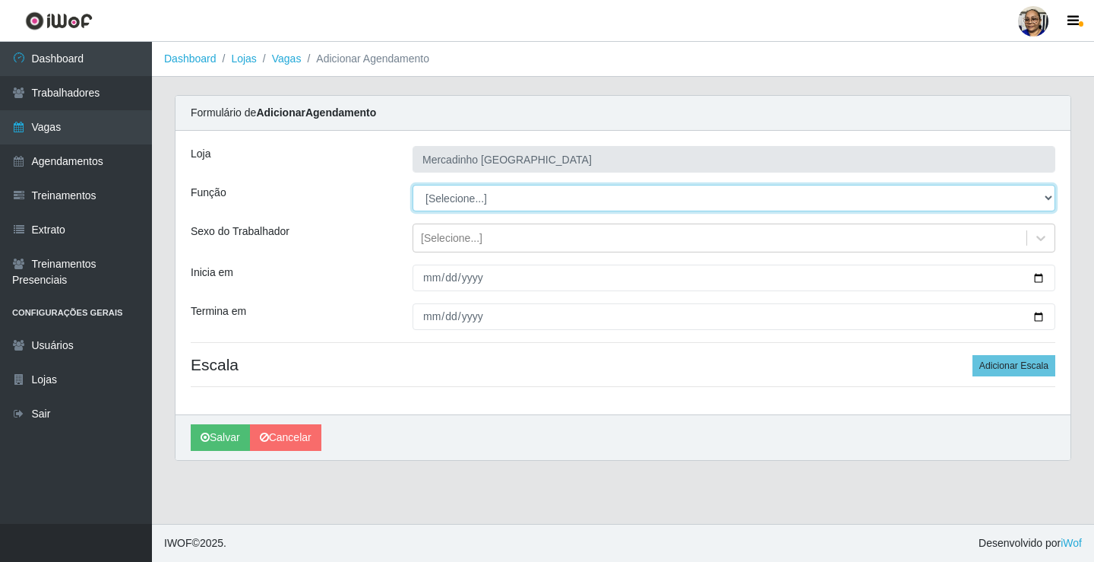
click at [454, 200] on select "[Selecione...] ASG ASG + ASG ++ Balconista de Açougue Balconista de Açougue + O…" at bounding box center [734, 198] width 643 height 27
select select "22"
click at [413, 185] on select "[Selecione...] ASG ASG + ASG ++ Balconista de Açougue Balconista de Açougue + O…" at bounding box center [734, 198] width 643 height 27
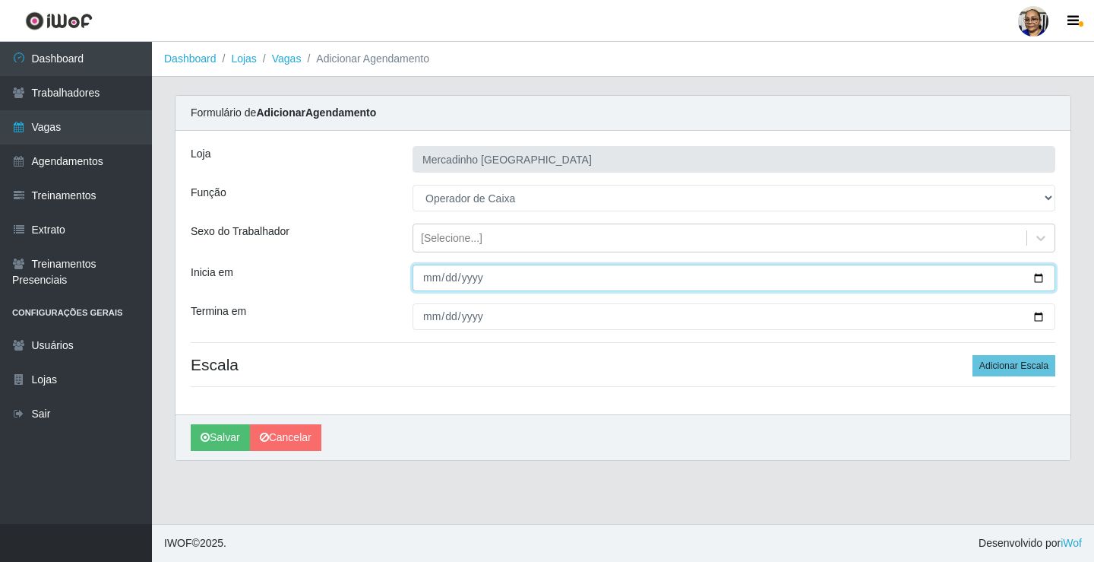
click at [1040, 280] on input "Inicia em" at bounding box center [734, 277] width 643 height 27
type input "[DATE]"
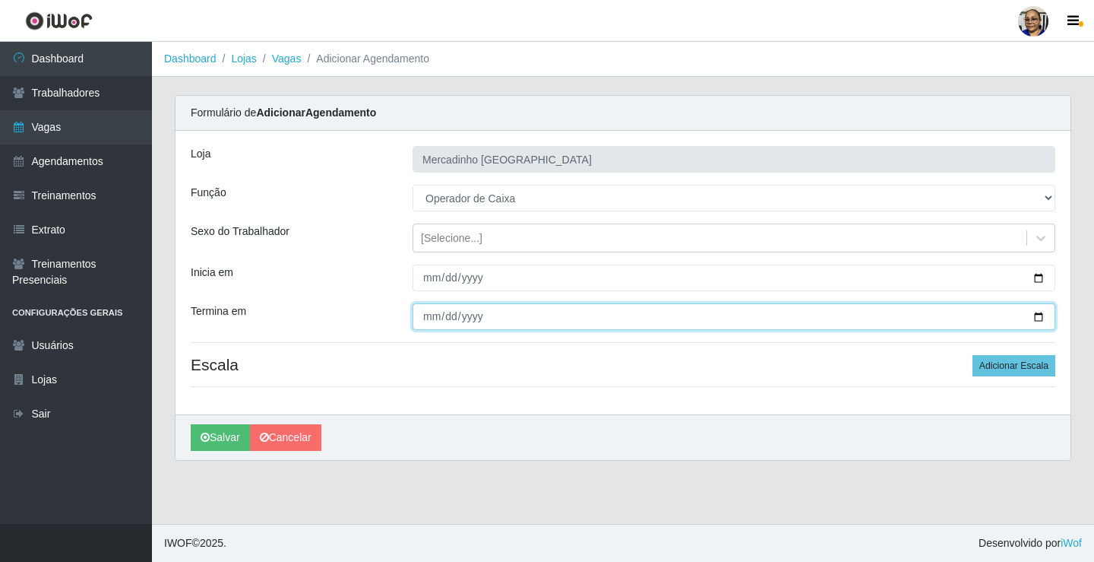
click at [1043, 315] on input "Termina em" at bounding box center [734, 316] width 643 height 27
type input "[DATE]"
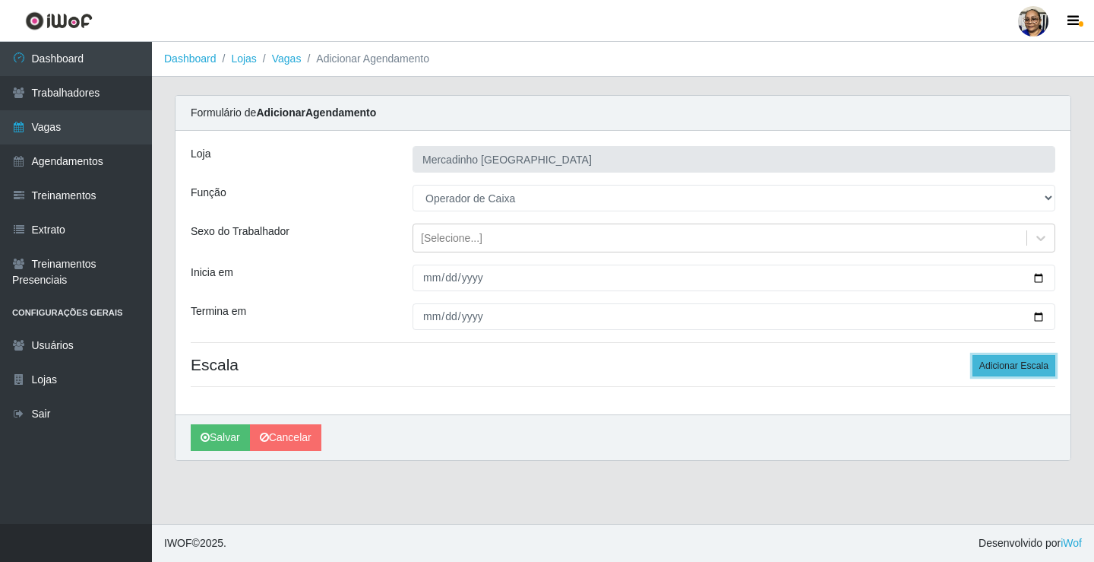
click at [997, 363] on button "Adicionar Escala" at bounding box center [1014, 365] width 83 height 21
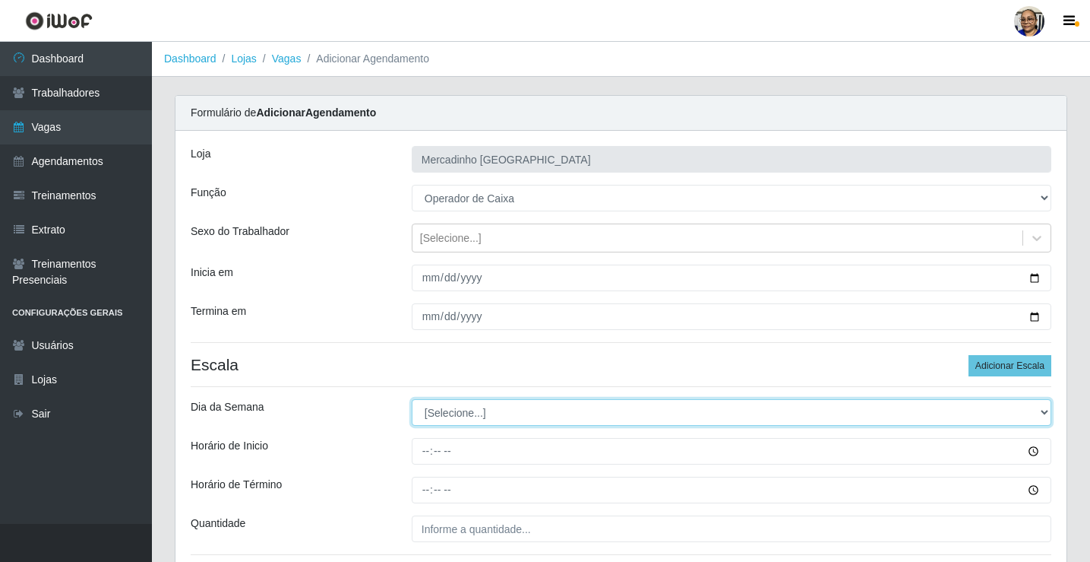
click at [479, 412] on select "[Selecione...] Segunda Terça Quarta Quinta Sexta Sábado Domingo" at bounding box center [732, 412] width 640 height 27
select select "5"
click at [412, 399] on select "[Selecione...] Segunda Terça Quarta Quinta Sexta Sábado Domingo" at bounding box center [732, 412] width 640 height 27
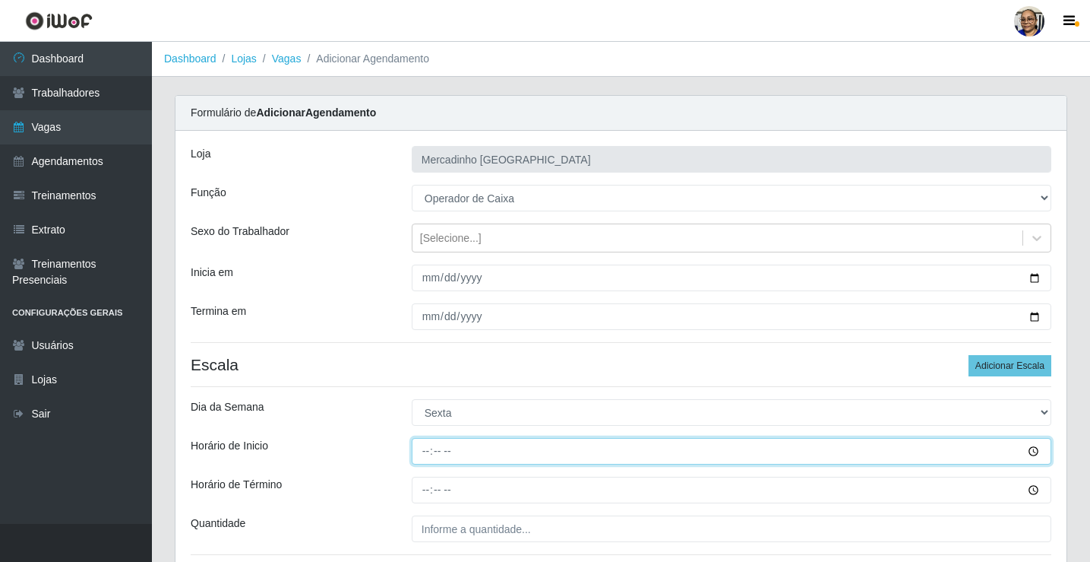
click at [426, 452] on input "Horário de Inicio" at bounding box center [732, 451] width 640 height 27
type input "15:00"
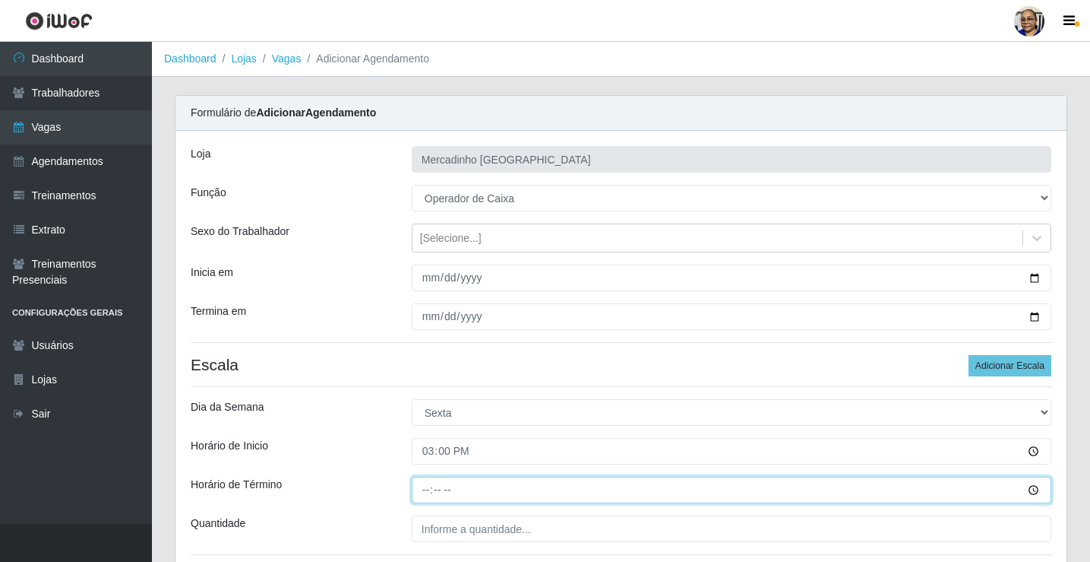
click at [425, 488] on input "Horário de Término" at bounding box center [732, 489] width 640 height 27
type input "20:30"
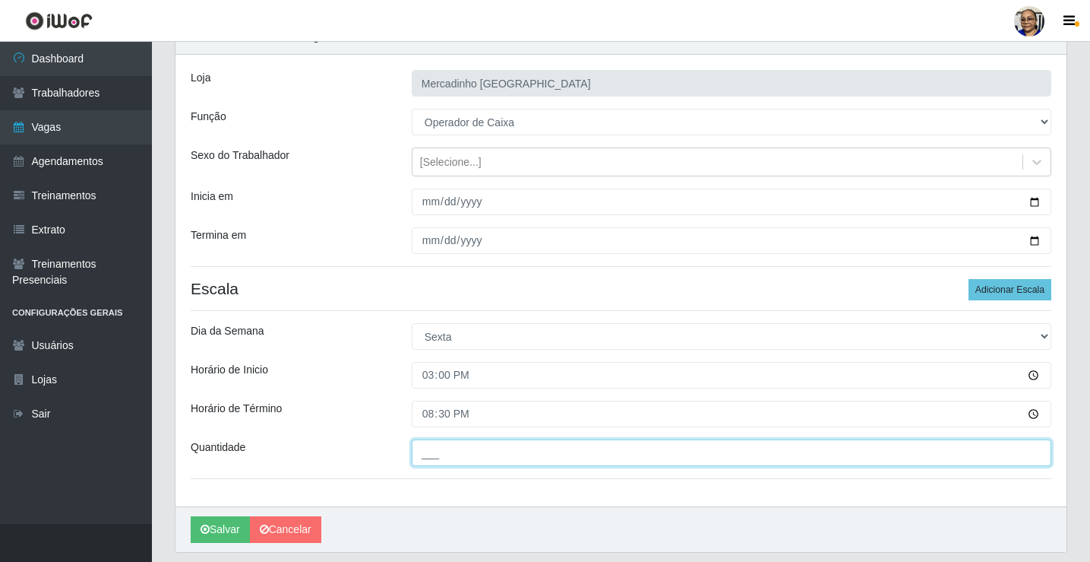
click at [546, 450] on input "___" at bounding box center [732, 452] width 640 height 27
type input "1__"
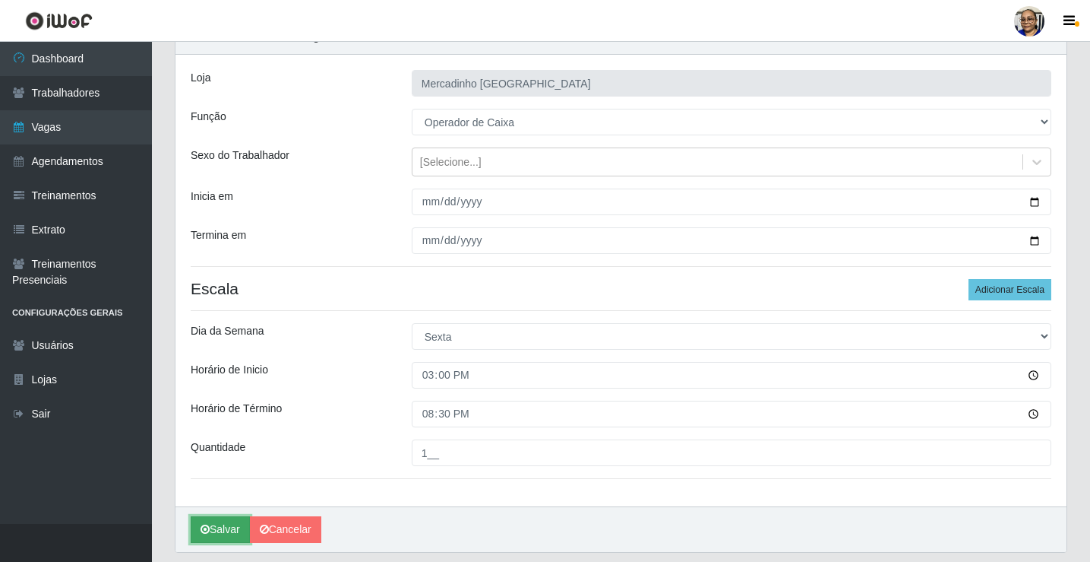
click at [231, 531] on button "Salvar" at bounding box center [220, 529] width 59 height 27
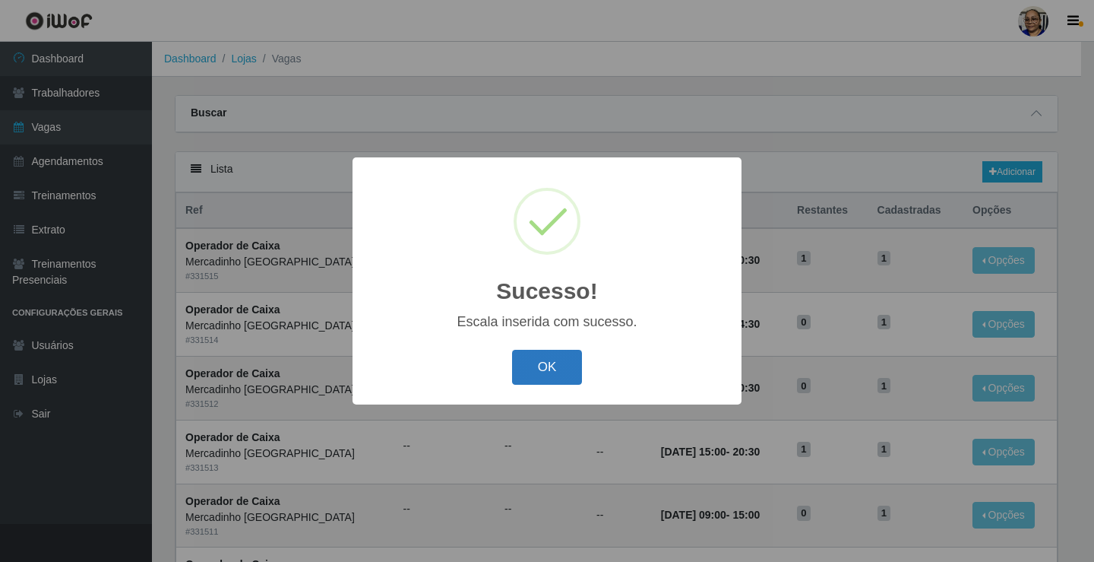
click at [556, 359] on button "OK" at bounding box center [547, 368] width 71 height 36
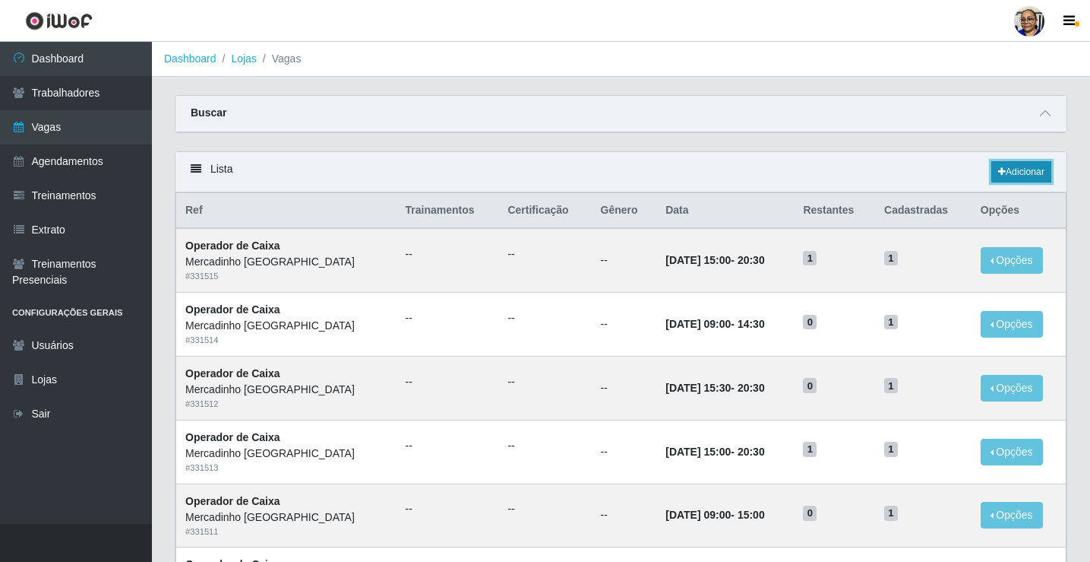
click at [1027, 173] on link "Adicionar" at bounding box center [1022, 171] width 60 height 21
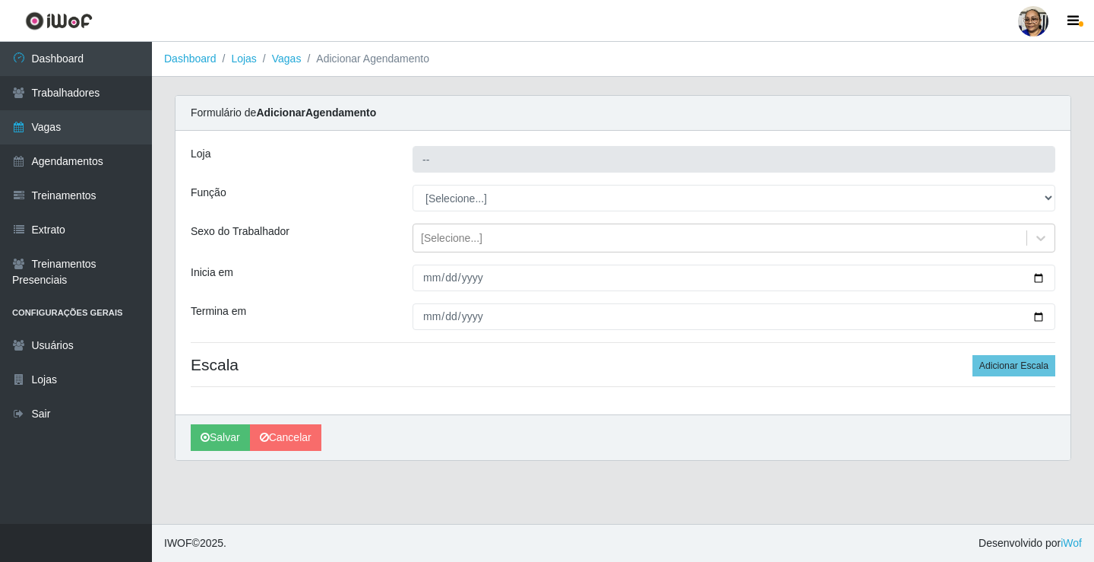
type input "Mercadinho [GEOGRAPHIC_DATA]"
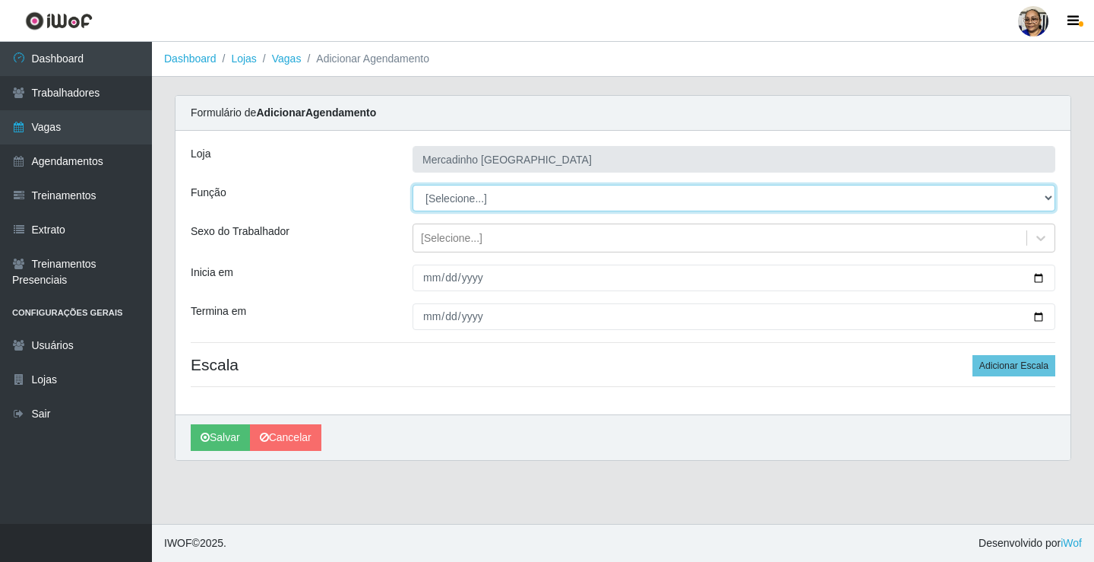
click at [457, 197] on select "[Selecione...] ASG ASG + ASG ++ Balconista de Açougue Balconista de Açougue + O…" at bounding box center [734, 198] width 643 height 27
select select "22"
click at [413, 185] on select "[Selecione...] ASG ASG + ASG ++ Balconista de Açougue Balconista de Açougue + O…" at bounding box center [734, 198] width 643 height 27
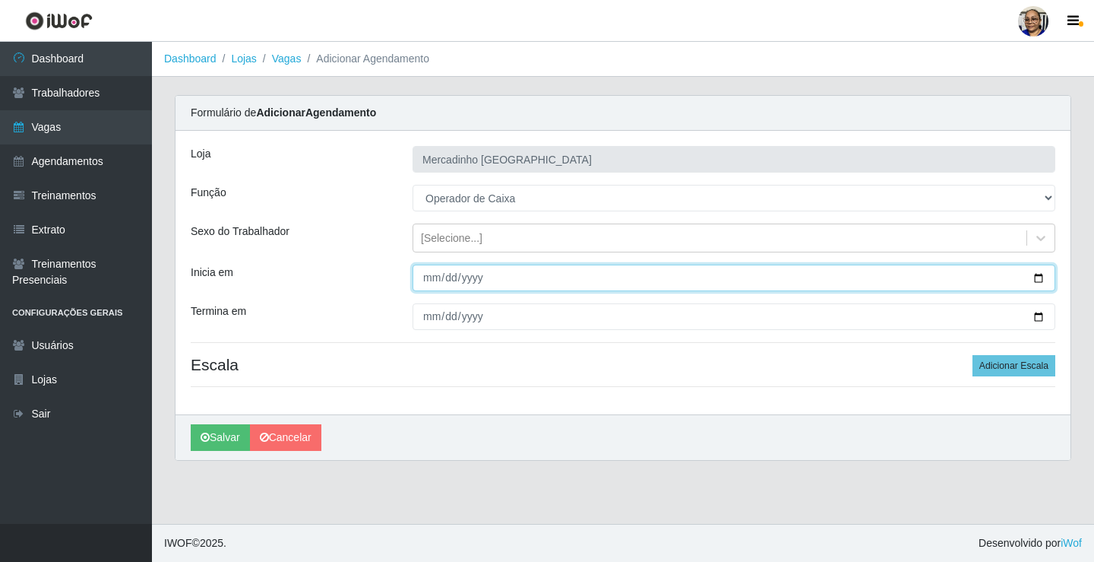
click at [1040, 277] on input "Inicia em" at bounding box center [734, 277] width 643 height 27
type input "[DATE]"
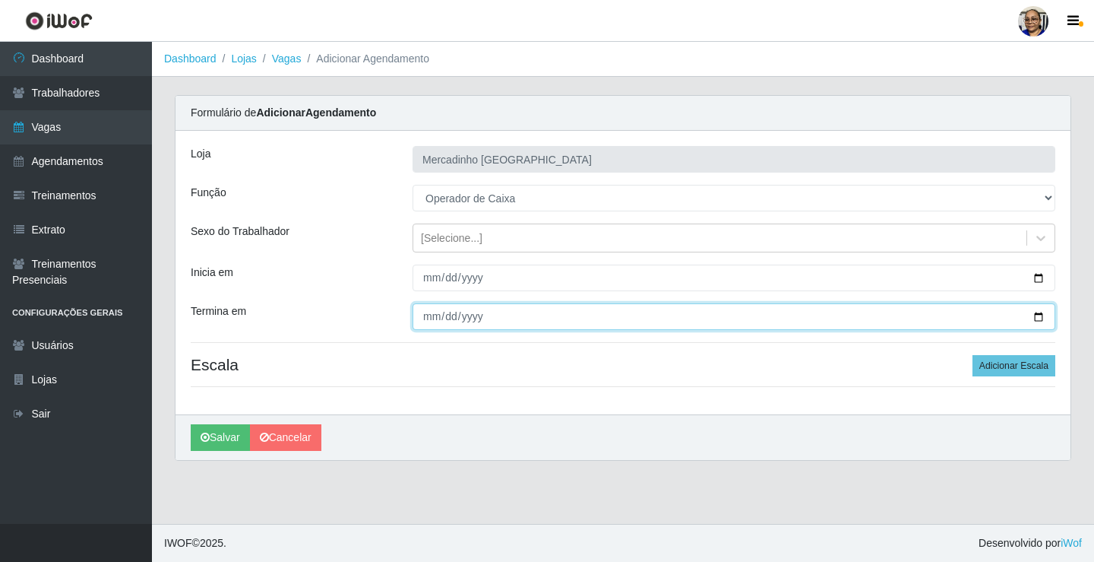
click at [1040, 317] on input "Termina em" at bounding box center [734, 316] width 643 height 27
type input "[DATE]"
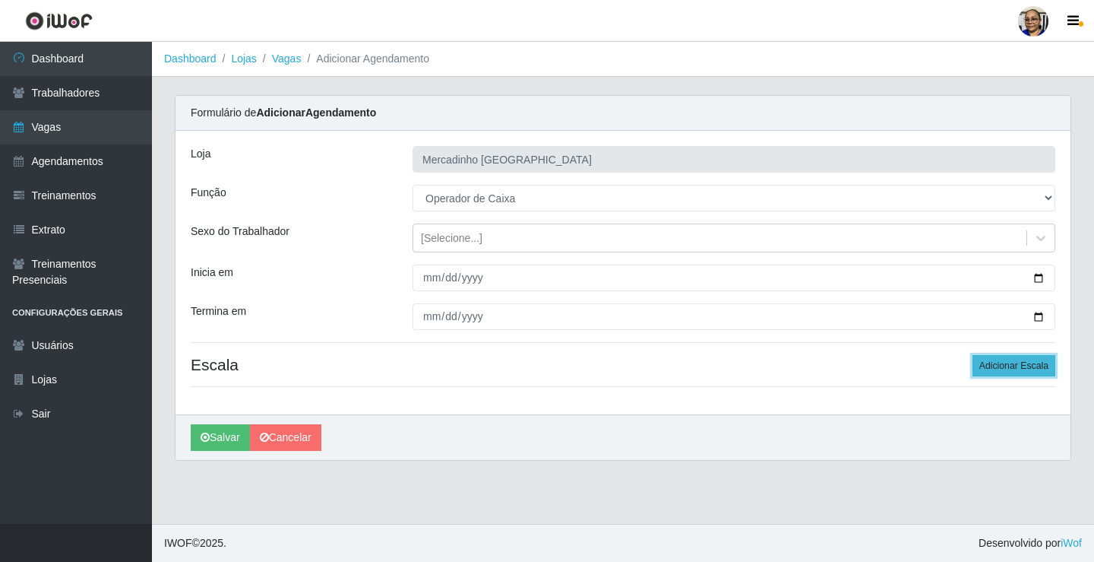
click at [992, 365] on button "Adicionar Escala" at bounding box center [1014, 365] width 83 height 21
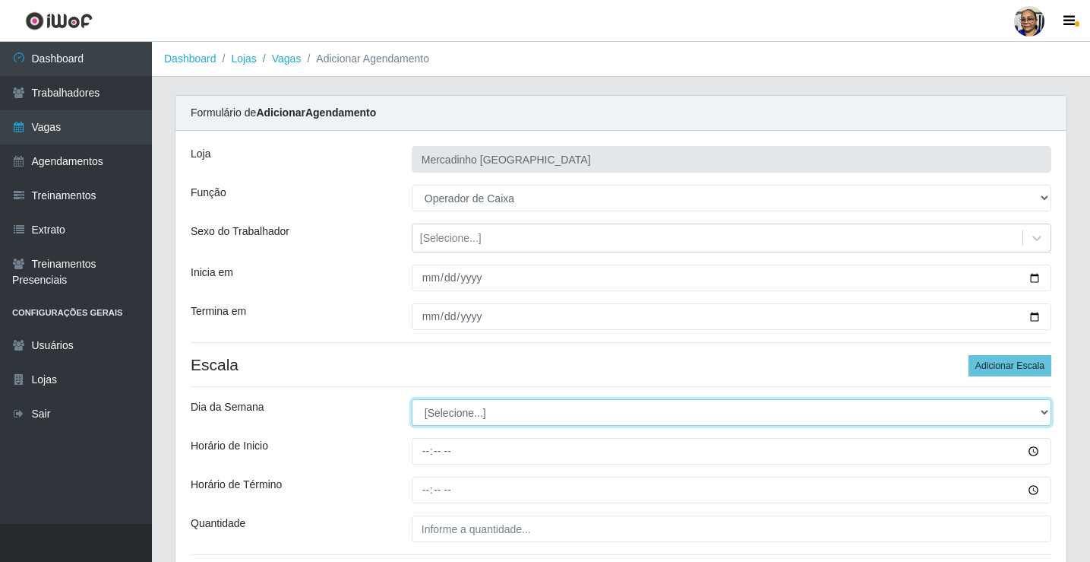
click at [441, 413] on select "[Selecione...] Segunda Terça Quarta Quinta Sexta Sábado Domingo" at bounding box center [732, 412] width 640 height 27
select select "5"
click at [412, 399] on select "[Selecione...] Segunda Terça Quarta Quinta Sexta Sábado Domingo" at bounding box center [732, 412] width 640 height 27
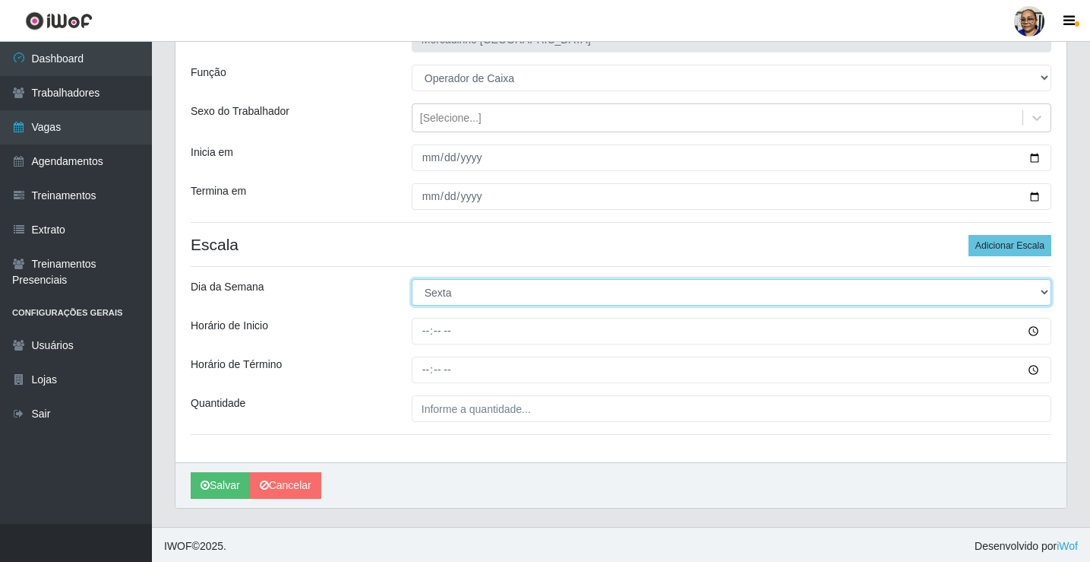
scroll to position [123, 0]
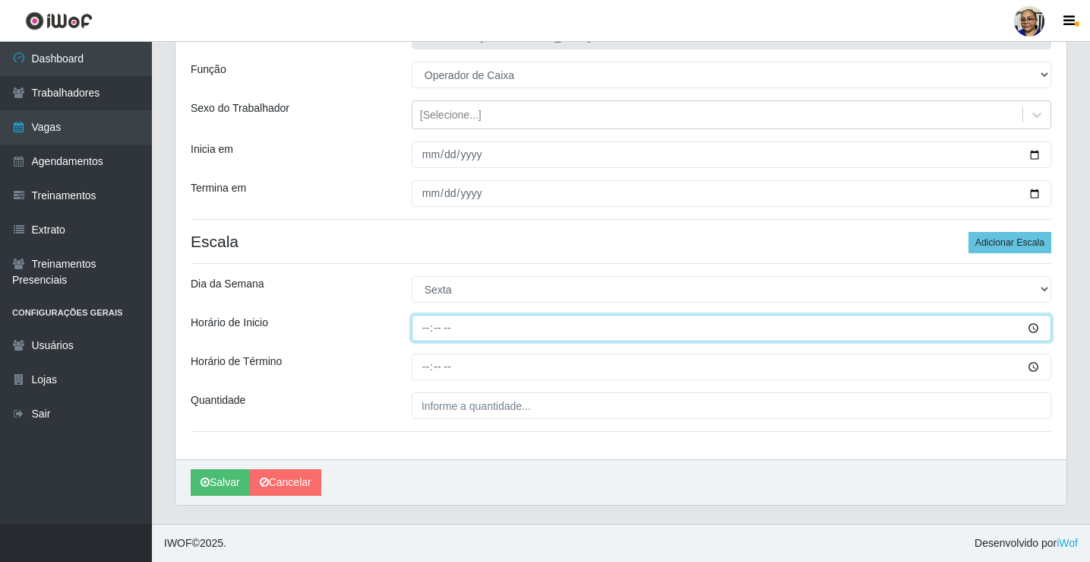
click at [426, 328] on input "Horário de Inicio" at bounding box center [732, 328] width 640 height 27
type input "15:00"
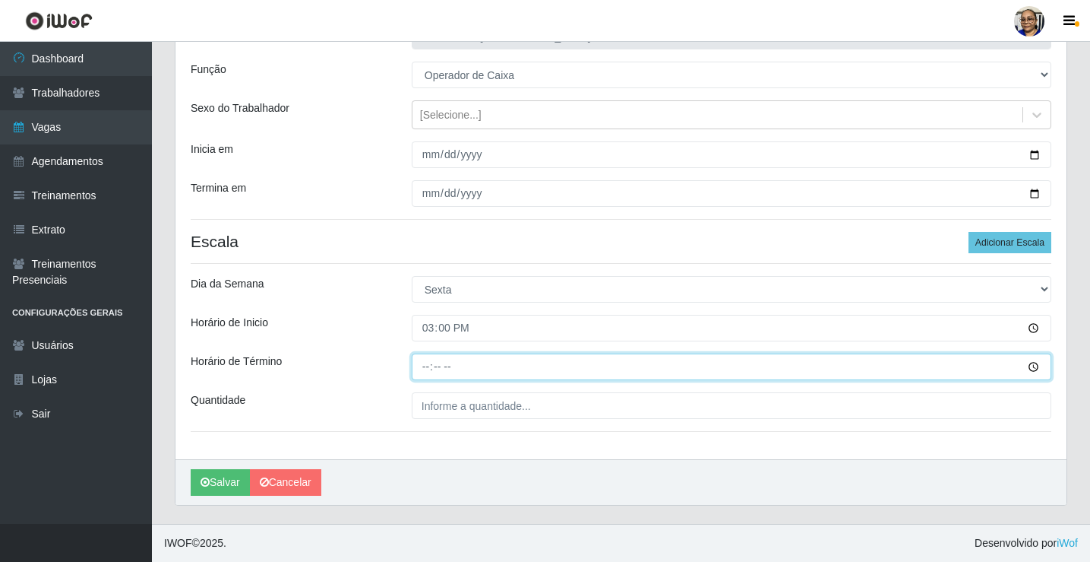
click at [428, 370] on input "Horário de Término" at bounding box center [732, 366] width 640 height 27
type input "20:30"
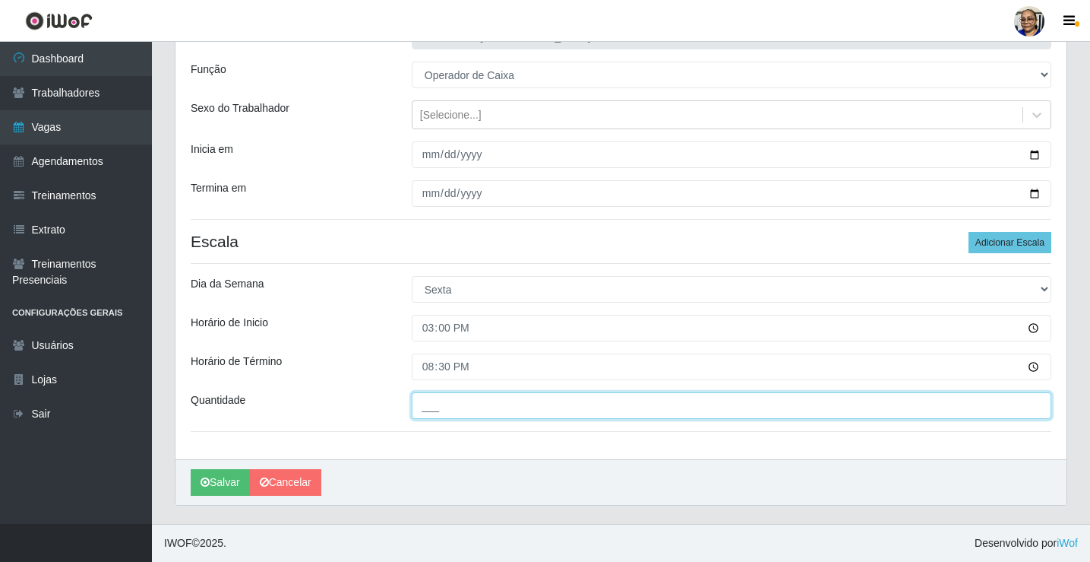
click at [537, 406] on input "___" at bounding box center [732, 405] width 640 height 27
type input "1__"
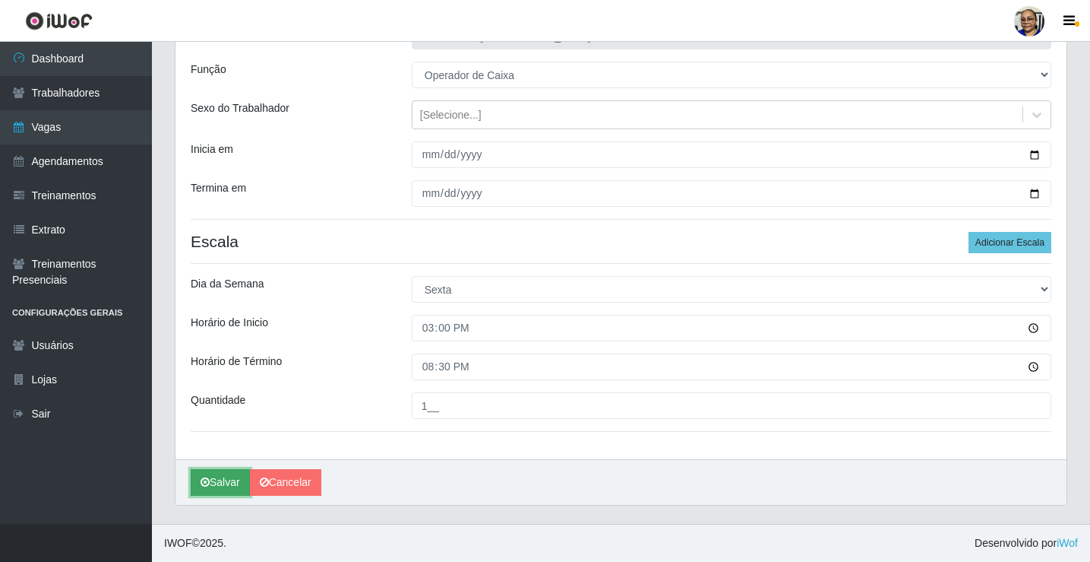
click at [233, 482] on button "Salvar" at bounding box center [220, 482] width 59 height 27
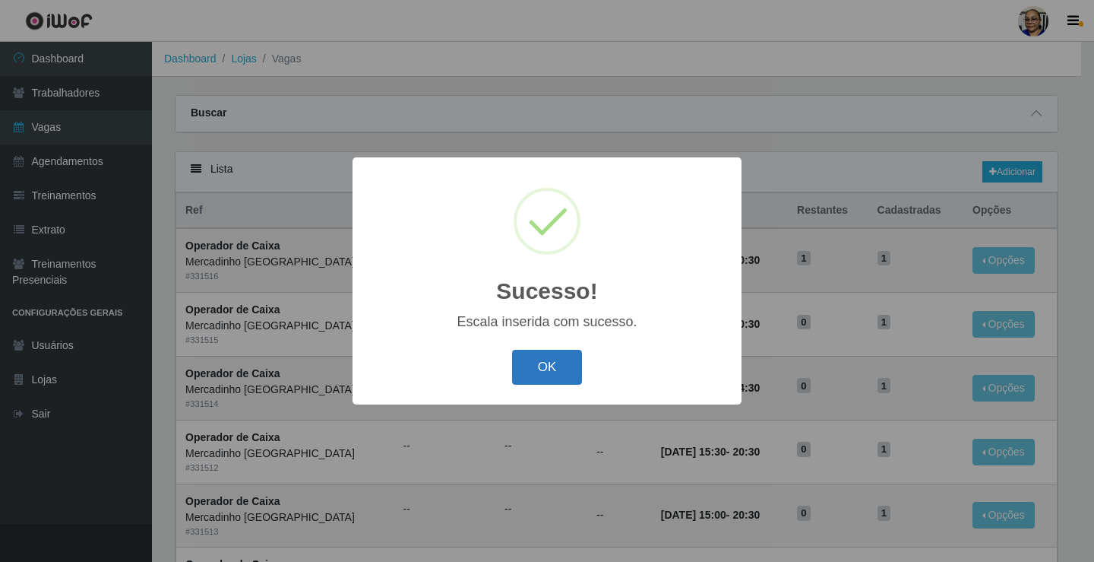
click at [534, 365] on button "OK" at bounding box center [547, 368] width 71 height 36
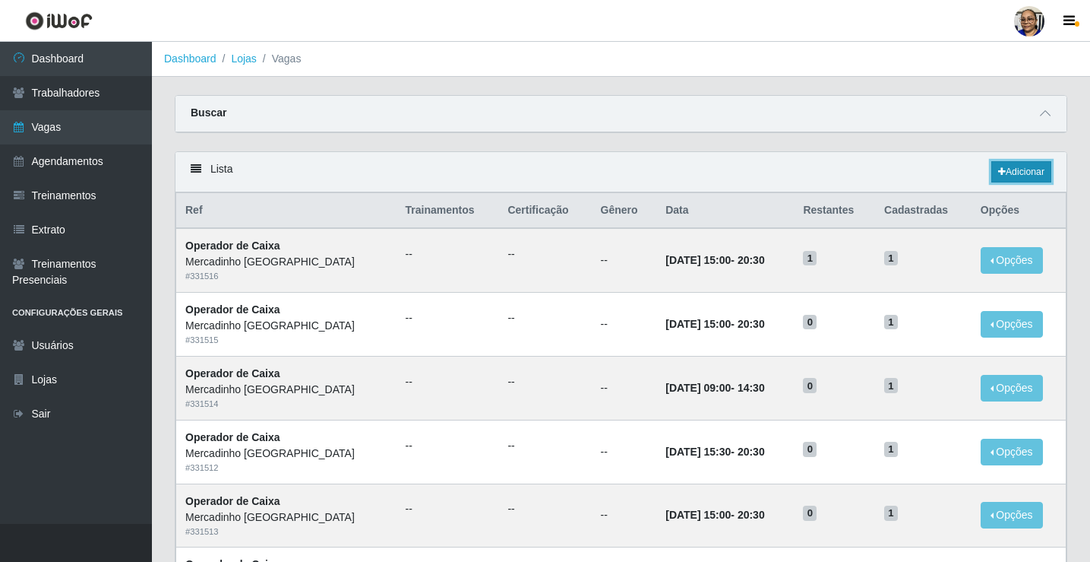
click at [1025, 175] on link "Adicionar" at bounding box center [1022, 171] width 60 height 21
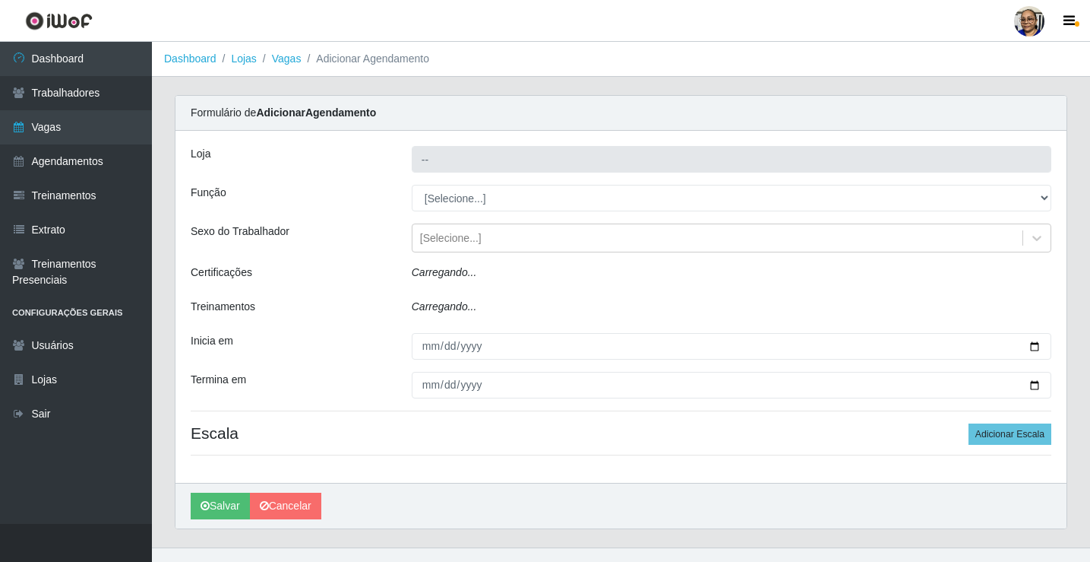
type input "Mercadinho [GEOGRAPHIC_DATA]"
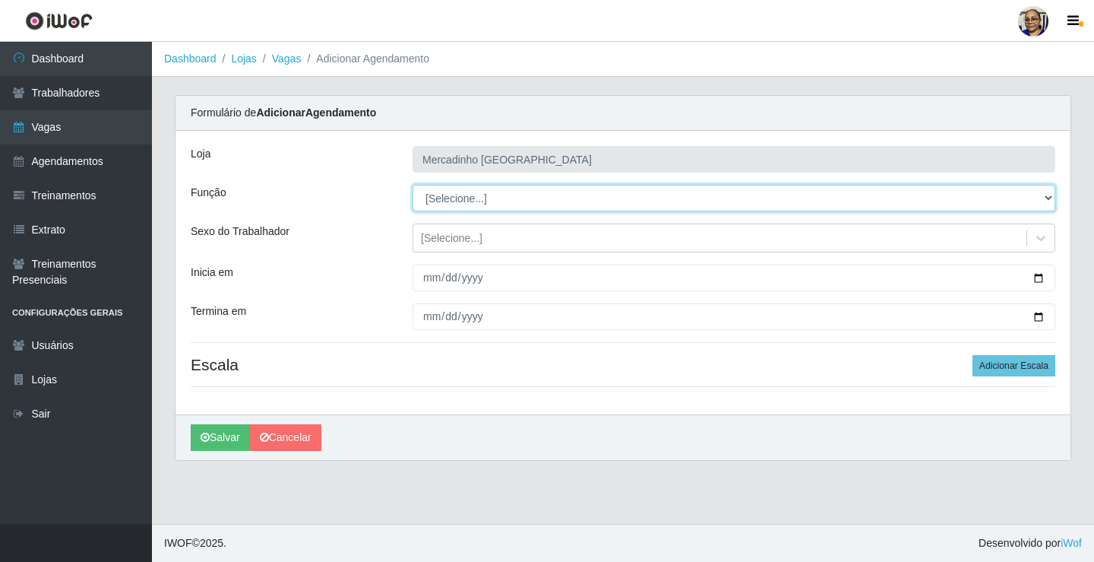
click at [468, 204] on select "[Selecione...] ASG ASG + ASG ++ Balconista de Açougue Balconista de Açougue + O…" at bounding box center [734, 198] width 643 height 27
select select "72"
click at [413, 185] on select "[Selecione...] ASG ASG + ASG ++ Balconista de Açougue Balconista de Açougue + O…" at bounding box center [734, 198] width 643 height 27
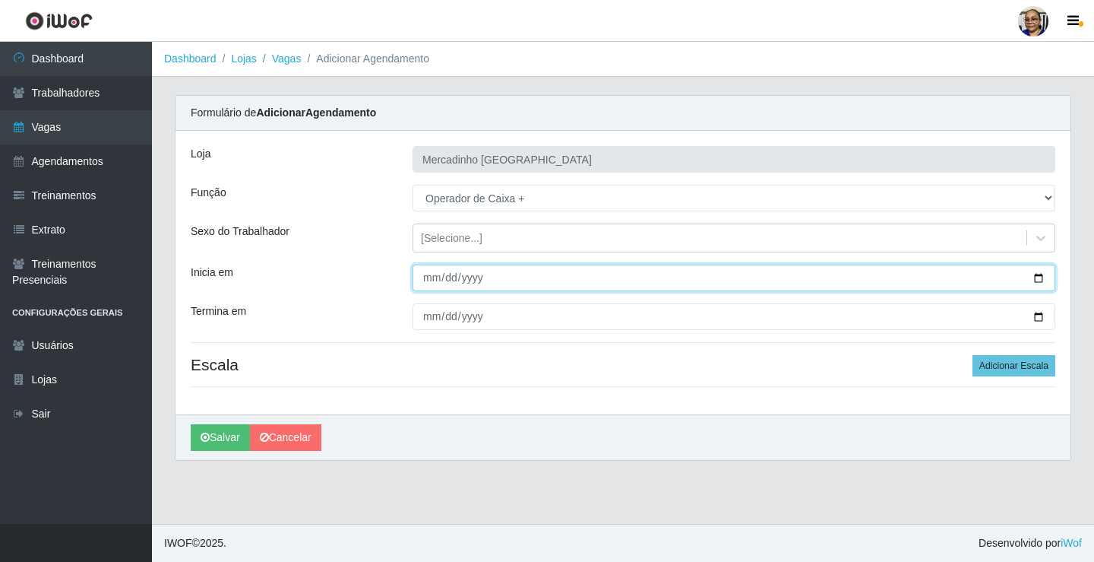
click at [1040, 278] on input "Inicia em" at bounding box center [734, 277] width 643 height 27
type input "[DATE]"
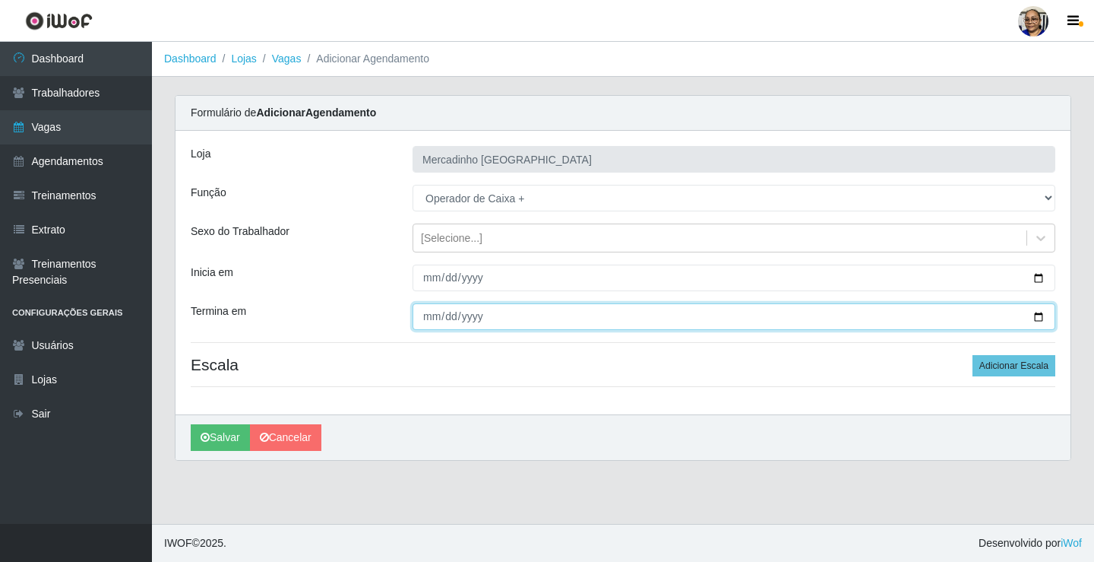
click at [1036, 316] on input "Termina em" at bounding box center [734, 316] width 643 height 27
type input "[DATE]"
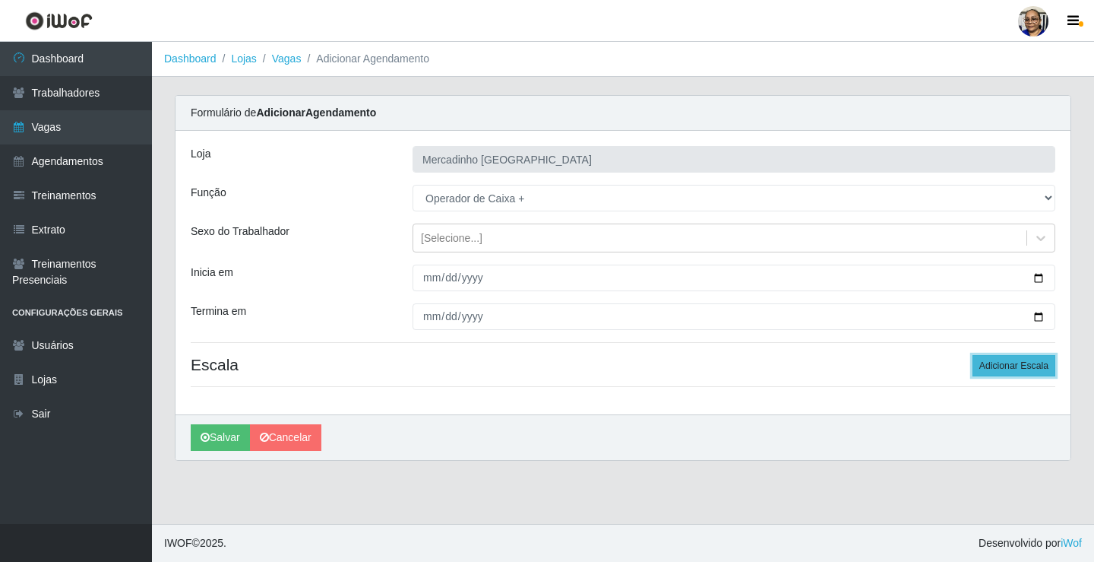
click at [1009, 365] on button "Adicionar Escala" at bounding box center [1014, 365] width 83 height 21
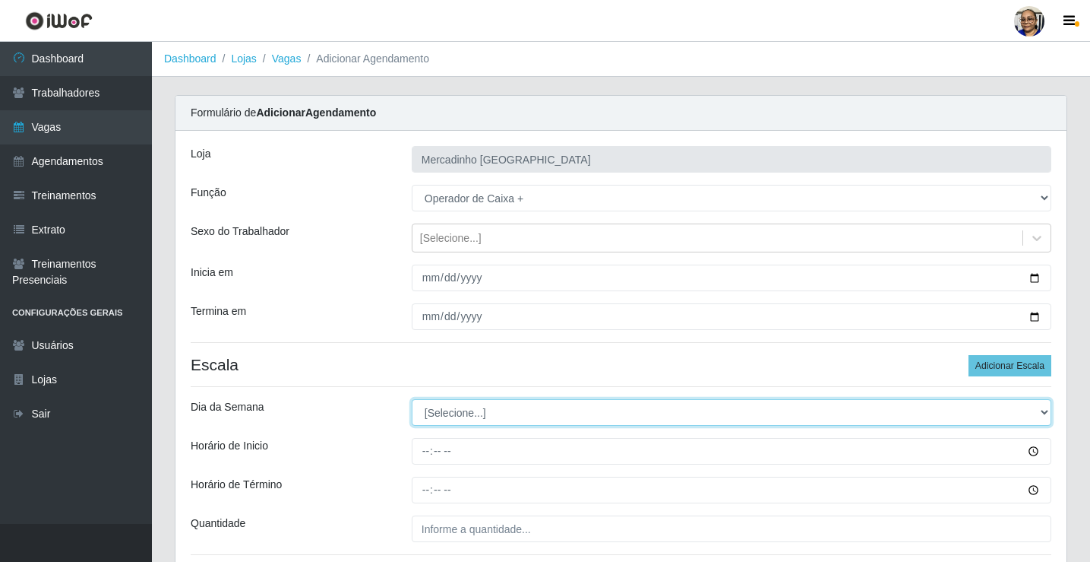
click at [465, 412] on select "[Selecione...] Segunda Terça Quarta Quinta Sexta Sábado Domingo" at bounding box center [732, 412] width 640 height 27
select select "6"
click at [412, 399] on select "[Selecione...] Segunda Terça Quarta Quinta Sexta Sábado Domingo" at bounding box center [732, 412] width 640 height 27
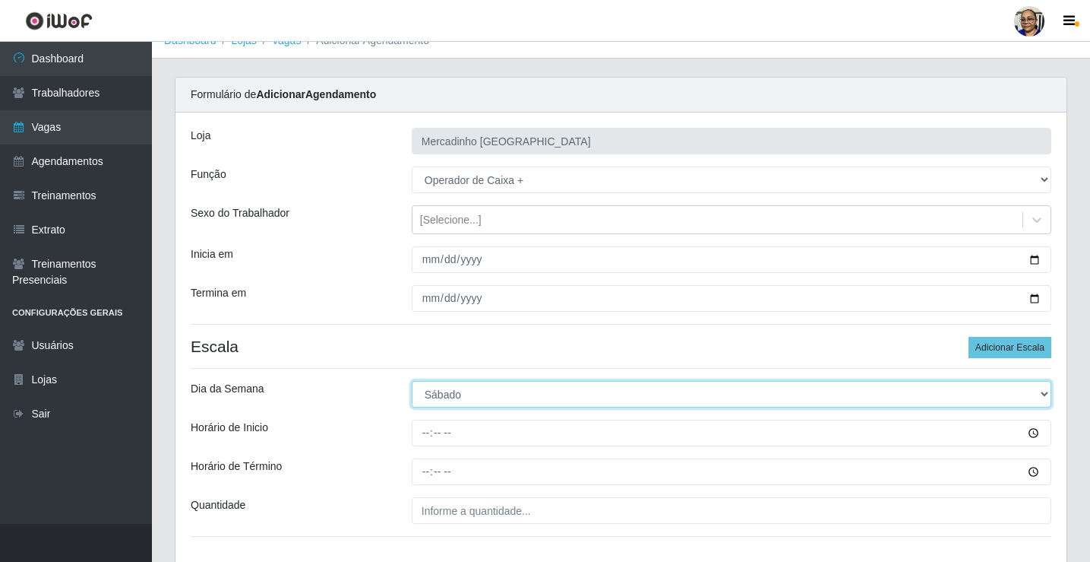
scroll to position [123, 0]
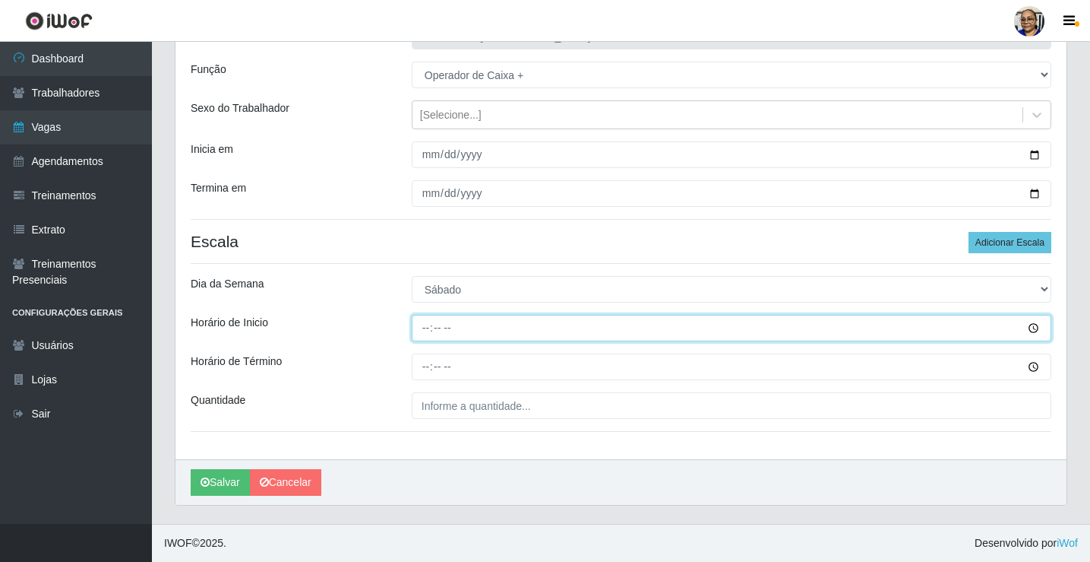
click at [425, 329] on input "Horário de Inicio" at bounding box center [732, 328] width 640 height 27
type input "08:30"
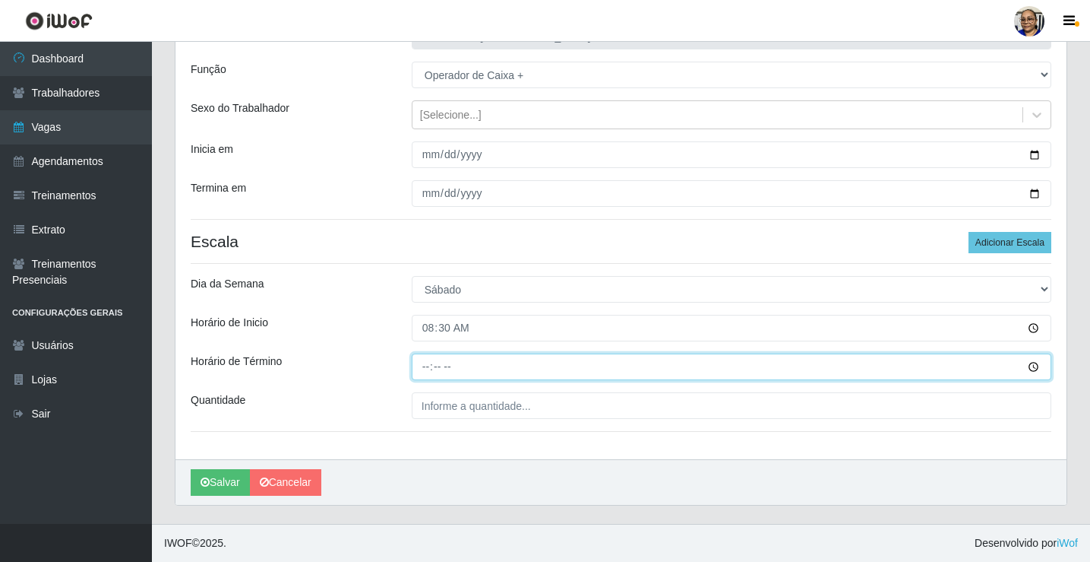
click at [430, 369] on input "Horário de Término" at bounding box center [732, 366] width 640 height 27
type input "14:30"
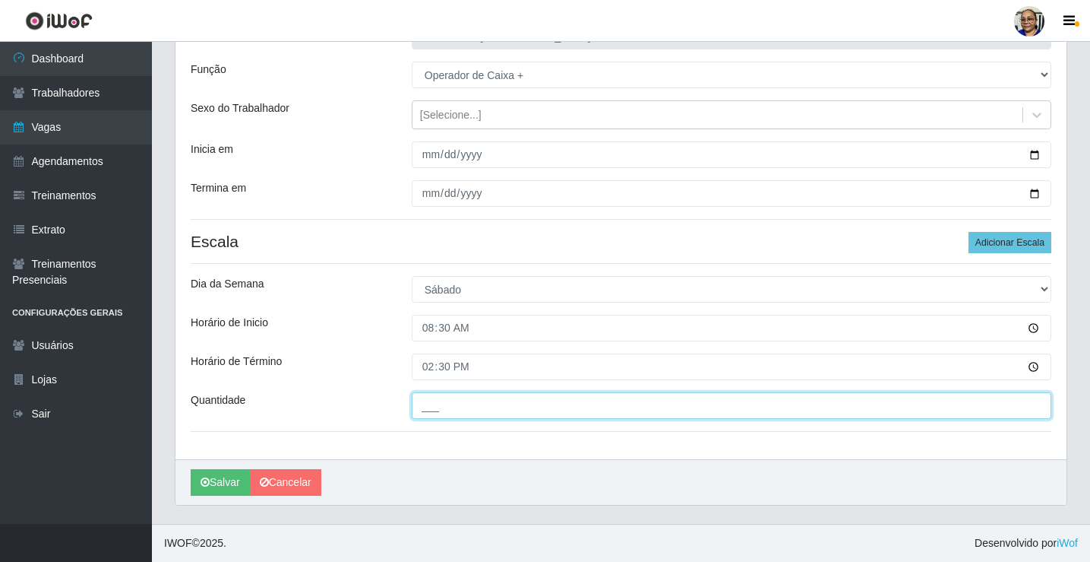
click at [536, 406] on input "___" at bounding box center [732, 405] width 640 height 27
type input "1__"
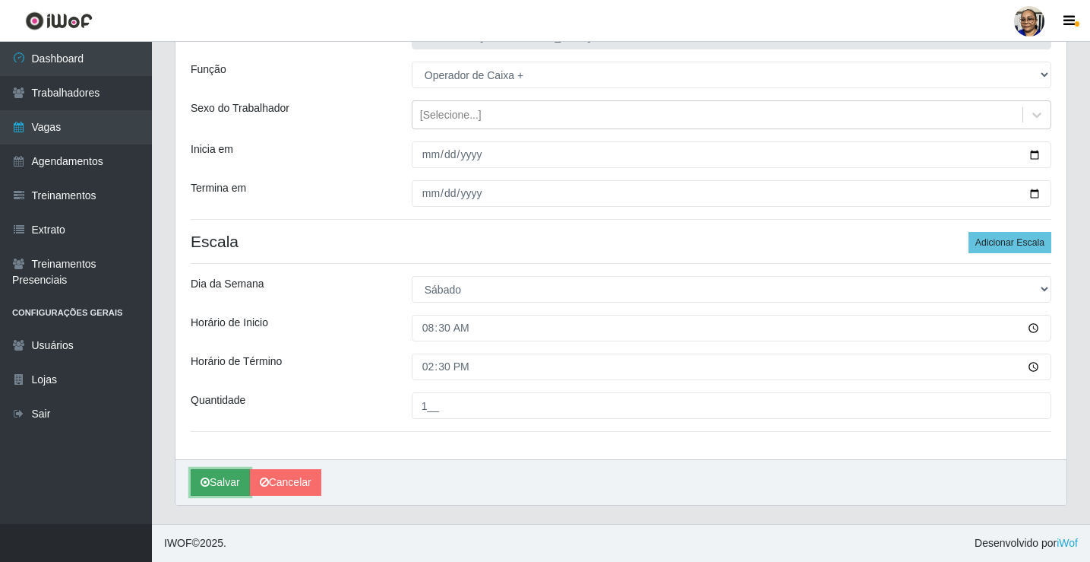
click at [238, 479] on button "Salvar" at bounding box center [220, 482] width 59 height 27
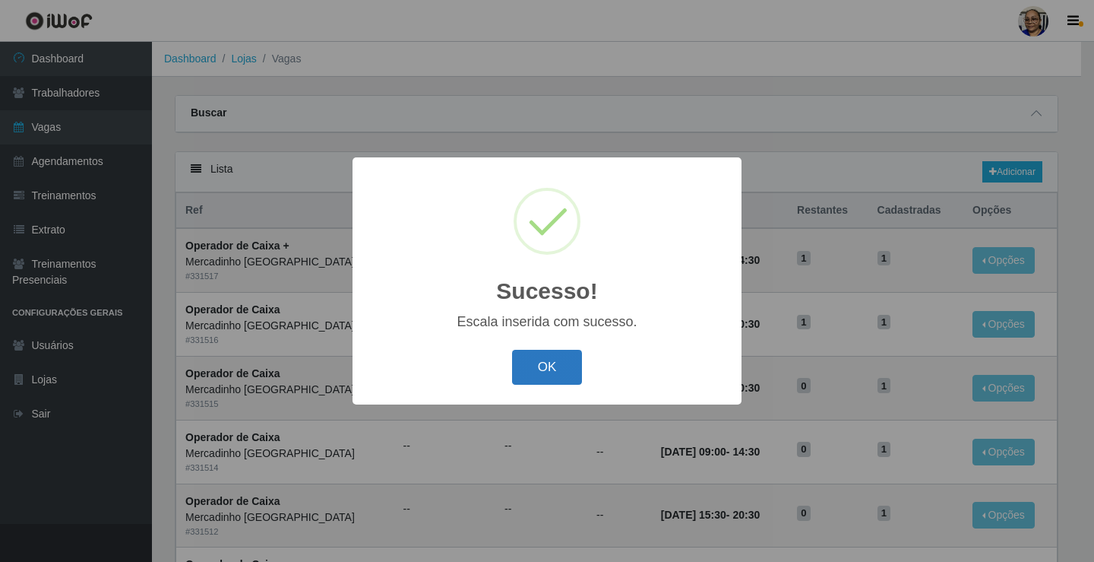
click at [525, 363] on button "OK" at bounding box center [547, 368] width 71 height 36
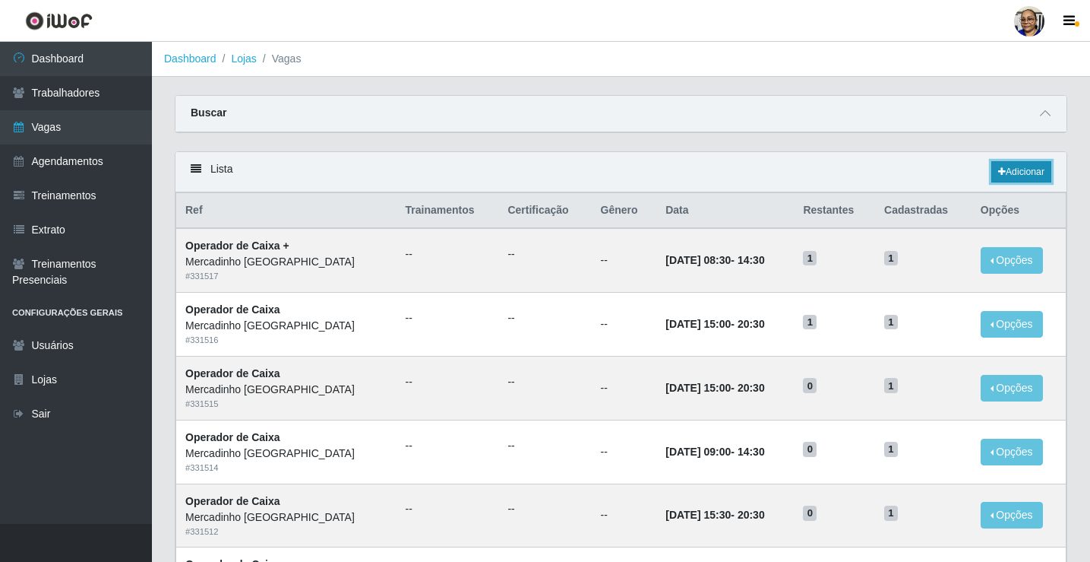
click at [1028, 176] on link "Adicionar" at bounding box center [1022, 171] width 60 height 21
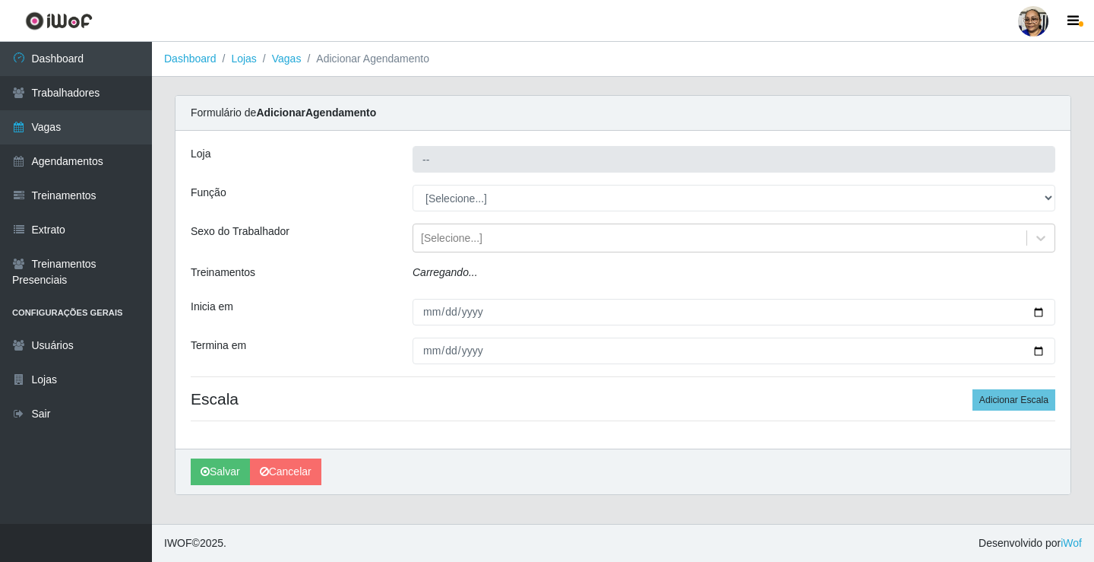
type input "Mercadinho [GEOGRAPHIC_DATA]"
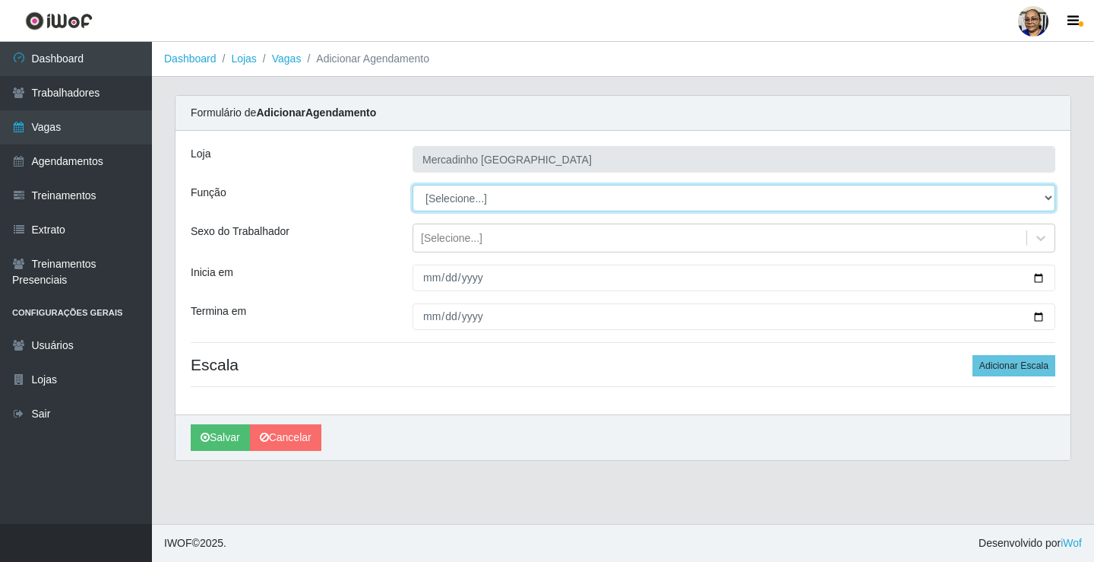
click at [462, 198] on select "[Selecione...] ASG ASG + ASG ++ Balconista de Açougue Balconista de Açougue + O…" at bounding box center [734, 198] width 643 height 27
select select "72"
click at [413, 185] on select "[Selecione...] ASG ASG + ASG ++ Balconista de Açougue Balconista de Açougue + O…" at bounding box center [734, 198] width 643 height 27
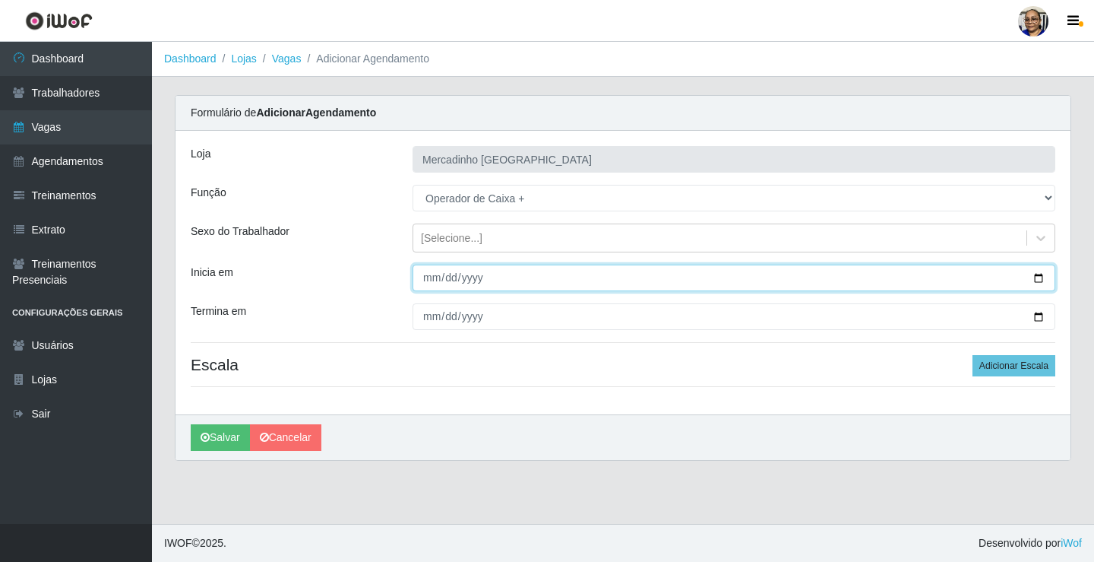
click at [1043, 277] on input "Inicia em" at bounding box center [734, 277] width 643 height 27
type input "[DATE]"
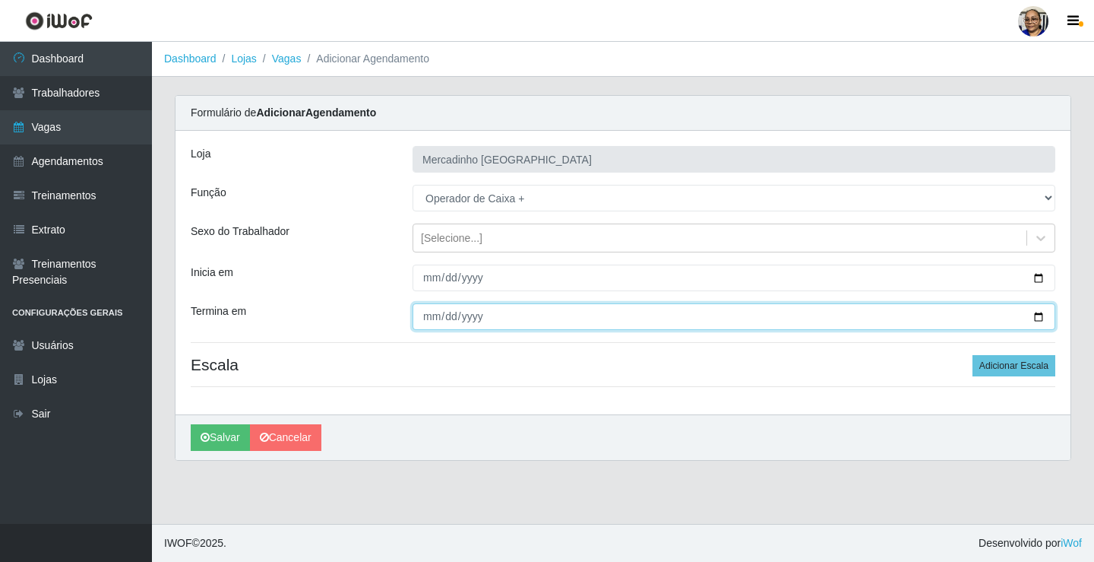
click at [1038, 314] on input "Termina em" at bounding box center [734, 316] width 643 height 27
type input "[DATE]"
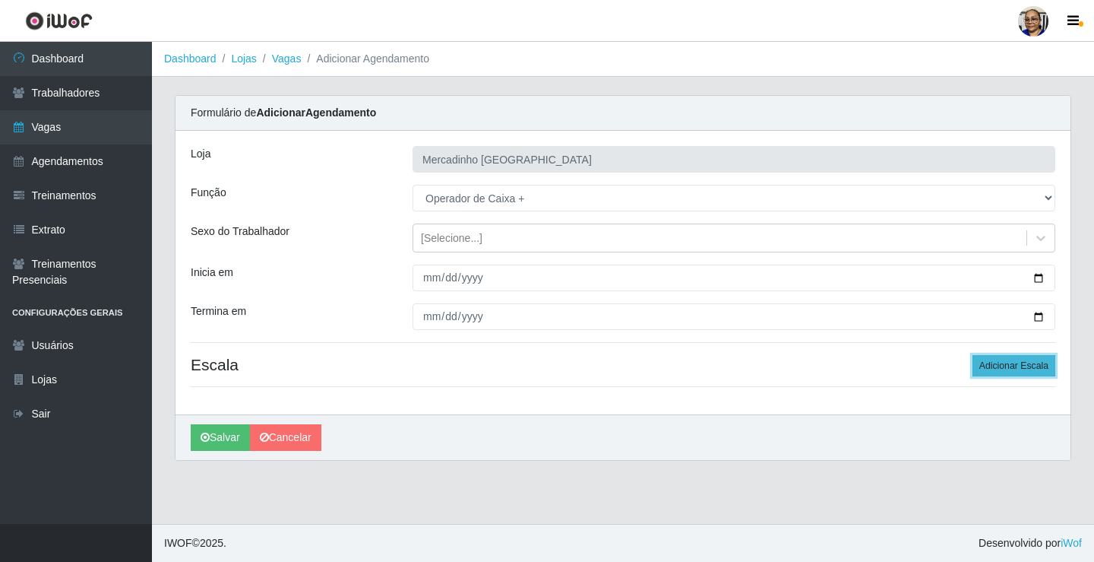
click at [1002, 365] on button "Adicionar Escala" at bounding box center [1014, 365] width 83 height 21
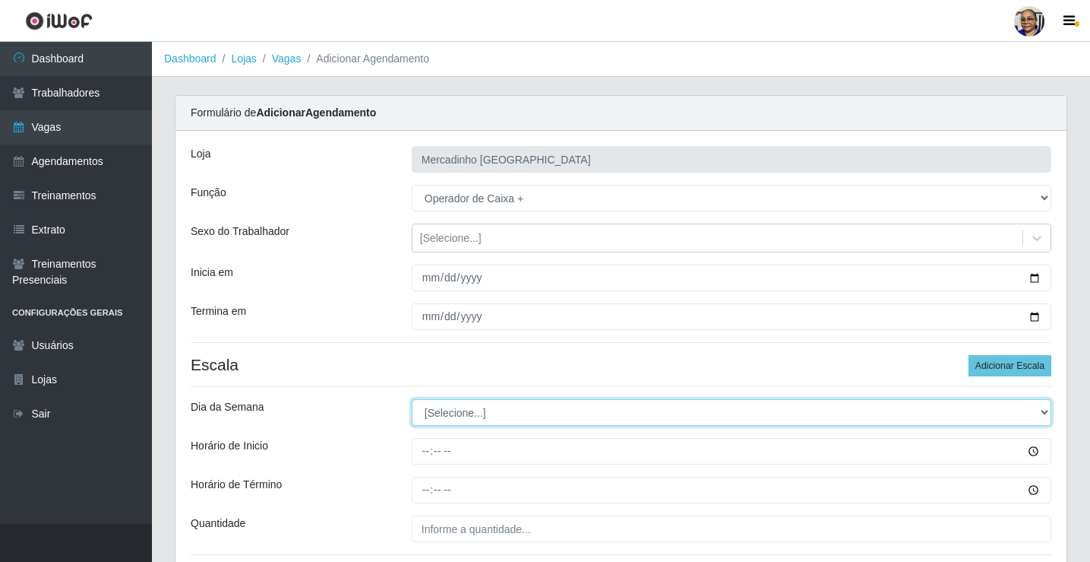
click at [469, 416] on select "[Selecione...] Segunda Terça Quarta Quinta Sexta Sábado Domingo" at bounding box center [732, 412] width 640 height 27
select select "6"
click at [412, 399] on select "[Selecione...] Segunda Terça Quarta Quinta Sexta Sábado Domingo" at bounding box center [732, 412] width 640 height 27
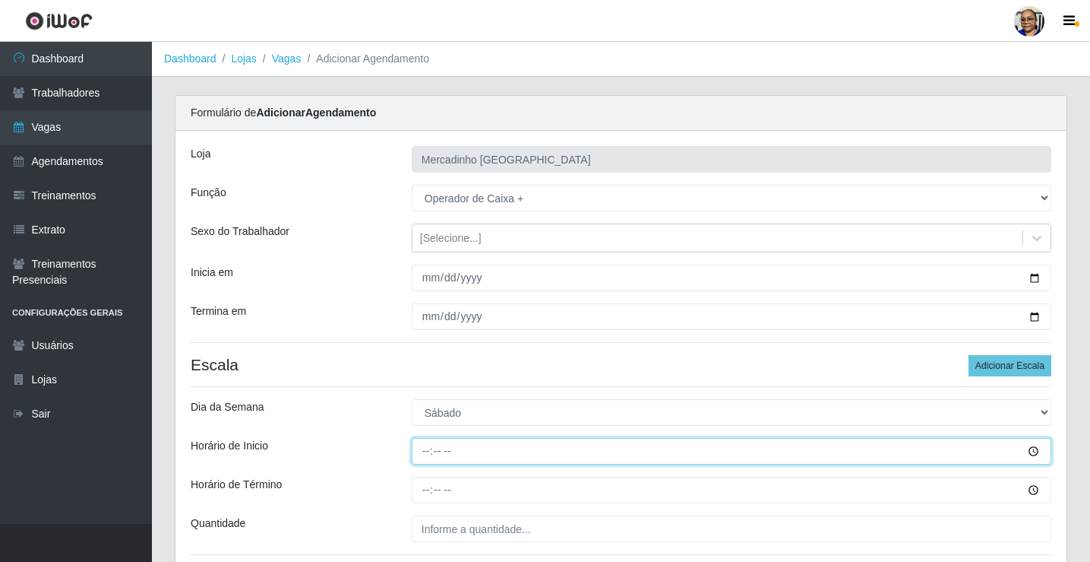
click at [427, 451] on input "Horário de Inicio" at bounding box center [732, 451] width 640 height 27
type input "10:00"
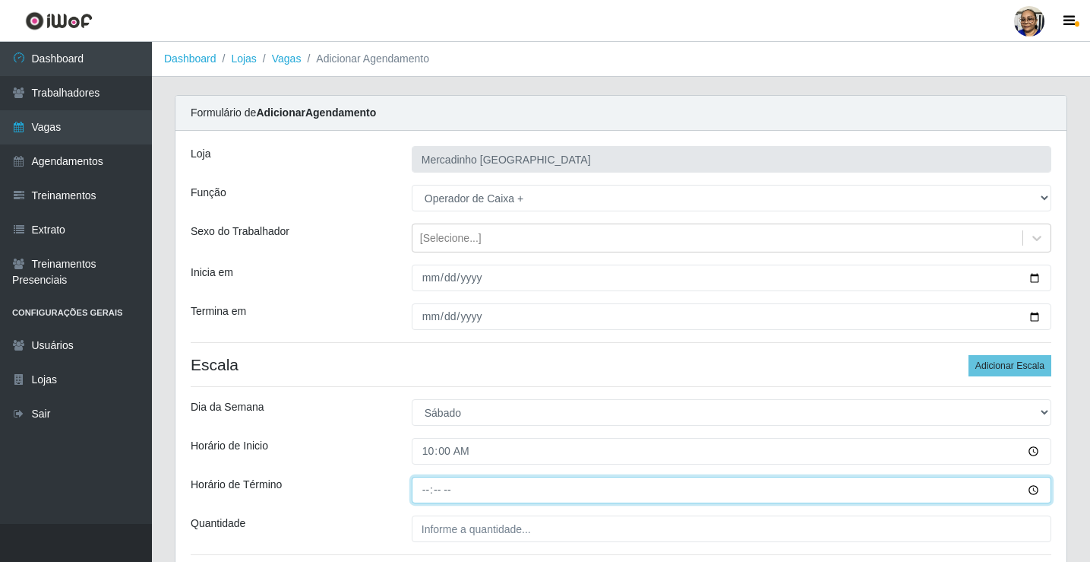
click at [424, 489] on input "Horário de Término" at bounding box center [732, 489] width 640 height 27
type input "15:00"
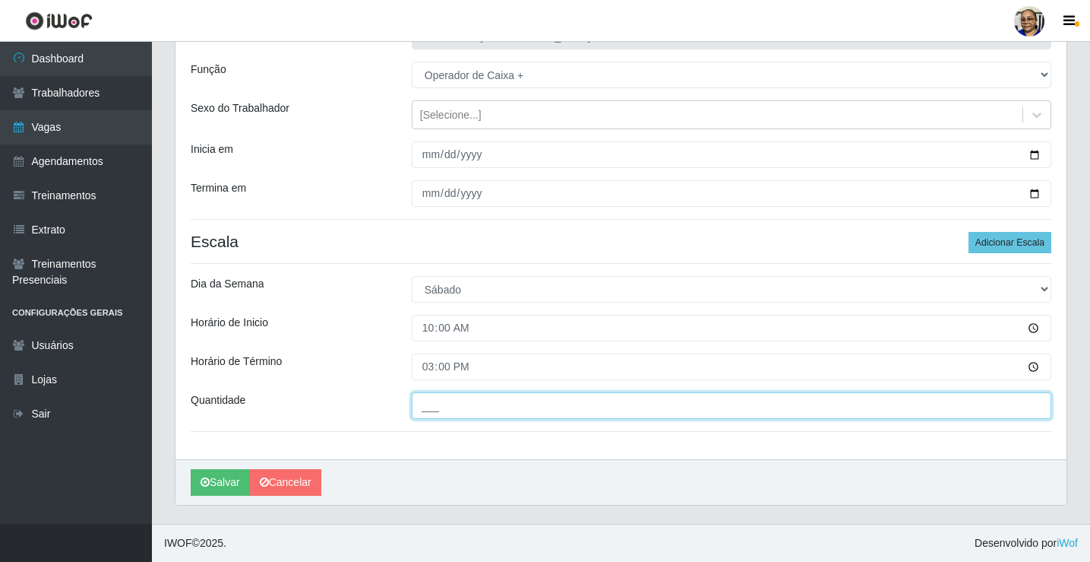
click at [555, 404] on input "___" at bounding box center [732, 405] width 640 height 27
type input "1__"
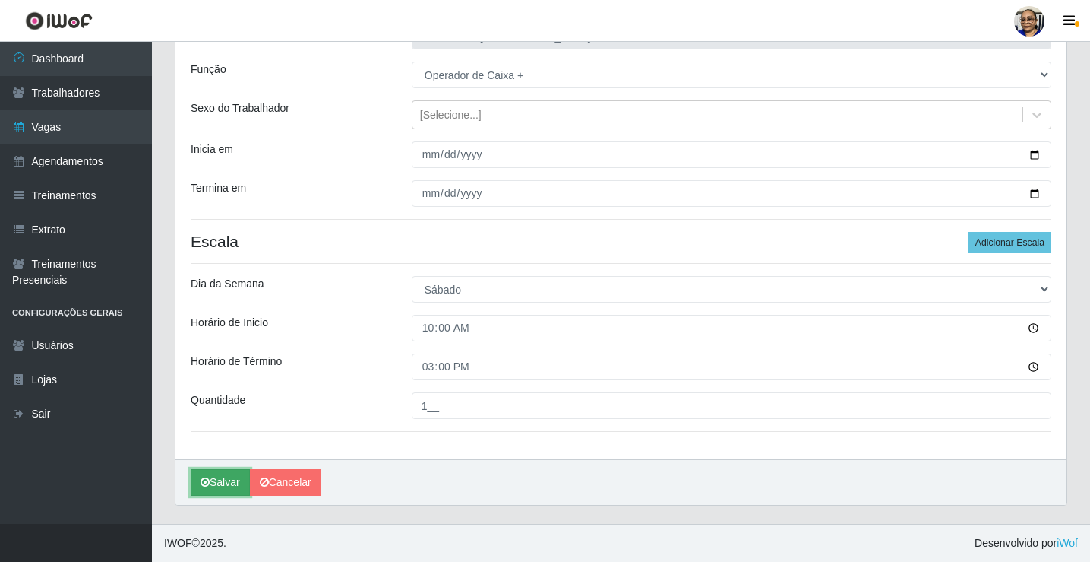
click at [233, 478] on button "Salvar" at bounding box center [220, 482] width 59 height 27
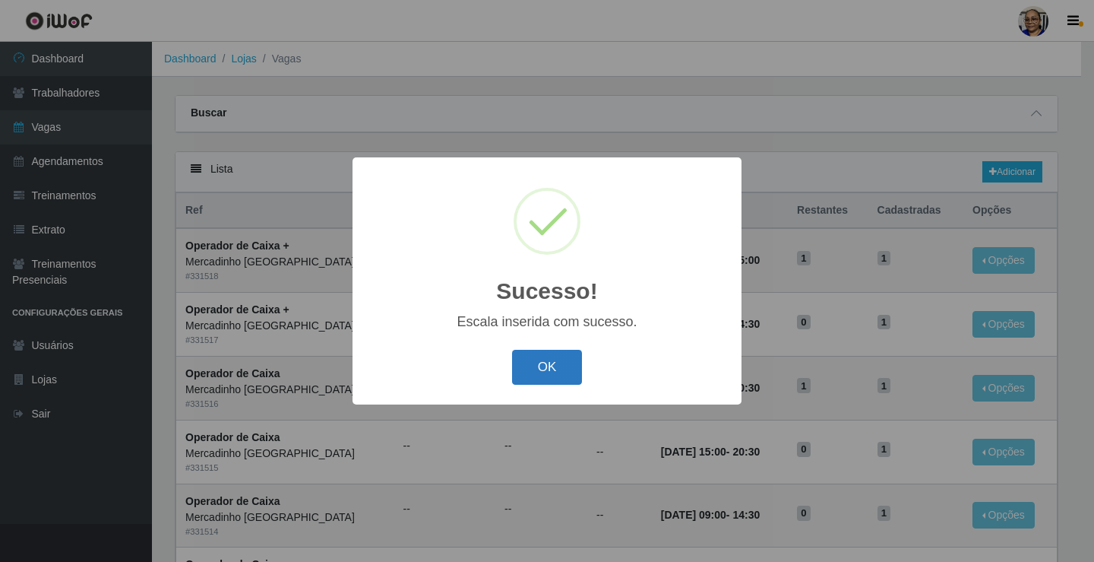
click at [554, 364] on button "OK" at bounding box center [547, 368] width 71 height 36
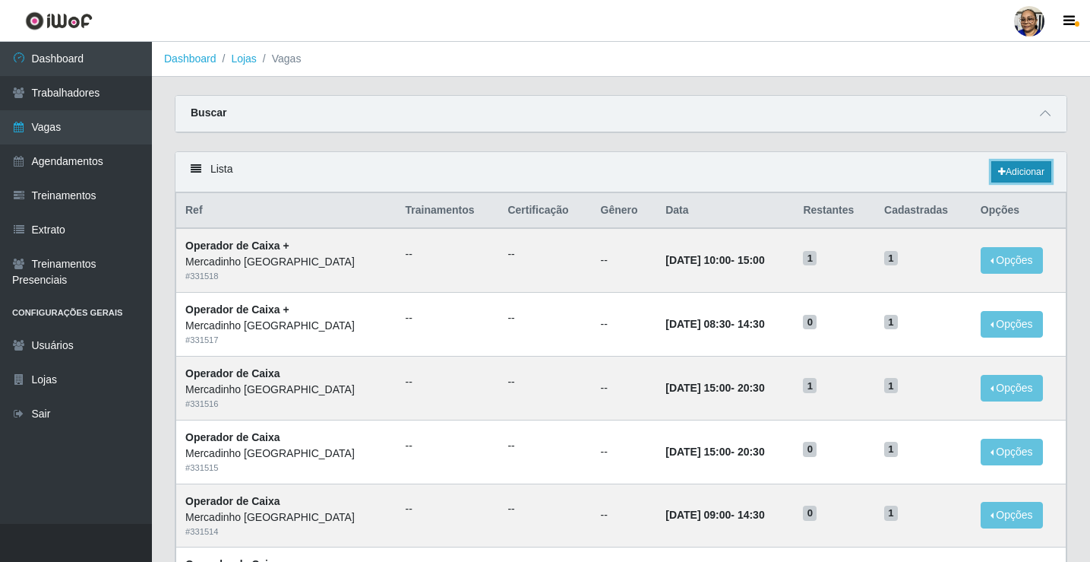
click at [1021, 173] on link "Adicionar" at bounding box center [1022, 171] width 60 height 21
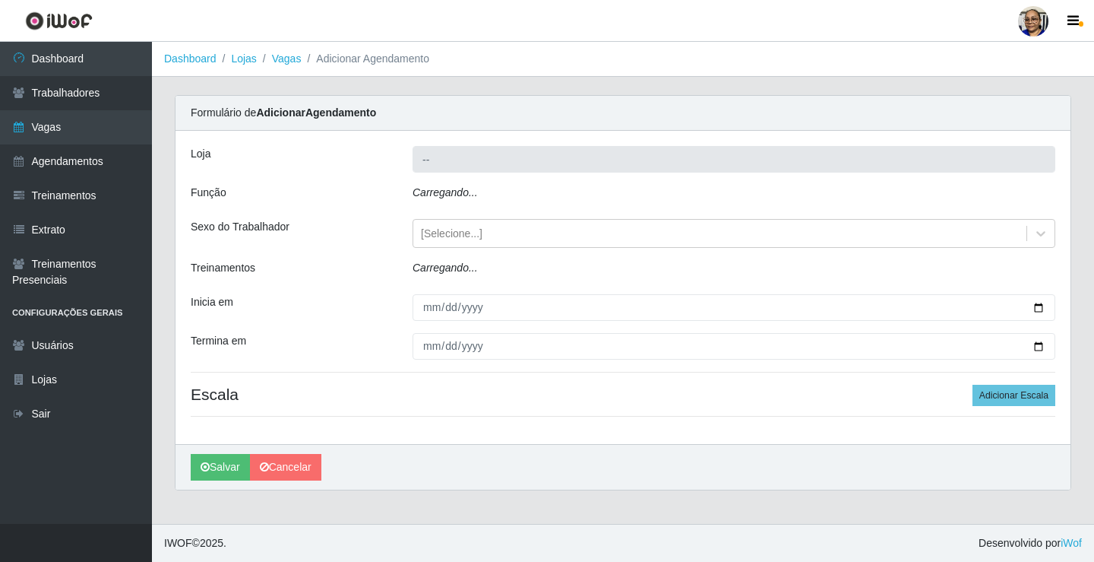
type input "Mercadinho [GEOGRAPHIC_DATA]"
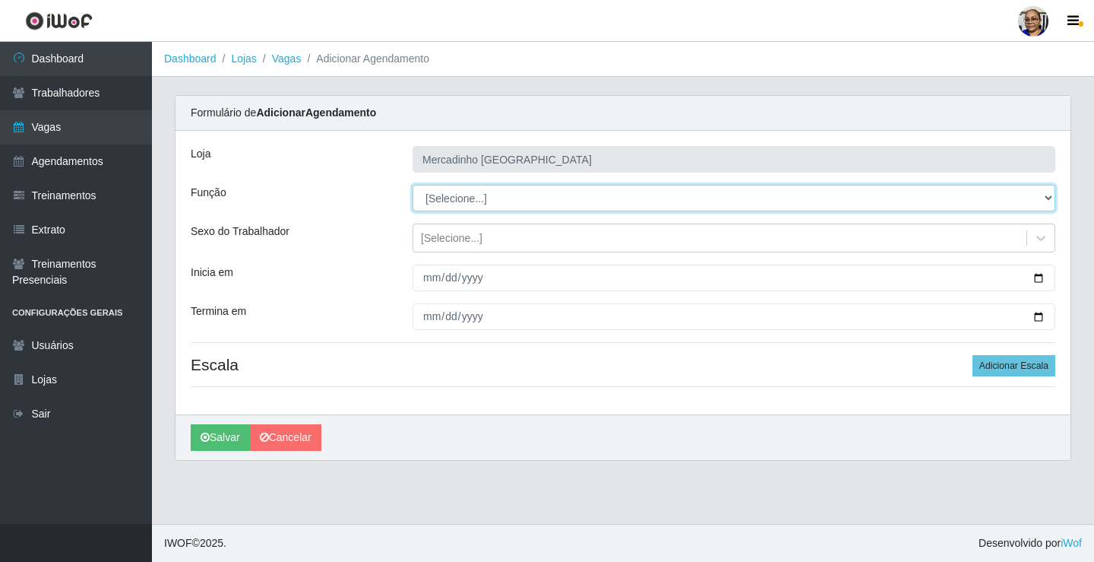
click at [466, 198] on select "[Selecione...] ASG ASG + ASG ++ Balconista de Açougue Balconista de Açougue + O…" at bounding box center [734, 198] width 643 height 27
select select "72"
click at [413, 185] on select "[Selecione...] ASG ASG + ASG ++ Balconista de Açougue Balconista de Açougue + O…" at bounding box center [734, 198] width 643 height 27
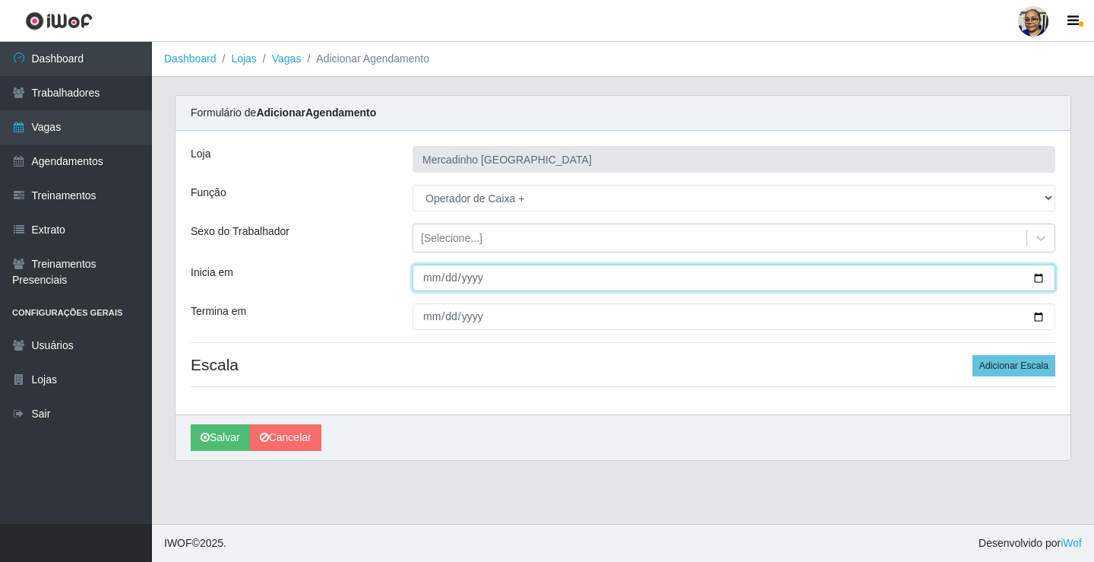
click at [1040, 277] on input "Inicia em" at bounding box center [734, 277] width 643 height 27
type input "[DATE]"
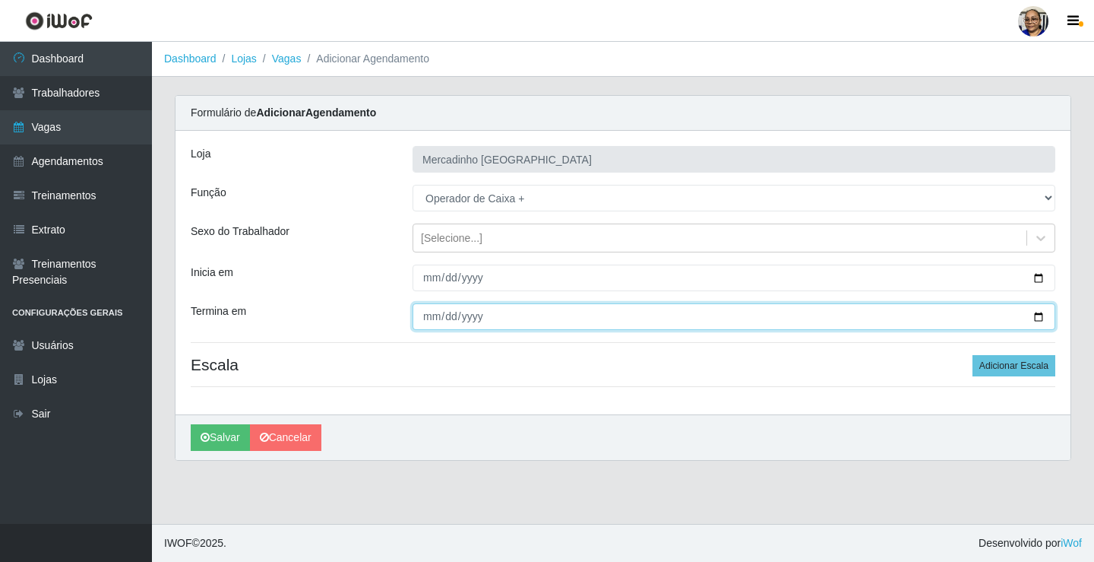
click at [1041, 315] on input "Termina em" at bounding box center [734, 316] width 643 height 27
type input "[DATE]"
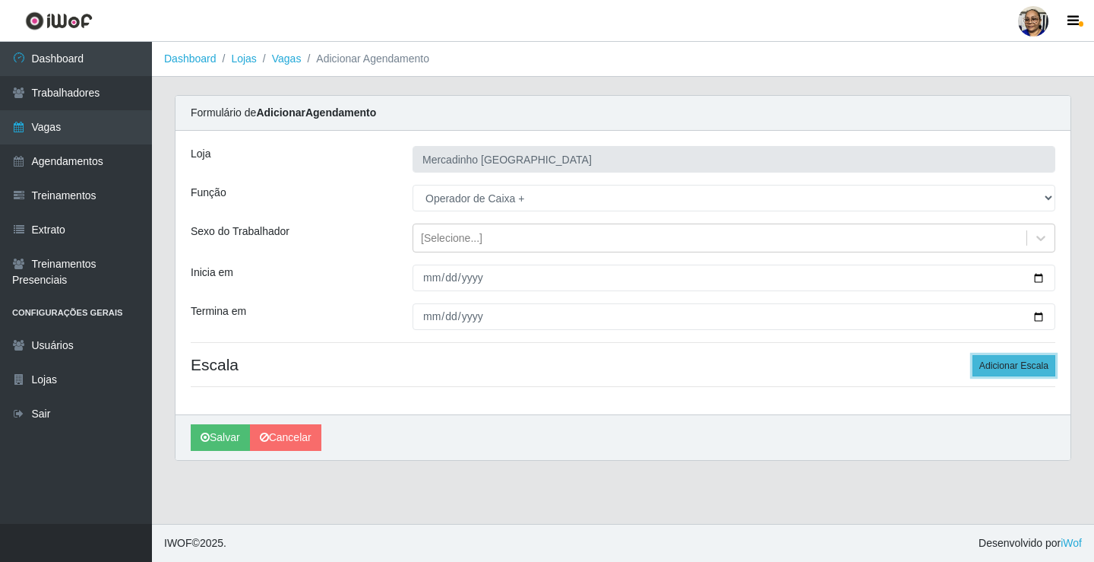
click at [1006, 367] on button "Adicionar Escala" at bounding box center [1014, 365] width 83 height 21
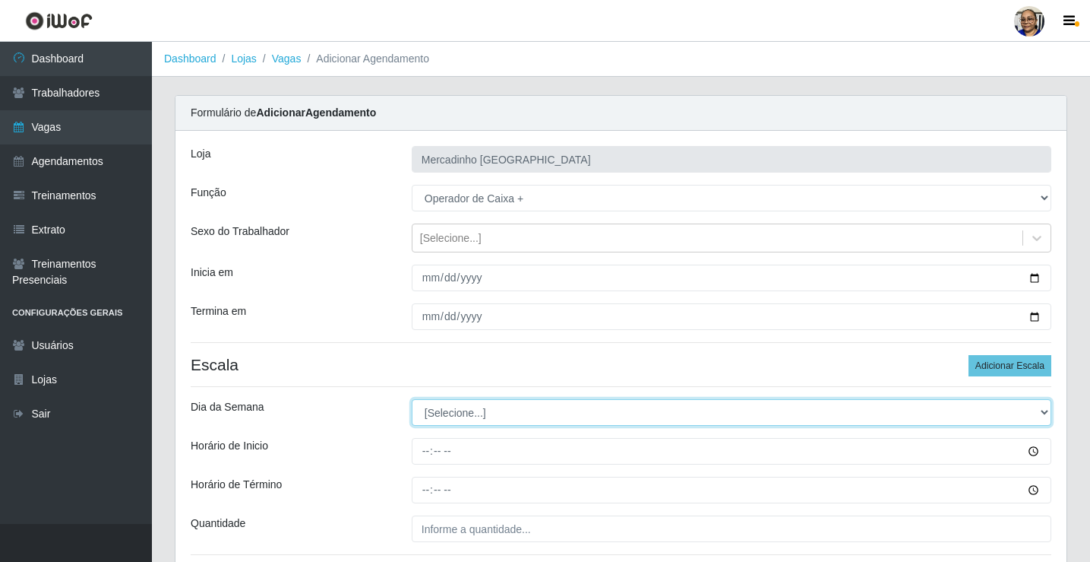
click at [457, 412] on select "[Selecione...] Segunda Terça Quarta Quinta Sexta Sábado Domingo" at bounding box center [732, 412] width 640 height 27
select select "6"
click at [412, 399] on select "[Selecione...] Segunda Terça Quarta Quinta Sexta Sábado Domingo" at bounding box center [732, 412] width 640 height 27
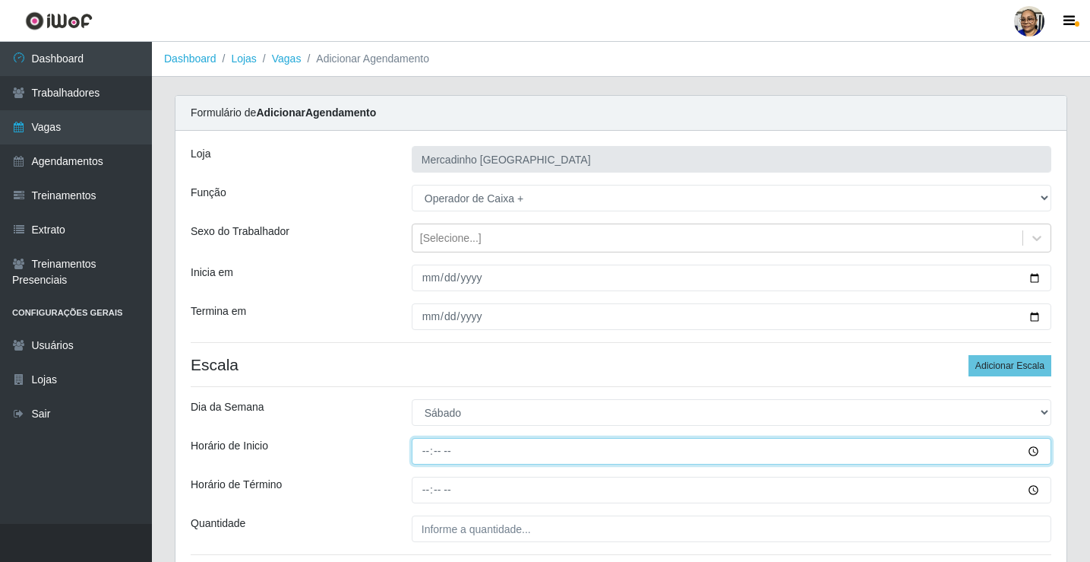
click at [424, 453] on input "Horário de Inicio" at bounding box center [732, 451] width 640 height 27
type input "15:00"
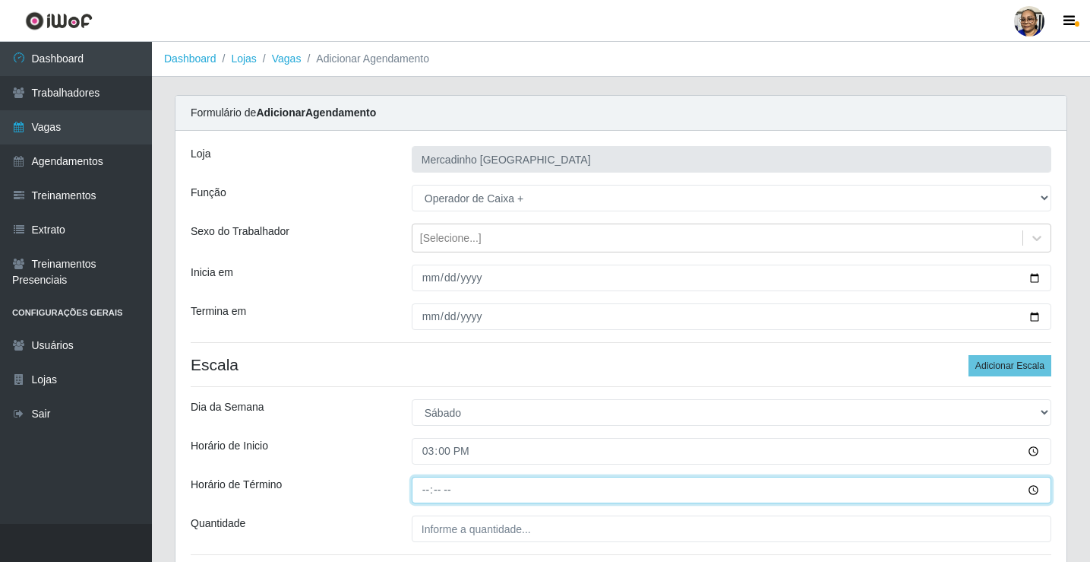
click at [429, 494] on input "Horário de Término" at bounding box center [732, 489] width 640 height 27
type input "20:30"
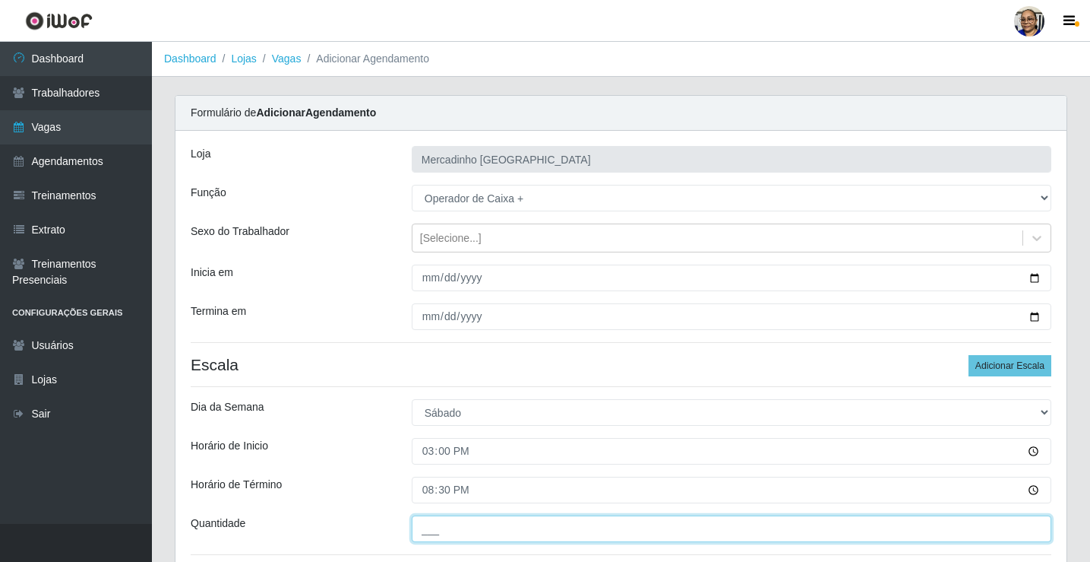
click at [556, 523] on input "___" at bounding box center [732, 528] width 640 height 27
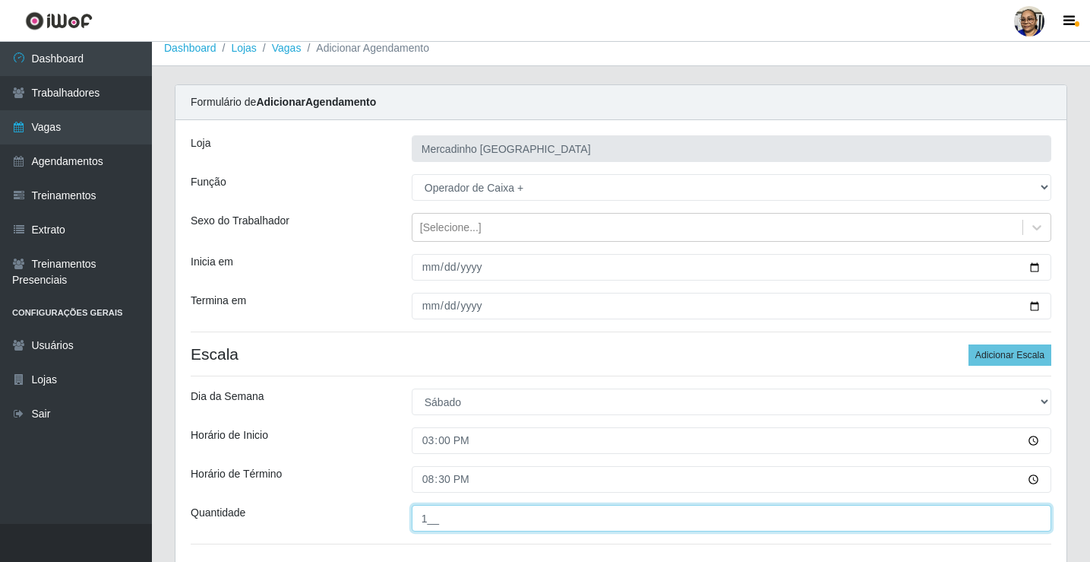
scroll to position [123, 0]
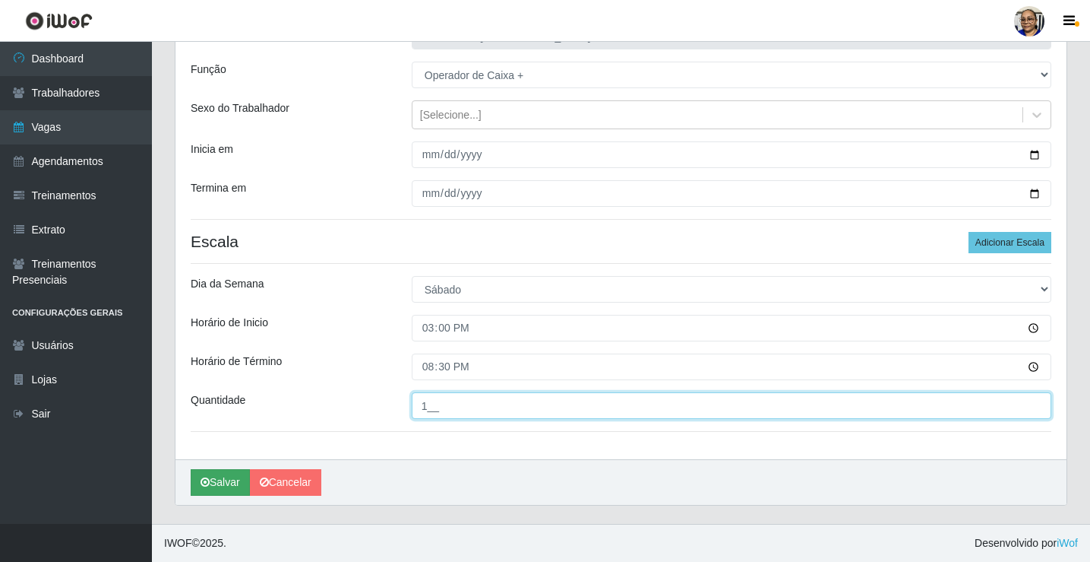
type input "1__"
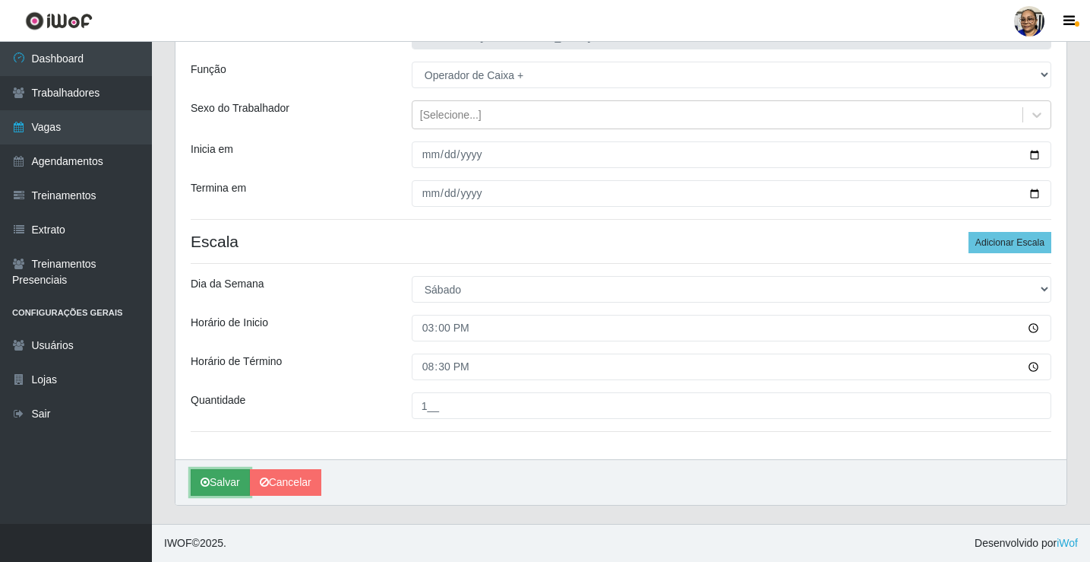
click at [227, 484] on button "Salvar" at bounding box center [220, 482] width 59 height 27
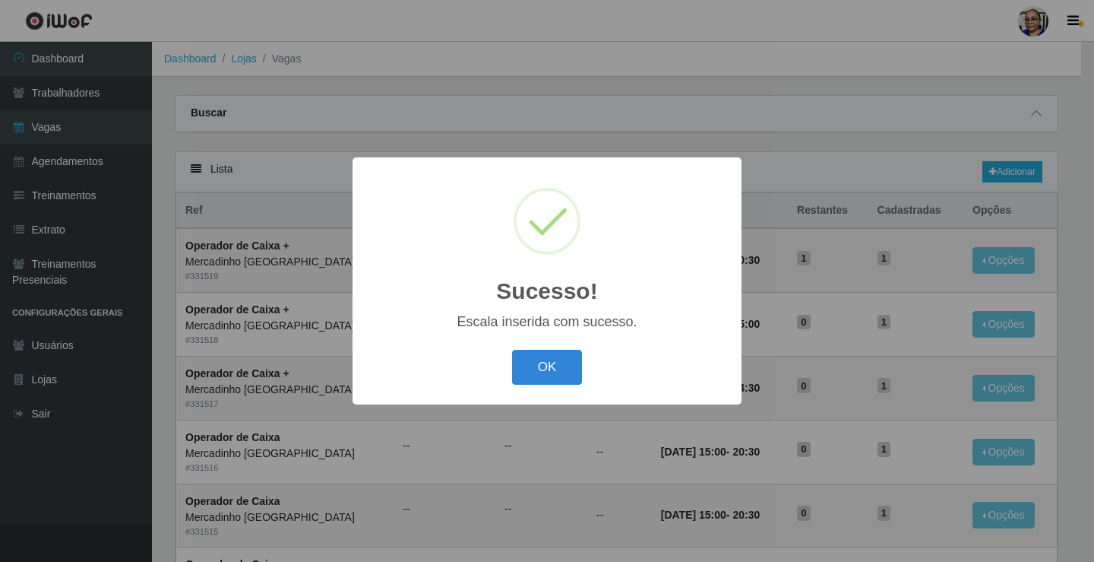
drag, startPoint x: 540, startPoint y: 368, endPoint x: 540, endPoint y: 375, distance: 7.6
click at [541, 368] on button "OK" at bounding box center [547, 368] width 71 height 36
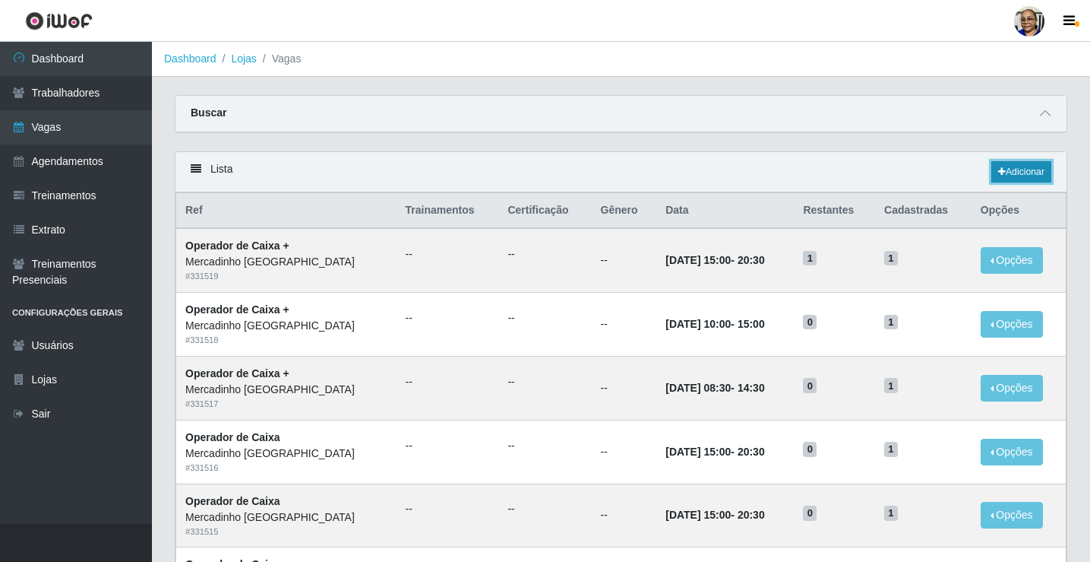
click at [1028, 173] on link "Adicionar" at bounding box center [1022, 171] width 60 height 21
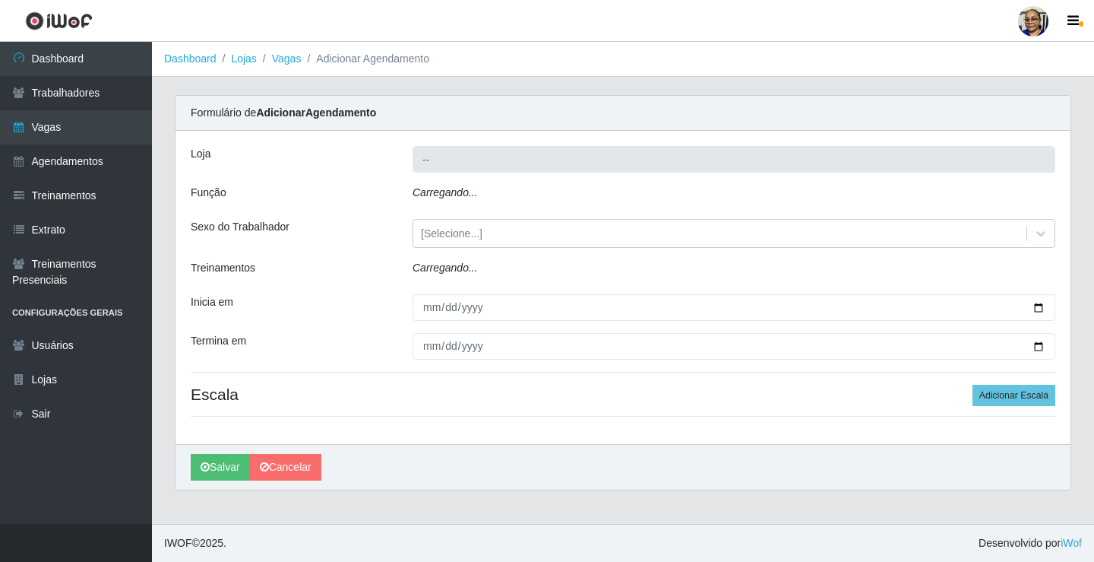
type input "Mercadinho [GEOGRAPHIC_DATA]"
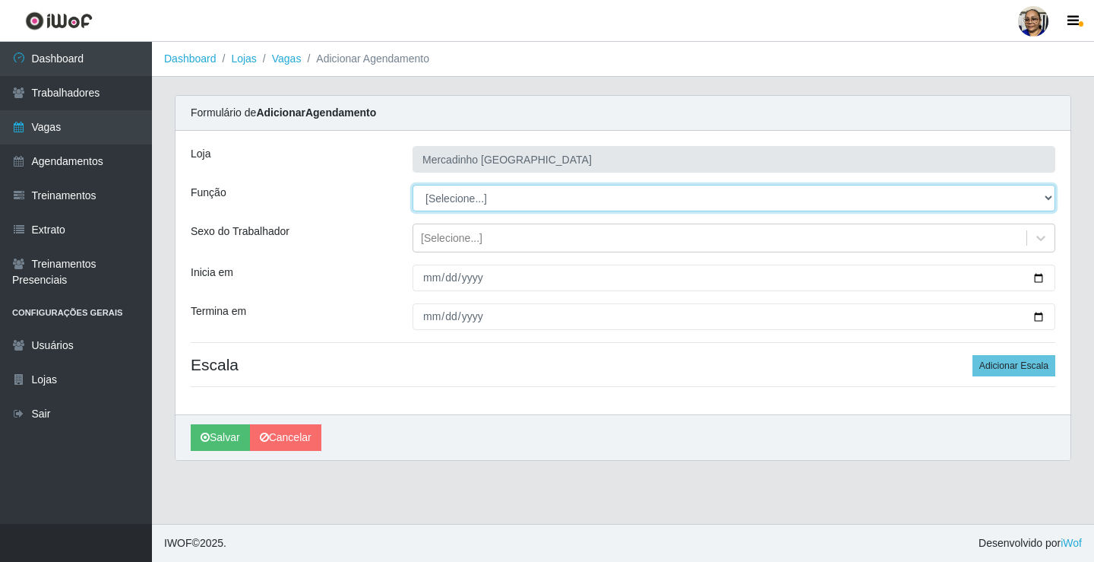
click at [450, 201] on select "[Selecione...] ASG ASG + ASG ++ Balconista de Açougue Balconista de Açougue + O…" at bounding box center [734, 198] width 643 height 27
select select "72"
click at [413, 185] on select "[Selecione...] ASG ASG + ASG ++ Balconista de Açougue Balconista de Açougue + O…" at bounding box center [734, 198] width 643 height 27
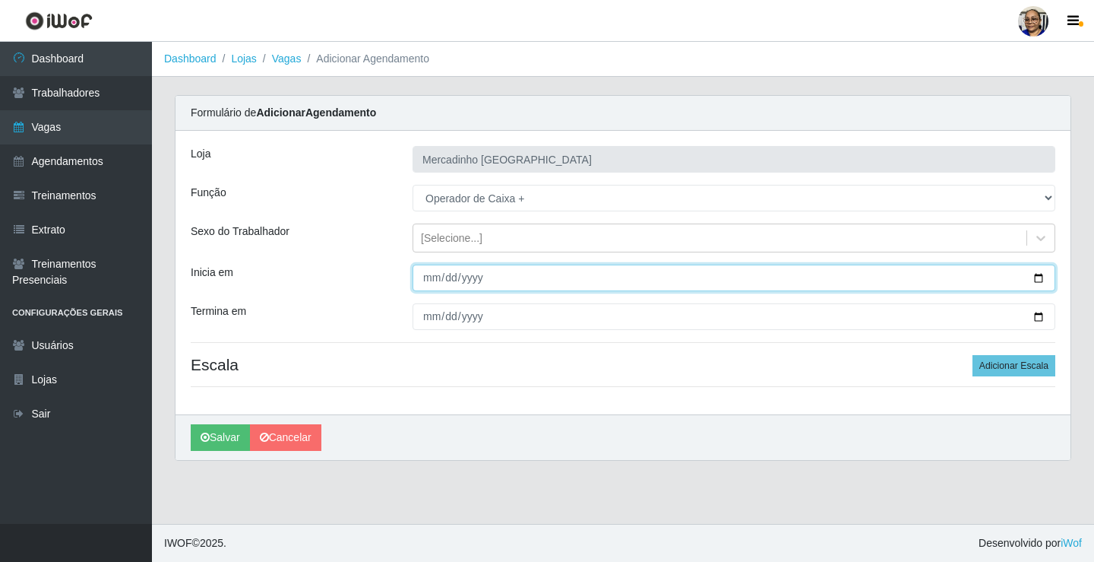
click at [1036, 283] on input "Inicia em" at bounding box center [734, 277] width 643 height 27
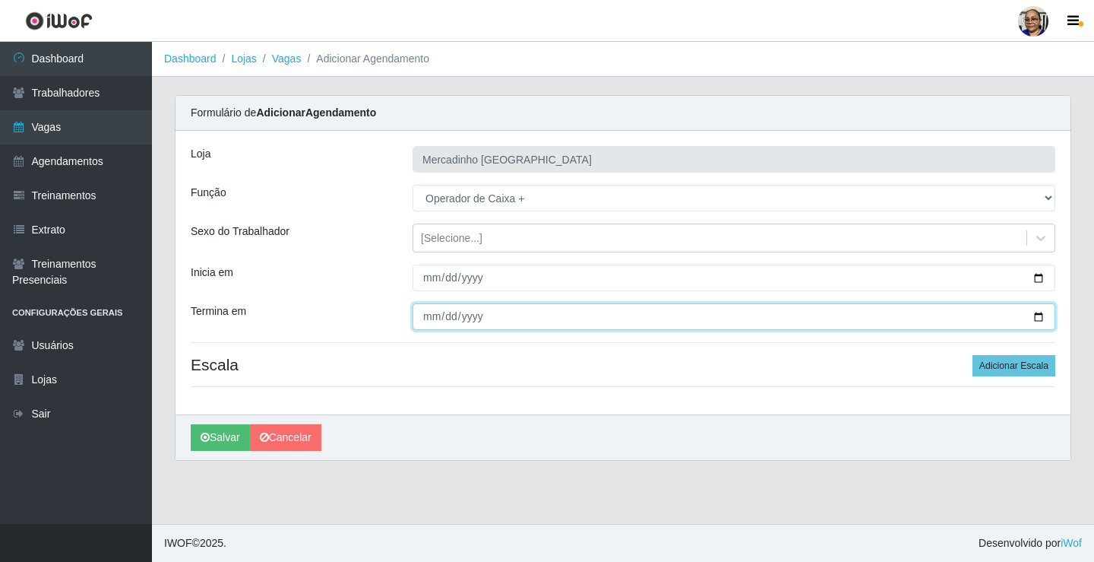
click at [1038, 318] on input "Termina em" at bounding box center [734, 316] width 643 height 27
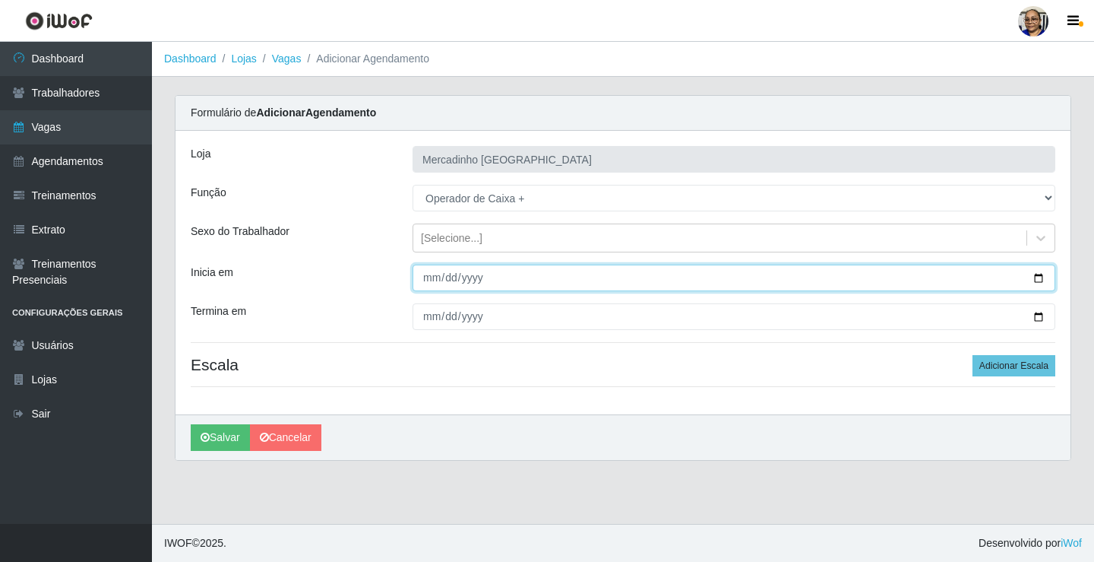
click at [1037, 275] on input "[DATE]" at bounding box center [734, 277] width 643 height 27
type input "[DATE]"
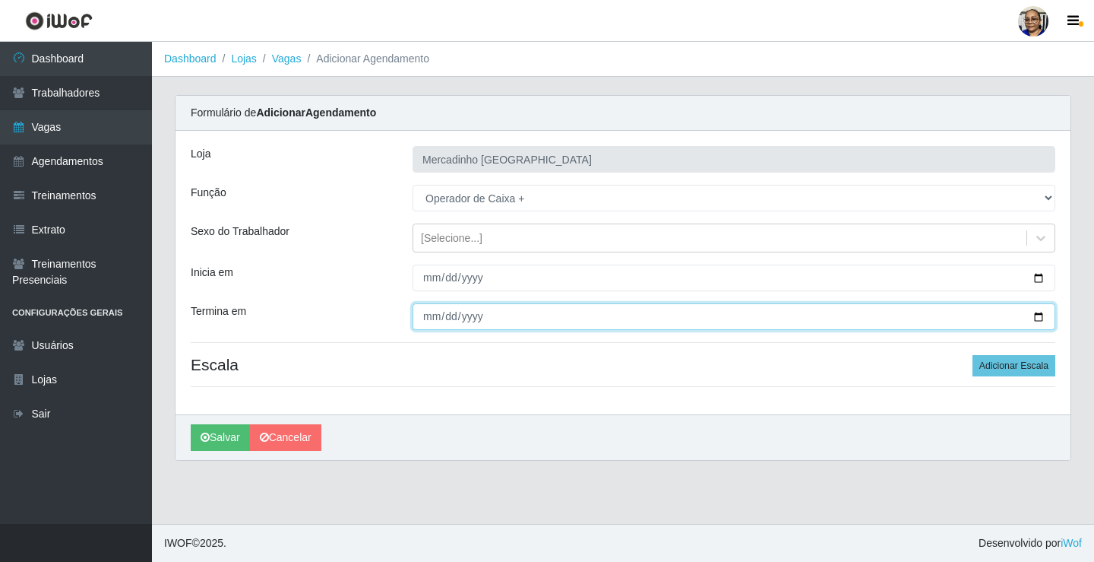
click at [1037, 315] on input "Termina em" at bounding box center [734, 316] width 643 height 27
type input "[DATE]"
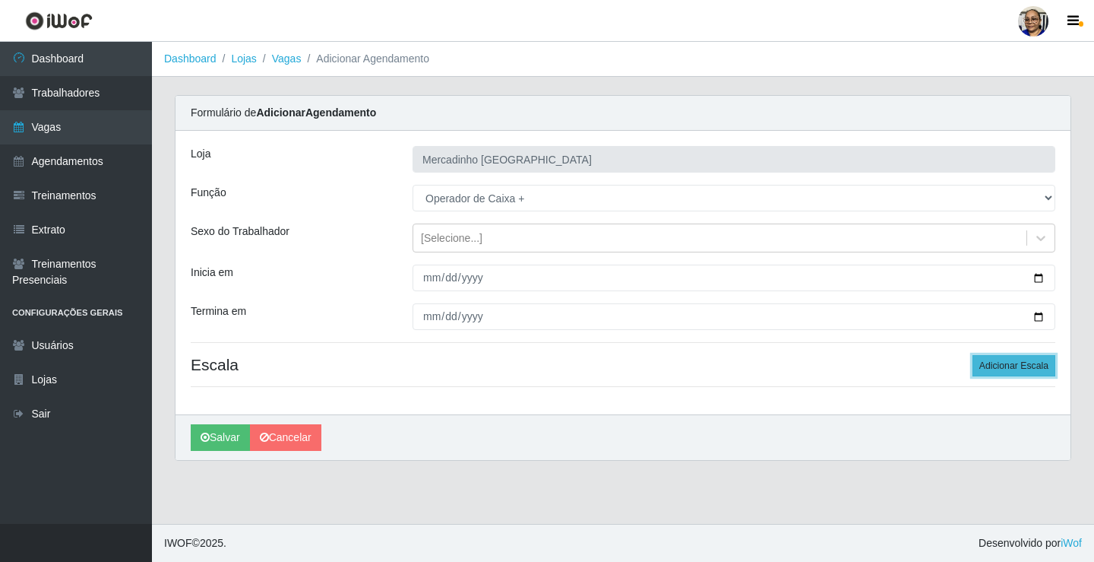
click at [1021, 365] on button "Adicionar Escala" at bounding box center [1014, 365] width 83 height 21
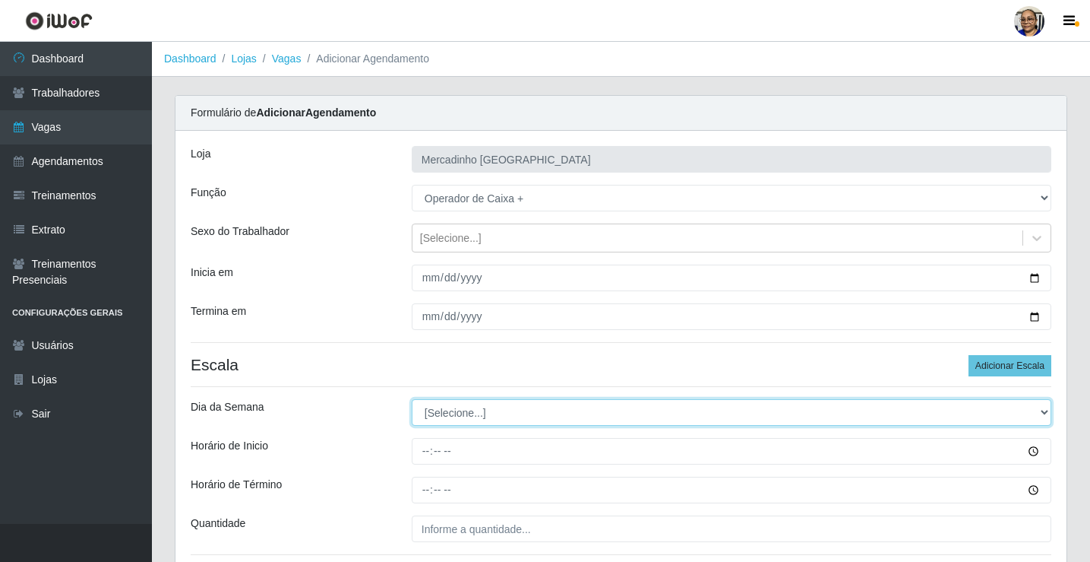
click at [454, 412] on select "[Selecione...] Segunda Terça Quarta Quinta Sexta Sábado Domingo" at bounding box center [732, 412] width 640 height 27
select select "6"
click at [412, 399] on select "[Selecione...] Segunda Terça Quarta Quinta Sexta Sábado Domingo" at bounding box center [732, 412] width 640 height 27
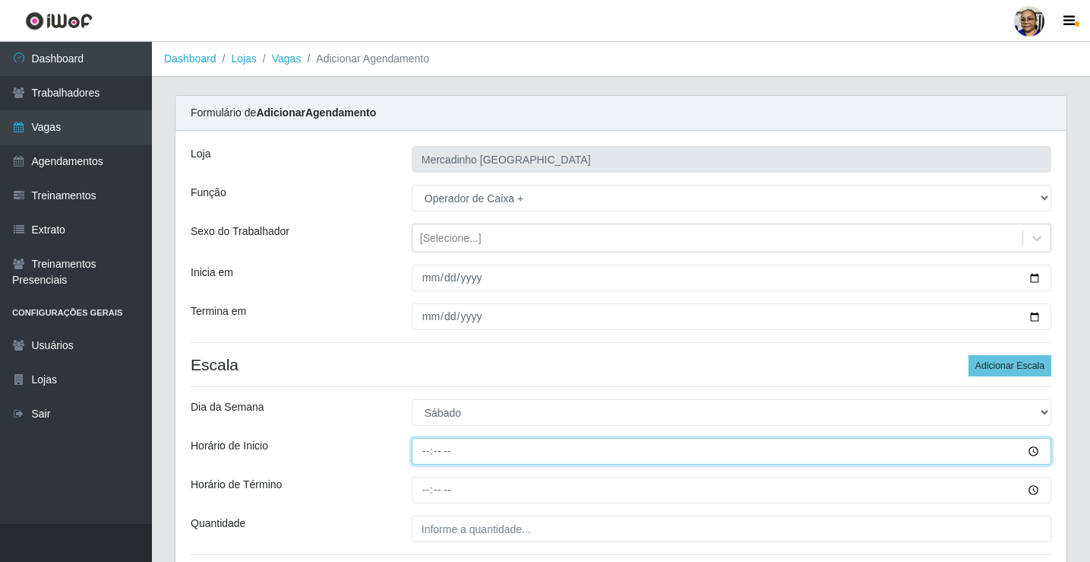
click at [429, 451] on input "Horário de Inicio" at bounding box center [732, 451] width 640 height 27
type input "15:30"
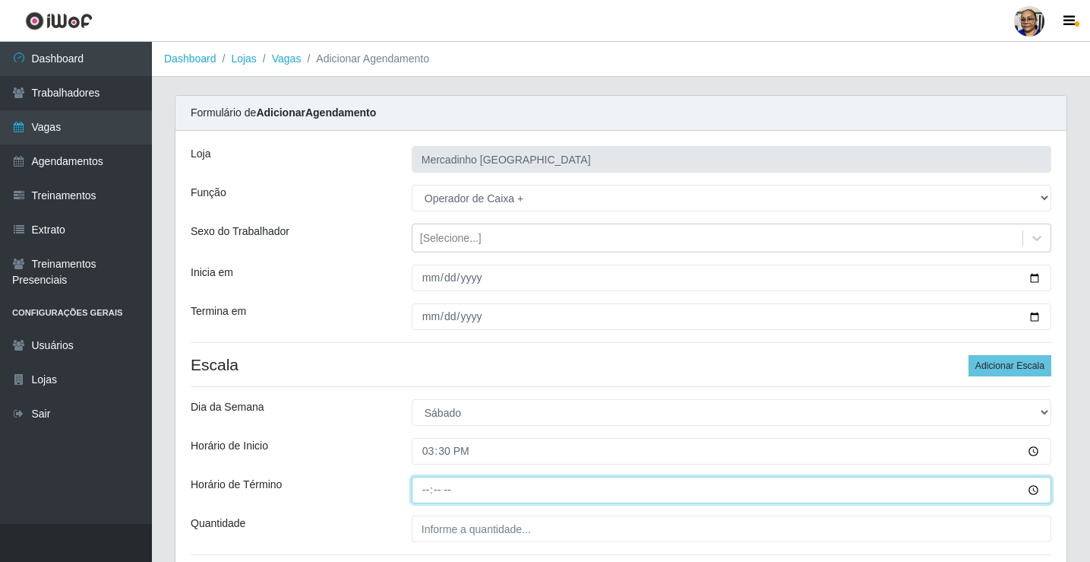
click at [423, 489] on input "Horário de Término" at bounding box center [732, 489] width 640 height 27
type input "20:30"
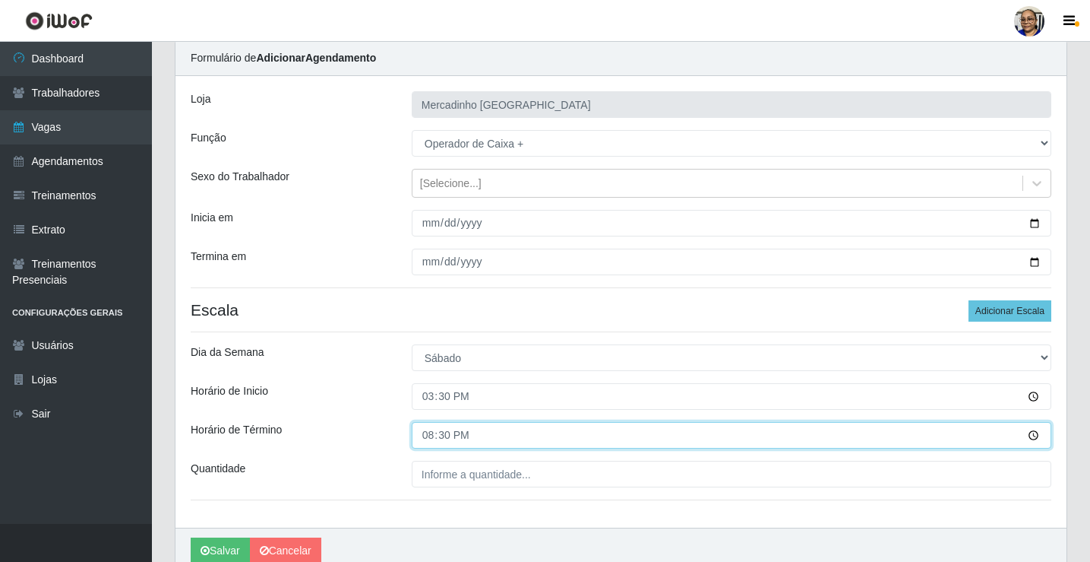
scroll to position [123, 0]
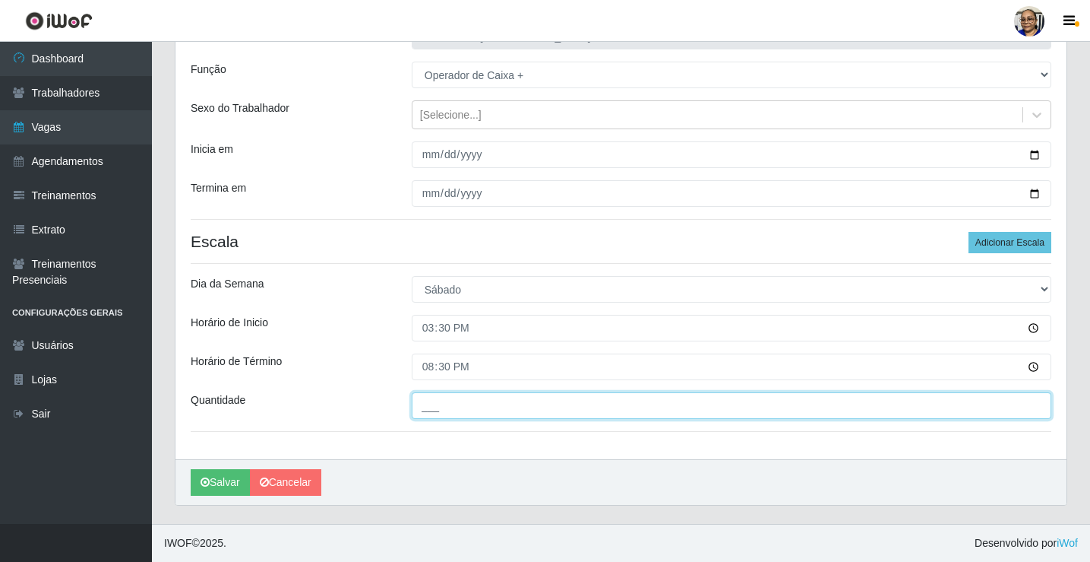
click at [558, 410] on input "___" at bounding box center [732, 405] width 640 height 27
type input "1__"
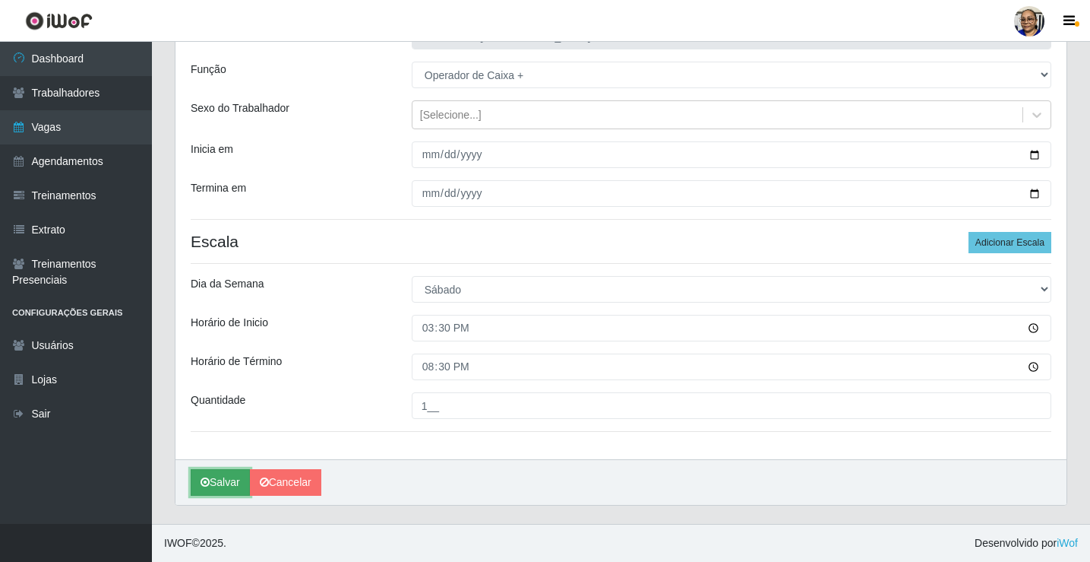
click at [225, 479] on button "Salvar" at bounding box center [220, 482] width 59 height 27
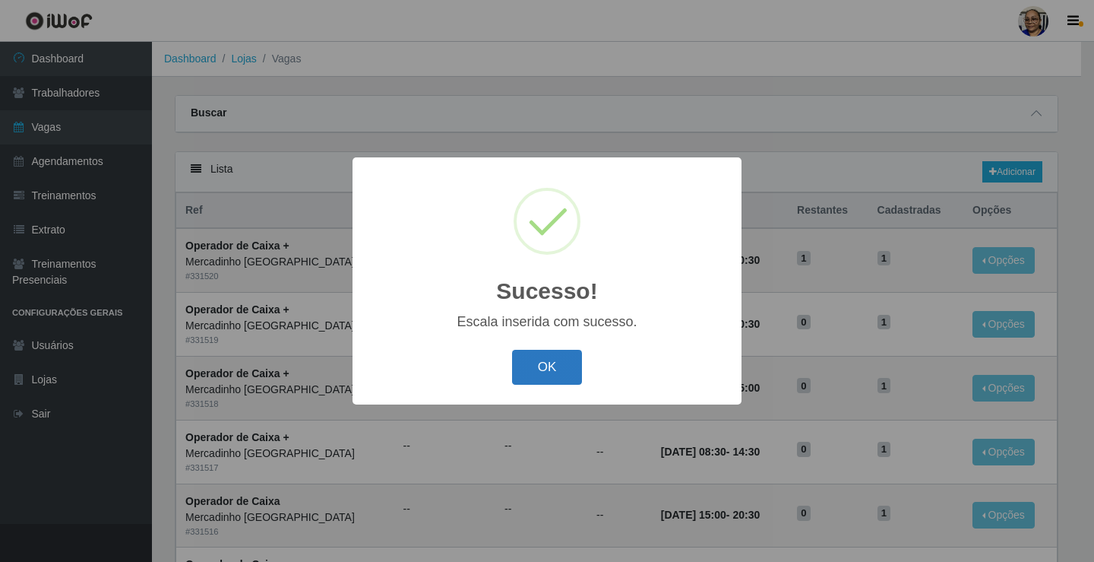
click at [555, 366] on button "OK" at bounding box center [547, 368] width 71 height 36
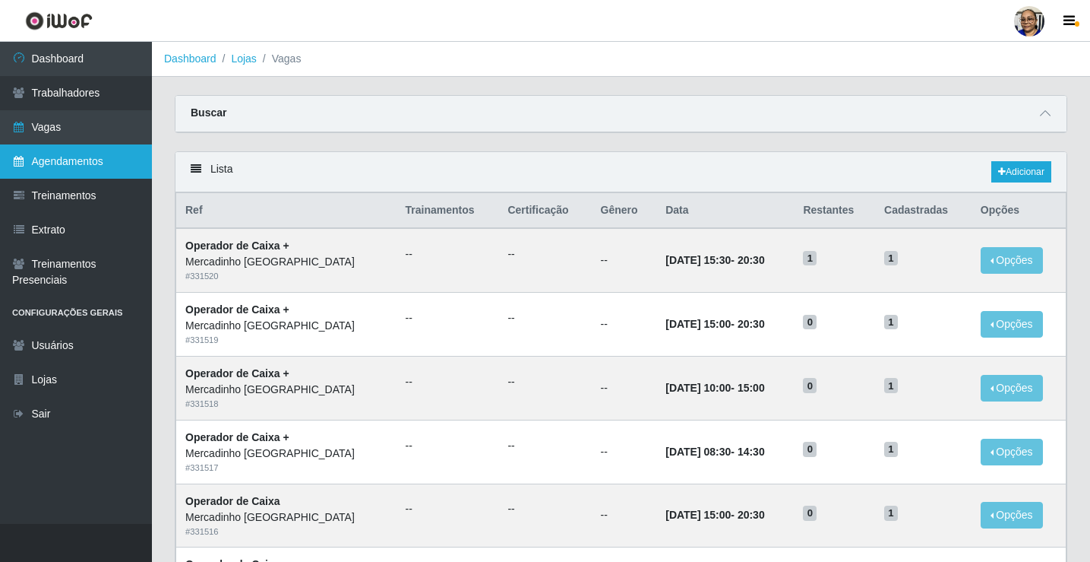
click at [46, 166] on link "Agendamentos" at bounding box center [76, 161] width 152 height 34
